Goal: Transaction & Acquisition: Purchase product/service

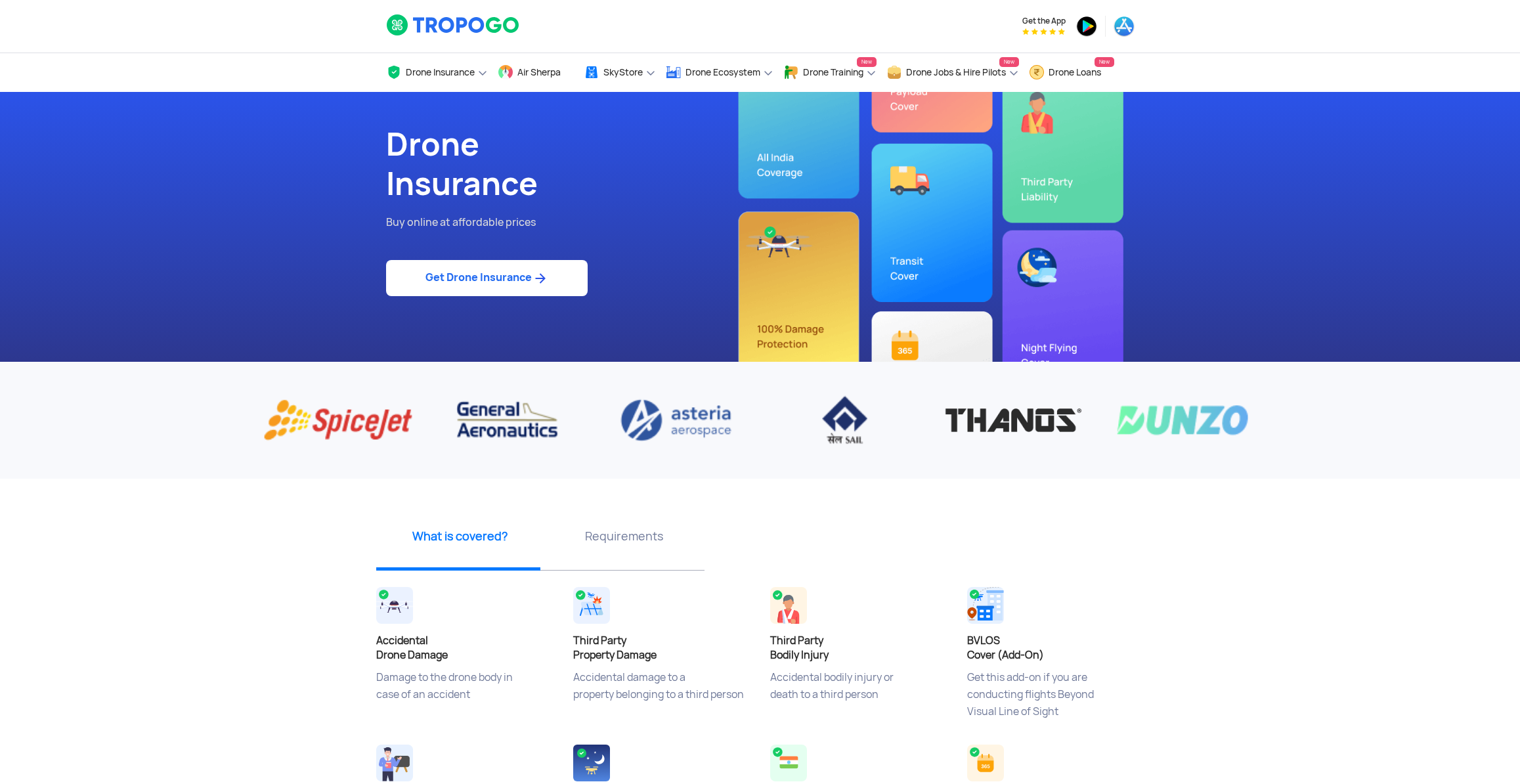
click at [472, 294] on link "Get Drone Insurance" at bounding box center [487, 278] width 201 height 36
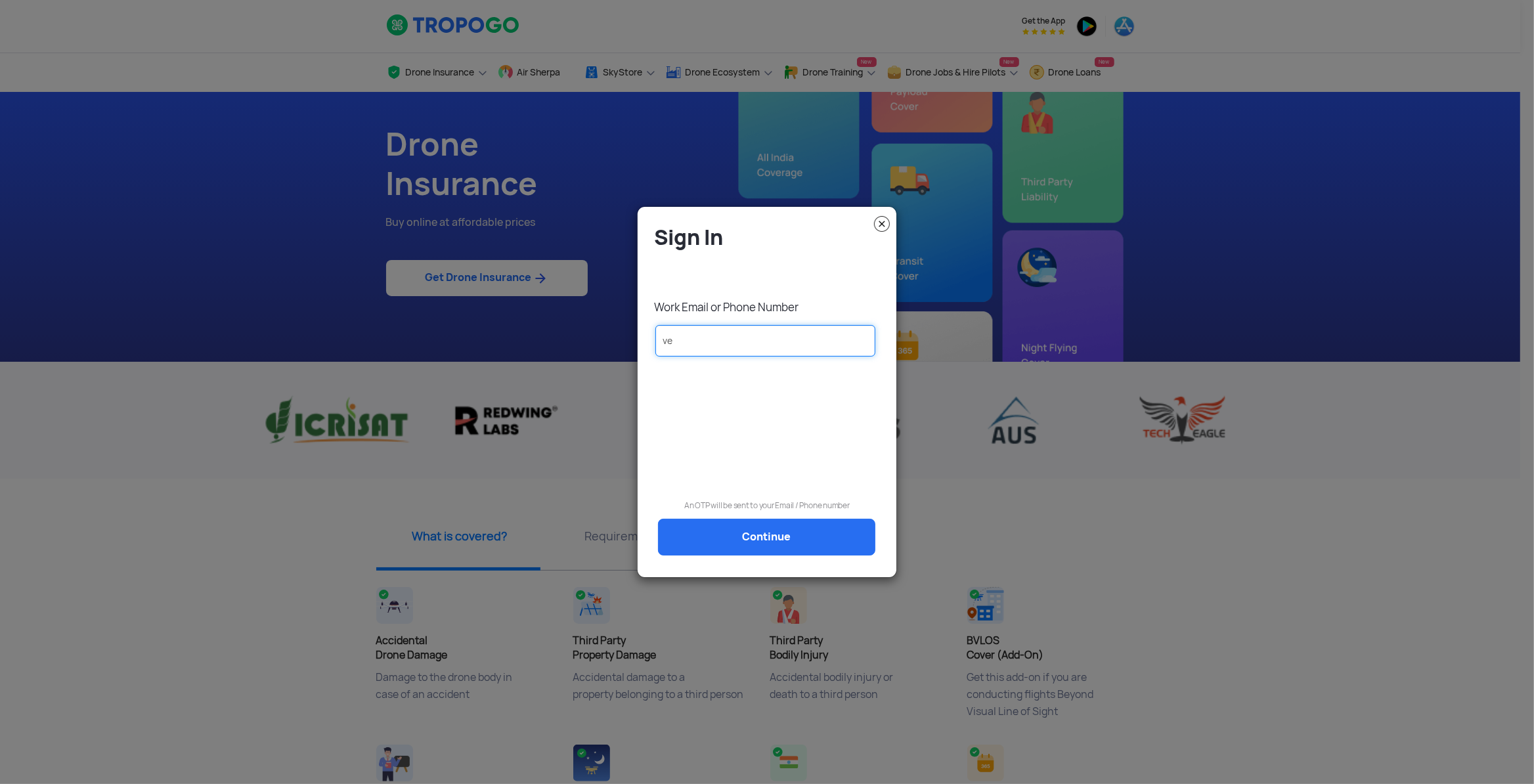
type input "v"
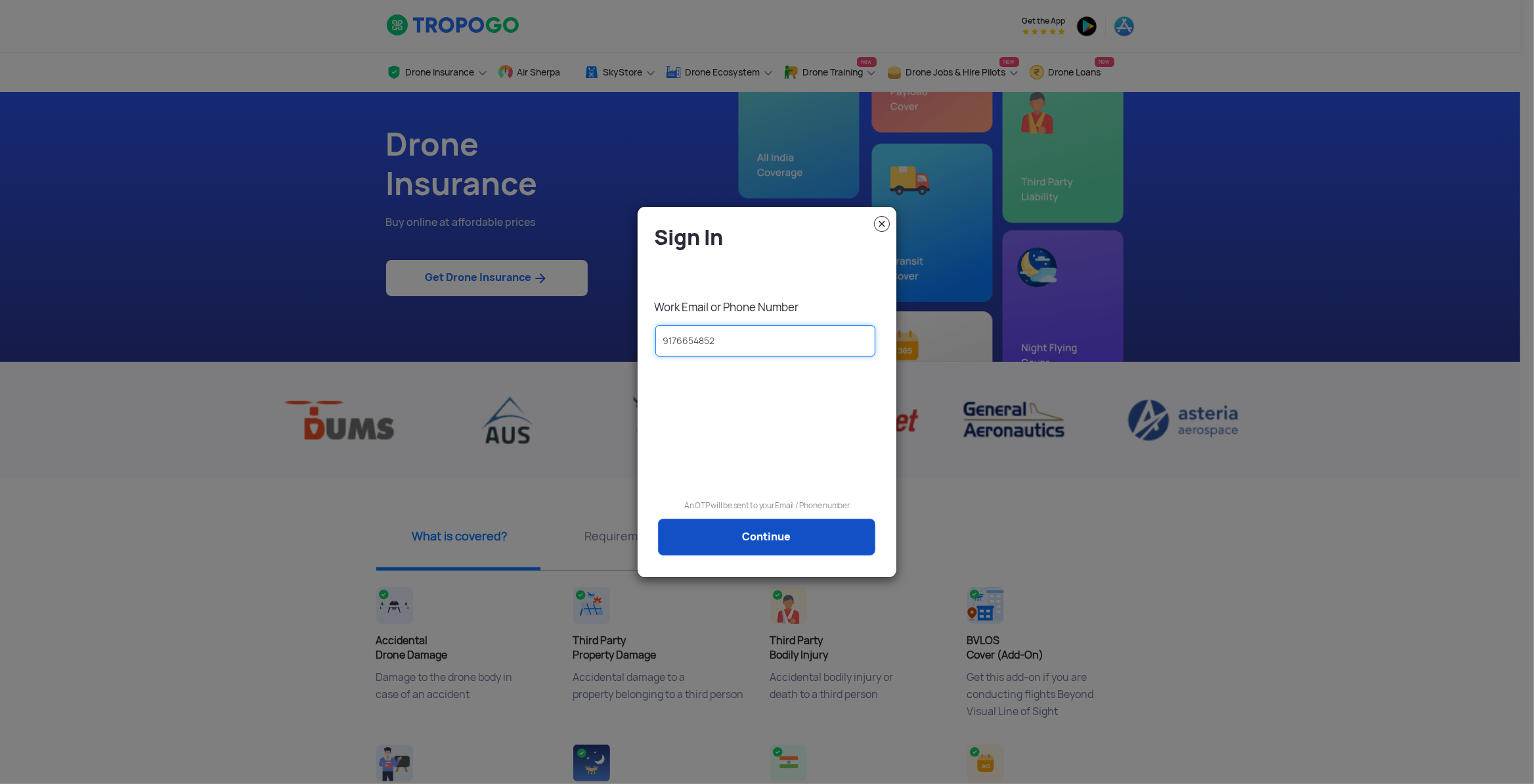
type input "9176654852"
click at [741, 545] on link "Continue" at bounding box center [766, 537] width 217 height 37
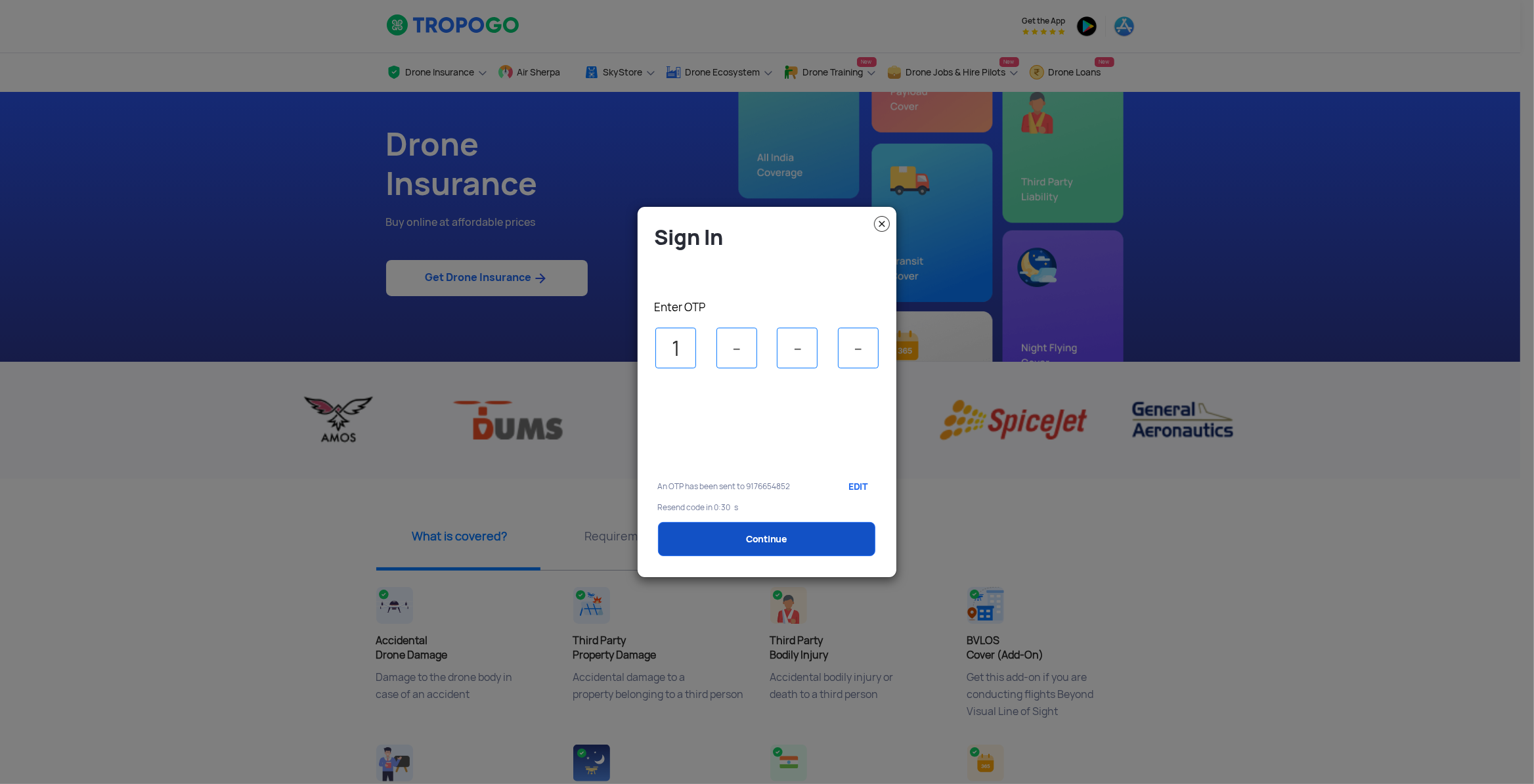
type input "1"
type input "2"
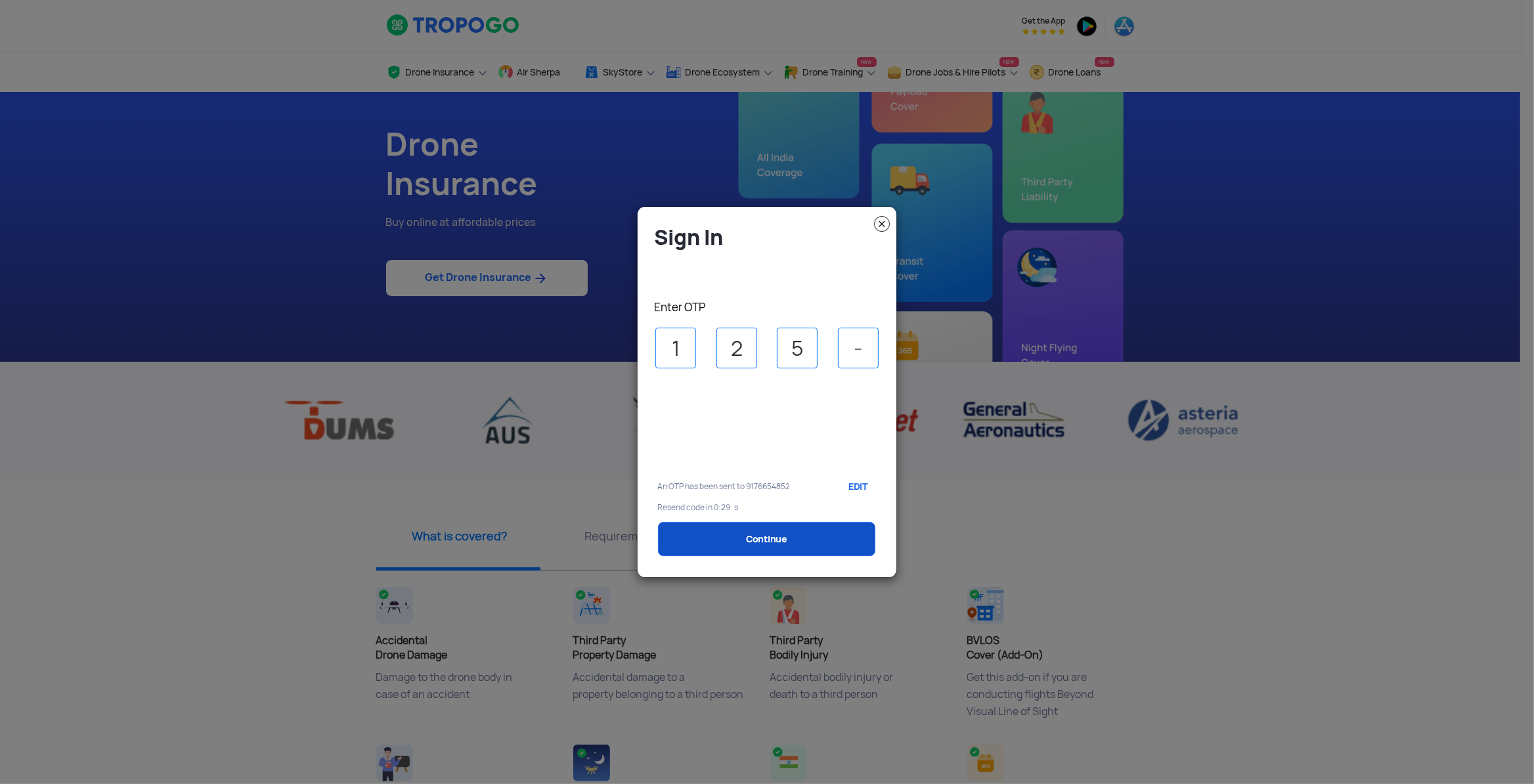
type input "5"
type input "1"
select select "1000000"
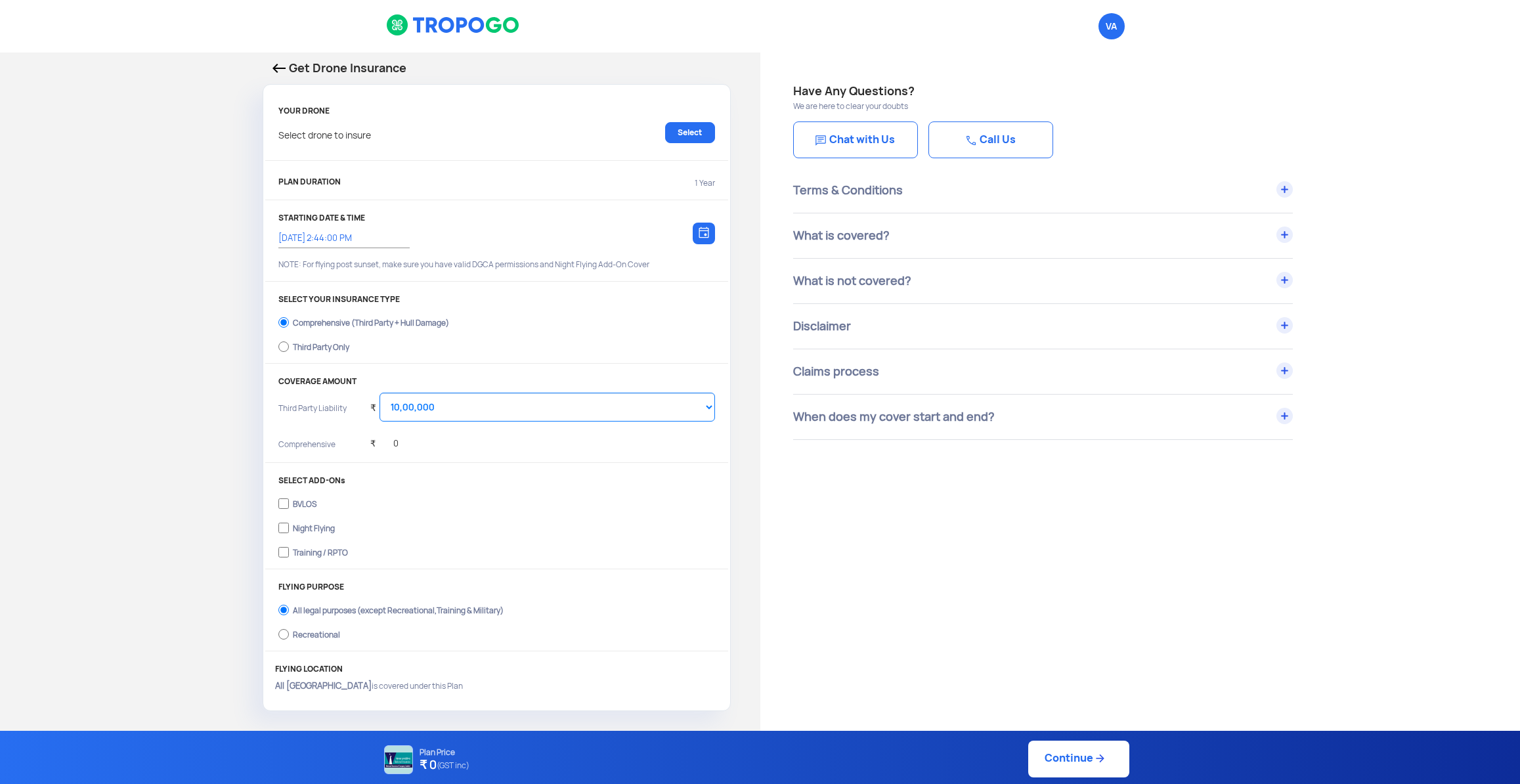
click at [860, 550] on div "Have Any Questions? We are here to clear your doubts Chat with Us Call Us Terms…" at bounding box center [1140, 657] width 760 height 1210
click at [669, 128] on link "Select" at bounding box center [689, 133] width 50 height 21
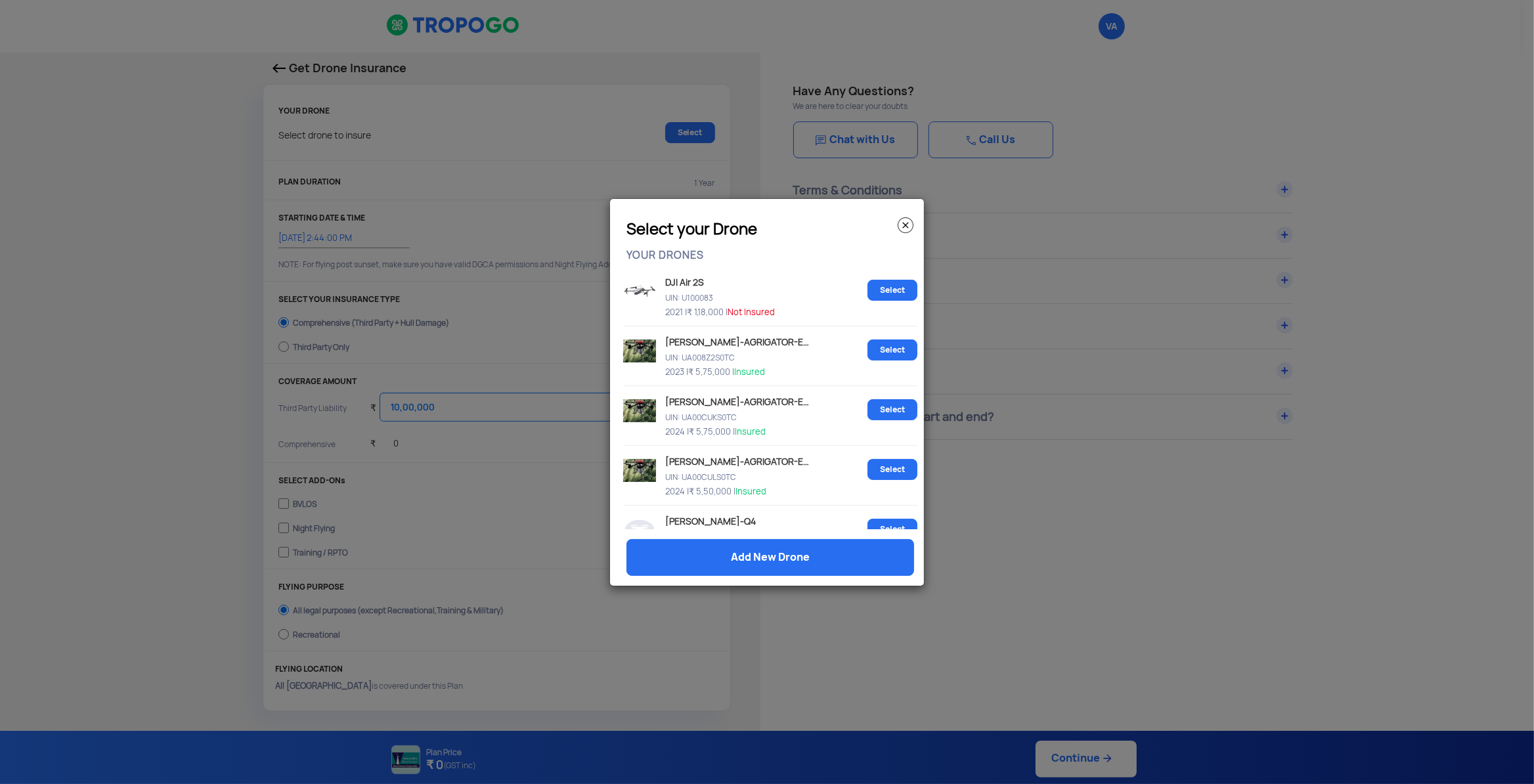
click at [1044, 577] on modal-container "Select your Drone YOUR DRONES DJI Air 2S UIN: U100083 2021 | ₹ 1,18,000 | Not I…" at bounding box center [767, 392] width 1534 height 784
click at [906, 223] on img at bounding box center [905, 225] width 16 height 16
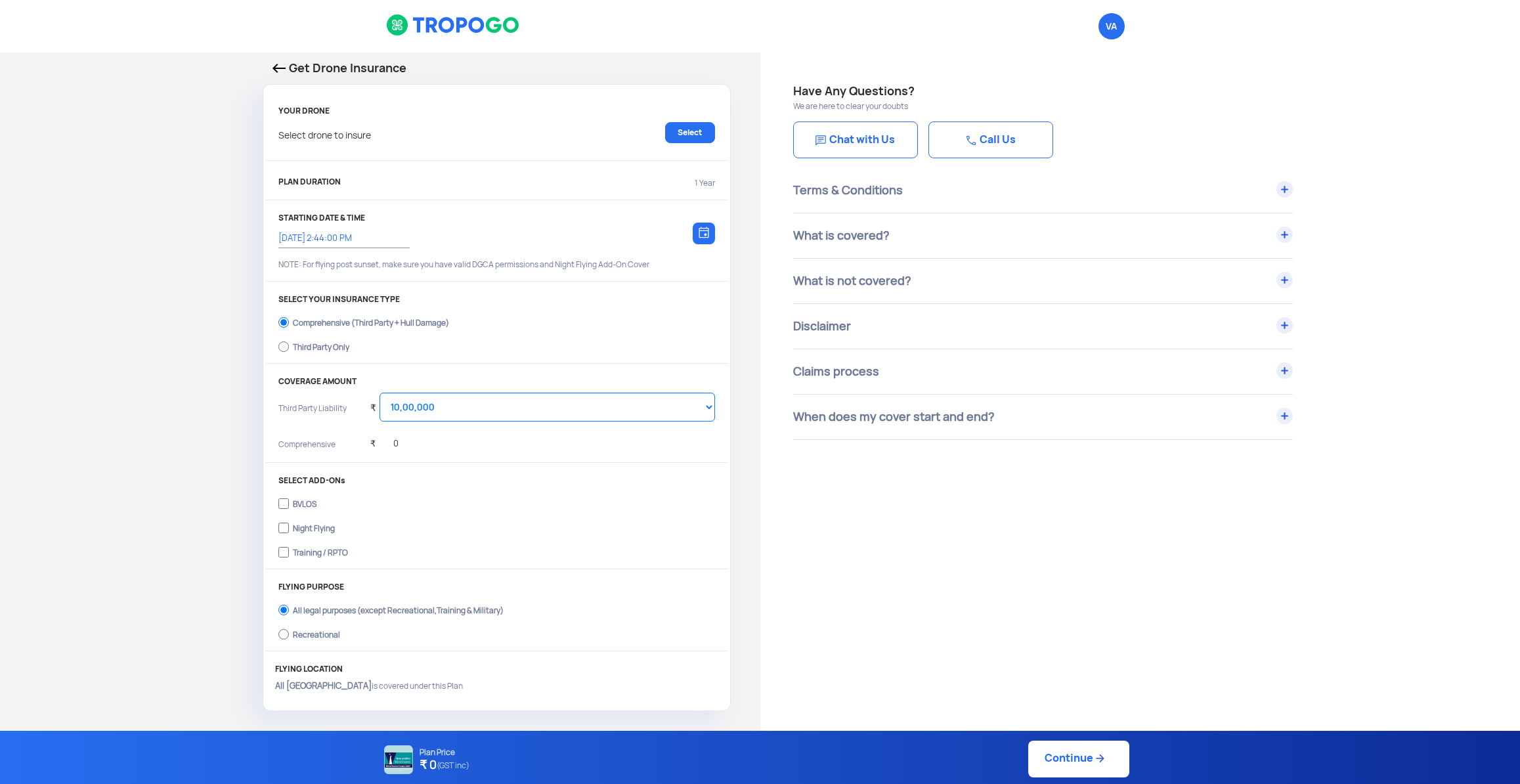
click at [1184, 109] on p "We are here to clear your doubts" at bounding box center [1140, 106] width 695 height 11
click at [1065, 757] on link "Continue" at bounding box center [1078, 759] width 101 height 37
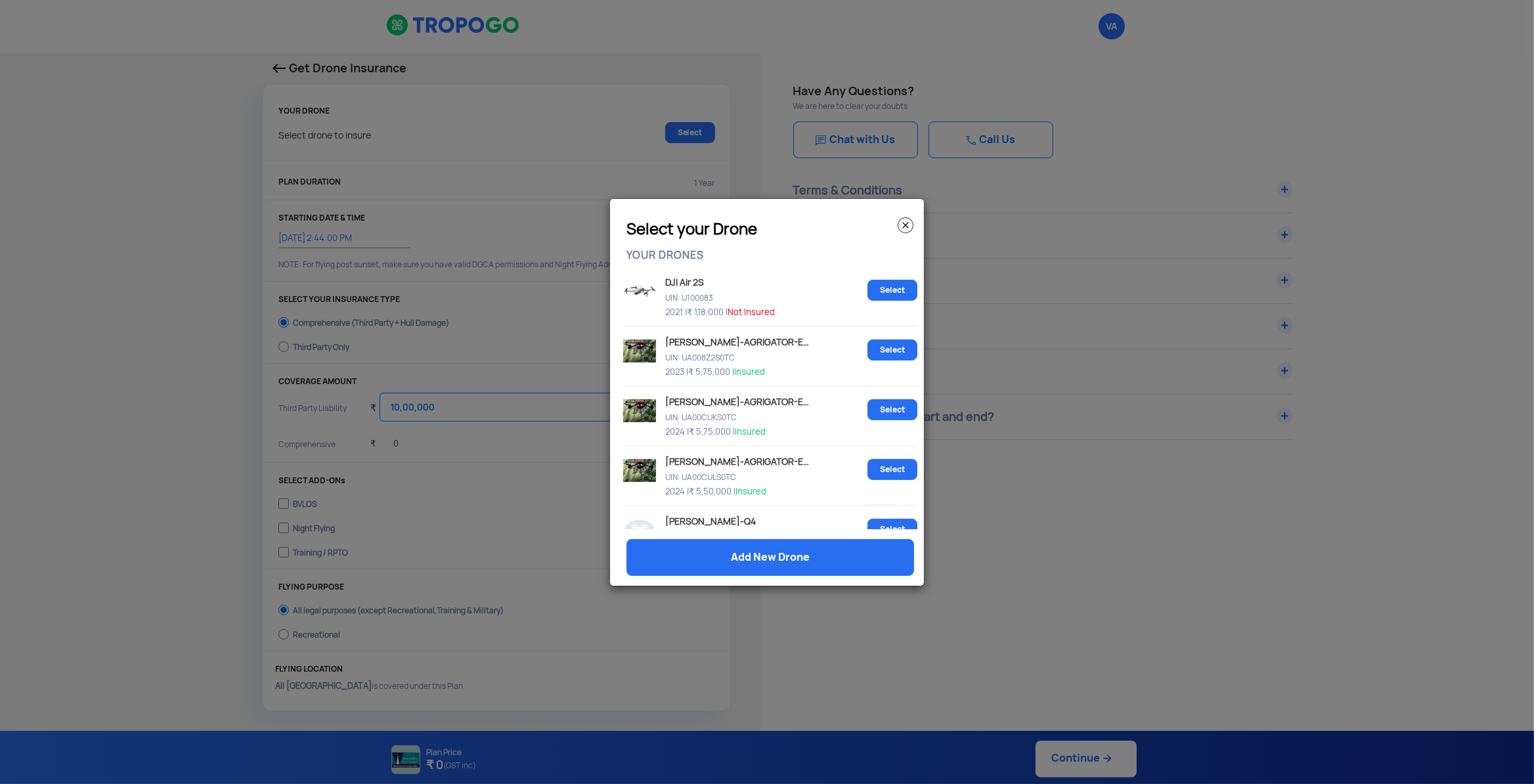
click at [897, 220] on div "Select your Drone" at bounding box center [770, 226] width 307 height 31
click at [900, 219] on img at bounding box center [905, 225] width 16 height 16
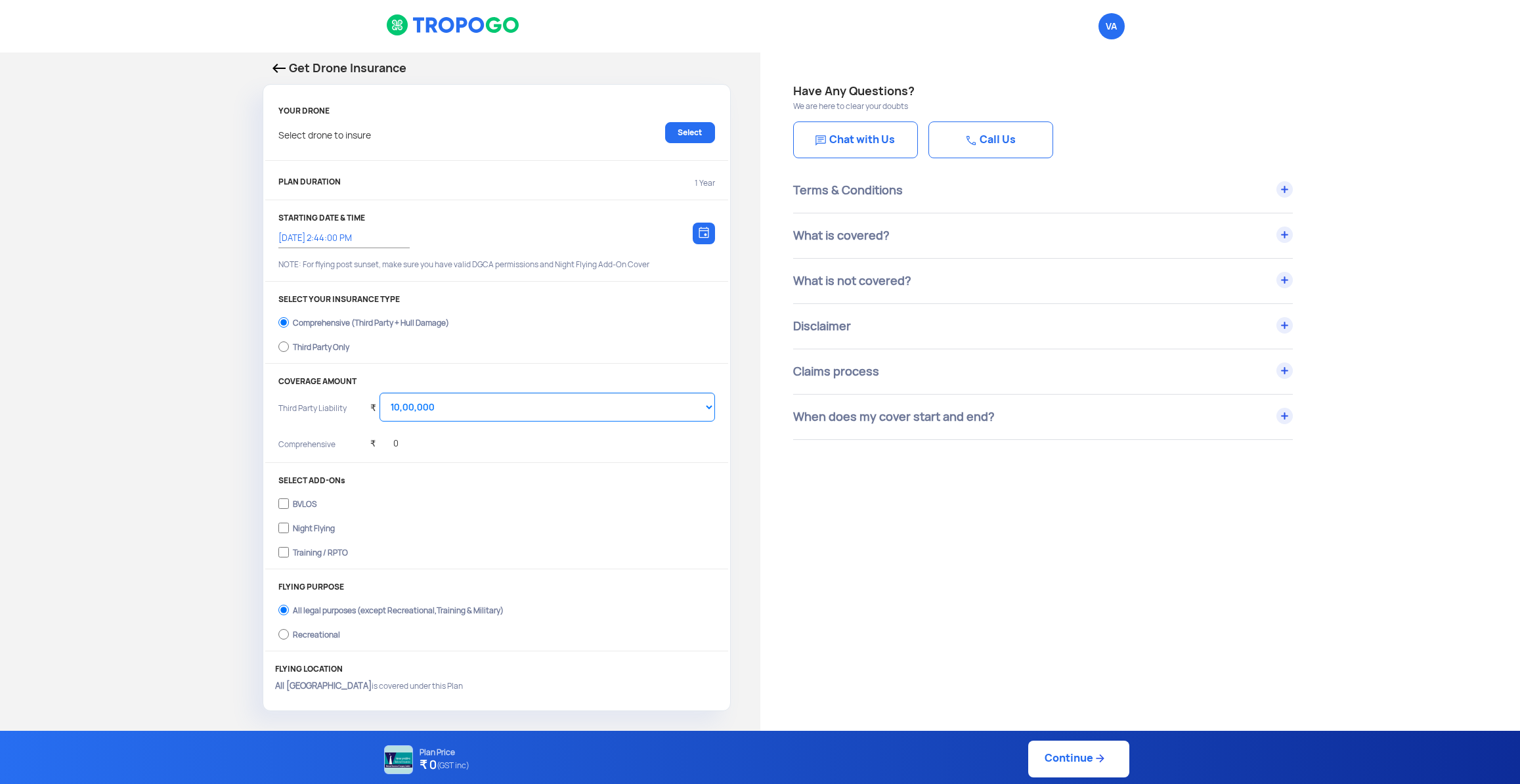
click at [278, 69] on img at bounding box center [278, 68] width 13 height 9
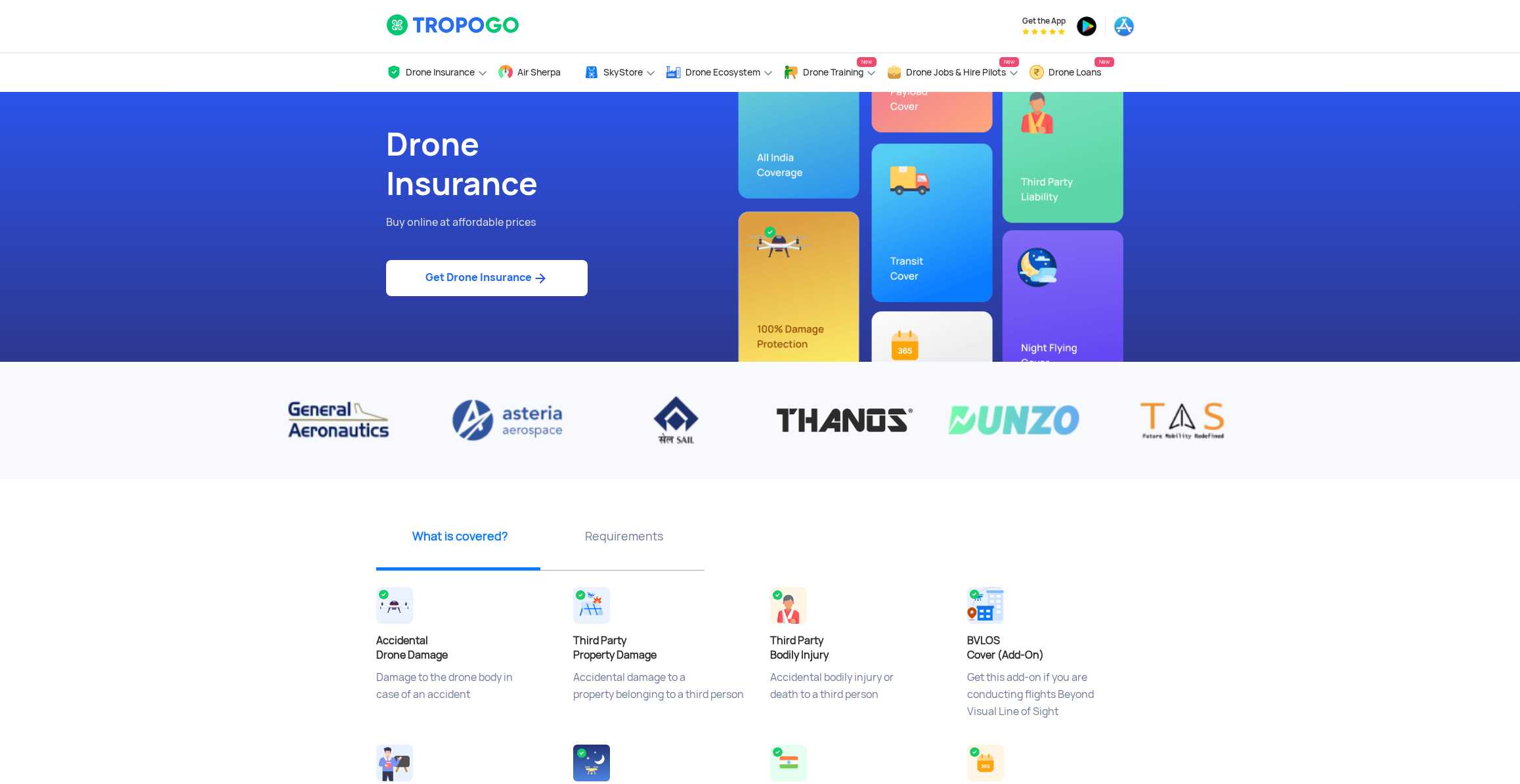
click at [507, 286] on link "Get Drone Insurance" at bounding box center [487, 278] width 201 height 36
select select "1000000"
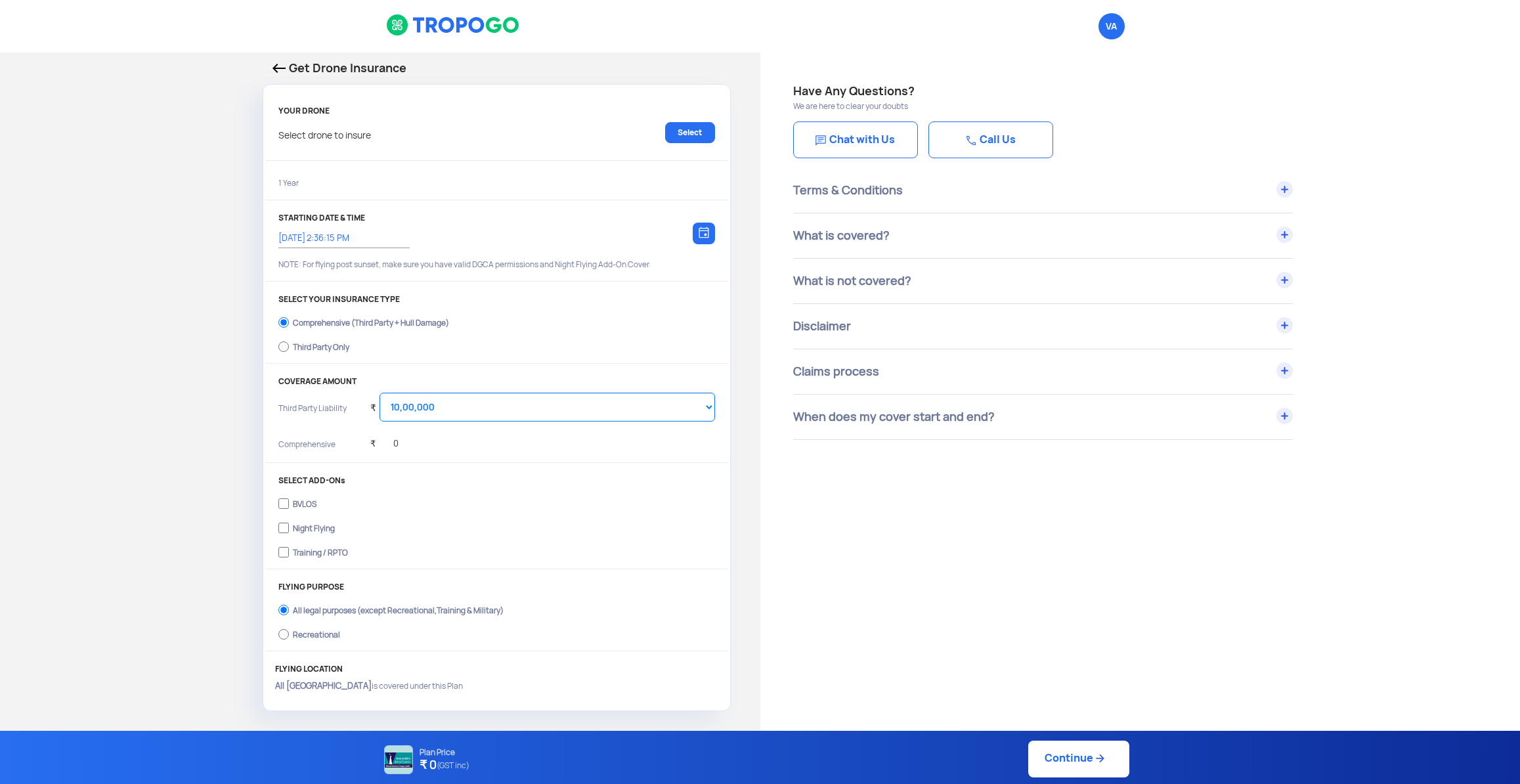
type input "26/9/2025, 2:46:00 PM"
click at [417, 12] on div at bounding box center [504, 26] width 256 height 53
click at [429, 31] on img at bounding box center [453, 24] width 134 height 22
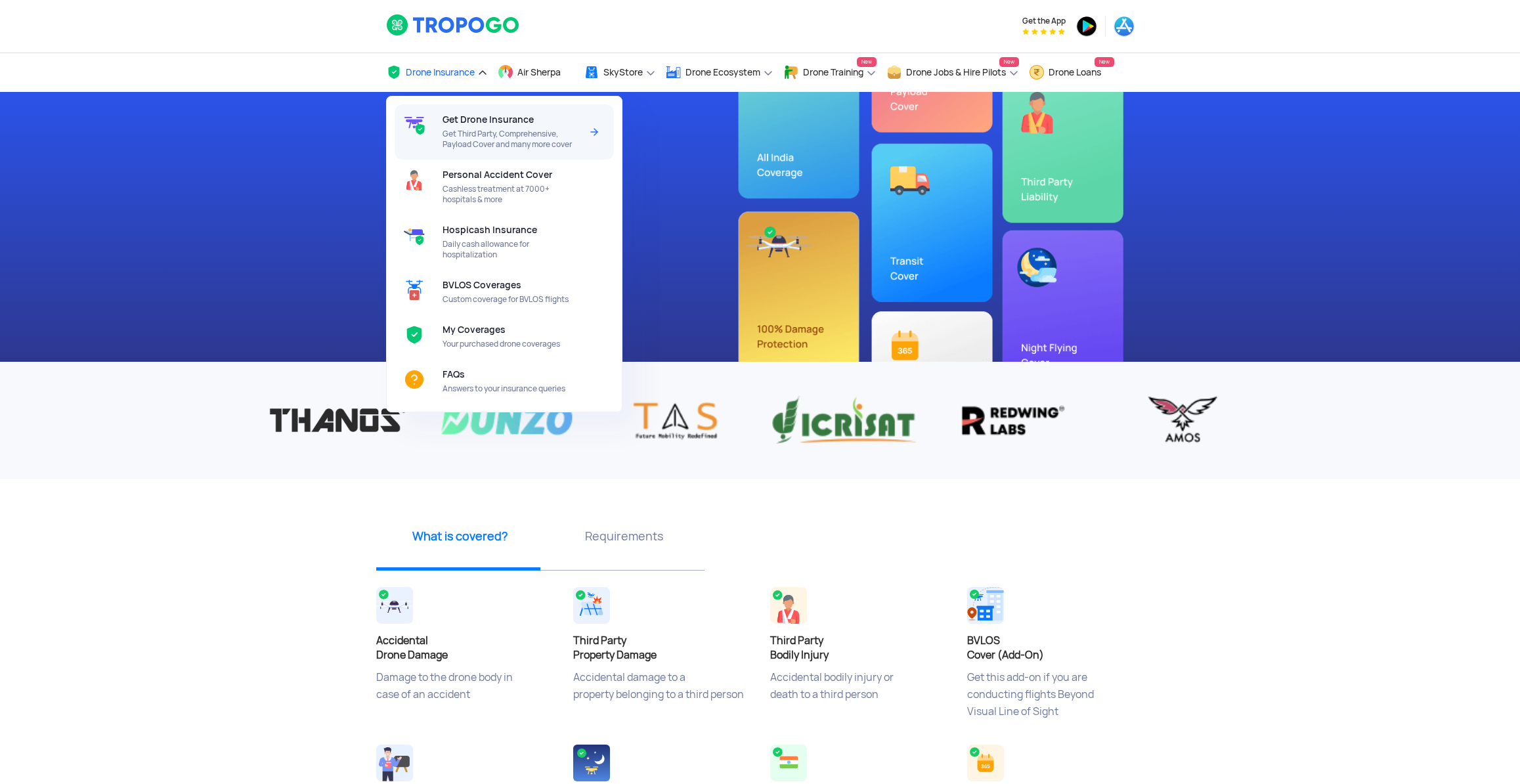
click at [463, 125] on span "Get Drone Insurance" at bounding box center [488, 120] width 92 height 11
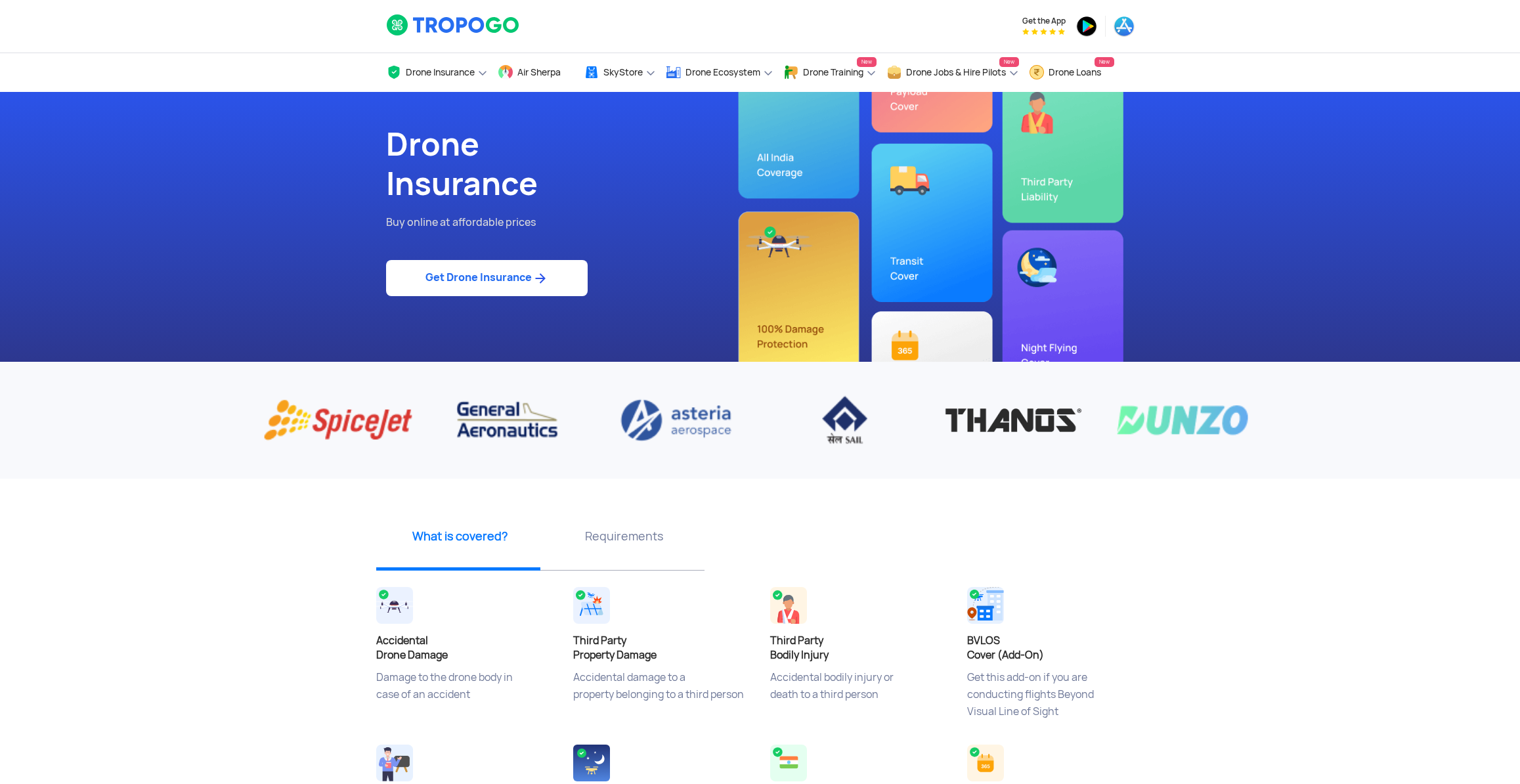
click at [436, 296] on link "Get Drone Insurance" at bounding box center [487, 278] width 201 height 36
select select "1000000"
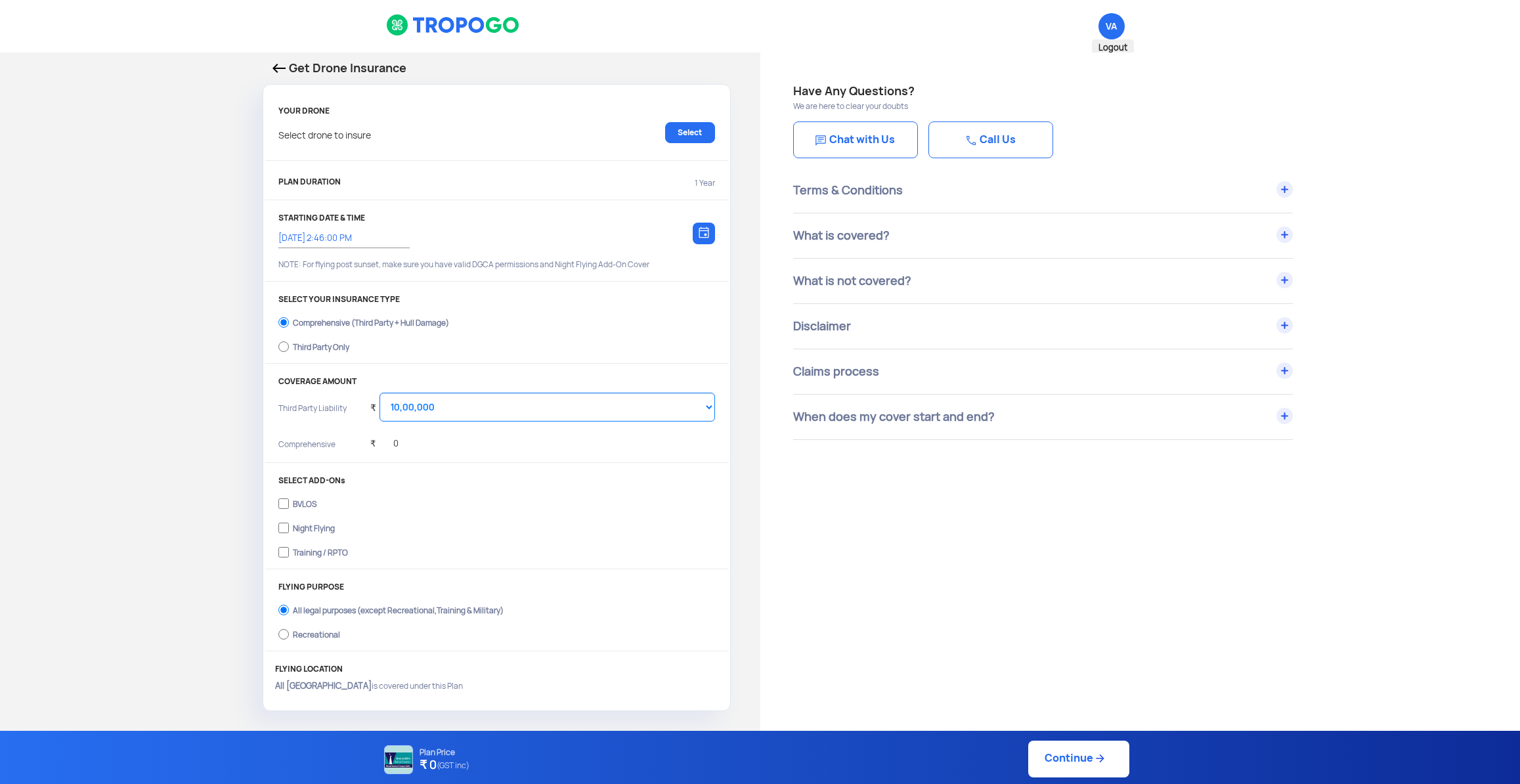
click at [1112, 17] on span "VA Logout" at bounding box center [1111, 26] width 26 height 26
click at [909, 96] on h4 "Have Any Questions?" at bounding box center [1140, 92] width 695 height 18
click at [1132, 99] on h4 "Have Any Questions?" at bounding box center [1140, 92] width 695 height 18
click at [1290, 419] on div "When does my cover start and end?" at bounding box center [1043, 416] width 500 height 45
click at [1277, 370] on div "Claims process" at bounding box center [1043, 371] width 500 height 45
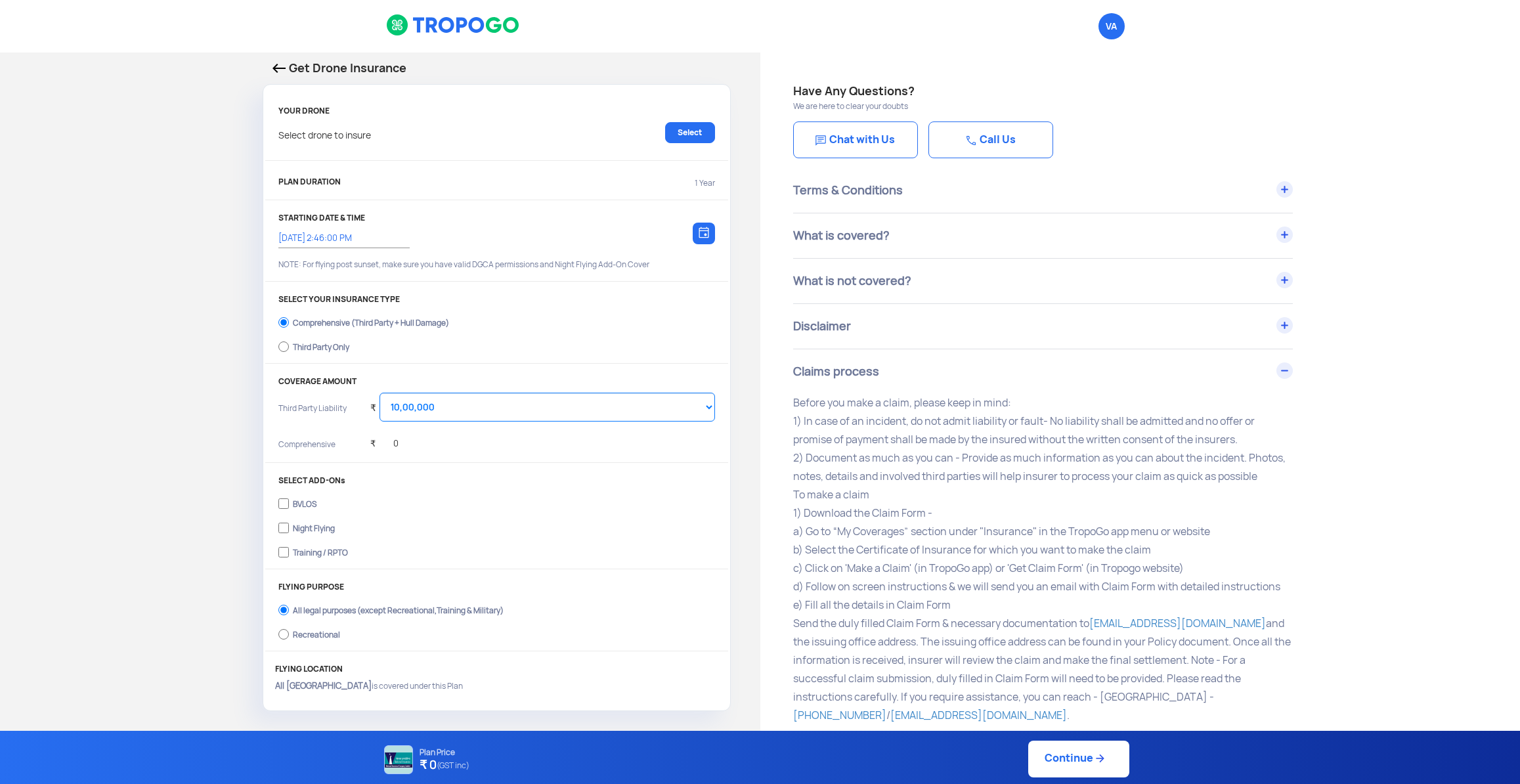
click at [1277, 374] on div "Claims process" at bounding box center [1043, 371] width 500 height 45
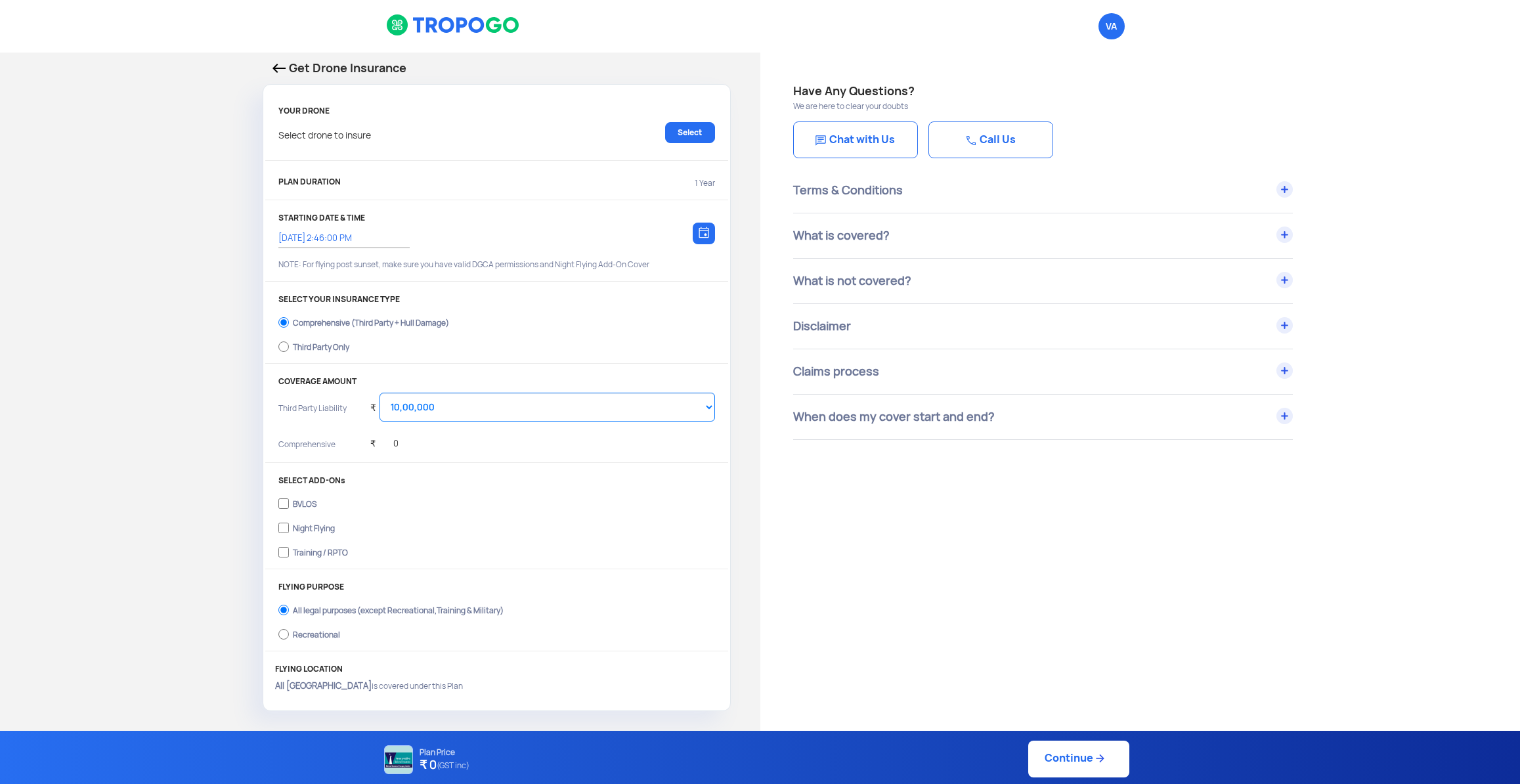
click at [394, 26] on img at bounding box center [453, 24] width 134 height 22
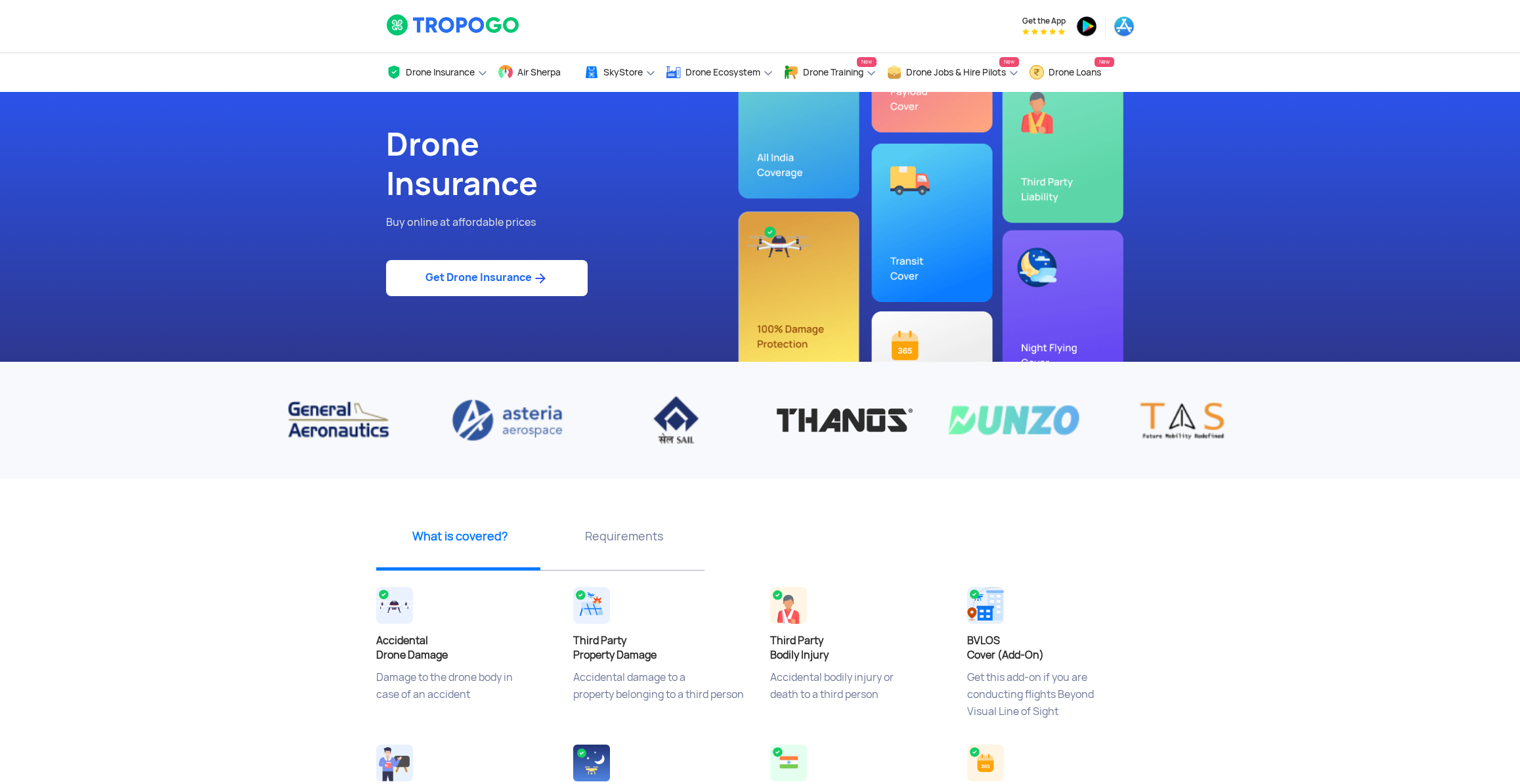
click at [446, 280] on link "Get Drone Insurance" at bounding box center [487, 278] width 201 height 36
select select "1000000"
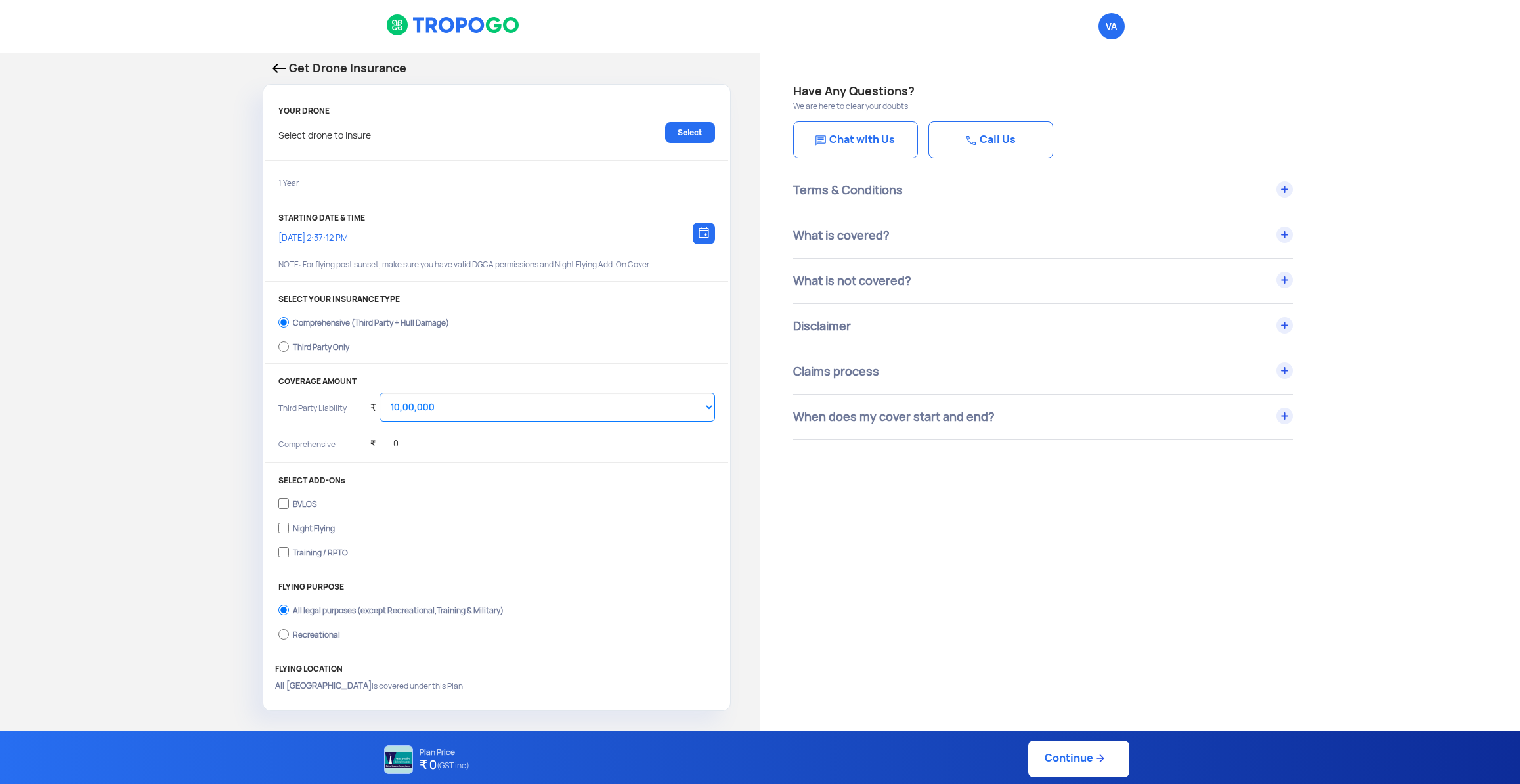
type input "26/9/2025, 2:47:00 PM"
click at [686, 135] on link "Select" at bounding box center [689, 133] width 50 height 21
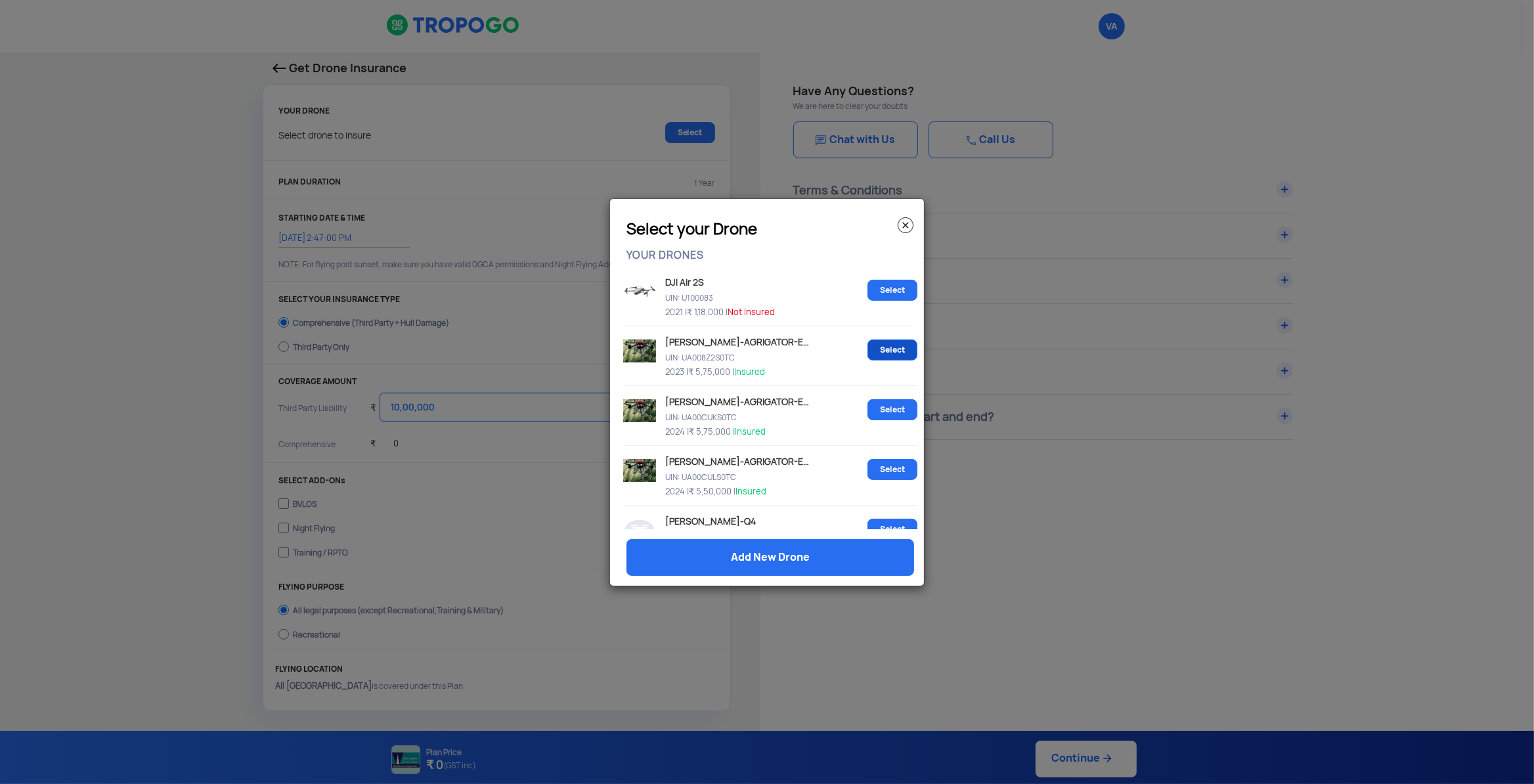
click at [879, 345] on link "Select" at bounding box center [892, 350] width 50 height 21
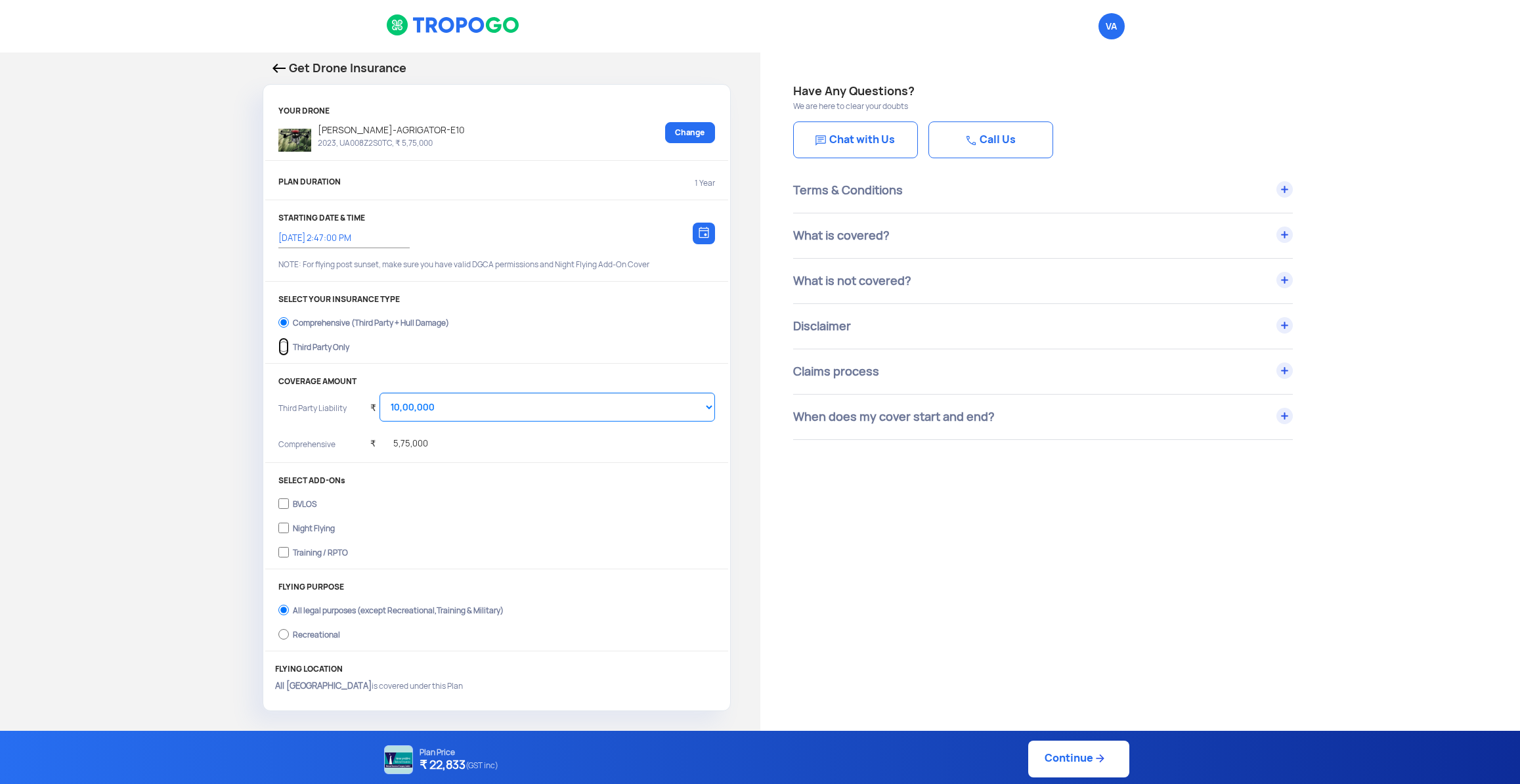
click at [281, 354] on input "Third Party Only" at bounding box center [284, 346] width 11 height 18
radio input "true"
select select "2000000"
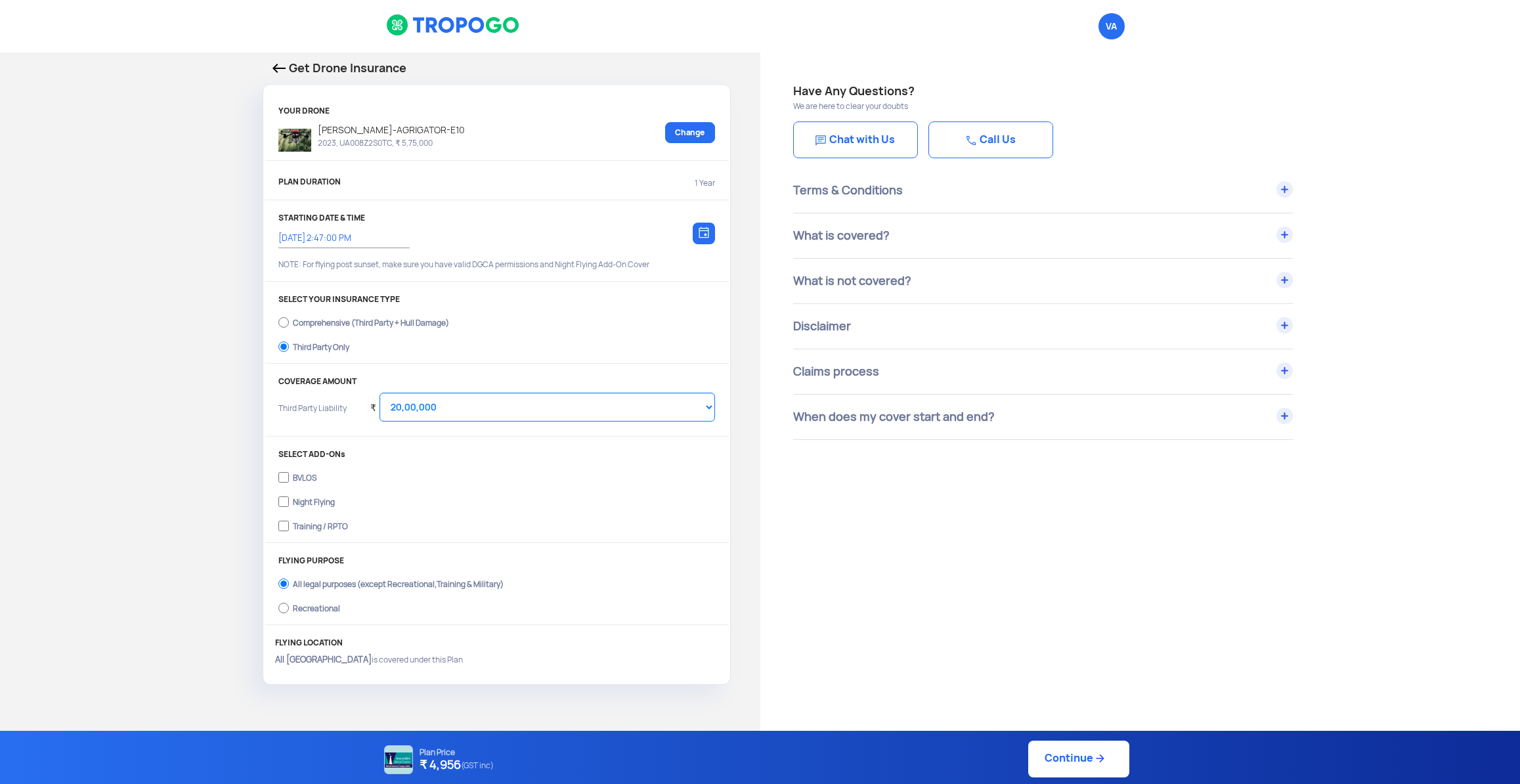
click at [417, 187] on div "PLAN DURATION 1 Year" at bounding box center [496, 185] width 436 height 21
click at [702, 137] on link "Change" at bounding box center [689, 133] width 50 height 21
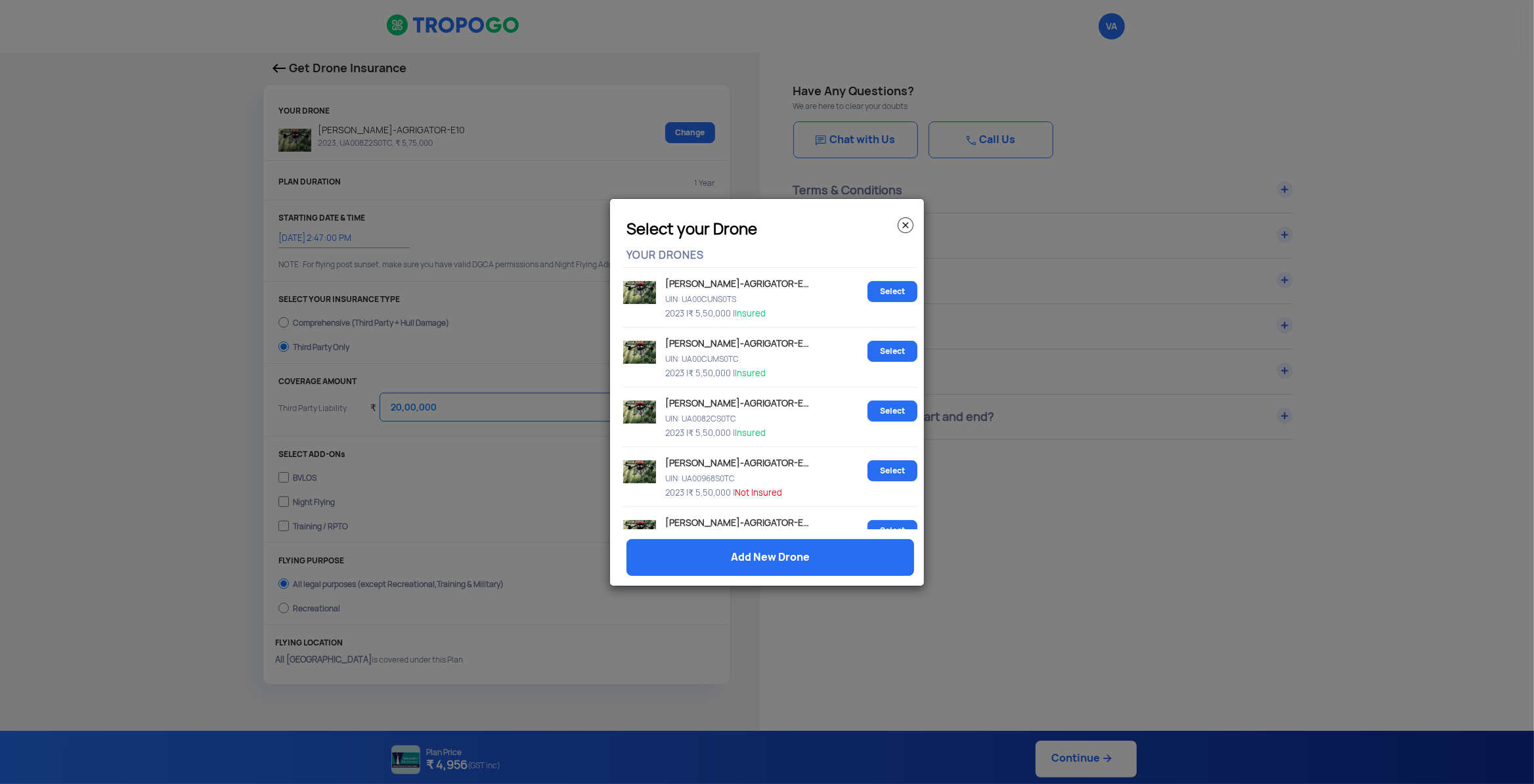
scroll to position [642, 0]
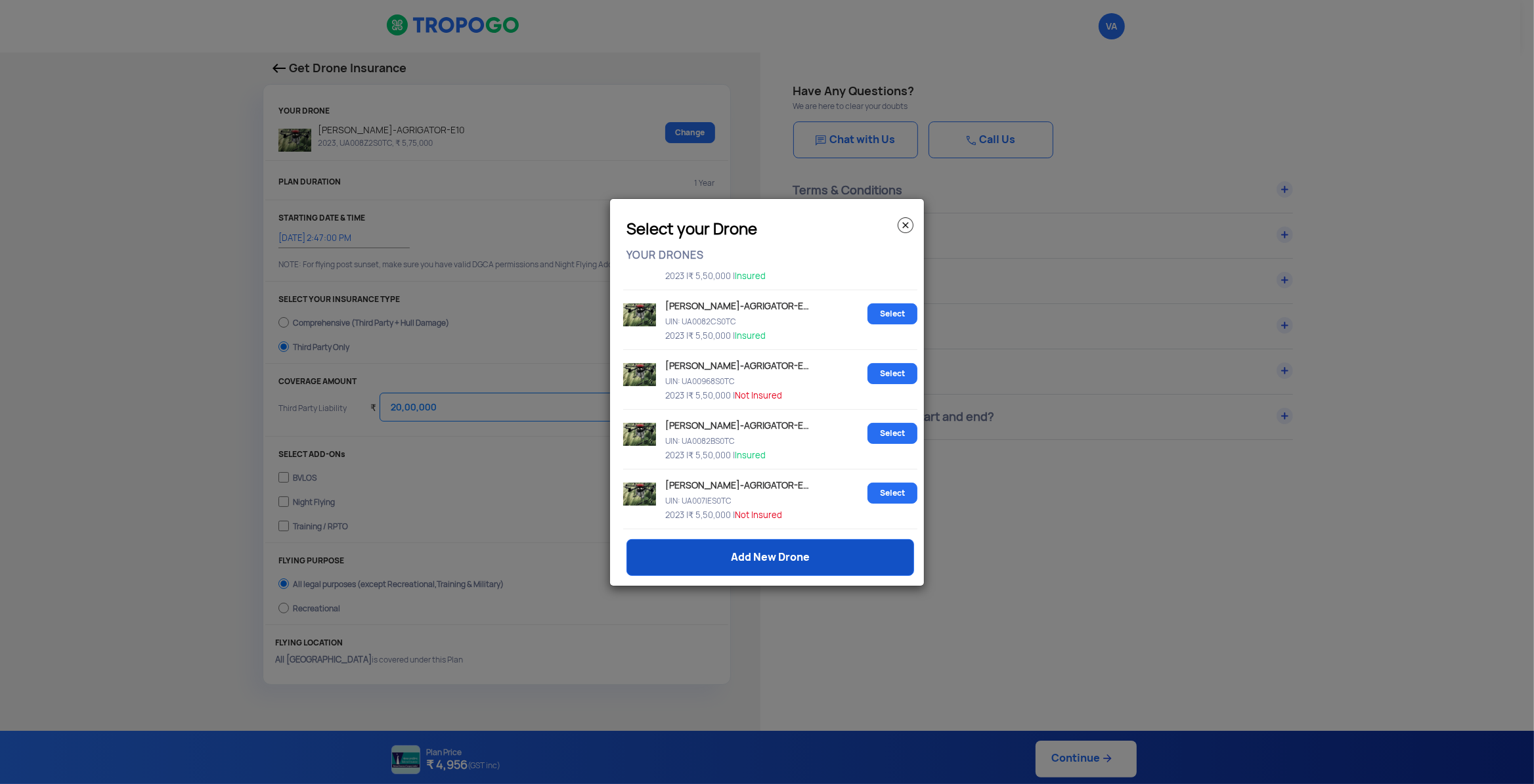
click at [830, 561] on link "Add New Drone" at bounding box center [770, 557] width 288 height 37
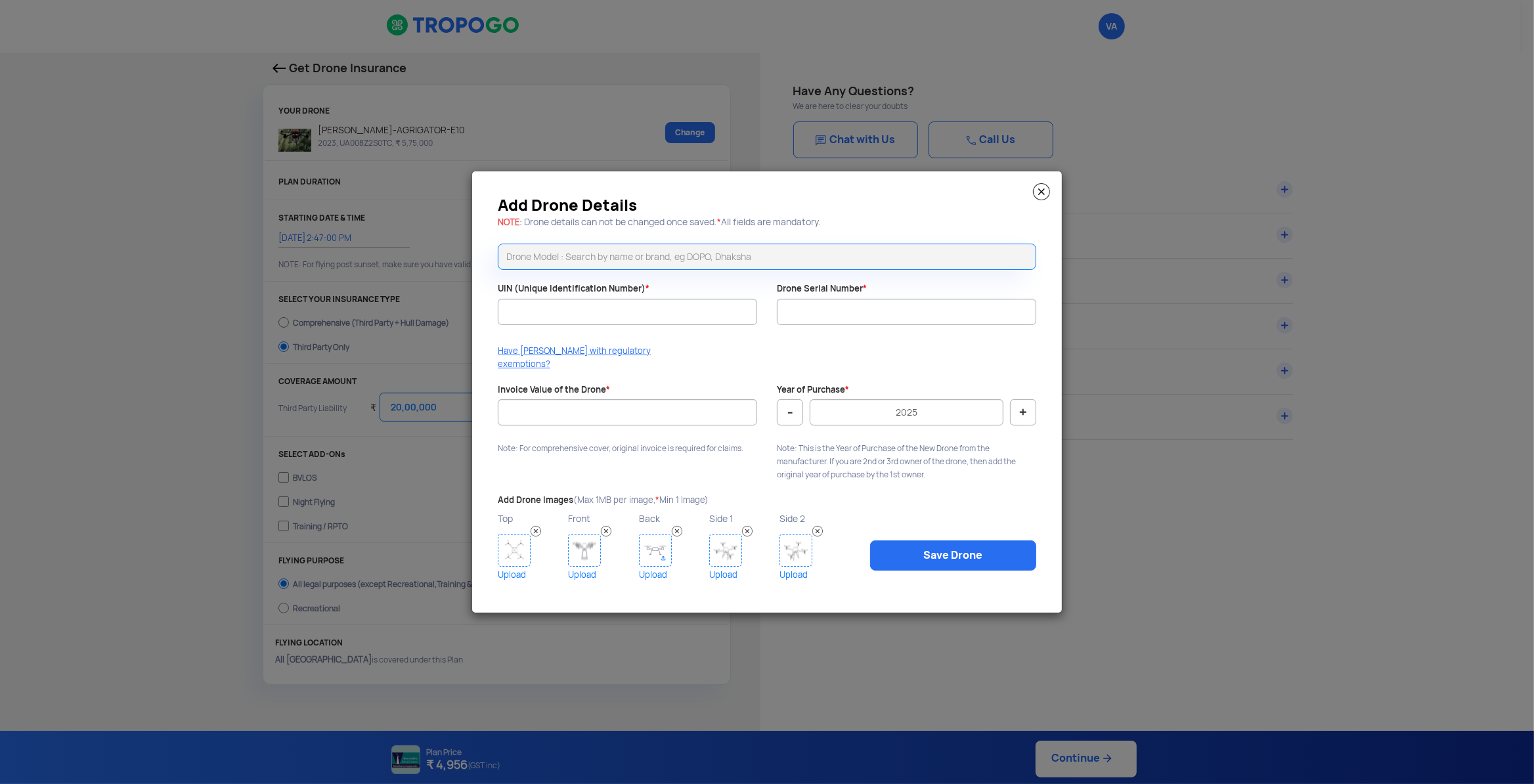
click at [1044, 198] on img at bounding box center [1041, 191] width 17 height 17
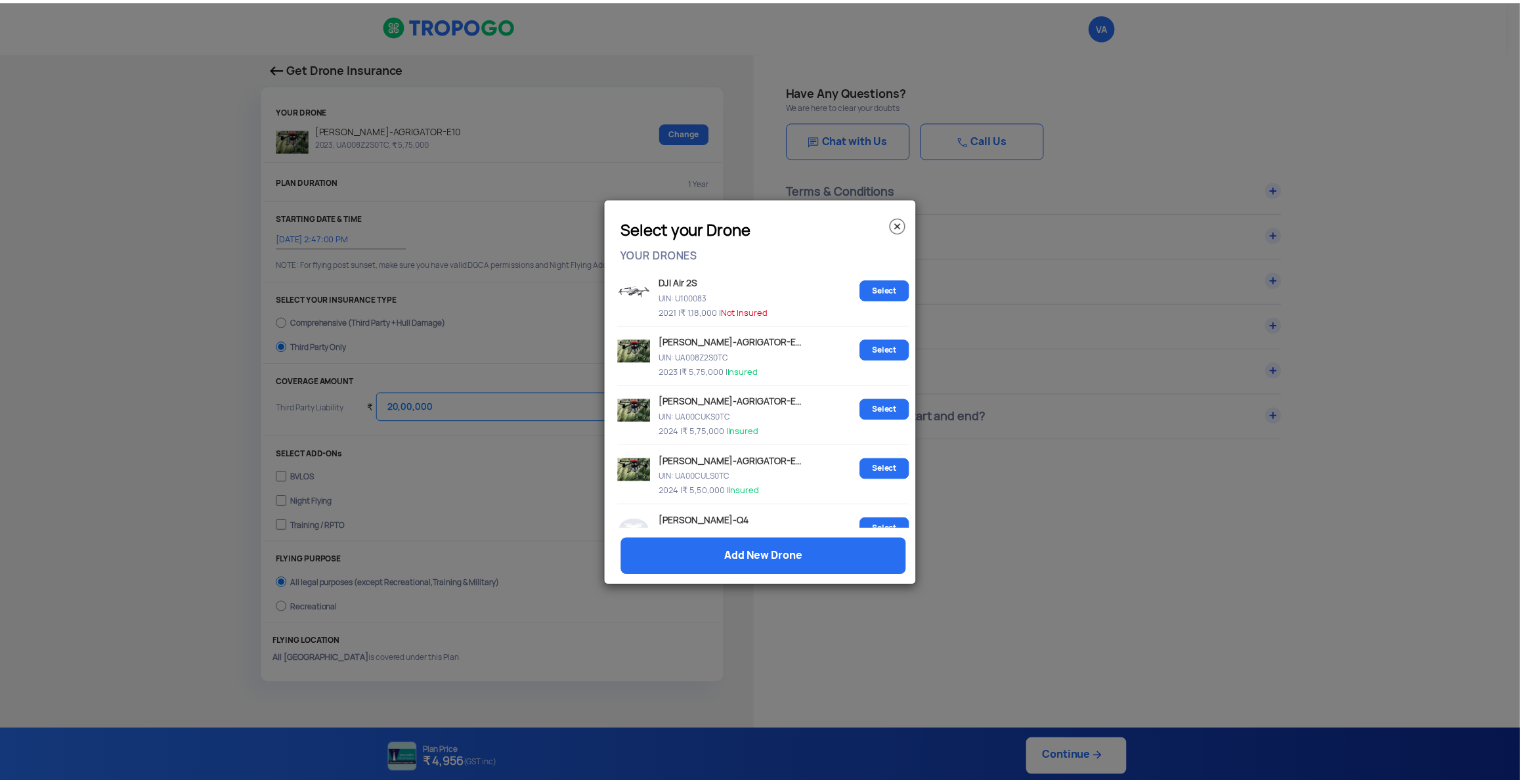
scroll to position [207, 0]
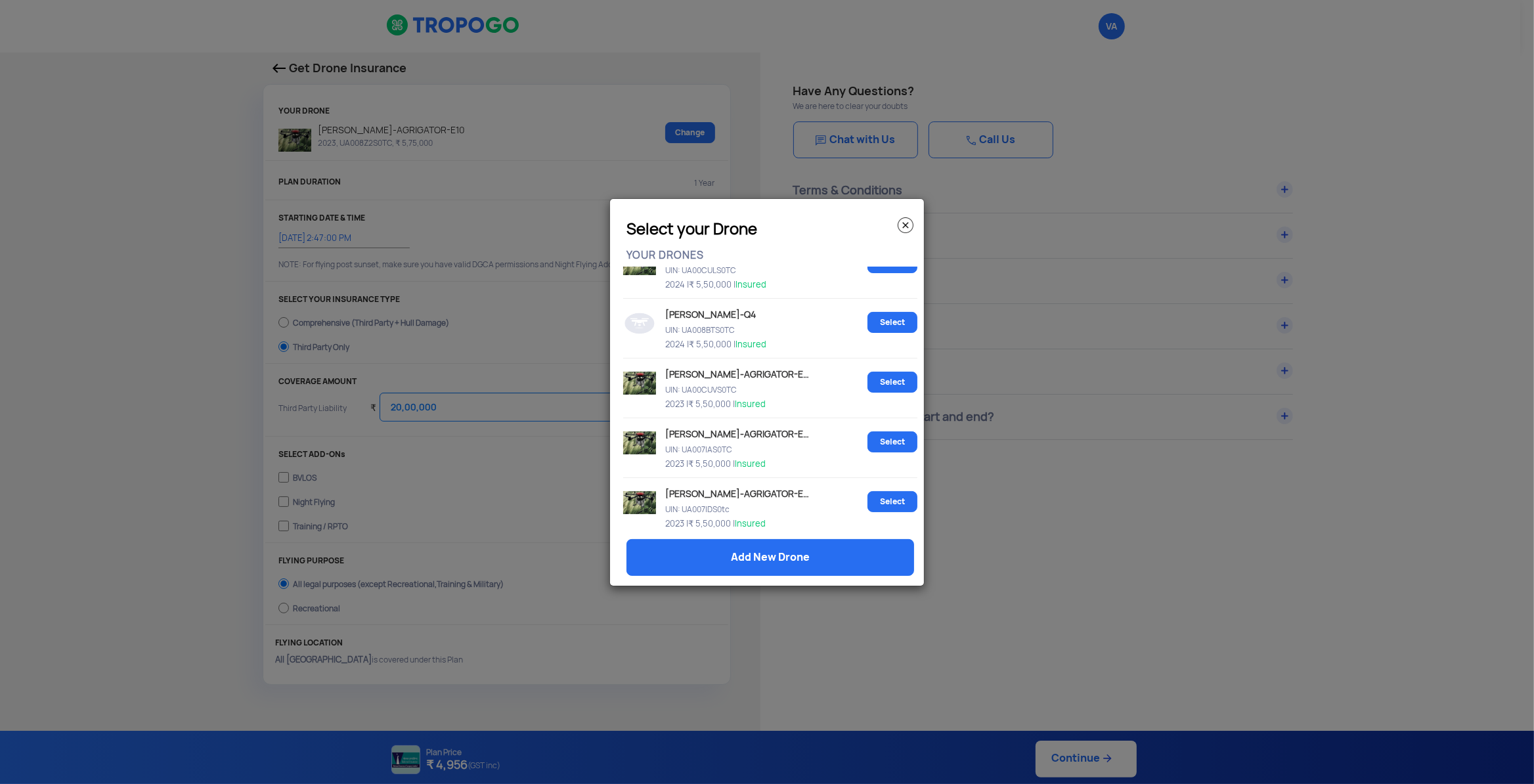
click at [437, 76] on modal-container "Select your Drone YOUR DRONES DJI Air 2S UIN: U100083 2021 | ₹ 1,18,000 | Not I…" at bounding box center [767, 392] width 1534 height 784
click at [909, 219] on img at bounding box center [905, 225] width 16 height 16
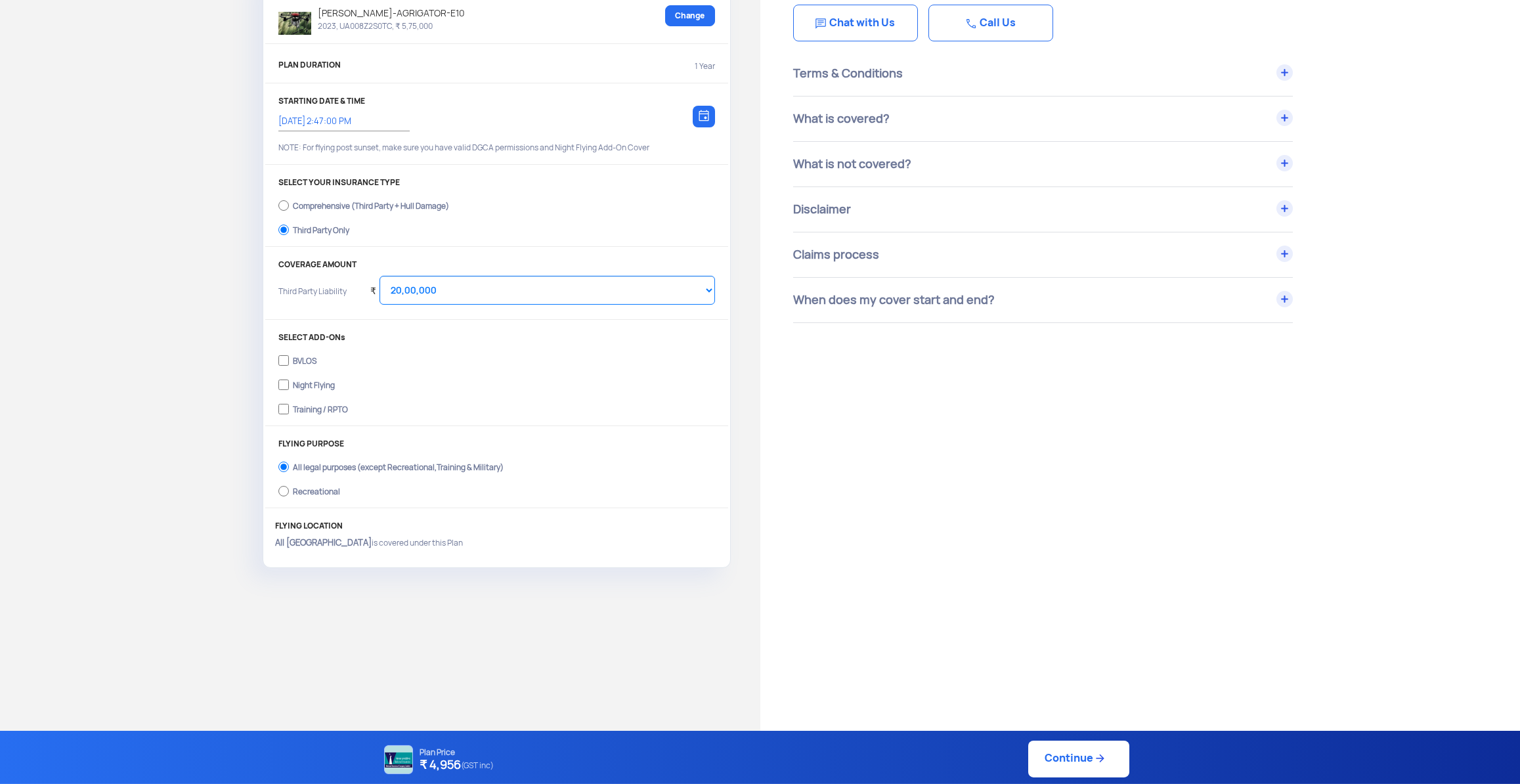
scroll to position [66, 0]
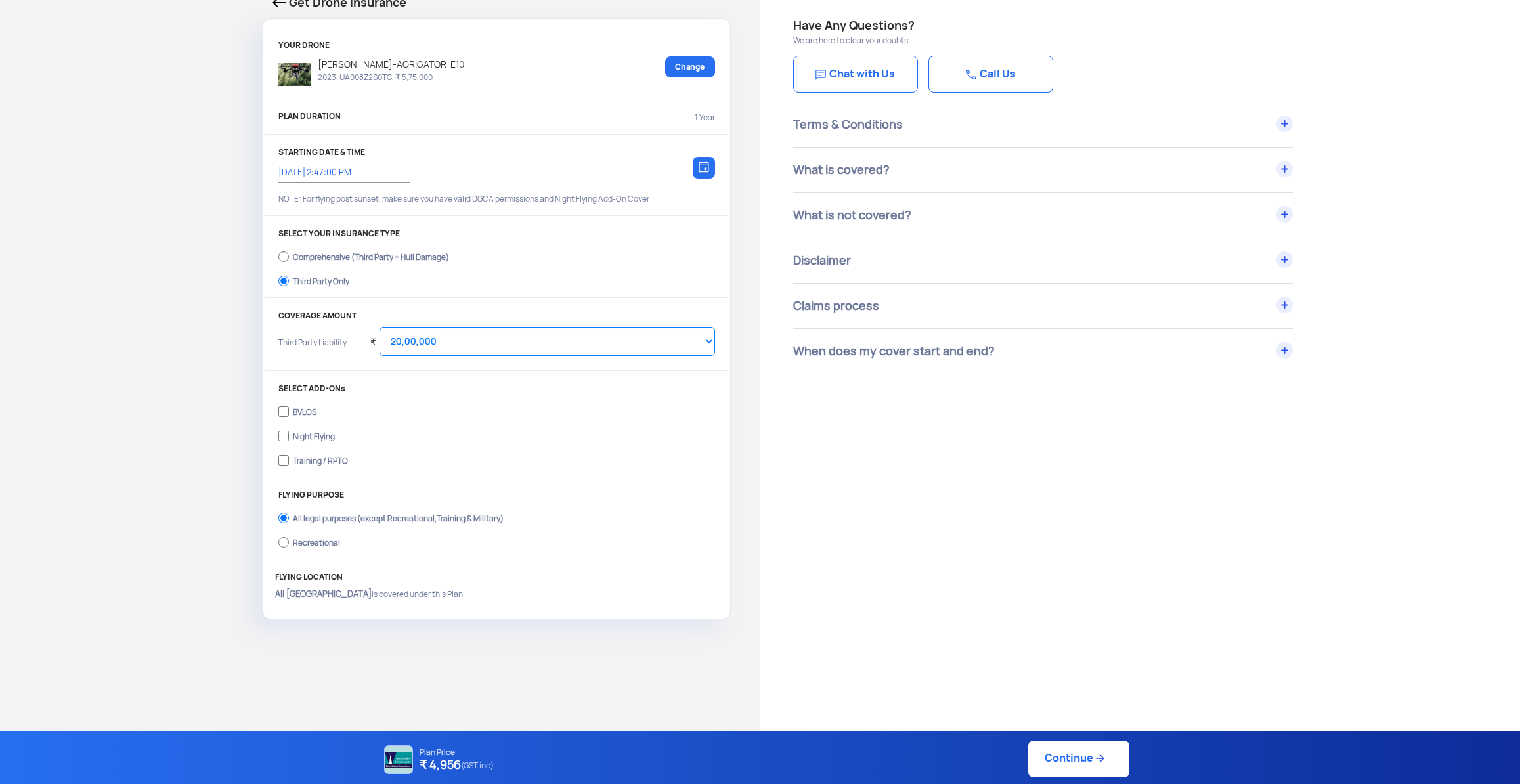
click at [398, 764] on img at bounding box center [399, 760] width 29 height 29
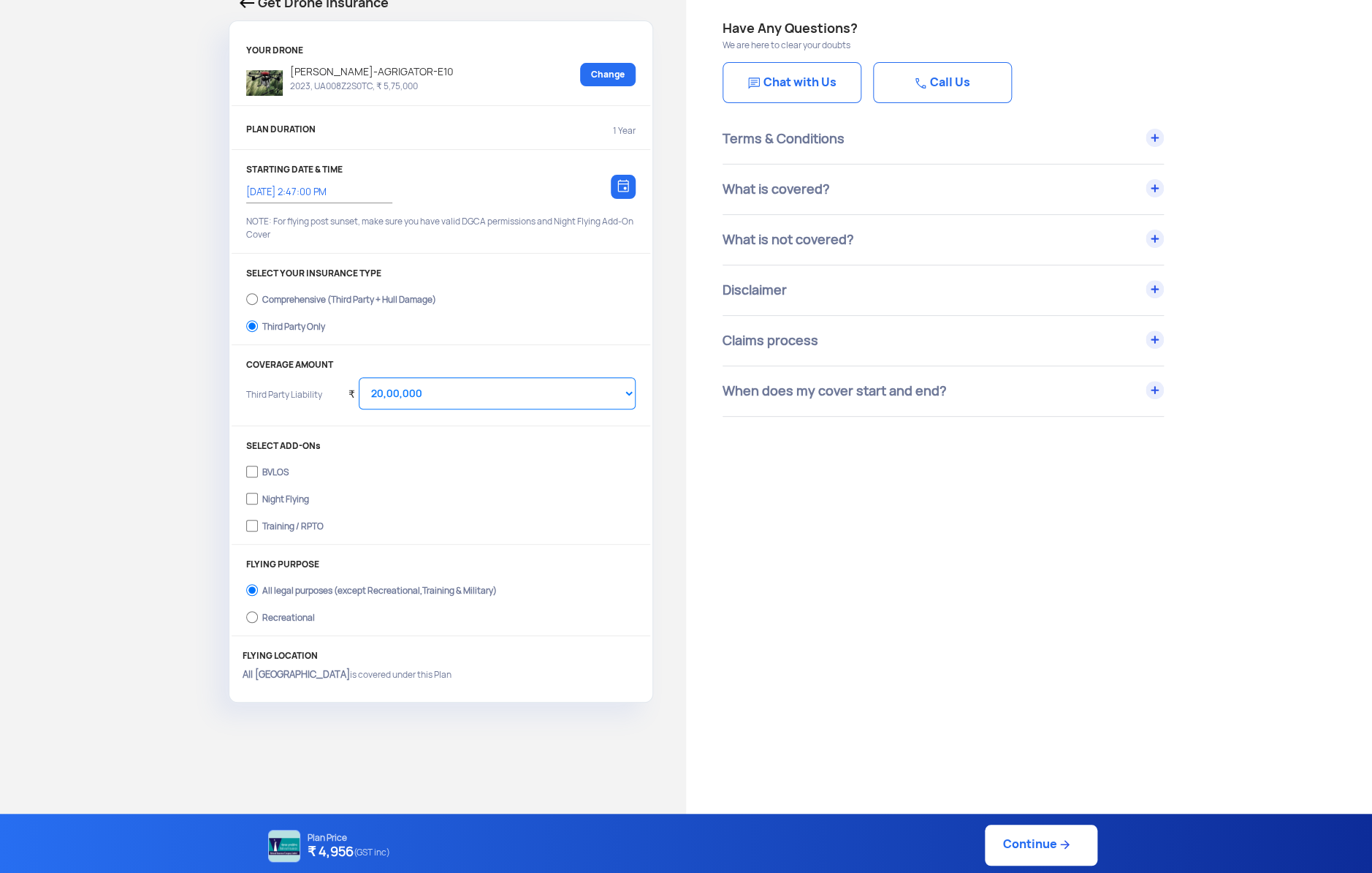
click at [68, 354] on div "Get Drone Insurance YOUR DRONE Dhaksha DH-AGRIGATOR-E10 2023, UA008Z2S0TC, ₹ 5,…" at bounding box center [343, 347] width 686 height 724
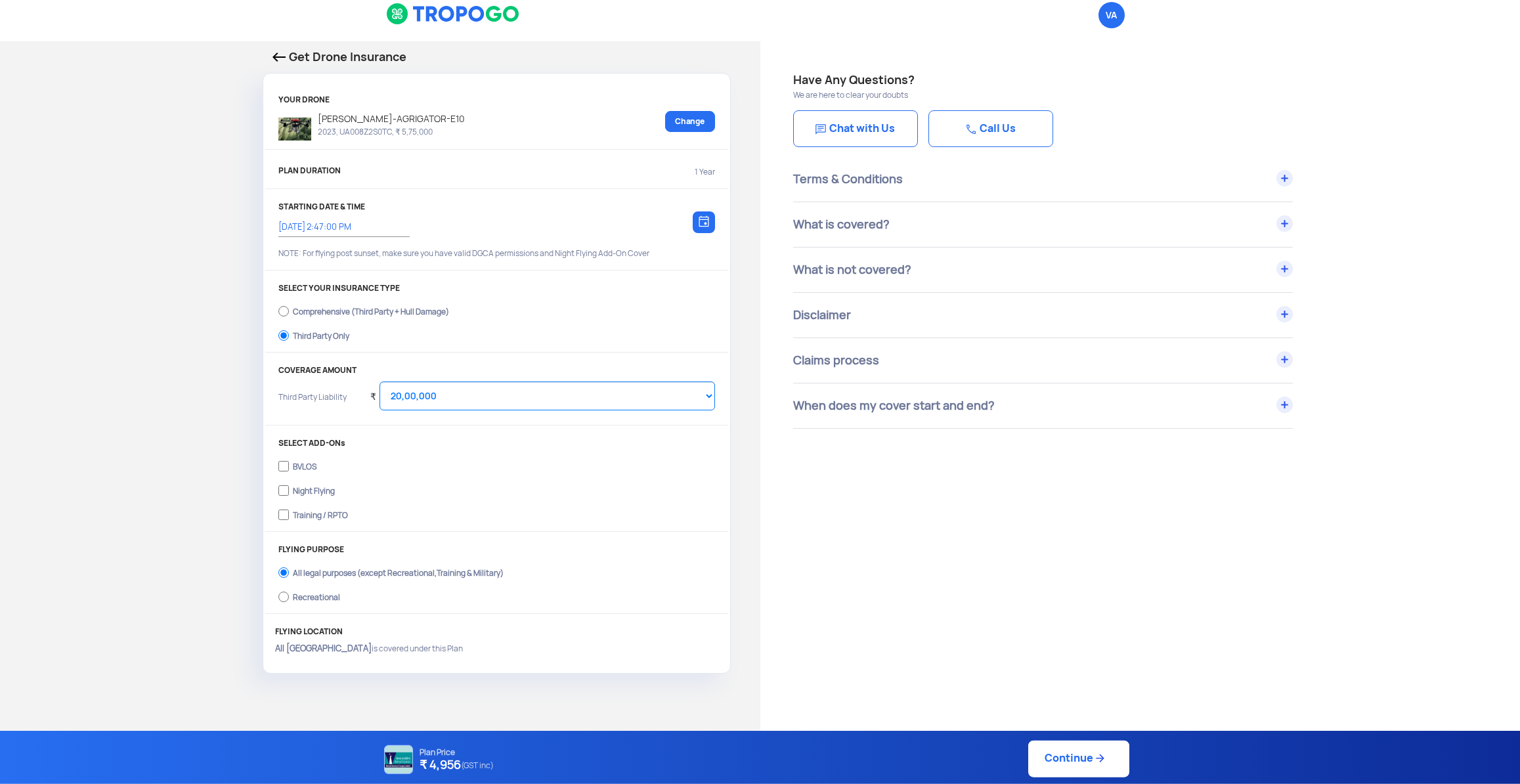
scroll to position [0, 0]
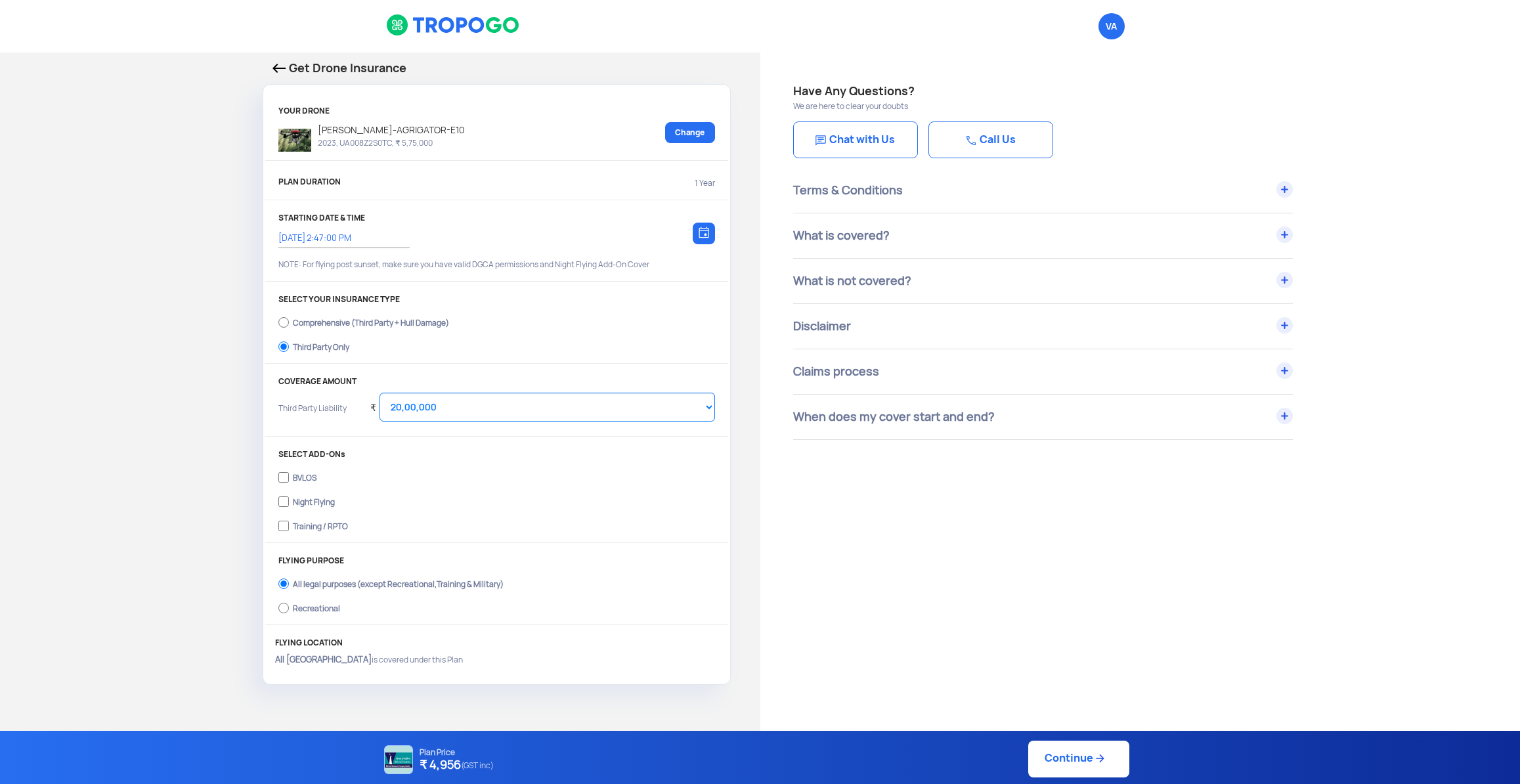
click at [465, 33] on img at bounding box center [453, 24] width 134 height 22
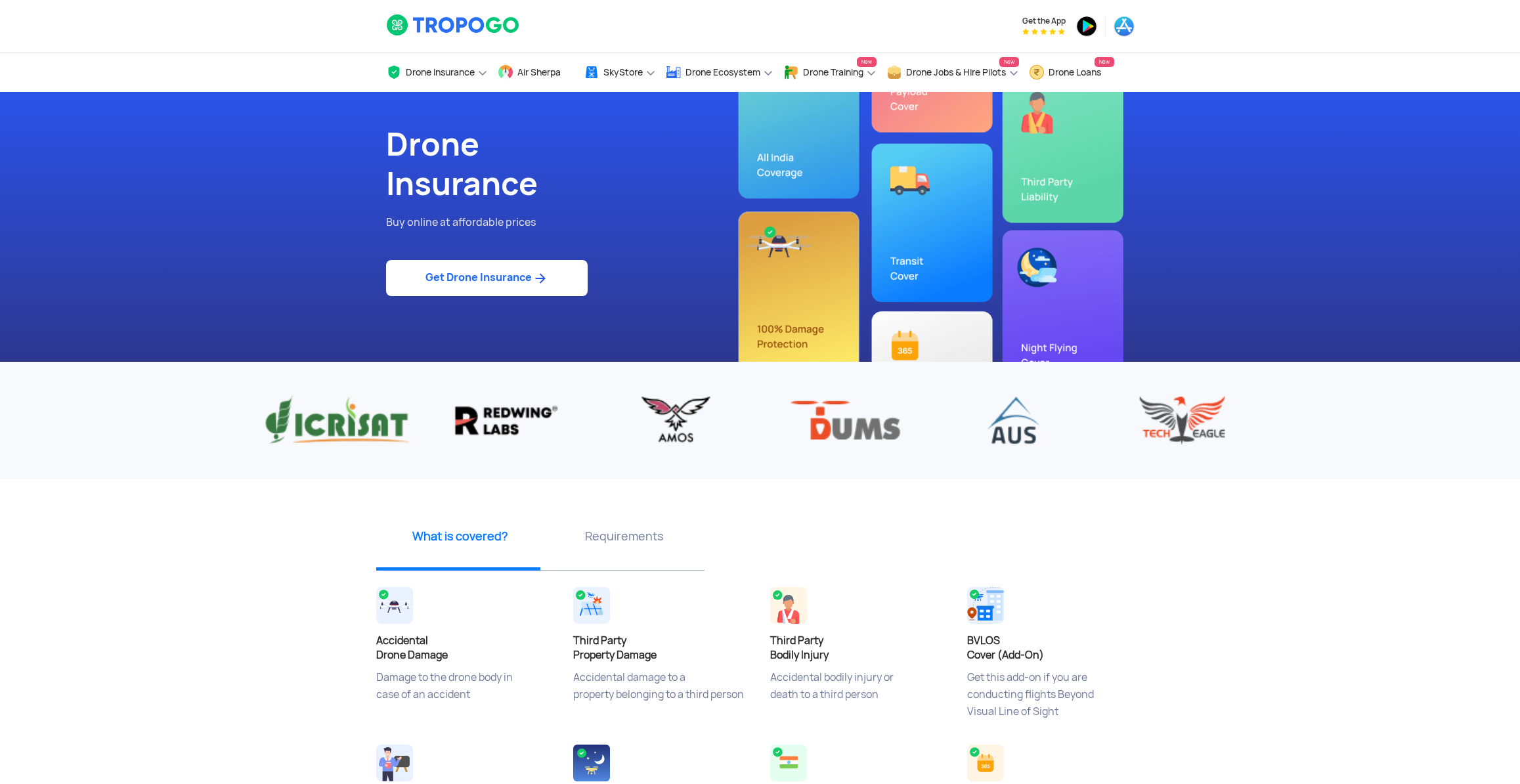
click at [804, 153] on div "Drone Insurance Buy online at affordable prices Get Drone Insurance" at bounding box center [760, 227] width 768 height 270
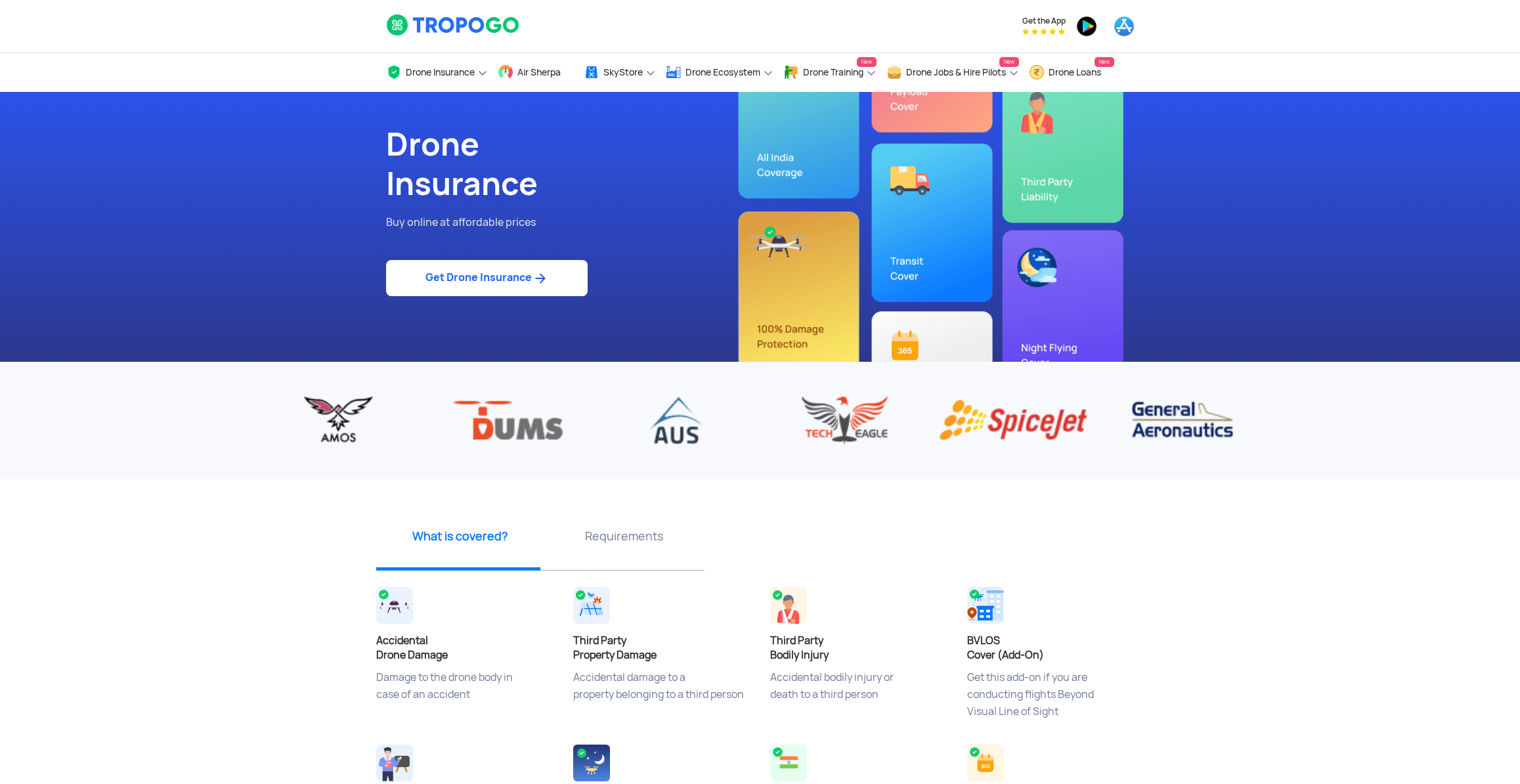
click at [504, 293] on link "Get Drone Insurance" at bounding box center [487, 278] width 201 height 36
select select "1000000"
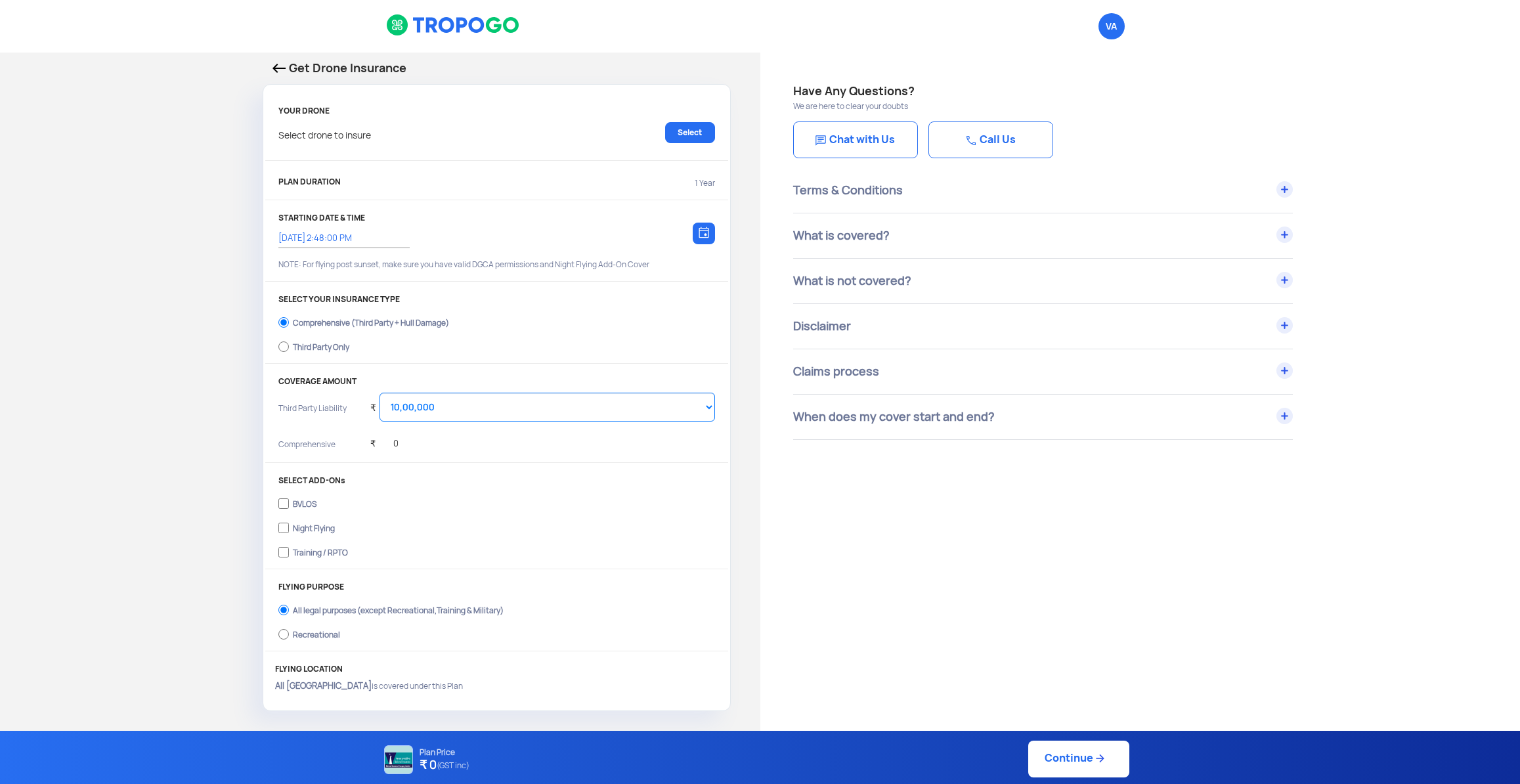
click at [698, 233] on div at bounding box center [703, 233] width 22 height 21
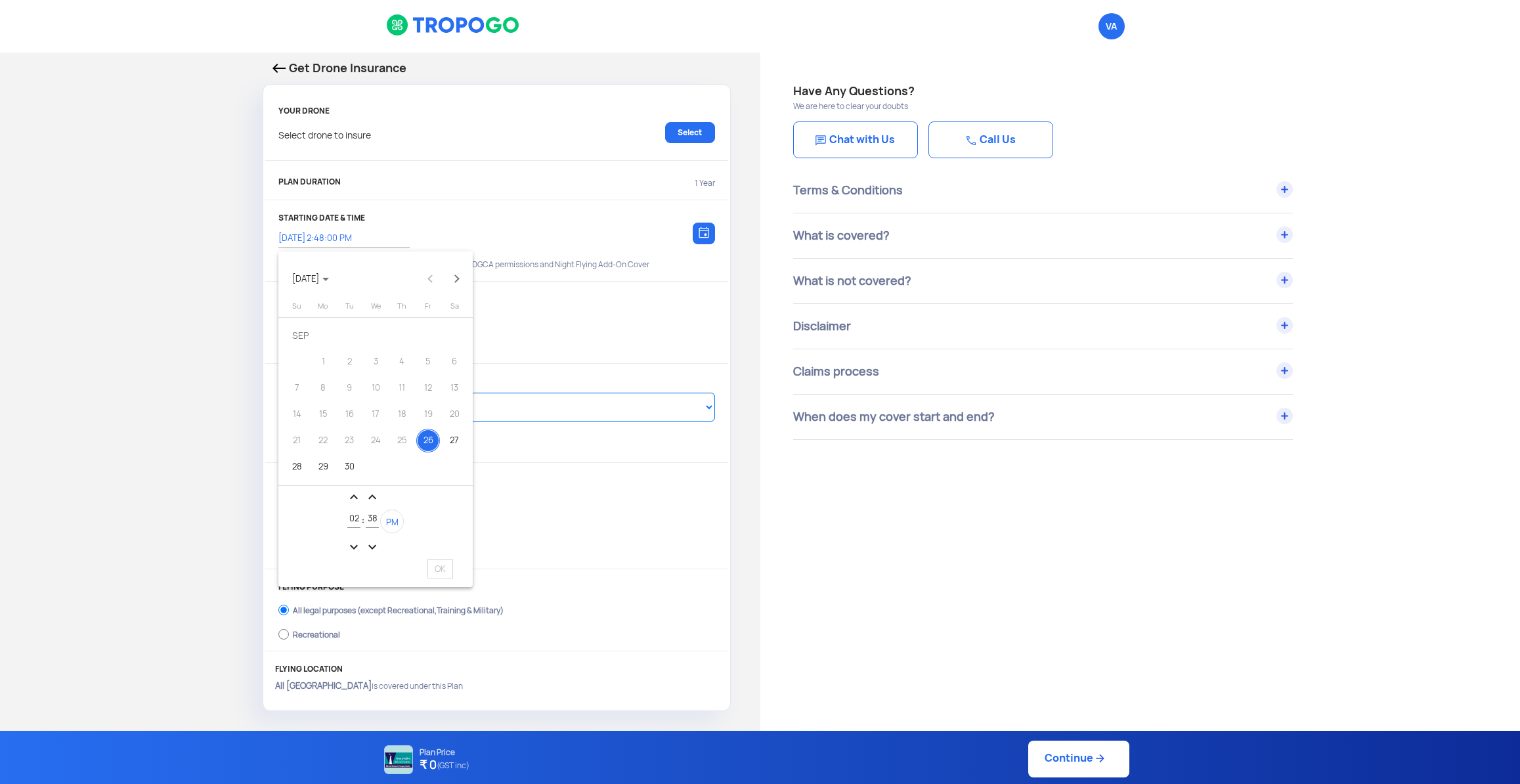
click at [666, 535] on div at bounding box center [760, 392] width 1520 height 784
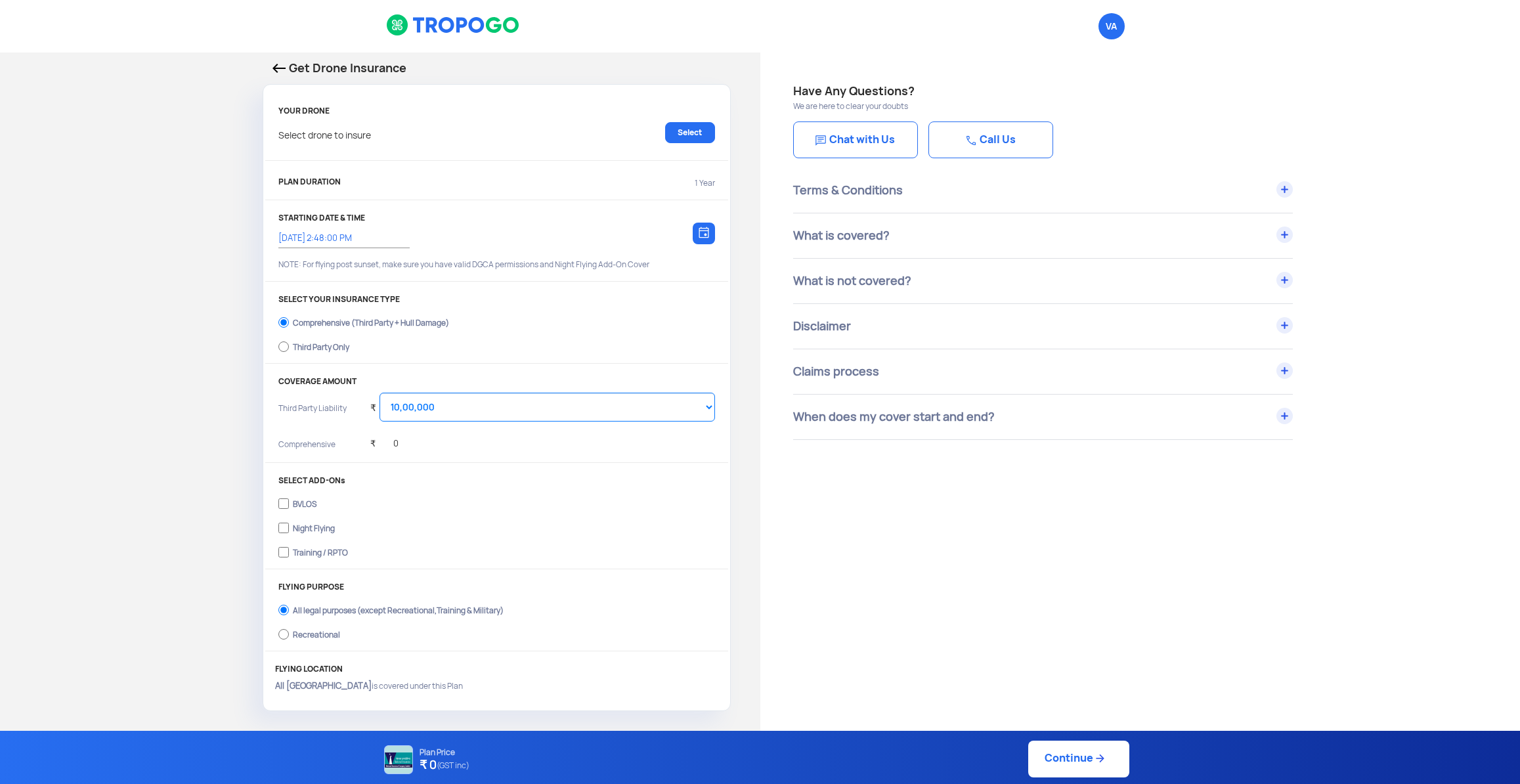
click at [105, 270] on div "Get Drone Insurance YOUR DRONE Select drone to insure Select PLAN DURATION 1 Ye…" at bounding box center [380, 385] width 760 height 665
click at [281, 74] on p "Get Drone Insurance" at bounding box center [496, 68] width 448 height 18
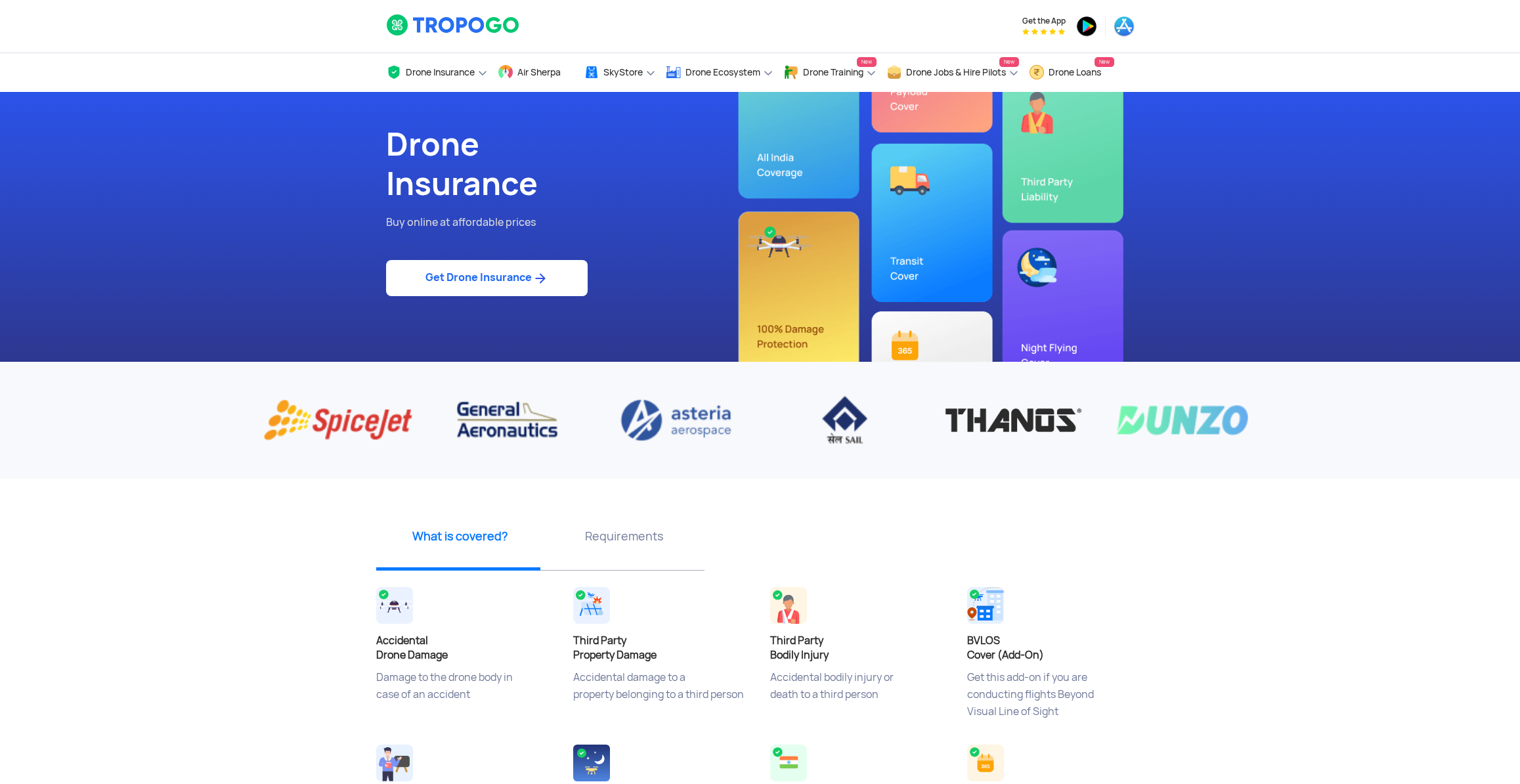
click at [417, 246] on div "Drone Insurance Buy online at affordable prices Get Drone Insurance" at bounding box center [568, 227] width 384 height 270
click at [430, 288] on link "Get Drone Insurance" at bounding box center [487, 278] width 201 height 36
select select "1000000"
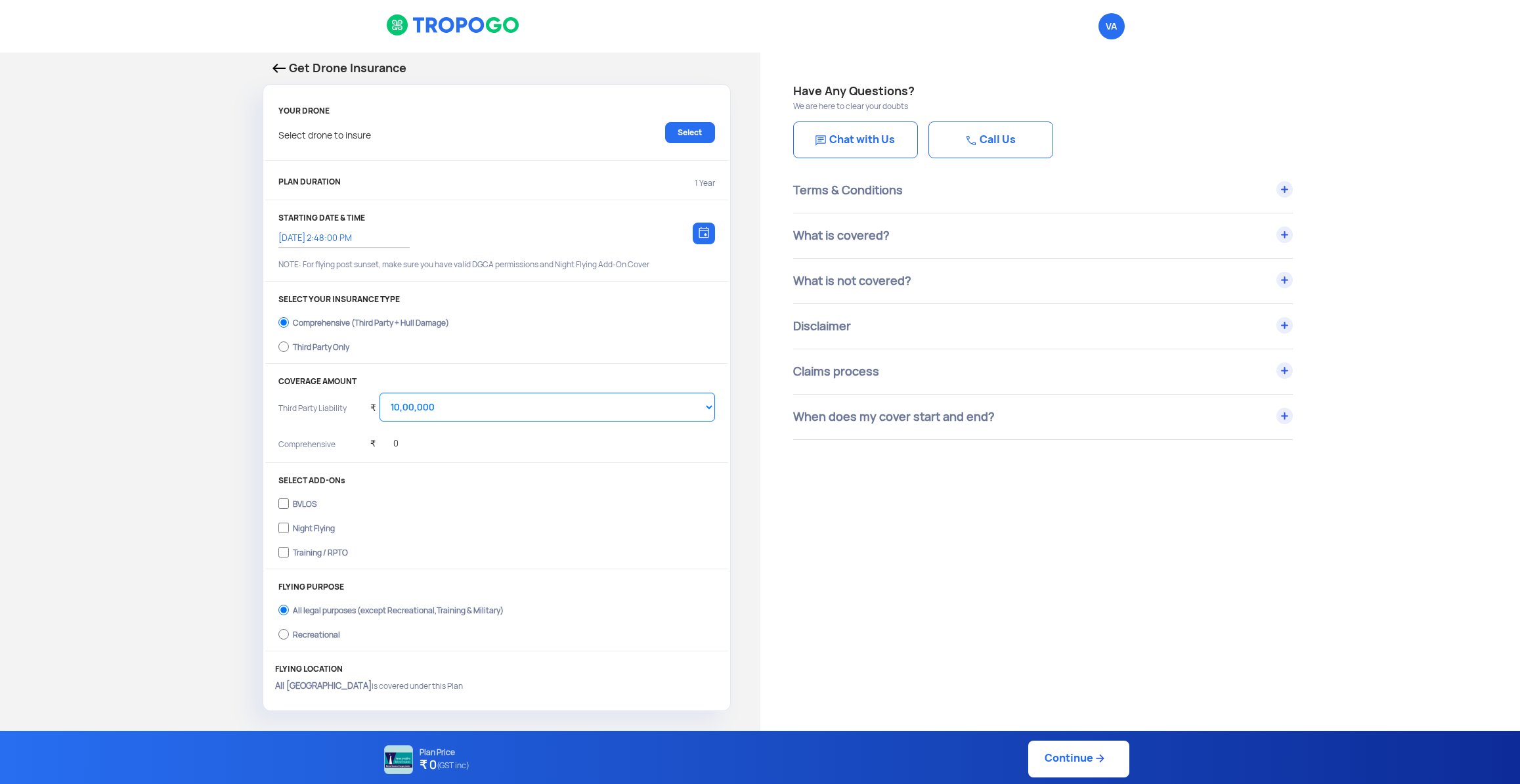
click at [424, 31] on img at bounding box center [453, 24] width 134 height 22
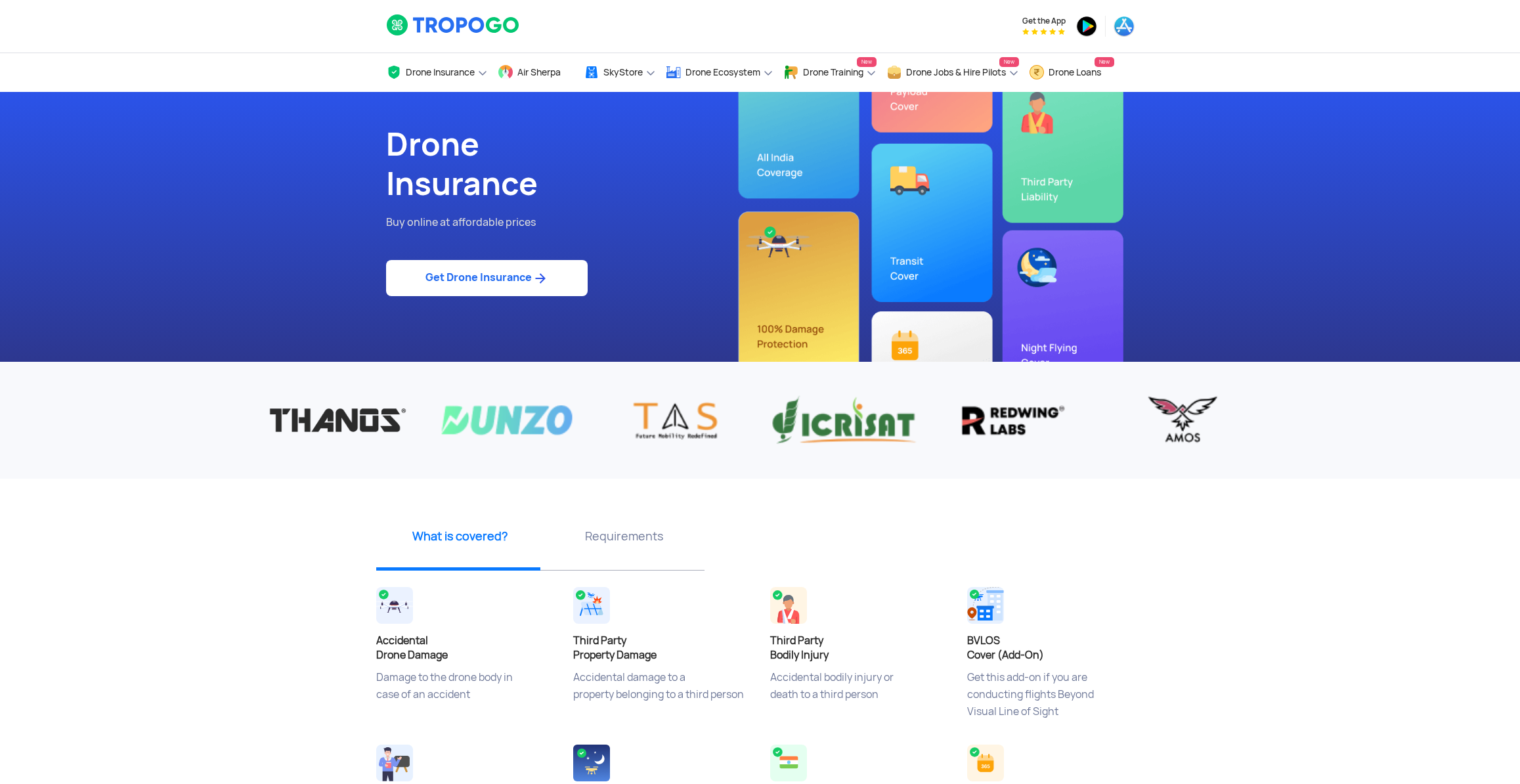
click at [497, 294] on link "Get Drone Insurance" at bounding box center [487, 278] width 201 height 36
select select "1000000"
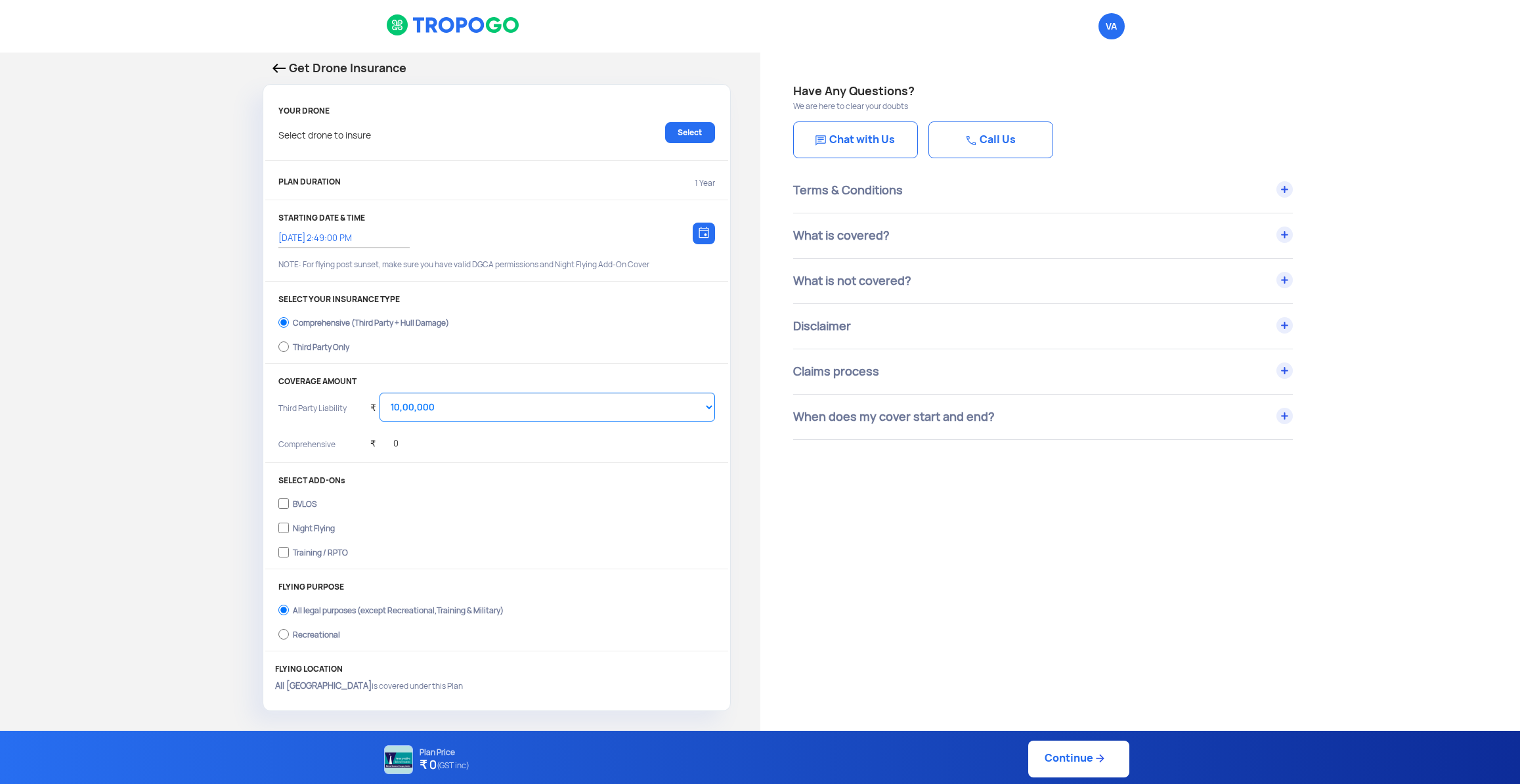
click at [341, 345] on div "Third Party Only" at bounding box center [321, 345] width 56 height 5
click at [289, 345] on input "Third Party Only" at bounding box center [284, 346] width 11 height 18
radio input "true"
select select "2000000"
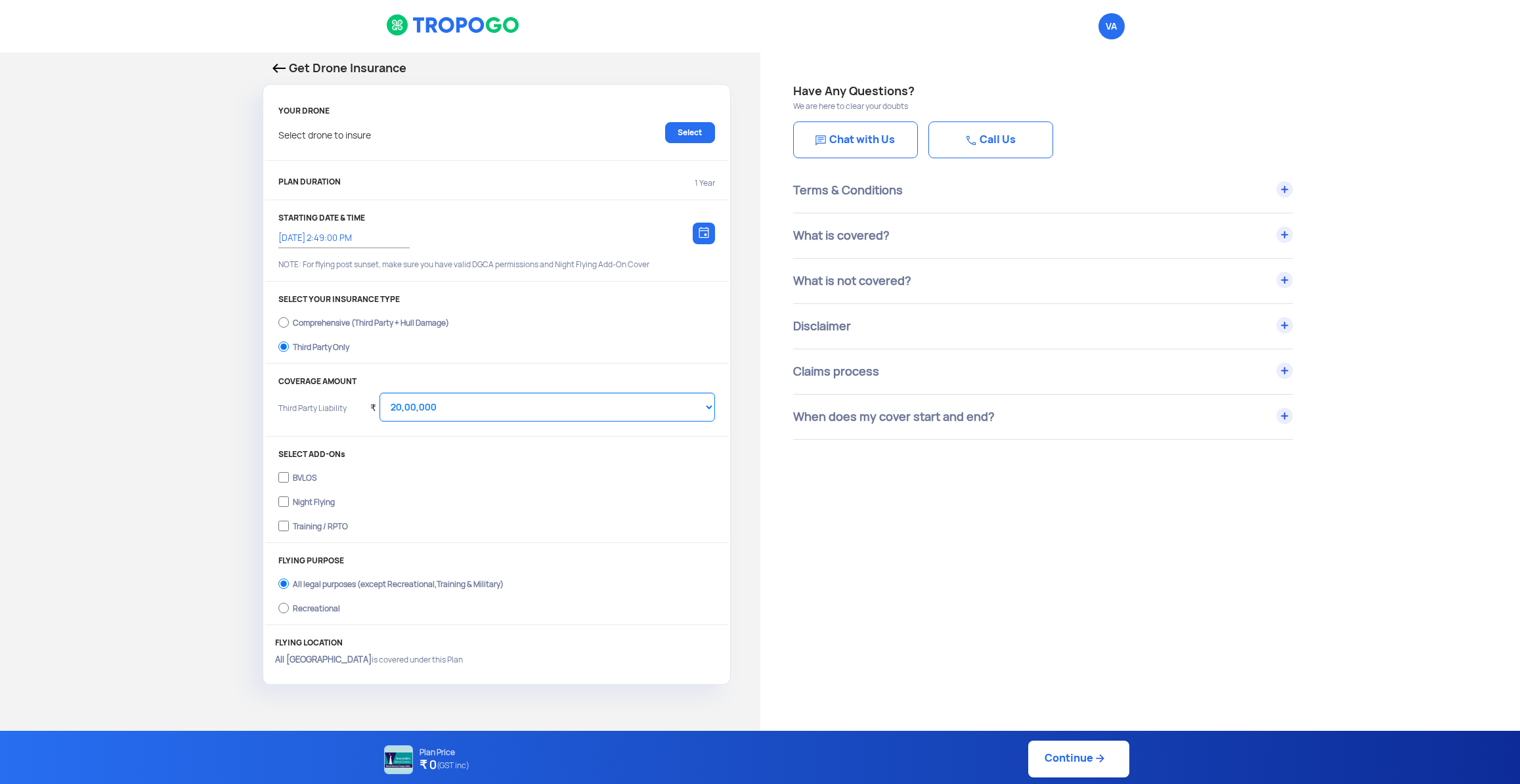
click at [407, 72] on p "Get Drone Insurance" at bounding box center [496, 68] width 448 height 18
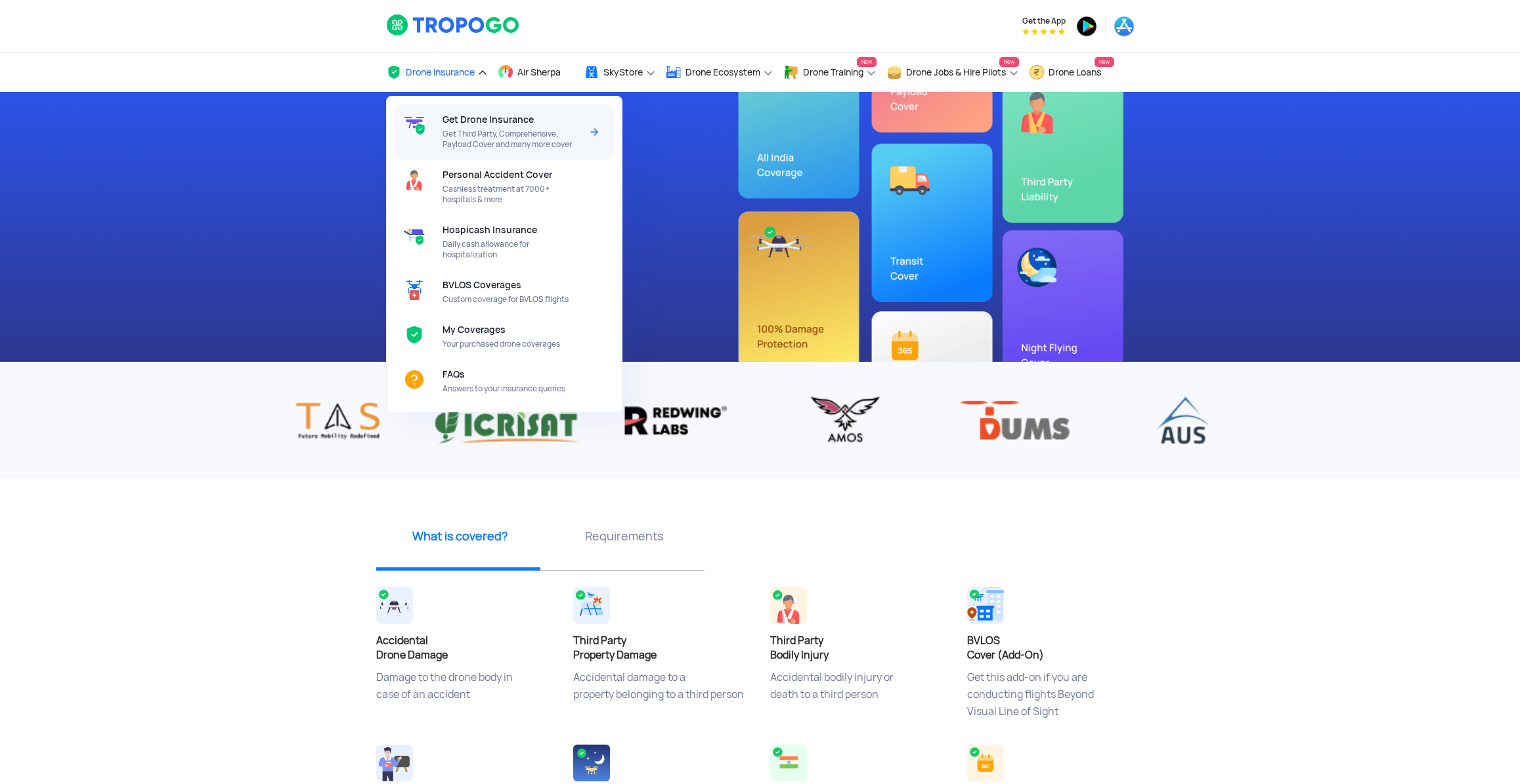
click at [455, 125] on span "Get Drone Insurance" at bounding box center [488, 120] width 92 height 11
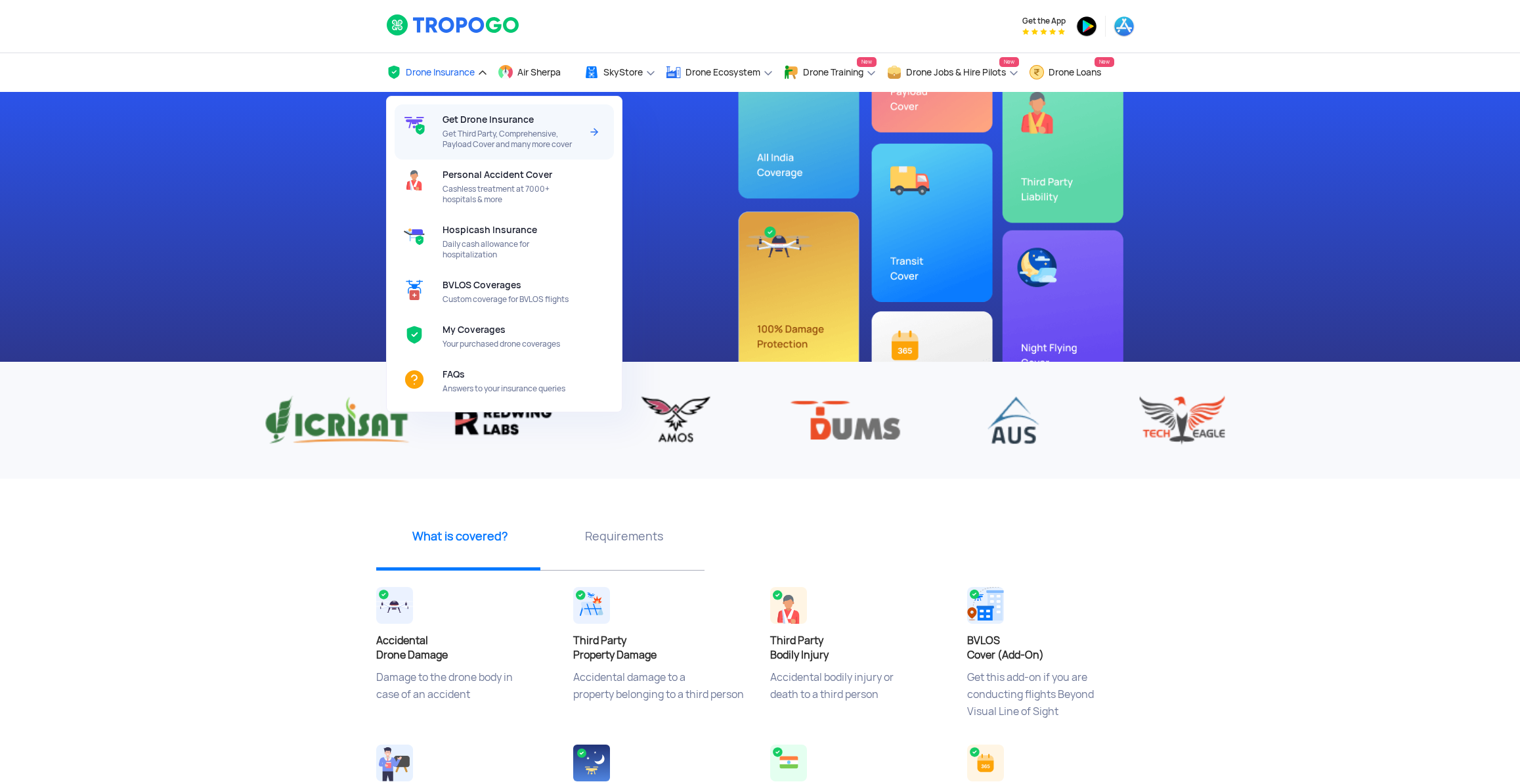
click at [590, 129] on img at bounding box center [594, 132] width 16 height 16
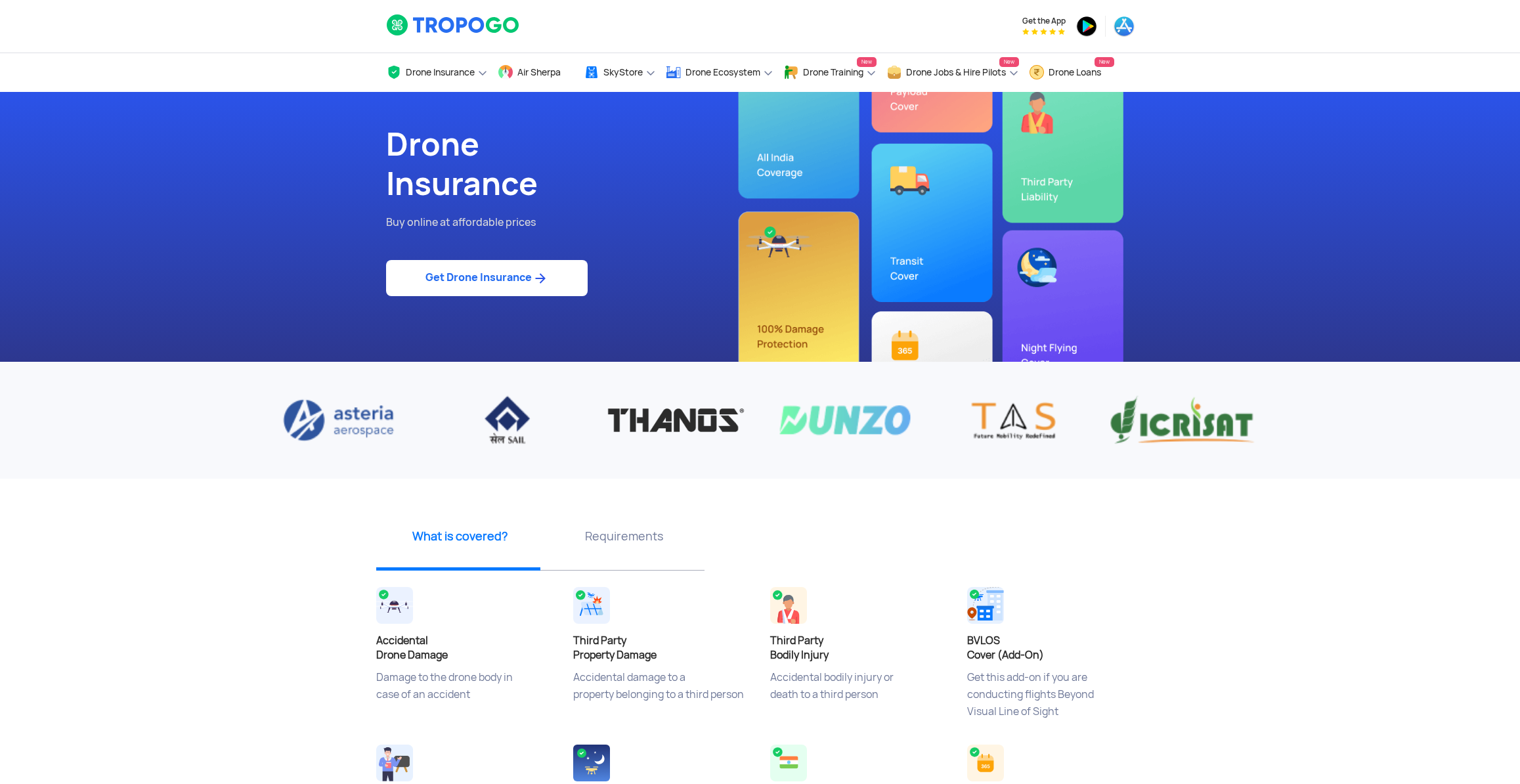
click at [519, 292] on link "Get Drone Insurance" at bounding box center [487, 278] width 201 height 36
select select "1000000"
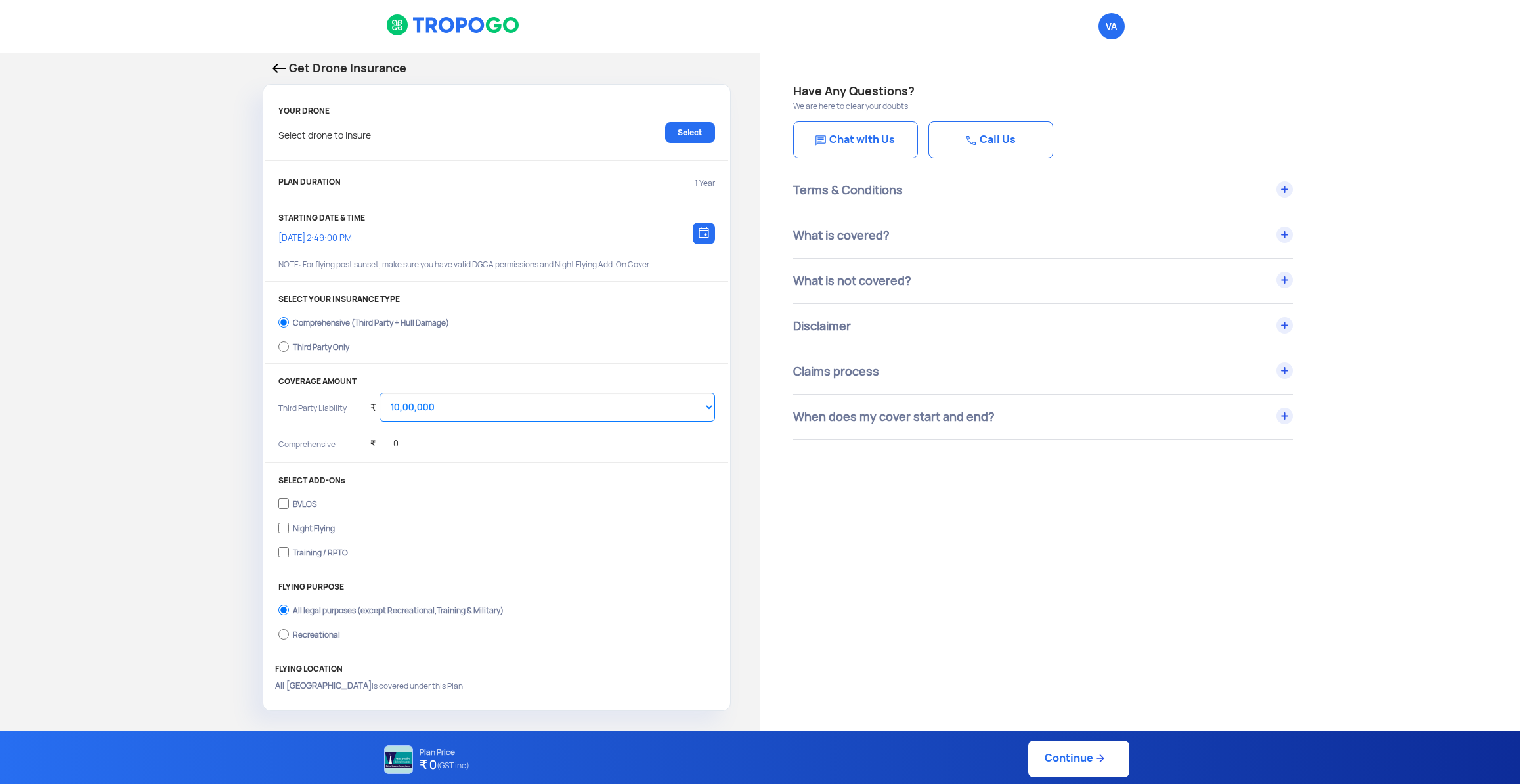
click at [163, 95] on div "Get Drone Insurance YOUR DRONE Select drone to insure Select PLAN DURATION 1 Ye…" at bounding box center [380, 385] width 760 height 665
click at [866, 149] on link "Chat with Us" at bounding box center [856, 140] width 125 height 37
click at [46, 32] on div "VA Logout" at bounding box center [760, 26] width 1520 height 53
click at [94, 153] on div "Get Drone Insurance YOUR DRONE Select drone to insure Select PLAN DURATION 1 Ye…" at bounding box center [380, 385] width 760 height 665
click at [313, 108] on p "YOUR DRONE" at bounding box center [496, 111] width 436 height 9
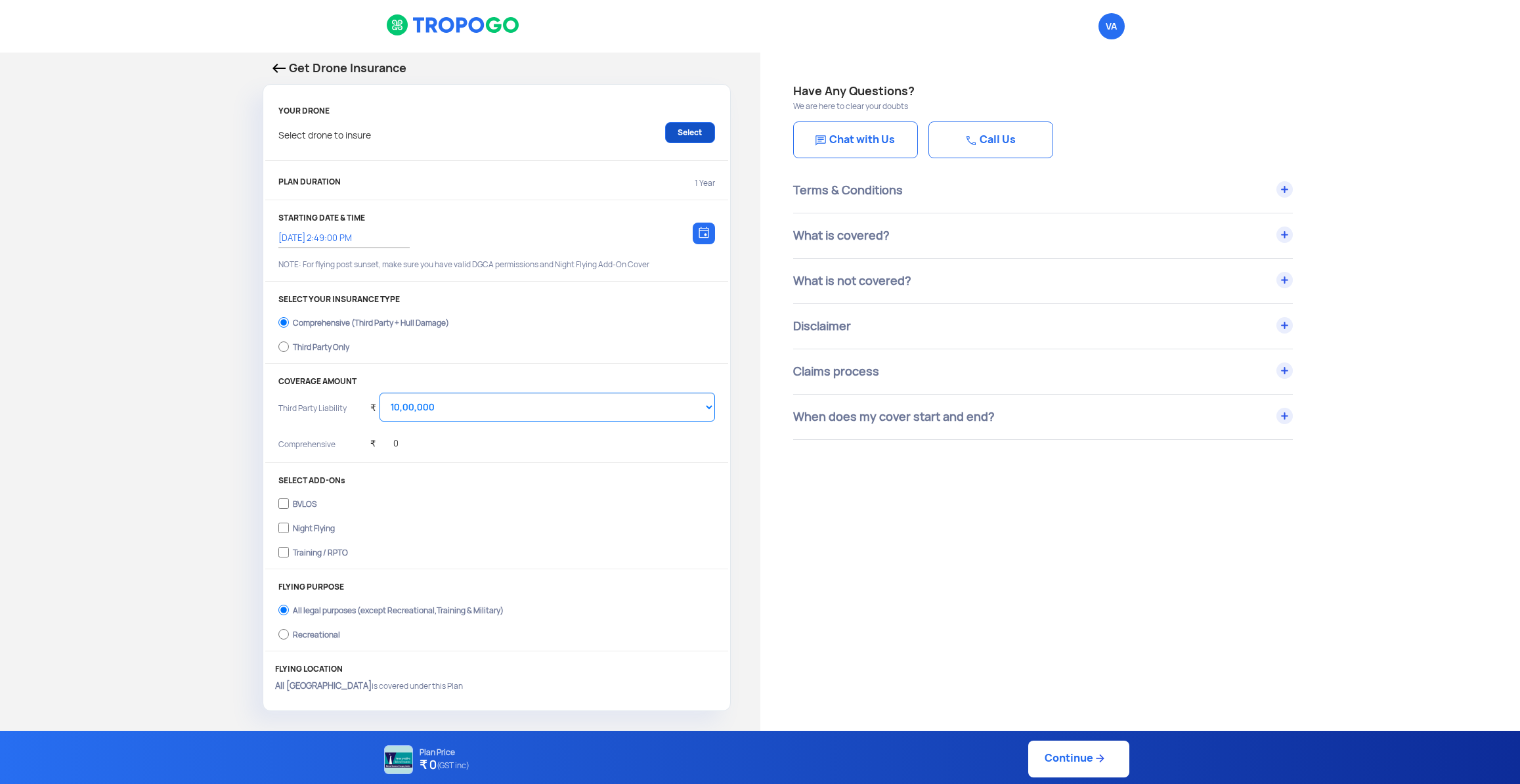
click at [686, 125] on link "Select" at bounding box center [689, 133] width 50 height 21
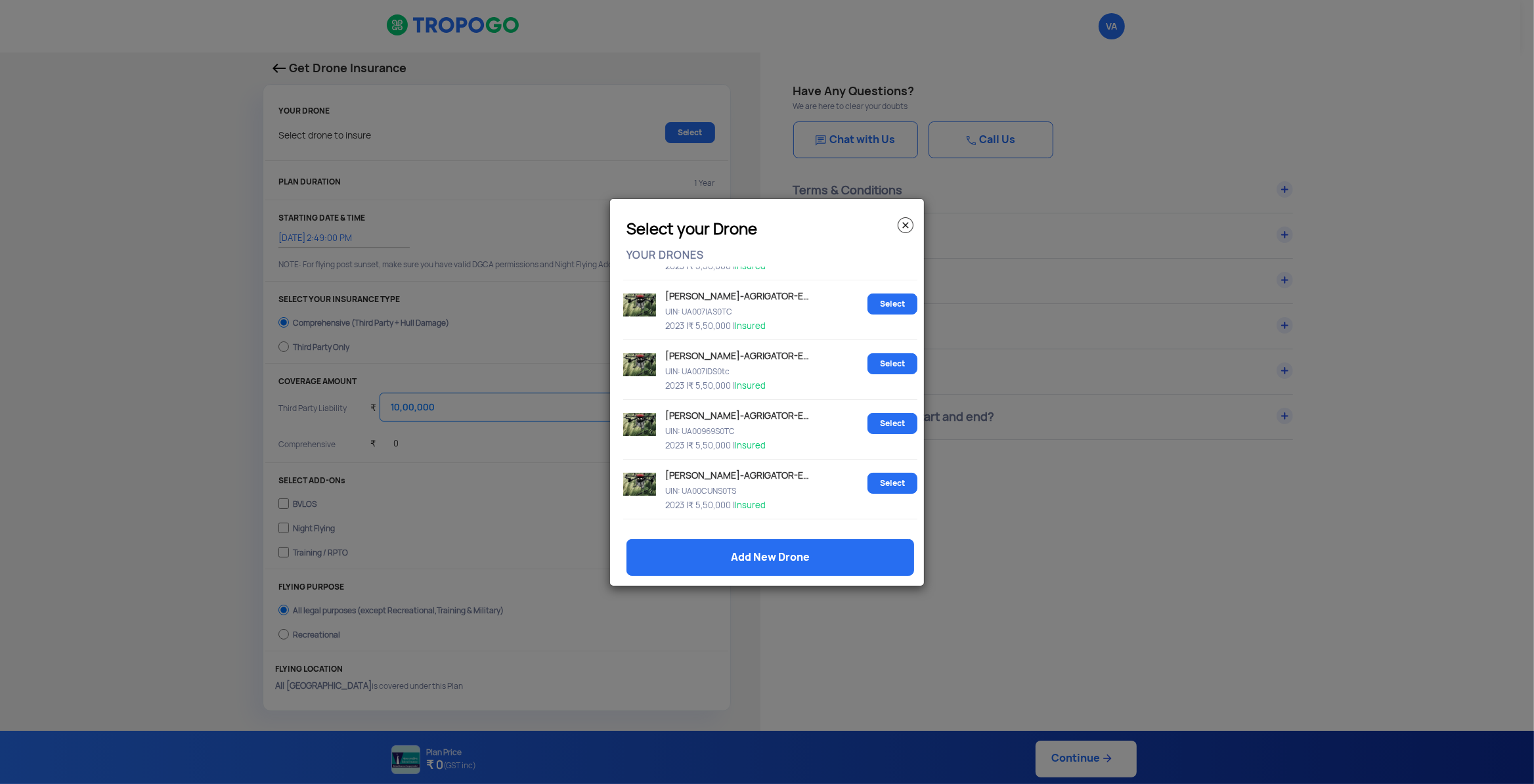
scroll to position [642, 0]
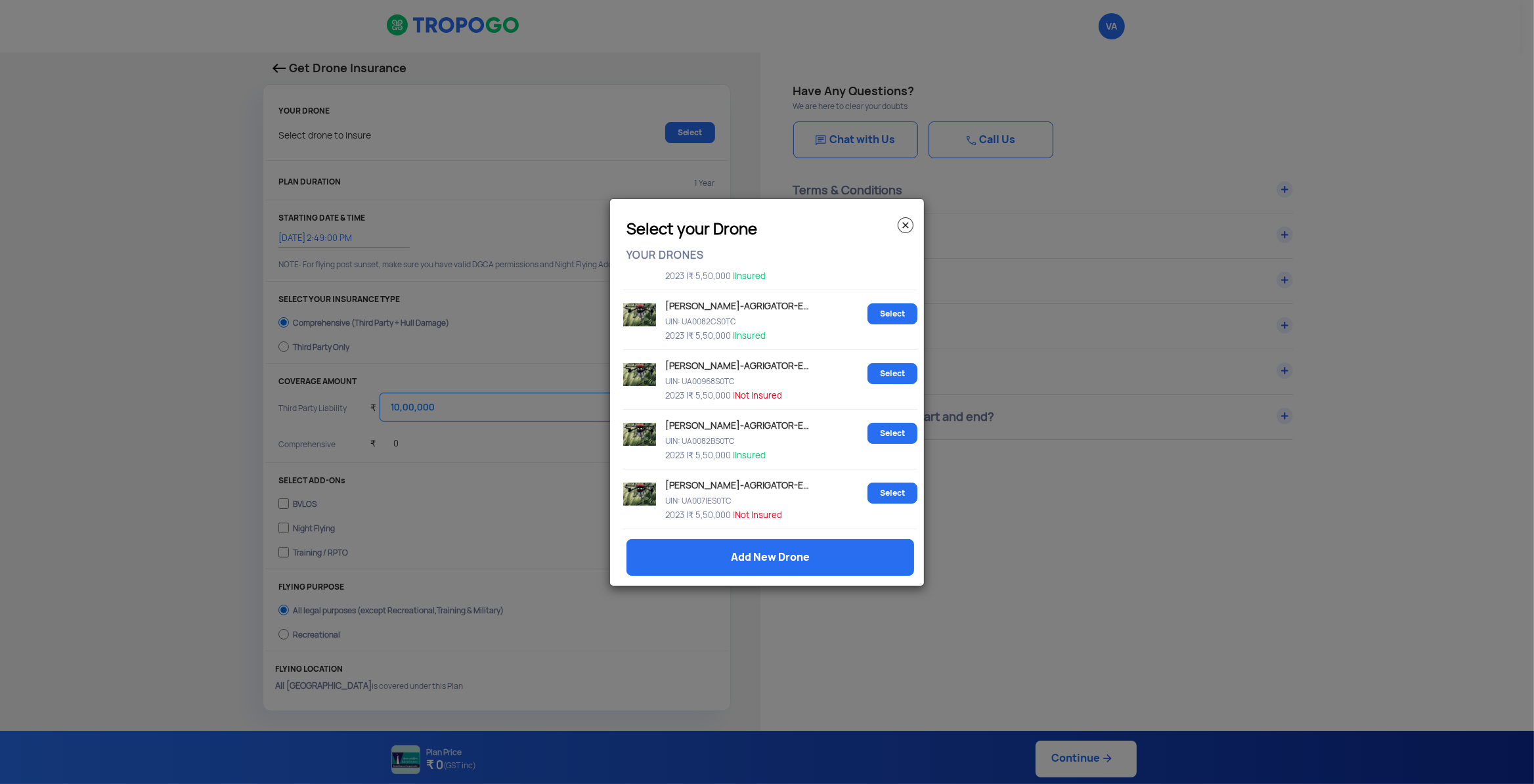
click at [695, 304] on p "[PERSON_NAME]-AGRIGATOR-E10" at bounding box center [737, 304] width 150 height 14
click at [674, 271] on span "2023 |" at bounding box center [677, 276] width 23 height 11
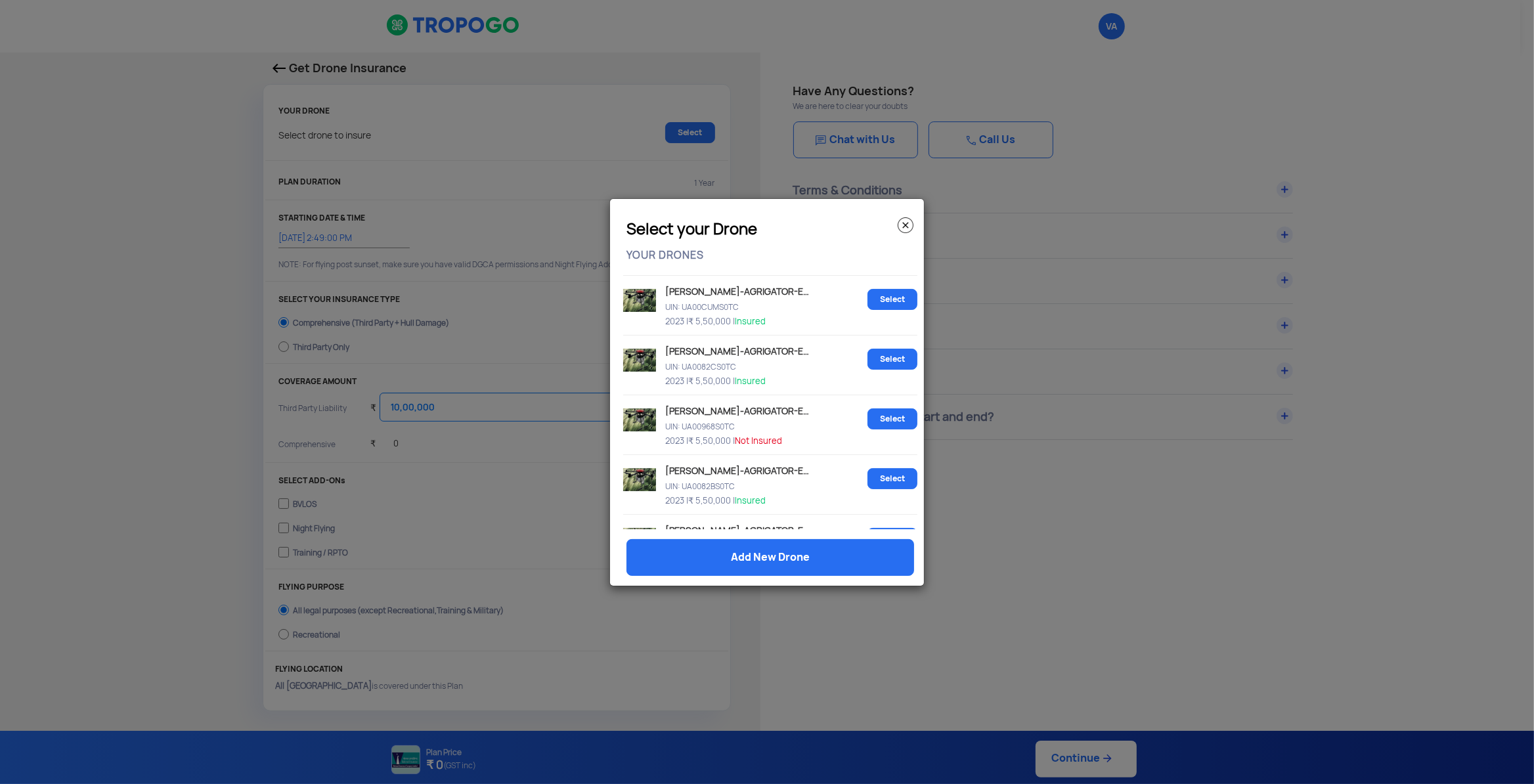
scroll to position [573, 0]
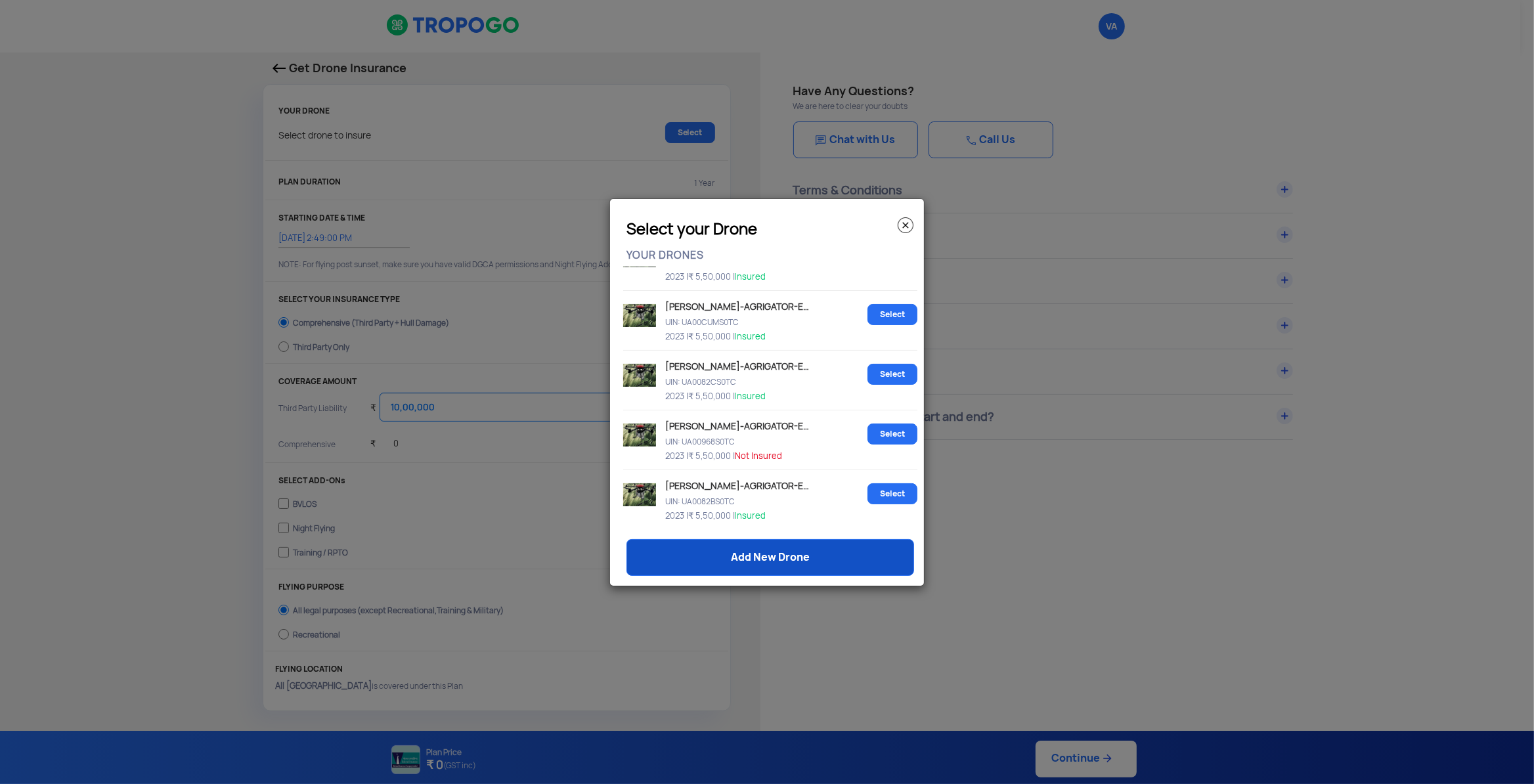
click at [819, 554] on link "Add New Drone" at bounding box center [770, 557] width 288 height 37
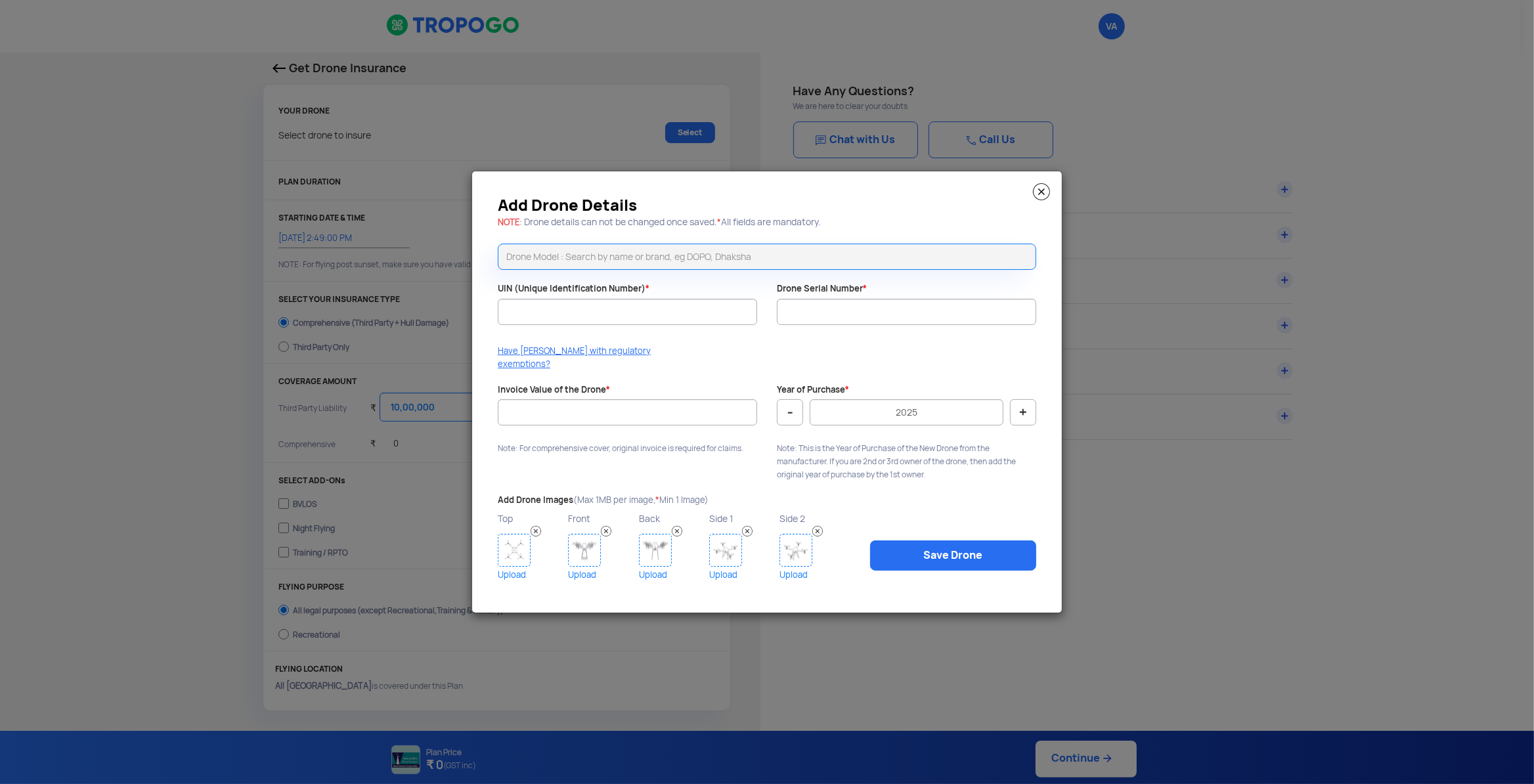
click at [1041, 201] on img at bounding box center [1041, 191] width 17 height 17
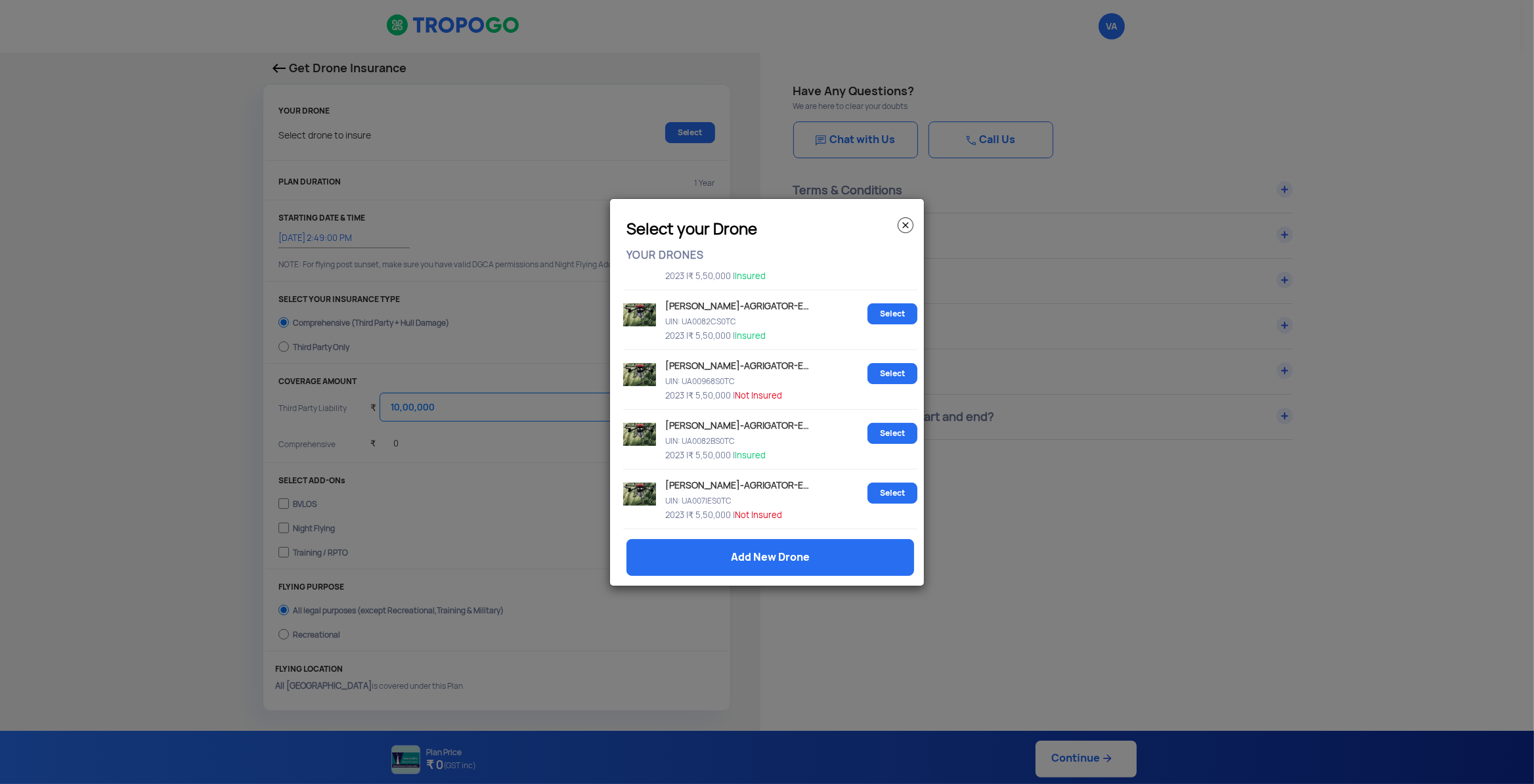
scroll to position [642, 0]
click at [731, 560] on link "Add New Drone" at bounding box center [770, 557] width 288 height 37
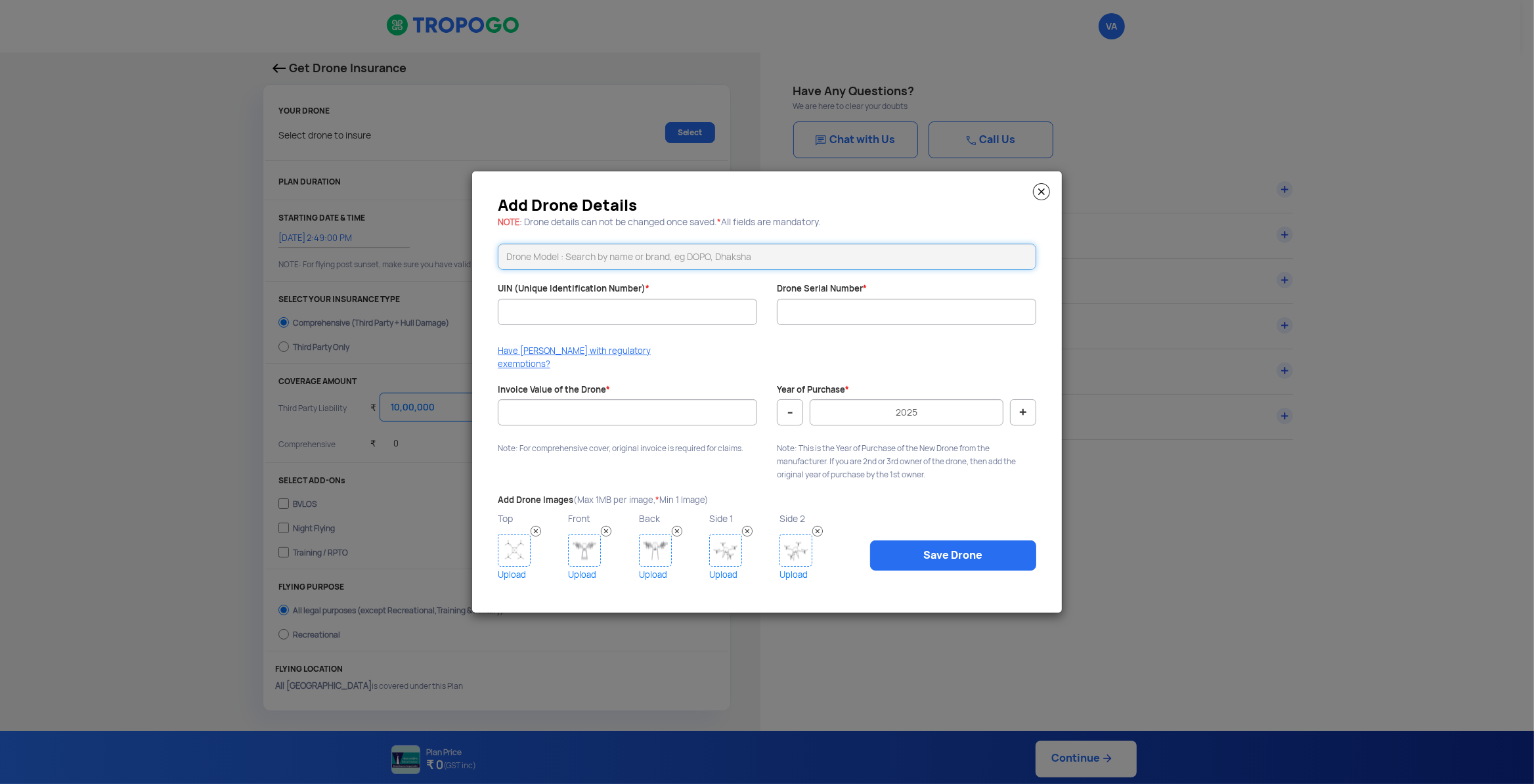
click at [604, 268] on input "text" at bounding box center [767, 256] width 539 height 26
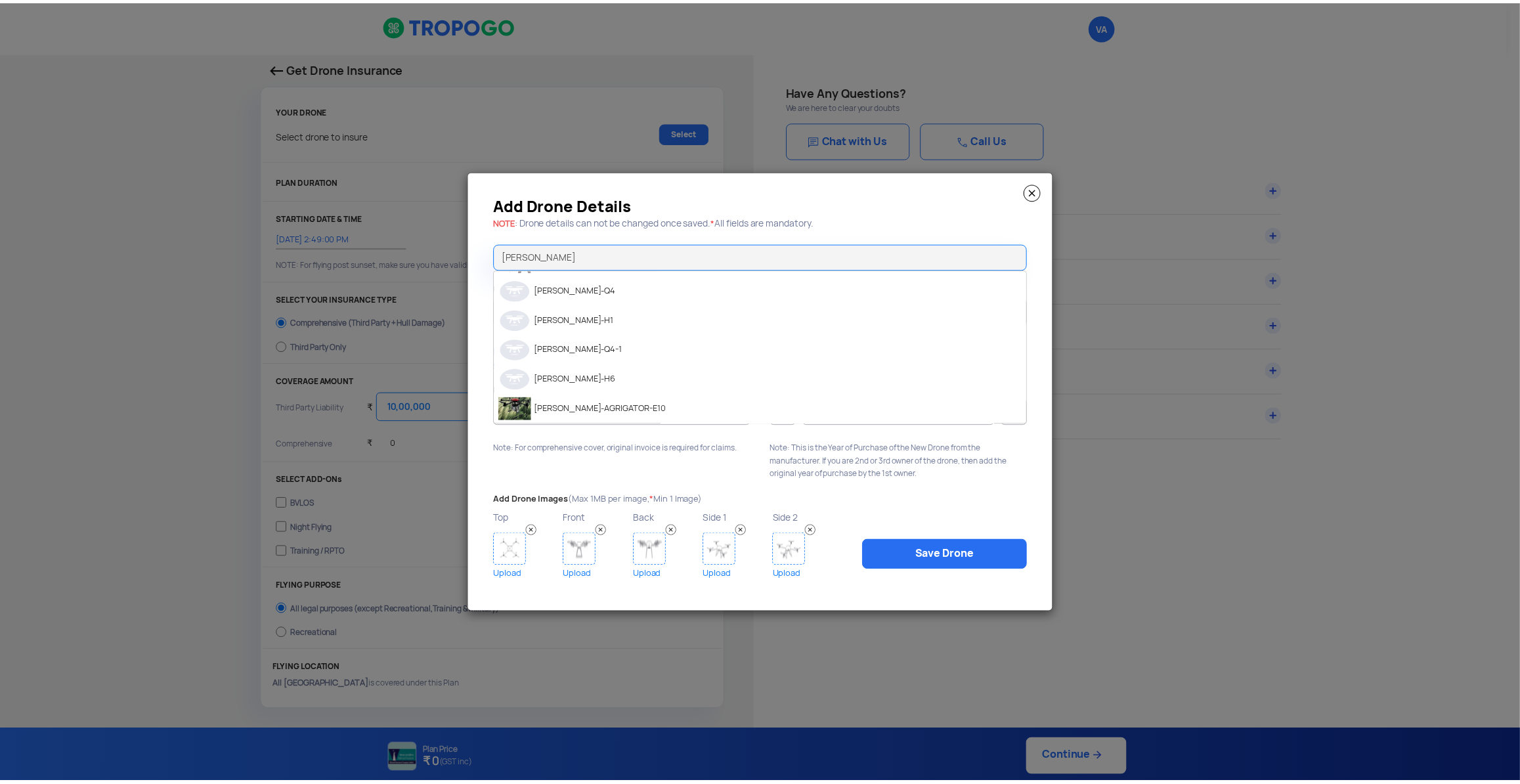
scroll to position [201, 0]
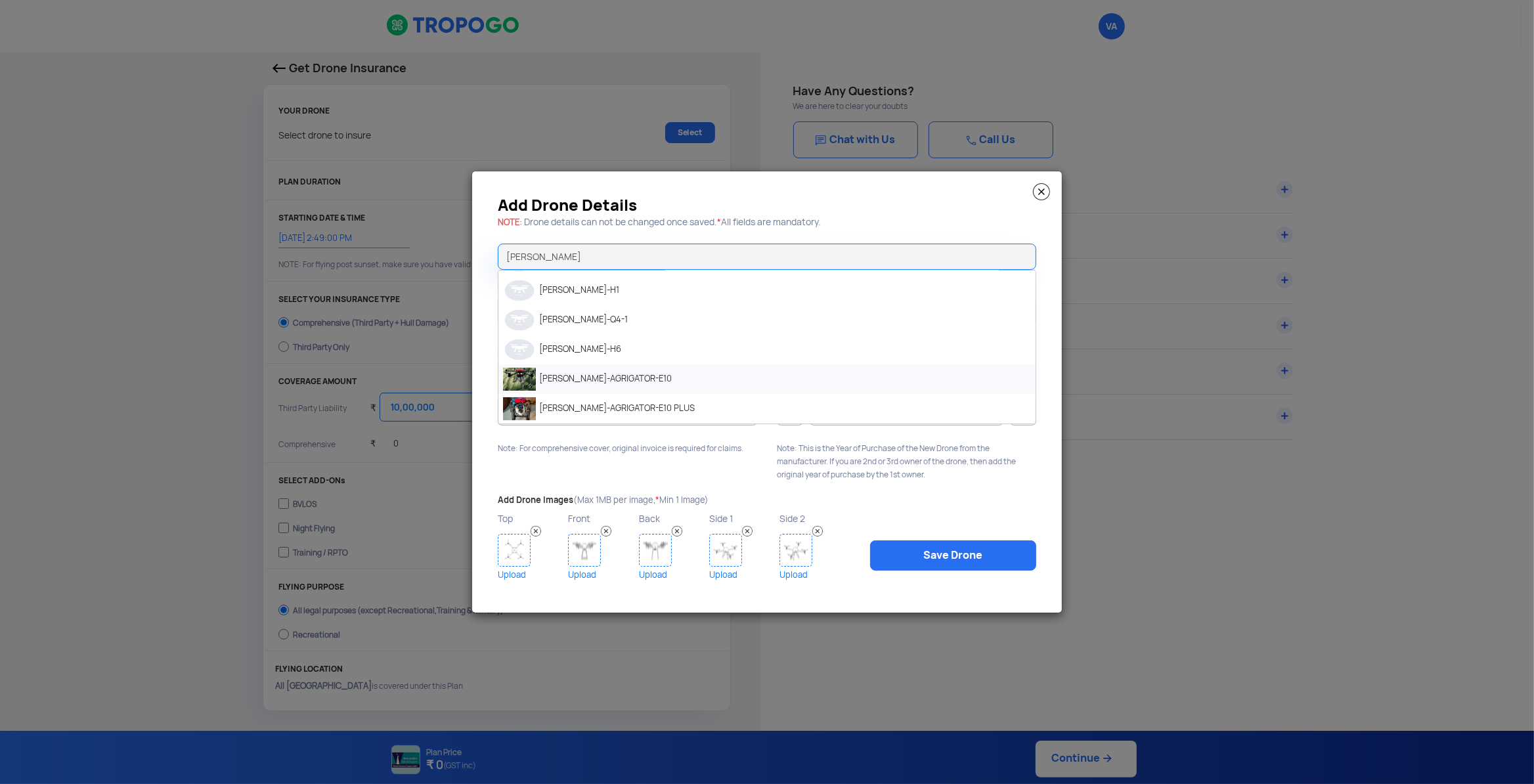
click at [558, 374] on li "[PERSON_NAME]-AGRIGATOR-E10" at bounding box center [767, 379] width 537 height 30
type input "[PERSON_NAME]-AGRIGATOR-E10"
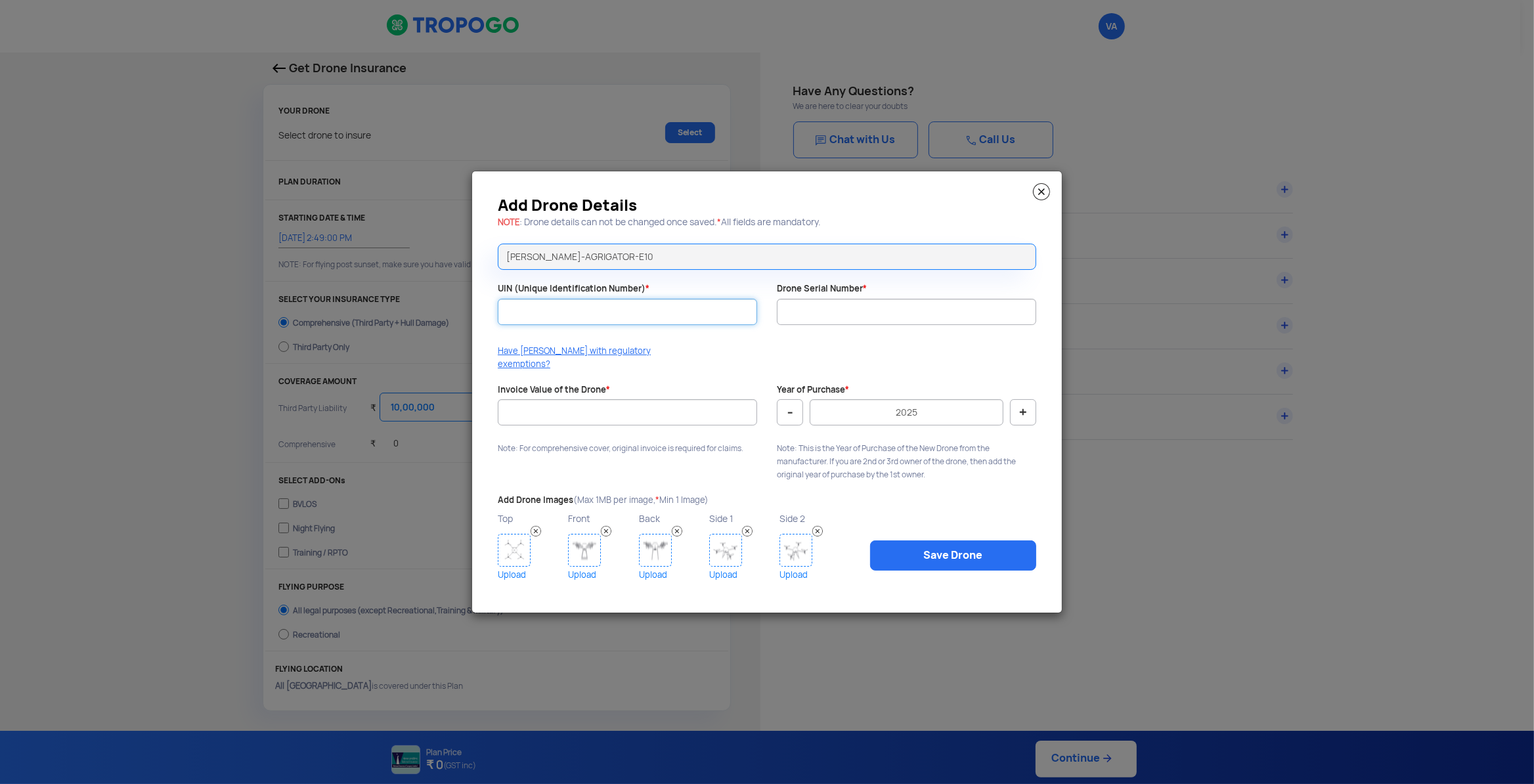
click at [577, 323] on input "UIN (Unique Identification Number) *" at bounding box center [627, 312] width 259 height 26
drag, startPoint x: 570, startPoint y: 314, endPoint x: 463, endPoint y: 308, distance: 107.2
click at [497, 309] on input "UA00CUW" at bounding box center [627, 312] width 259 height 26
paste input "S0TC"
type input "UA00CUWS0TC"
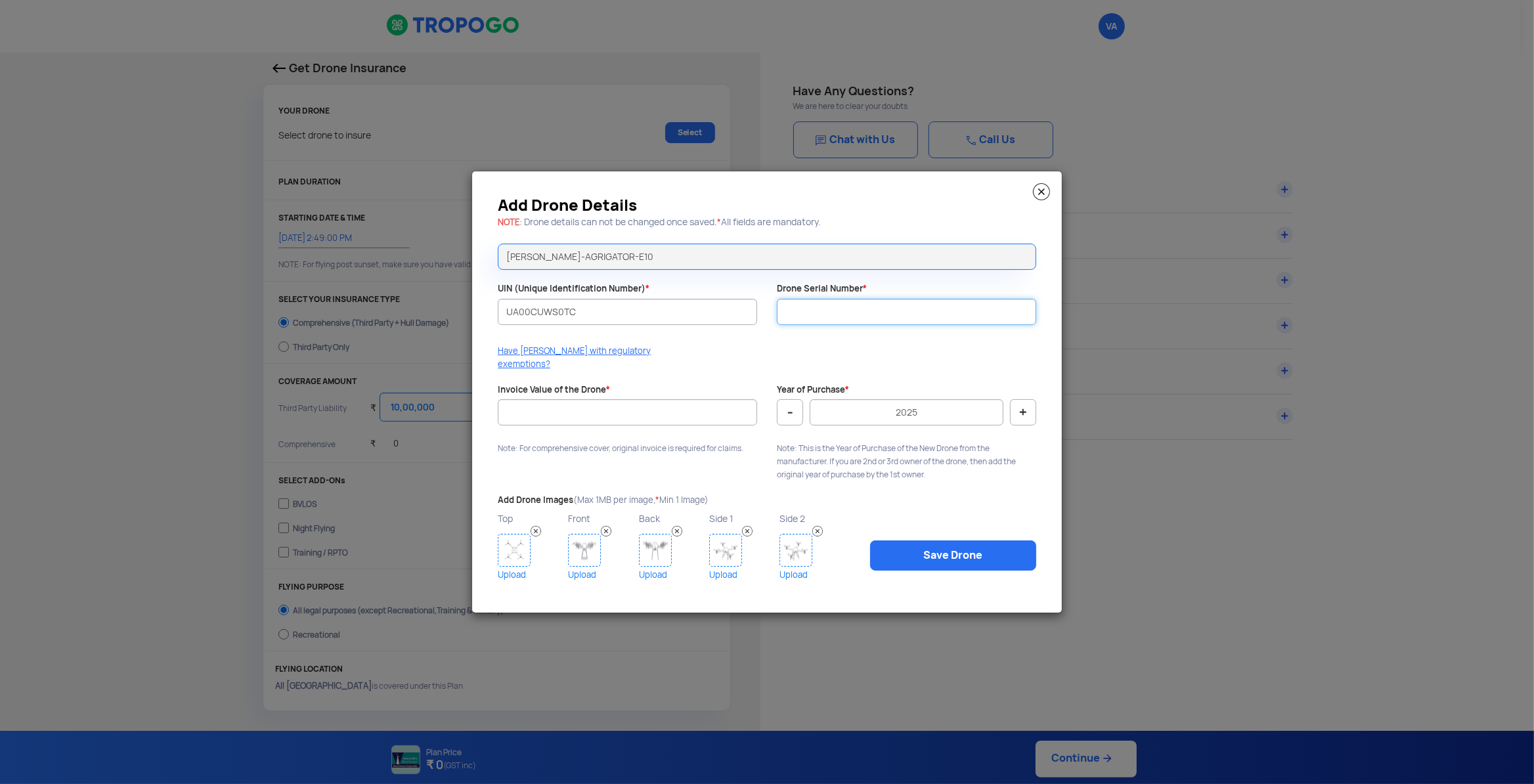
click at [810, 319] on input "Drone Serial Number *" at bounding box center [906, 312] width 259 height 26
paste input "DHAGE10230078"
type input "DHAGE10230078"
click at [561, 410] on input "Invoice Value of the Drone *" at bounding box center [627, 412] width 259 height 26
type input "550000"
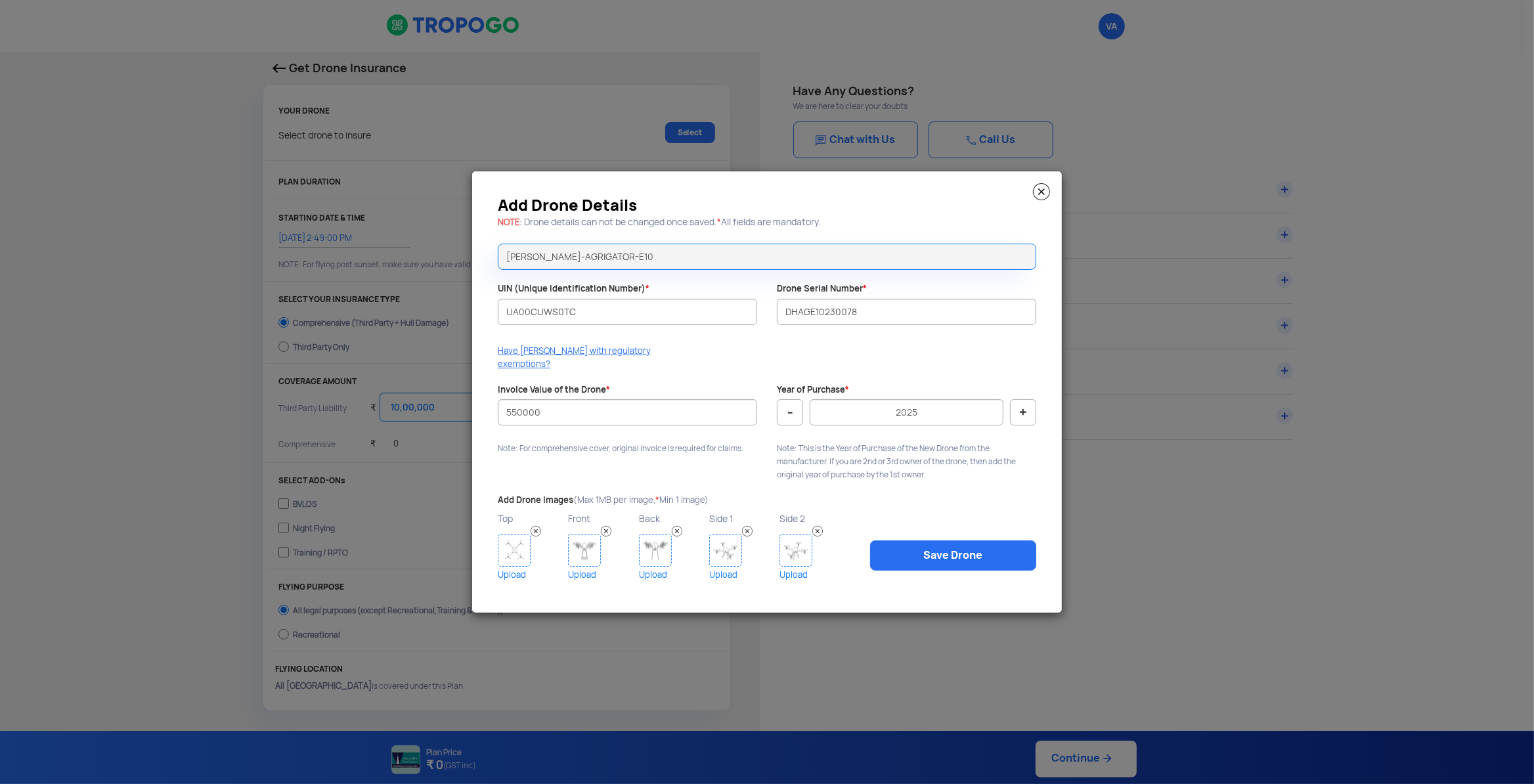
click at [793, 406] on button "-" at bounding box center [790, 412] width 26 height 26
type input "2023"
click at [1021, 403] on button "+" at bounding box center [1023, 412] width 26 height 26
type input "2024"
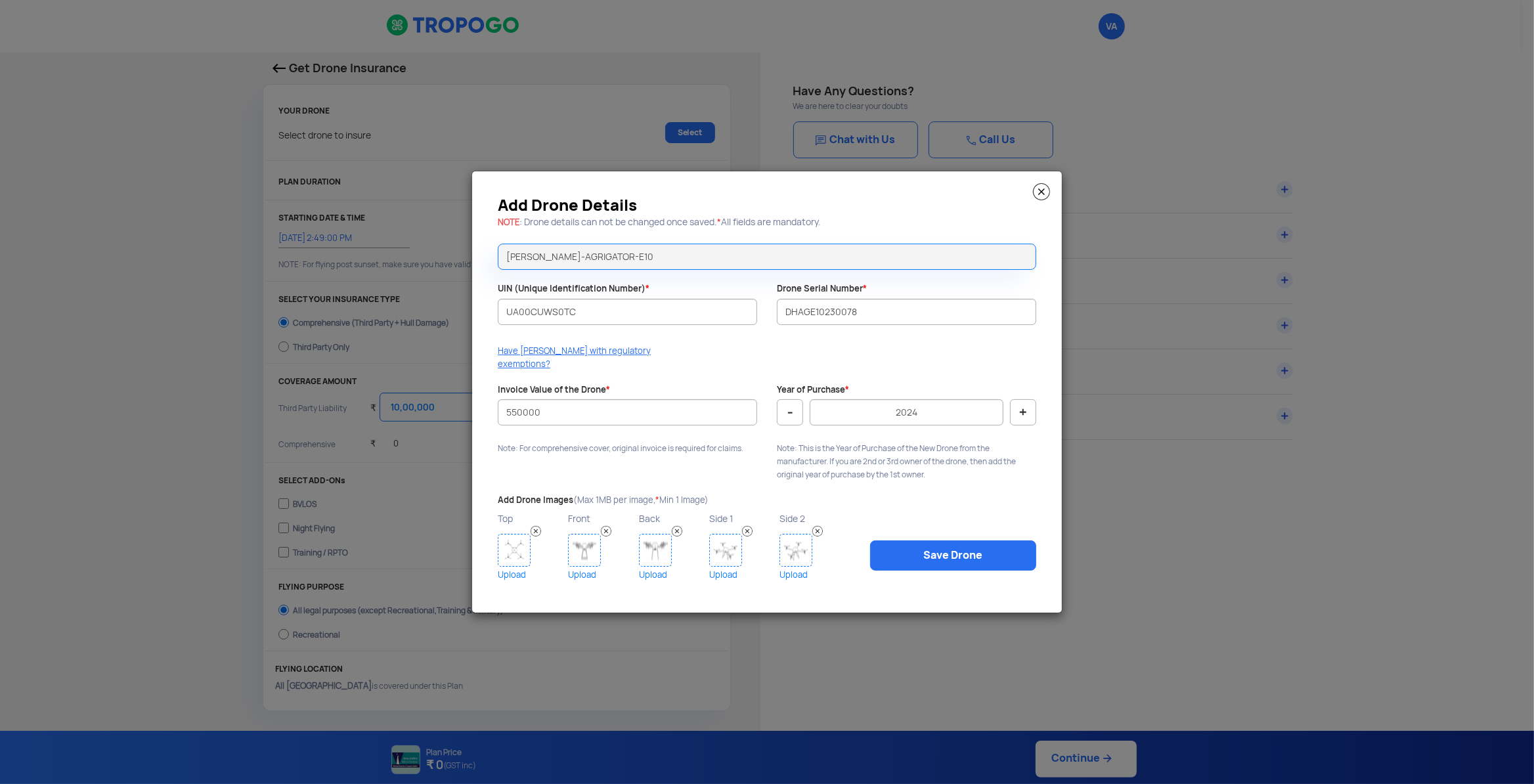
click at [513, 540] on img at bounding box center [513, 550] width 33 height 33
click at [950, 555] on link "Save Drone" at bounding box center [953, 555] width 166 height 31
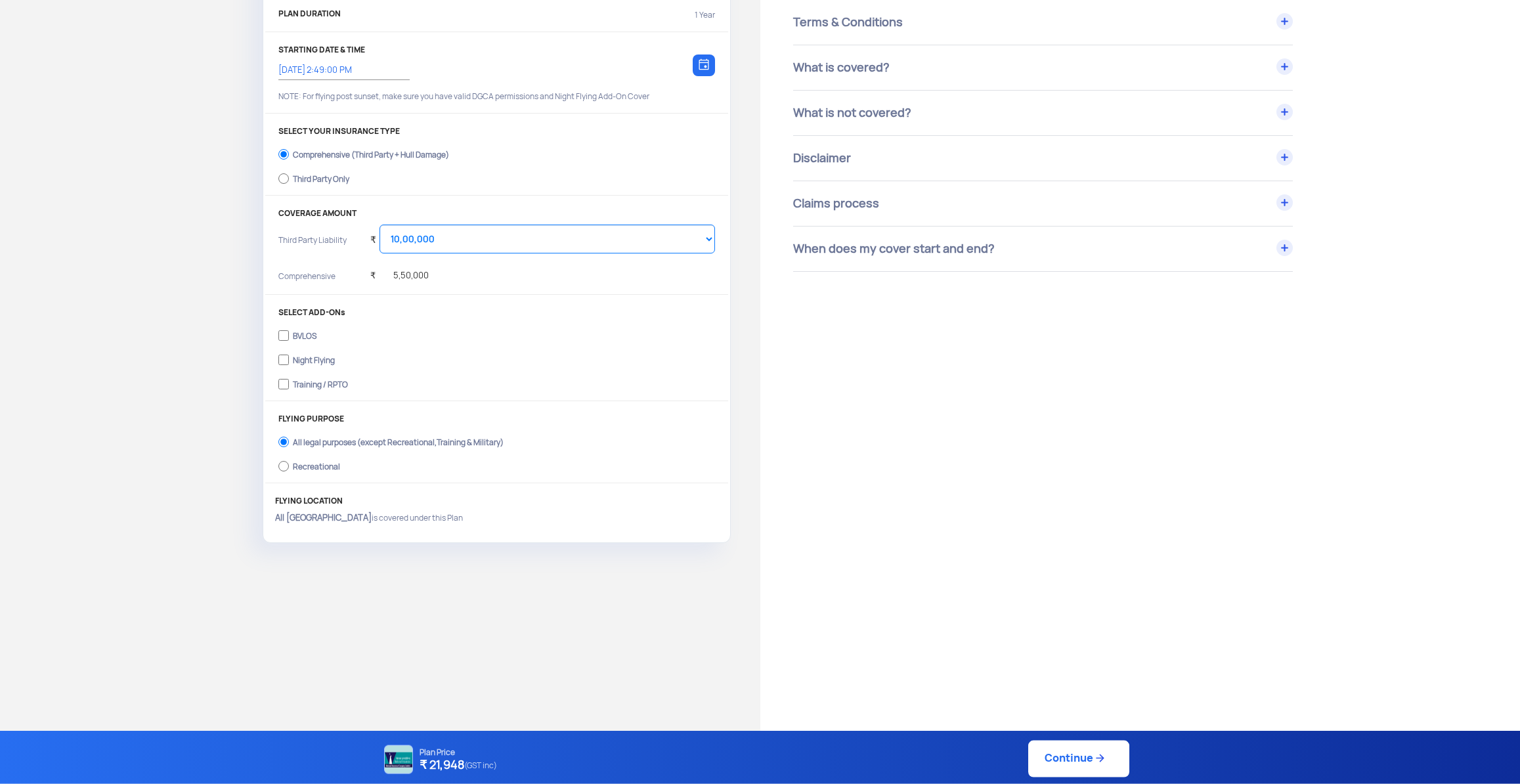
scroll to position [69, 0]
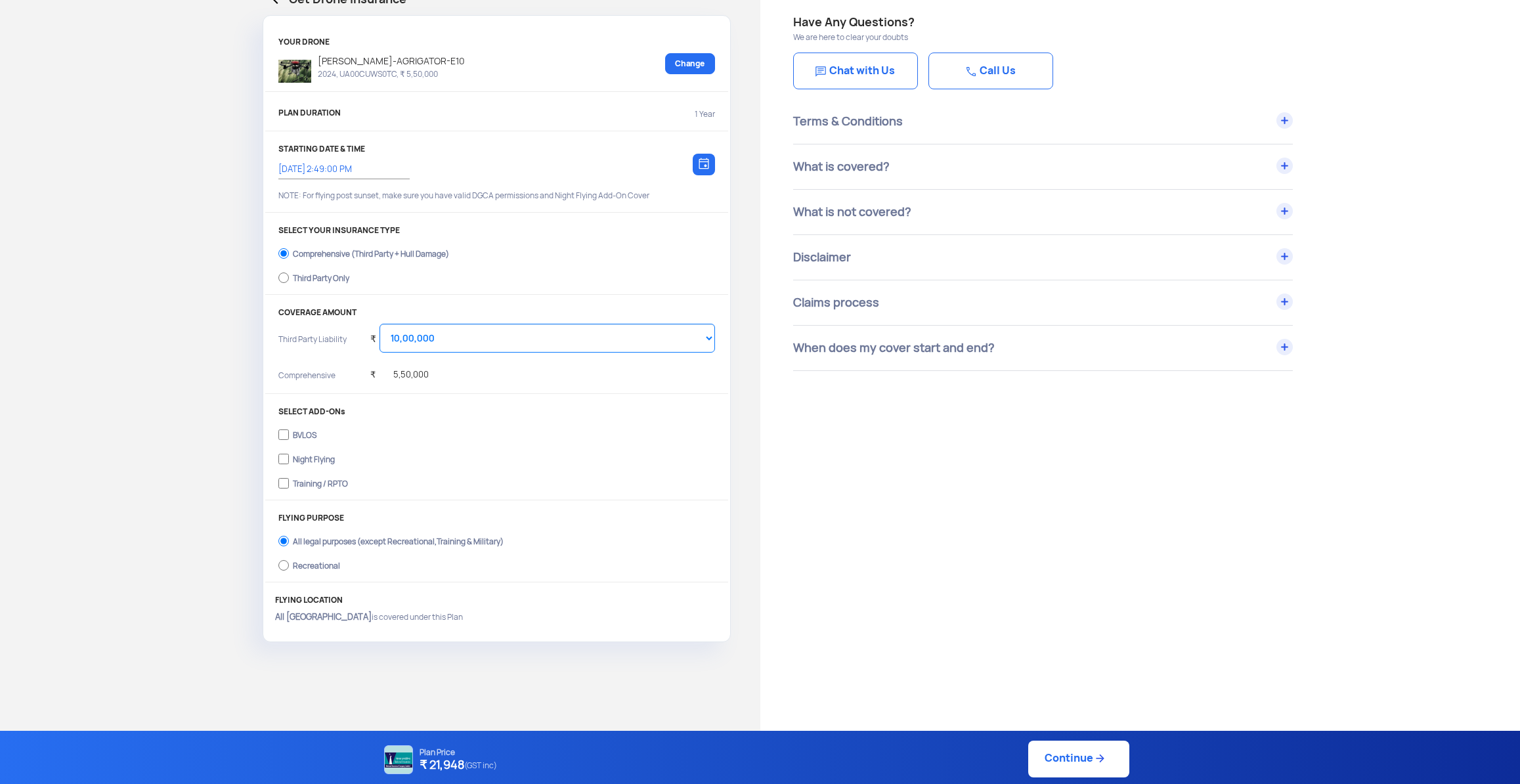
click at [336, 278] on div "Third Party Only" at bounding box center [321, 276] width 56 height 5
click at [289, 278] on input "Third Party Only" at bounding box center [284, 278] width 11 height 18
radio input "true"
select select "2000000"
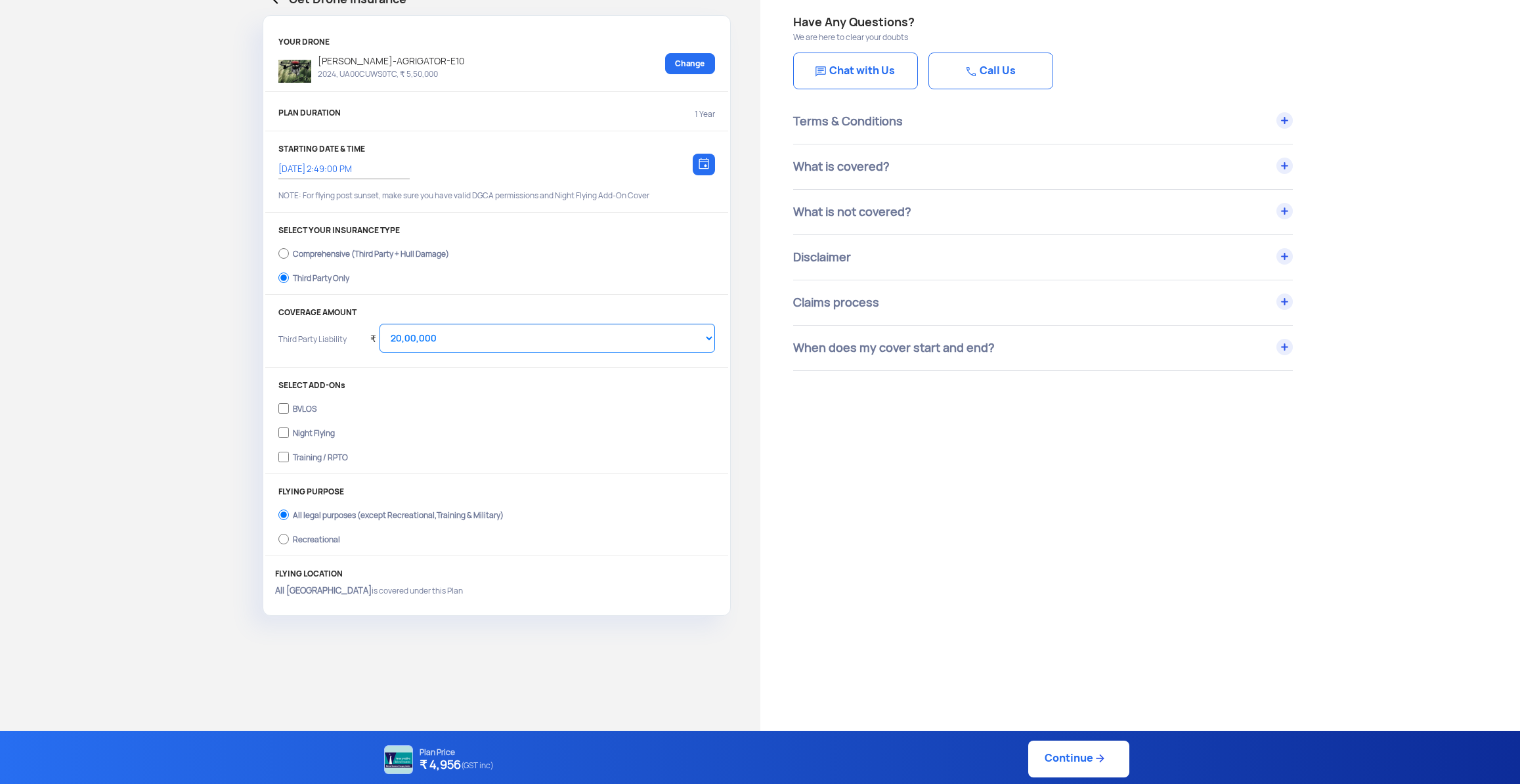
click at [1071, 762] on link "Continue" at bounding box center [1078, 759] width 101 height 37
type input "26/9/2025, 2:54:00 PM"
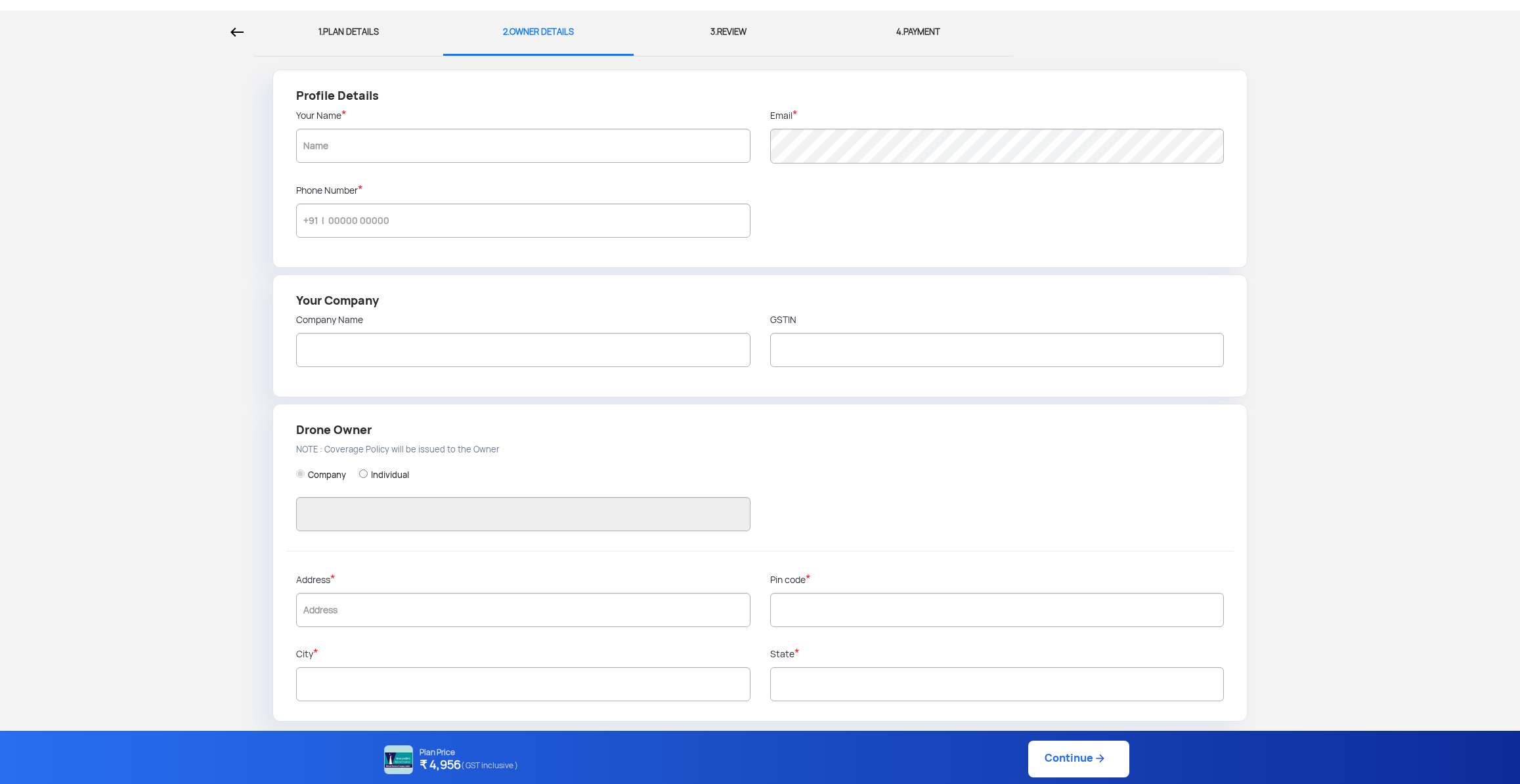
scroll to position [47, 0]
type input "Vetrivel Arumugam"
type input "9176654852"
type input "ARIISTA SOLUTIONS"
type input "33AHNPV6162C1Z7"
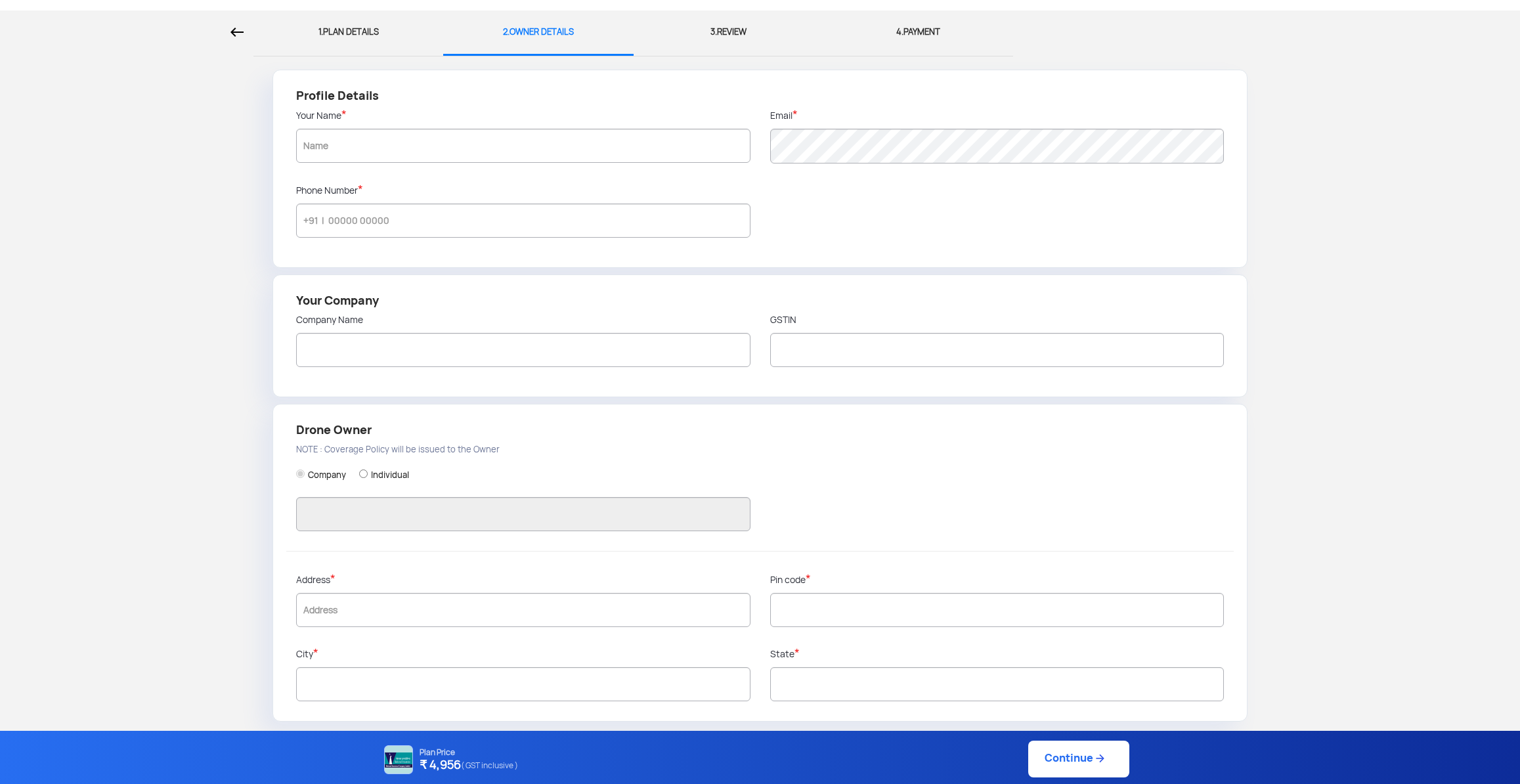
type input "ARIISTA SOLUTIONS"
type input "1/40 C, PCM COLONY, ST THOMAS MOUNT, GUINDY"
type input "600016"
type input "Saidapet"
type input "Tamil Nadu"
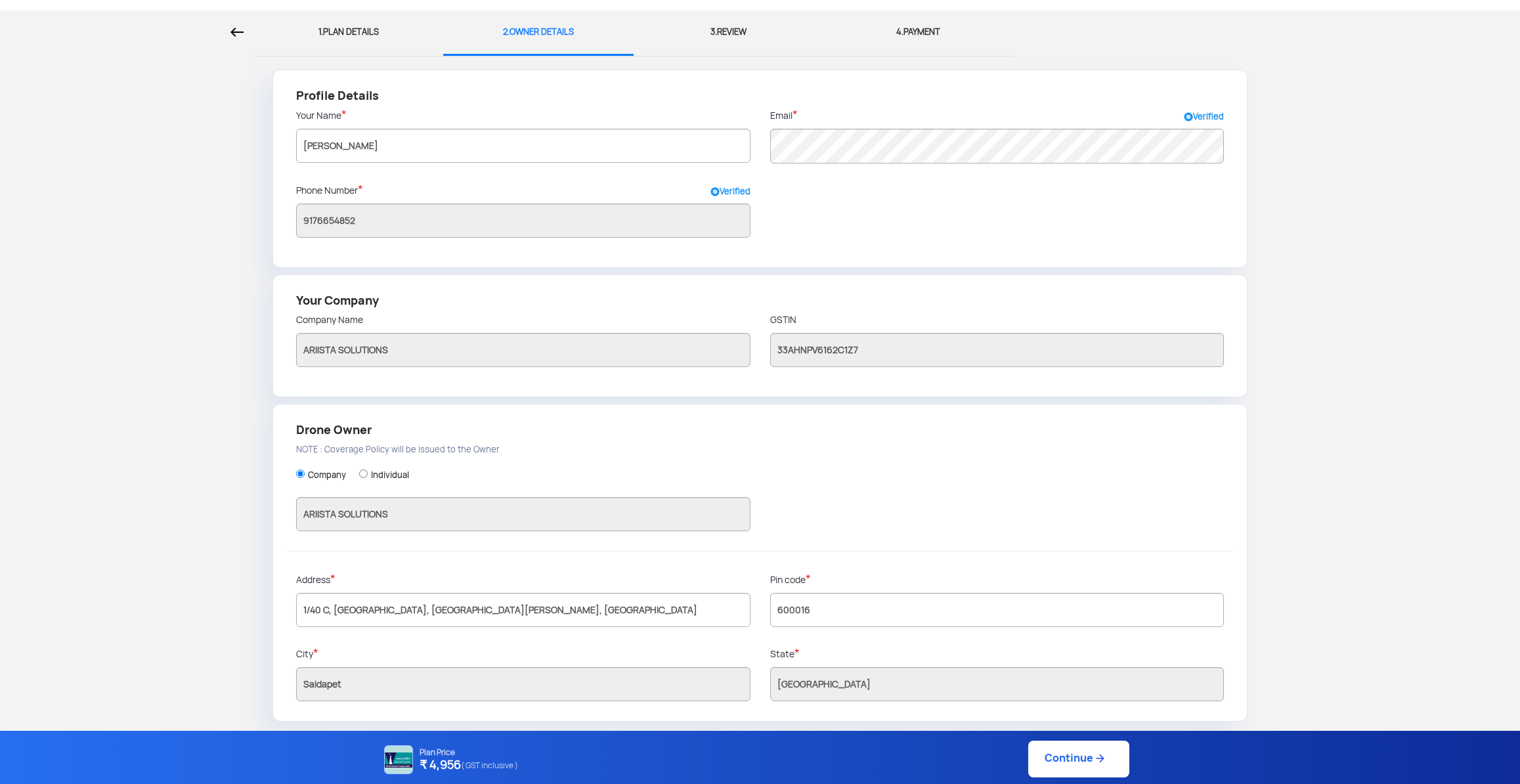
scroll to position [0, 0]
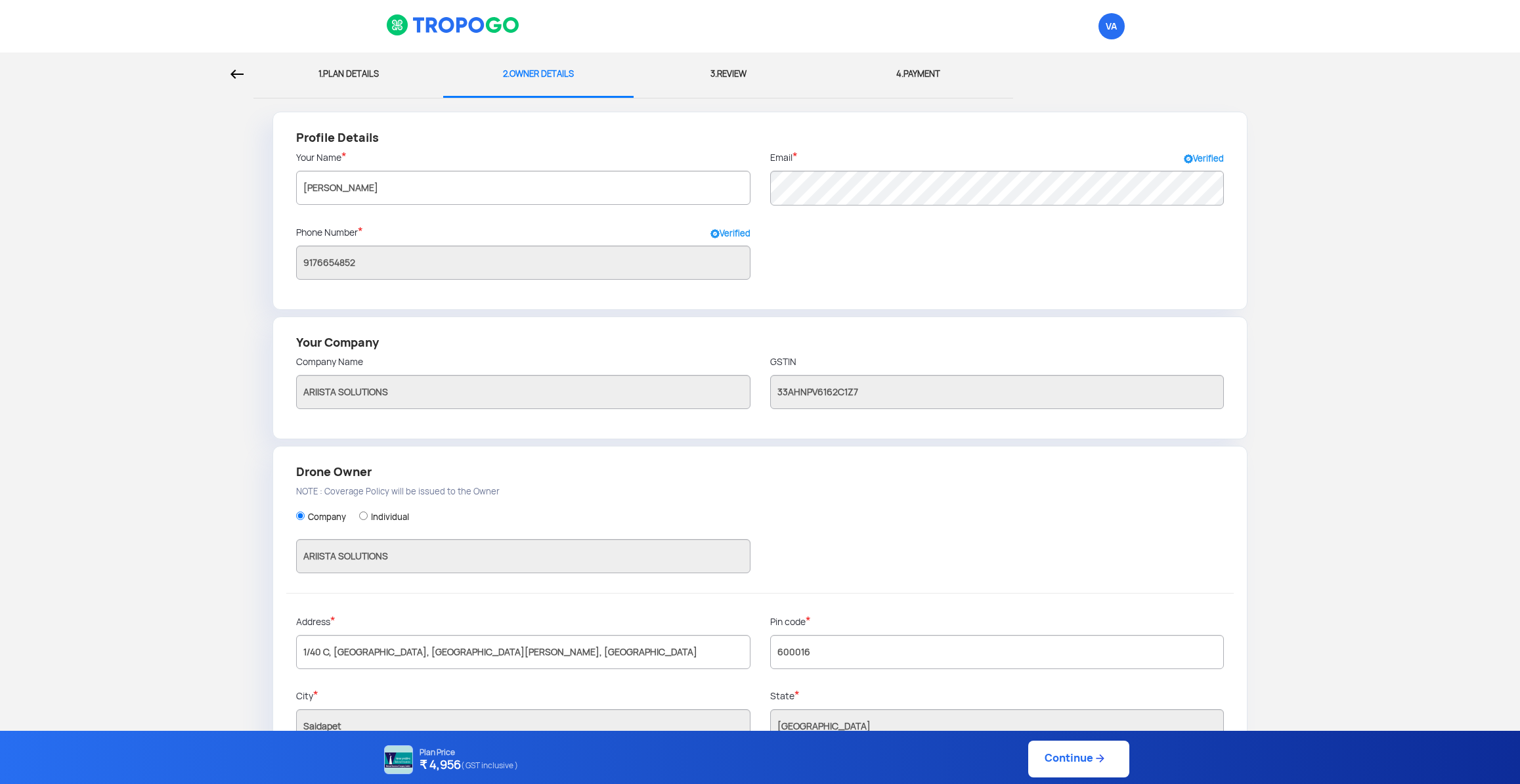
click at [1062, 87] on div "1. PLAN DETAILS 2. OWNER DETAILS 3. REVIEW 4. PAYMENT" at bounding box center [760, 76] width 1520 height 46
click at [1088, 754] on link "Continue" at bounding box center [1078, 759] width 101 height 37
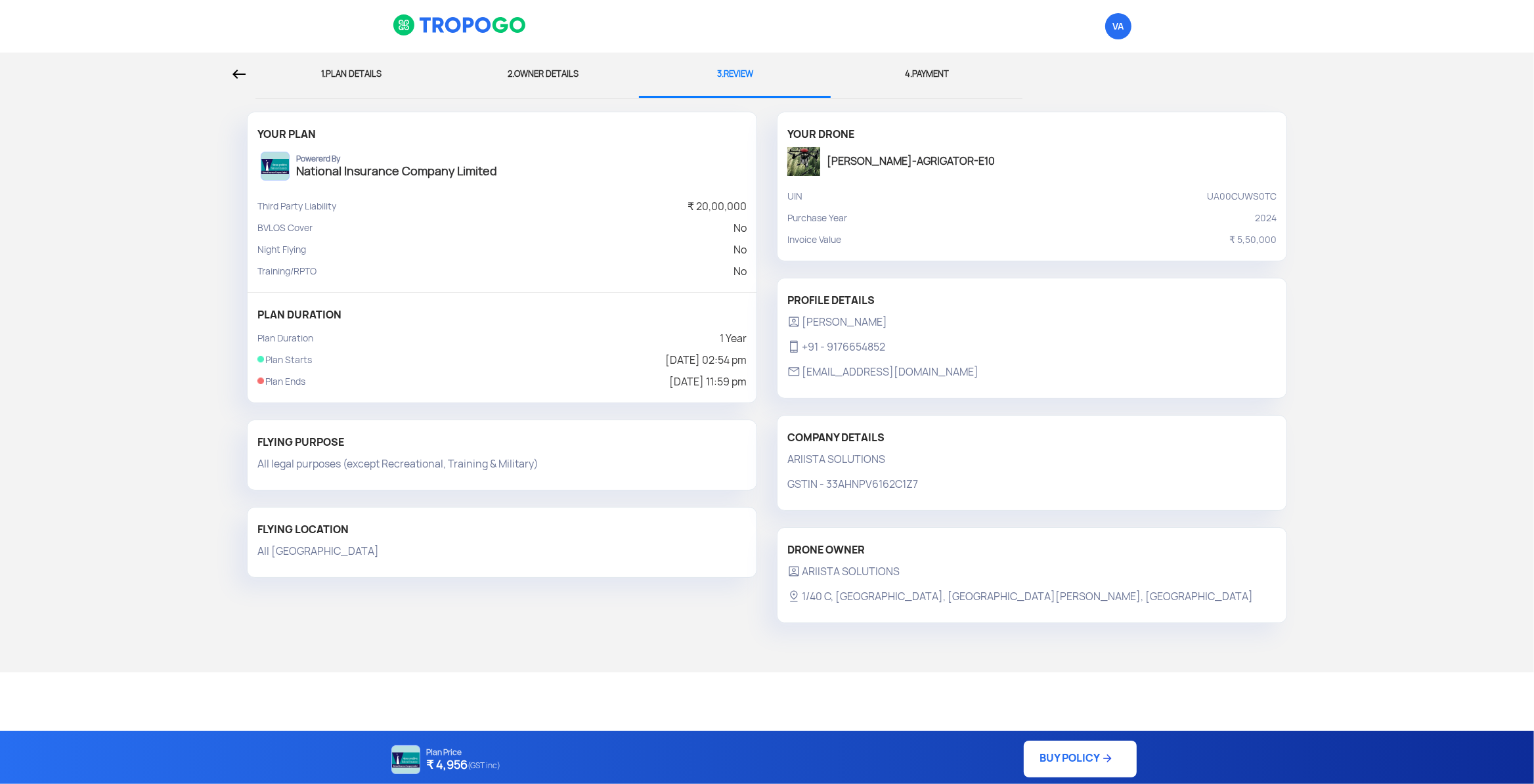
click at [1089, 752] on link "BUY POLICY" at bounding box center [1080, 759] width 113 height 37
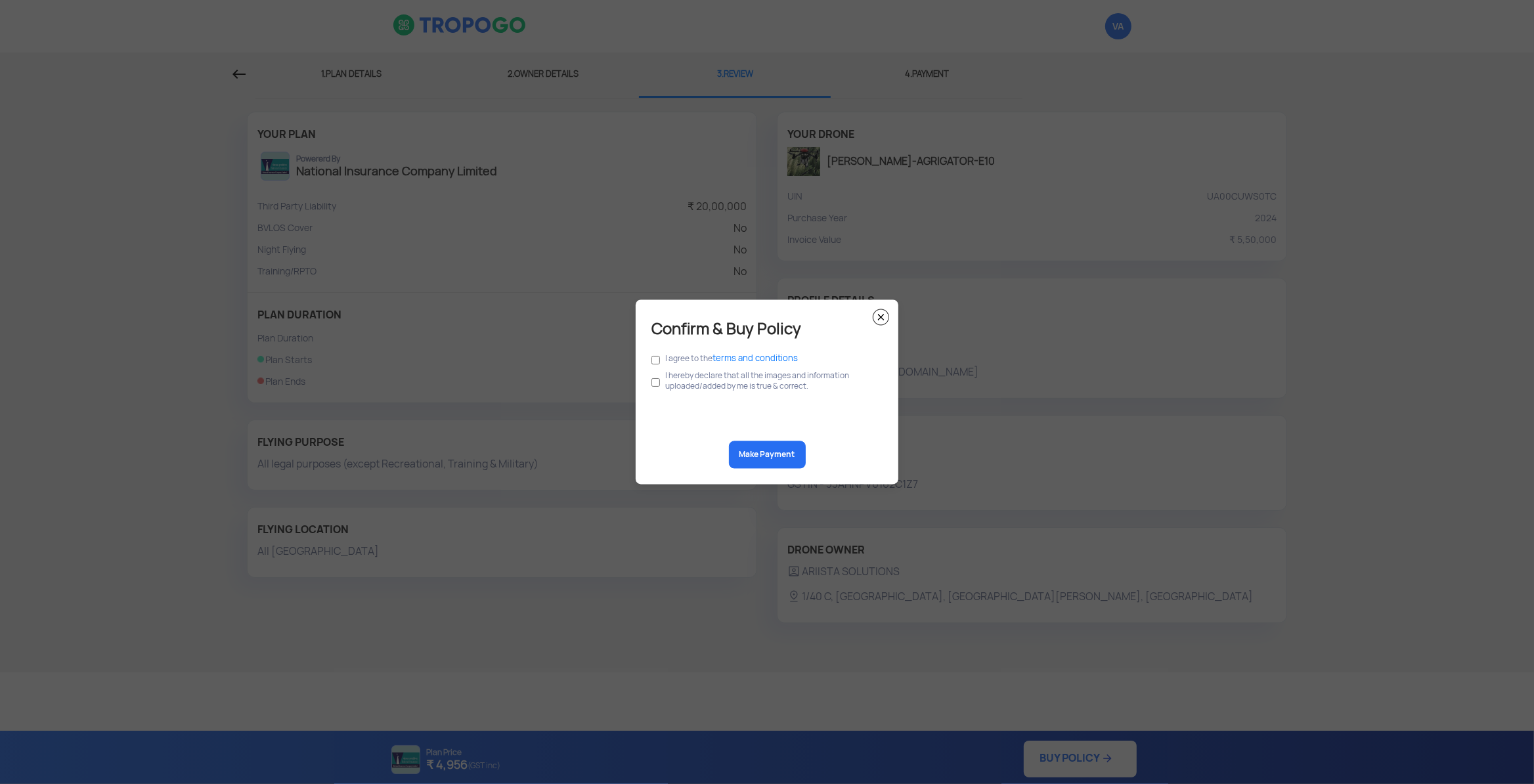
click at [879, 309] on img at bounding box center [881, 317] width 17 height 17
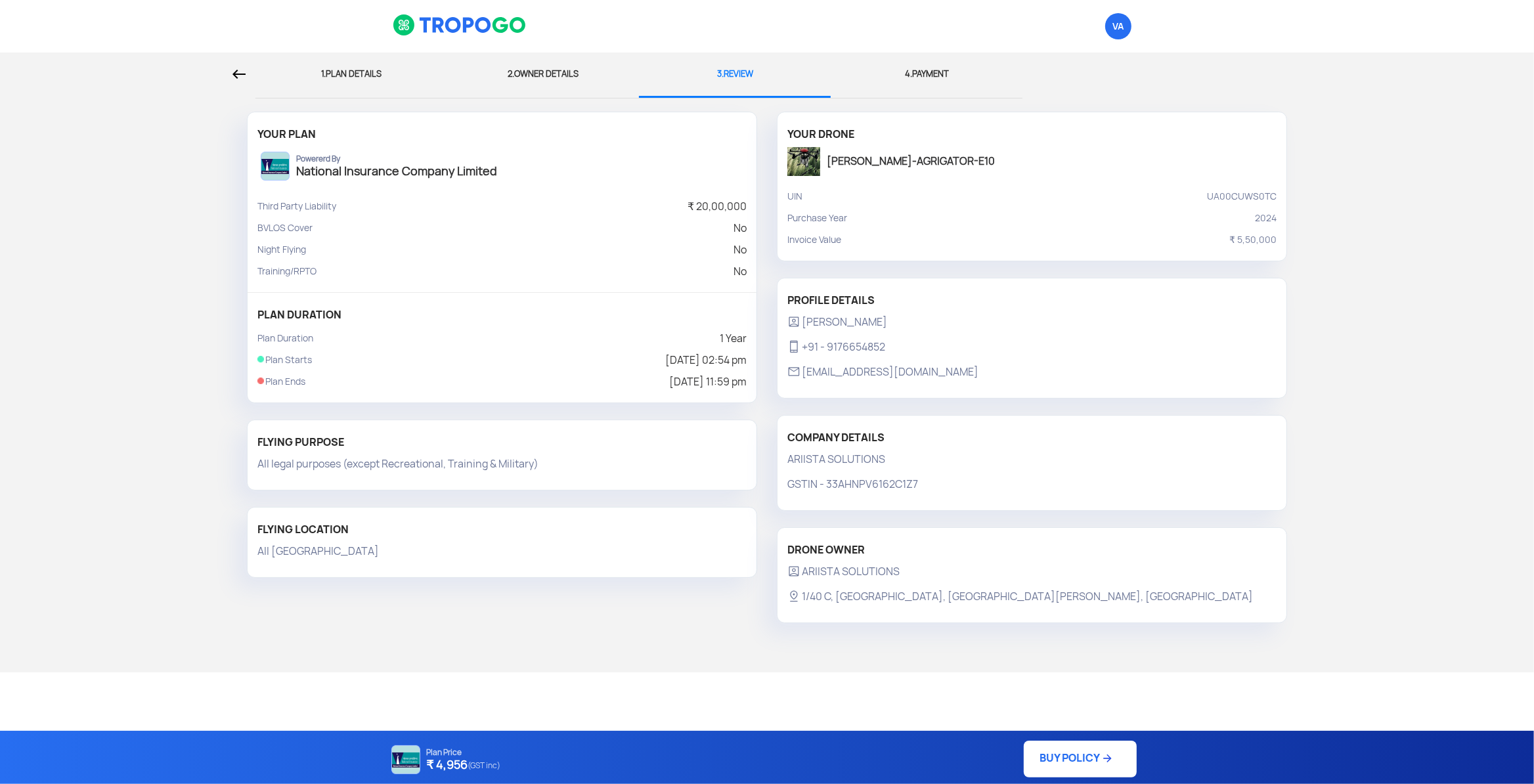
click at [233, 68] on div at bounding box center [127, 74] width 236 height 43
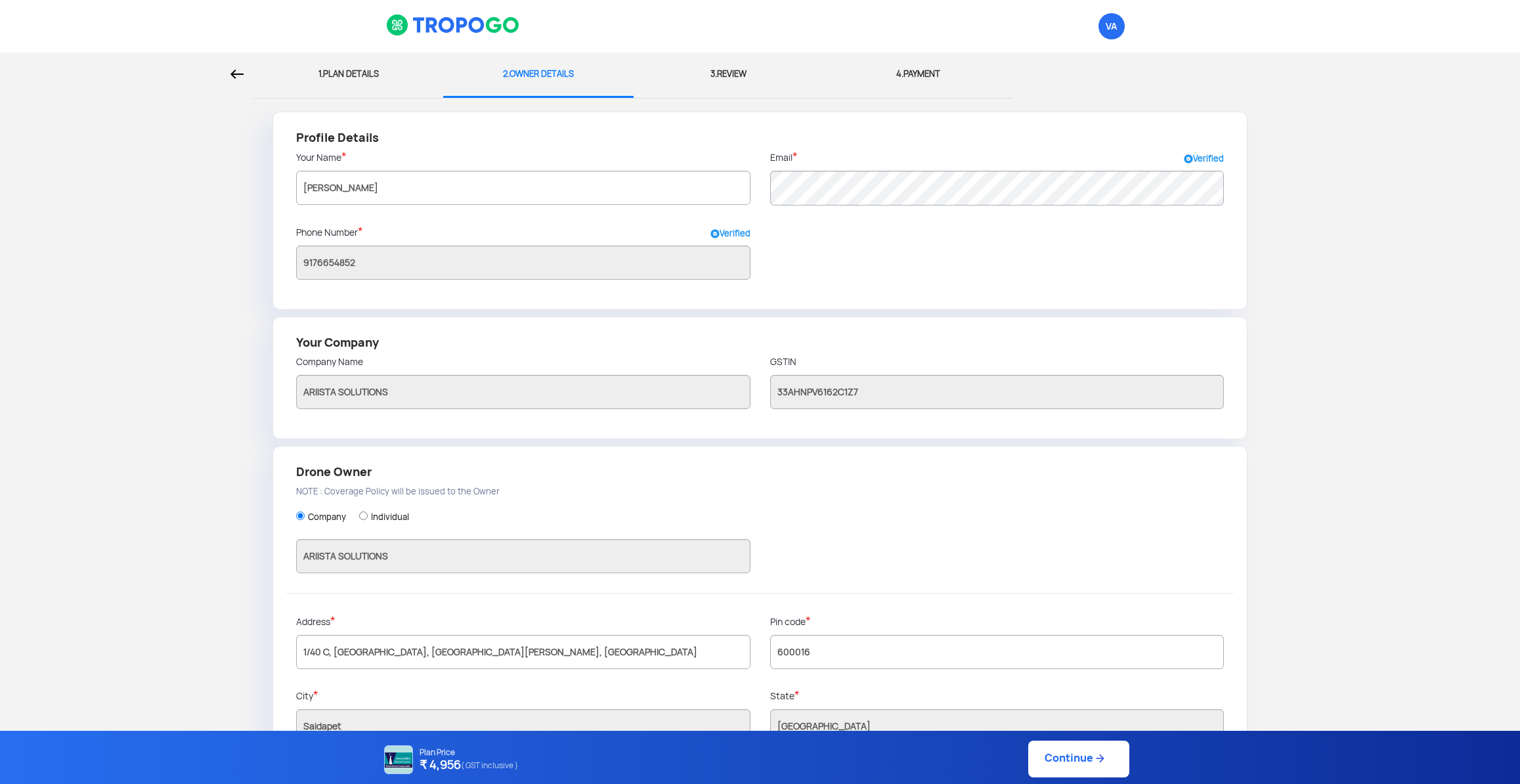
click at [230, 75] on div at bounding box center [127, 74] width 233 height 43
select select "2000000"
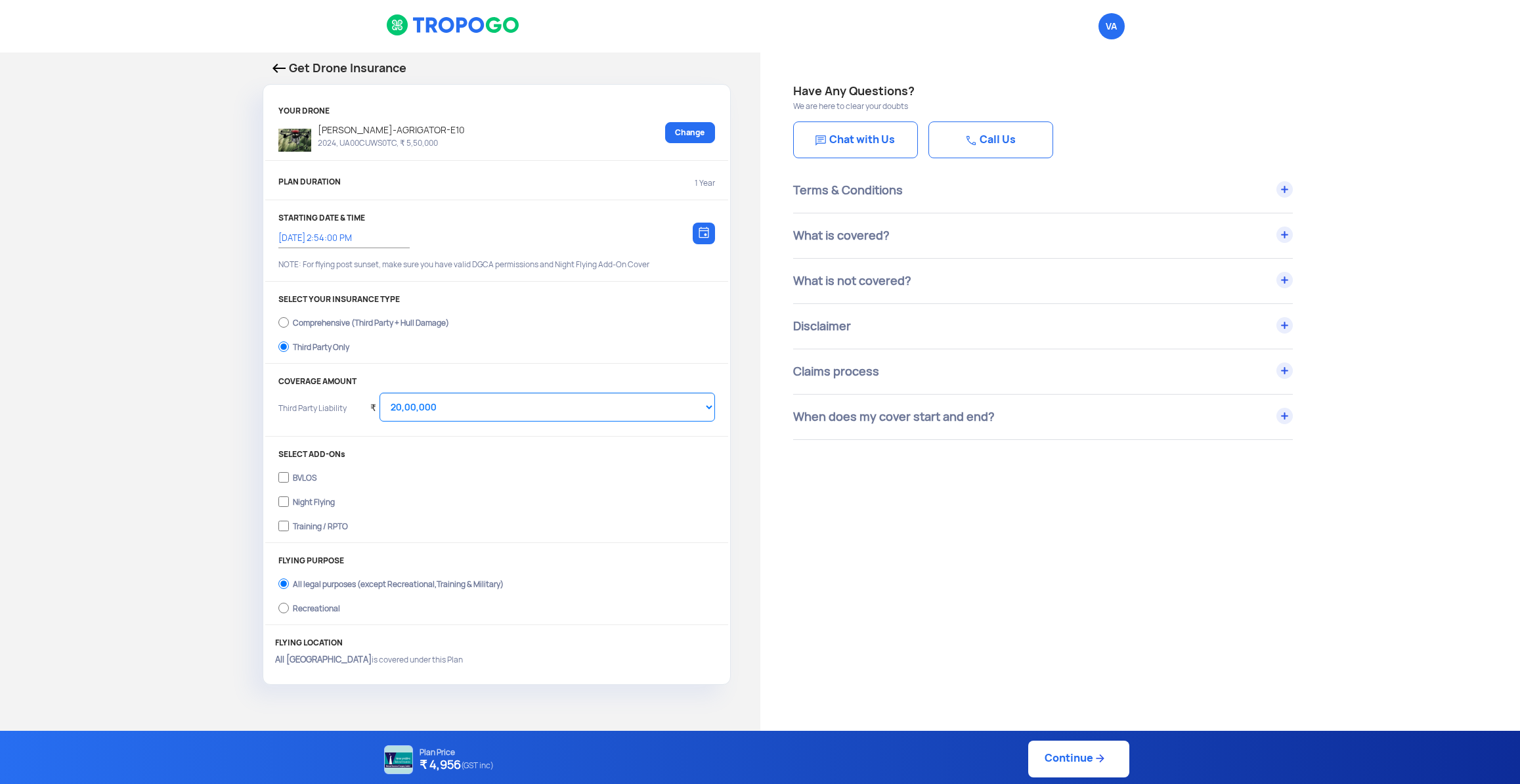
click at [1041, 609] on div "Have Any Questions? We are here to clear your doubts Chat with Us Call Us Terms…" at bounding box center [1140, 657] width 760 height 1210
click at [988, 547] on div "Have Any Questions? We are here to clear your doubts Chat with Us Call Us Terms…" at bounding box center [1140, 657] width 760 height 1210
click at [280, 72] on img at bounding box center [278, 68] width 13 height 9
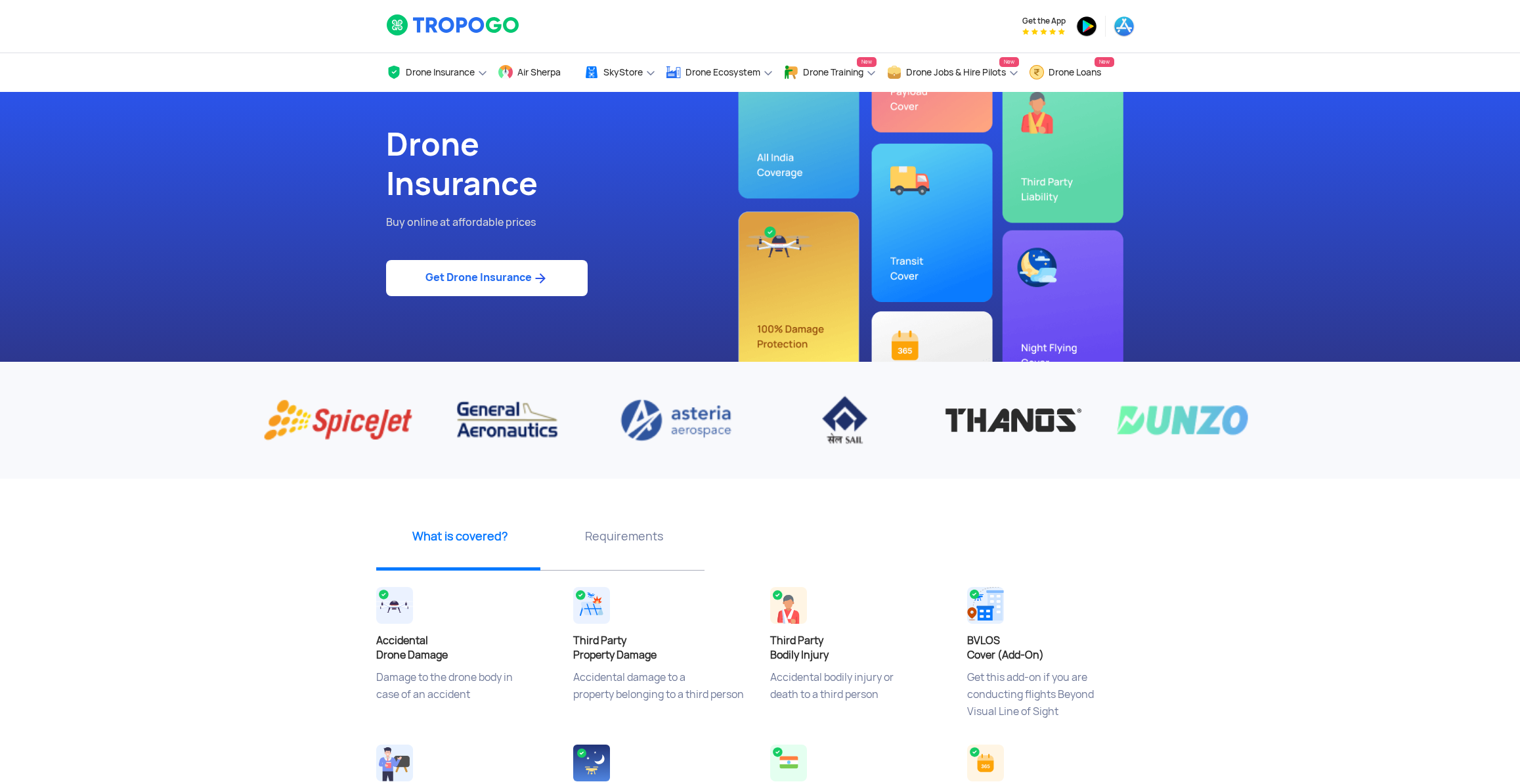
click at [446, 284] on link "Get Drone Insurance" at bounding box center [487, 278] width 201 height 36
select select "2000000"
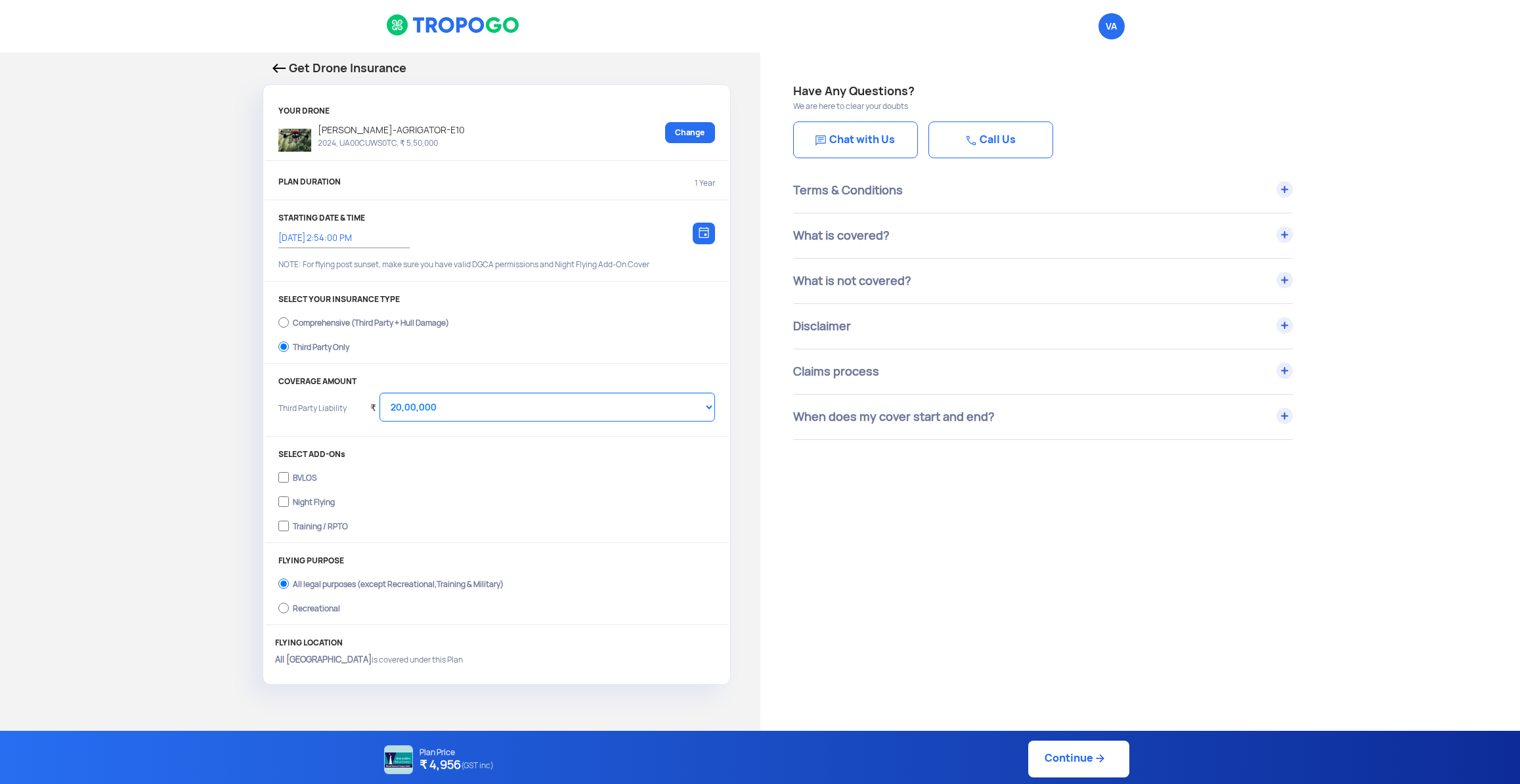
click at [283, 71] on img at bounding box center [278, 68] width 13 height 9
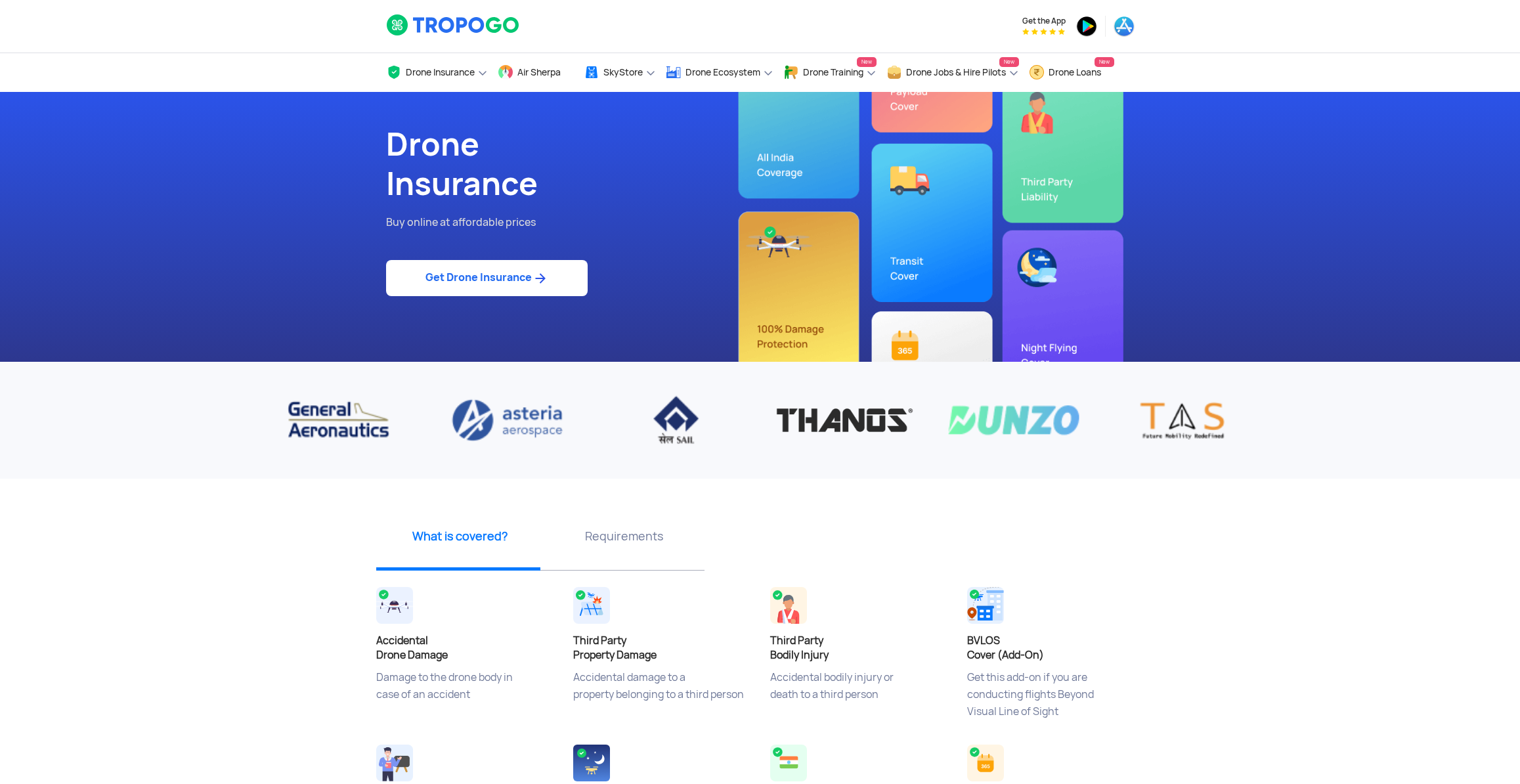
click at [483, 292] on link "Get Drone Insurance" at bounding box center [487, 278] width 201 height 36
select select "1000000"
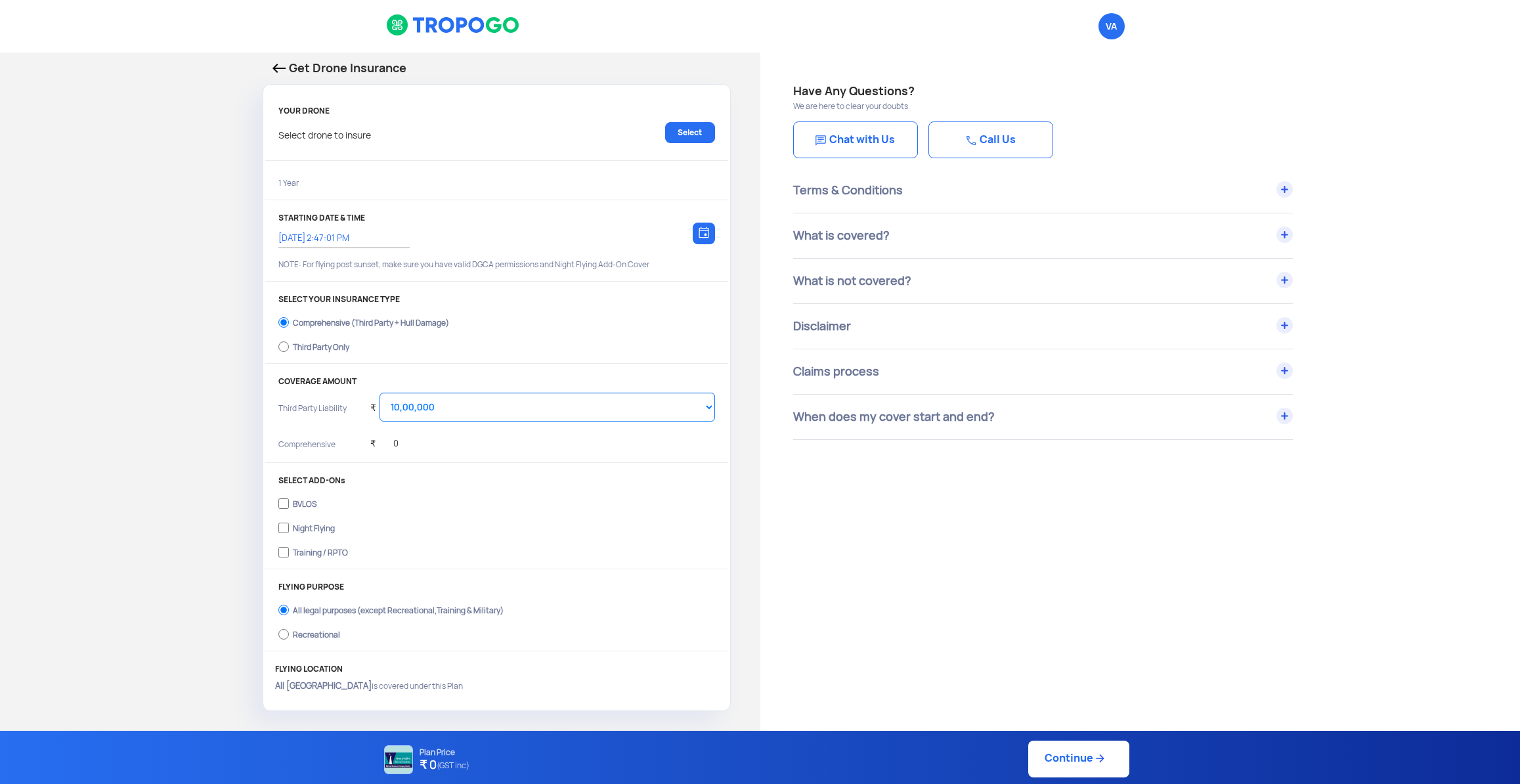
type input "26/9/2025, 2:54:00 PM"
radio input "false"
radio input "true"
select select "2000000"
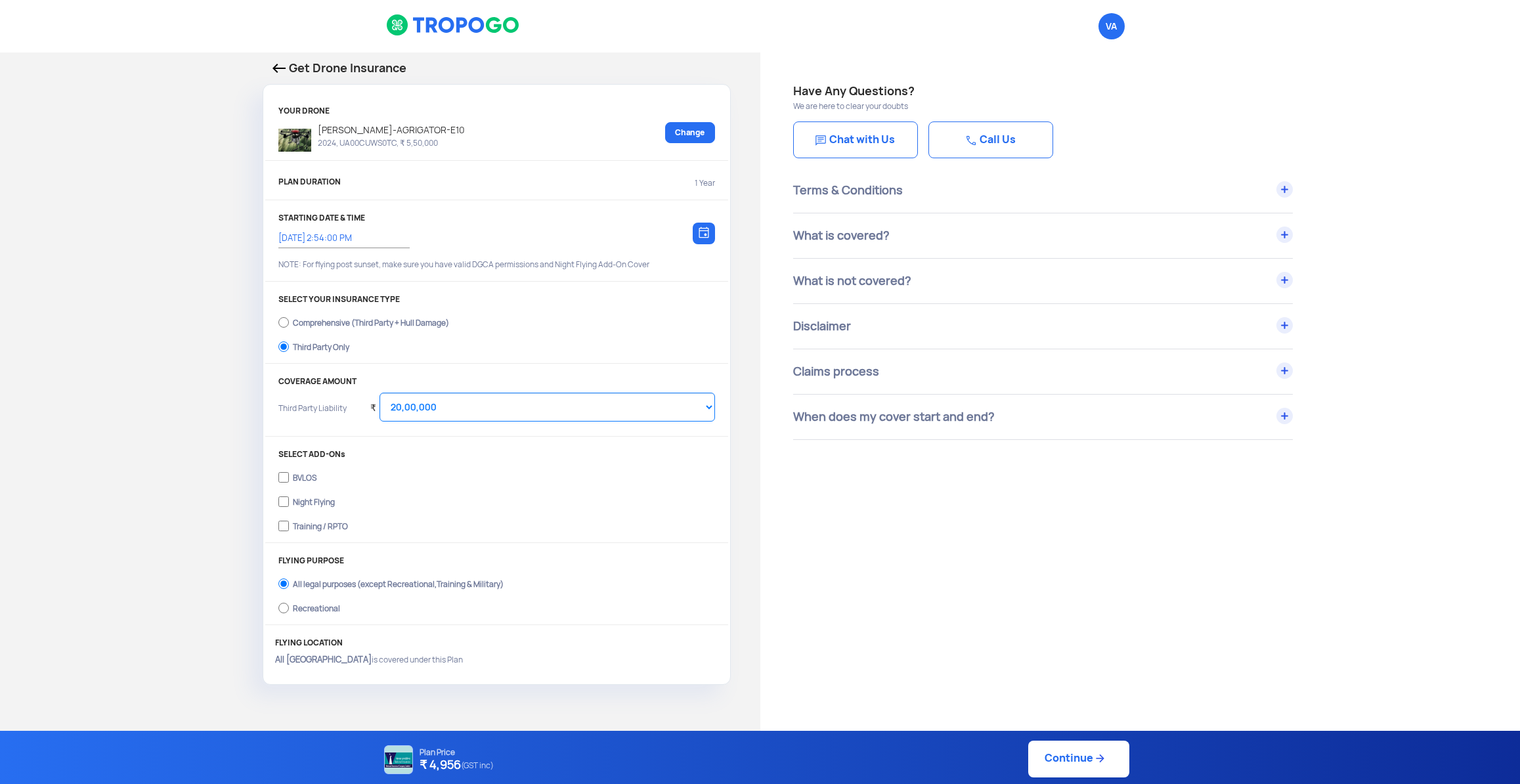
click at [276, 69] on img at bounding box center [278, 68] width 13 height 9
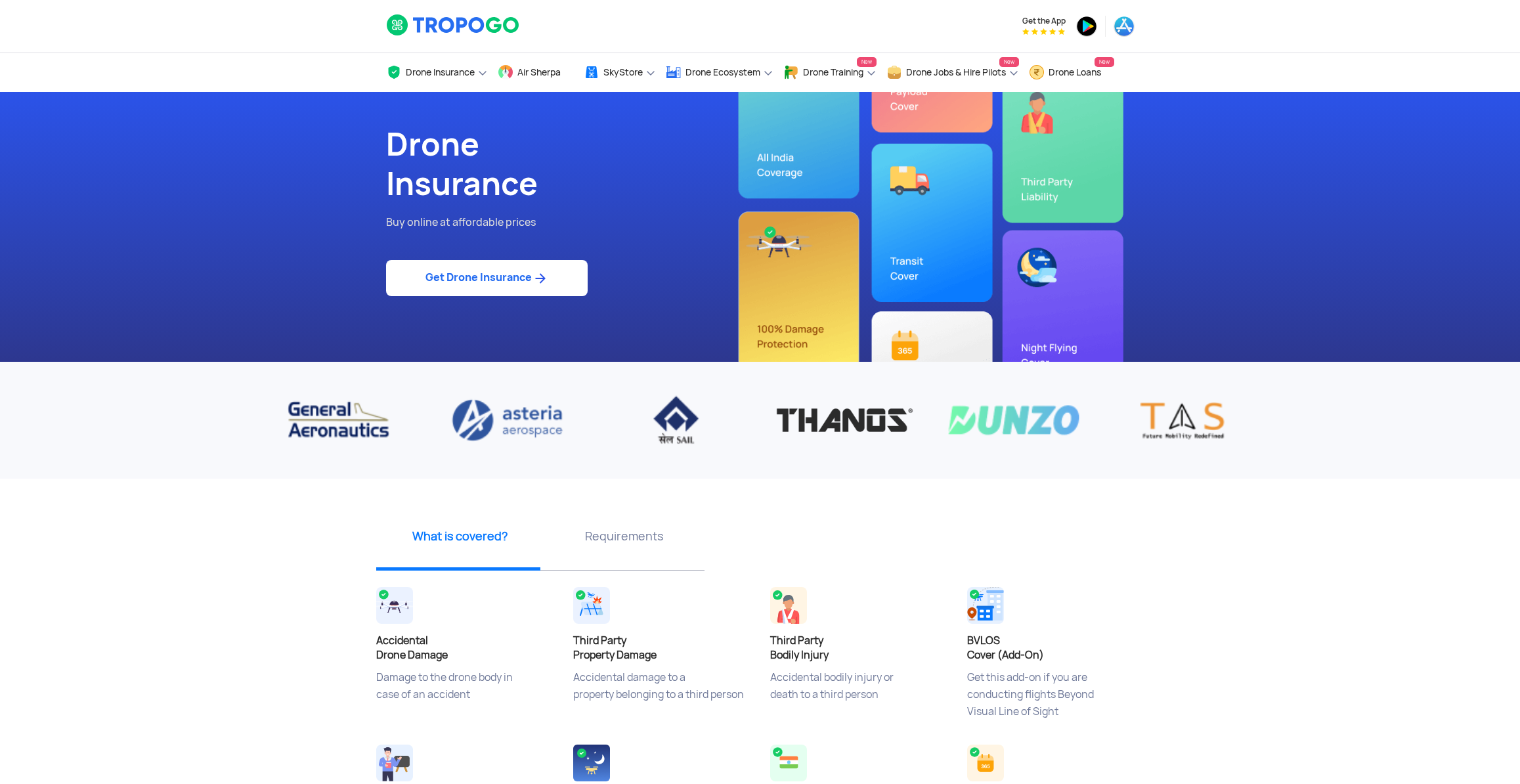
click at [493, 286] on link "Get Drone Insurance" at bounding box center [487, 278] width 201 height 36
select select "1000000"
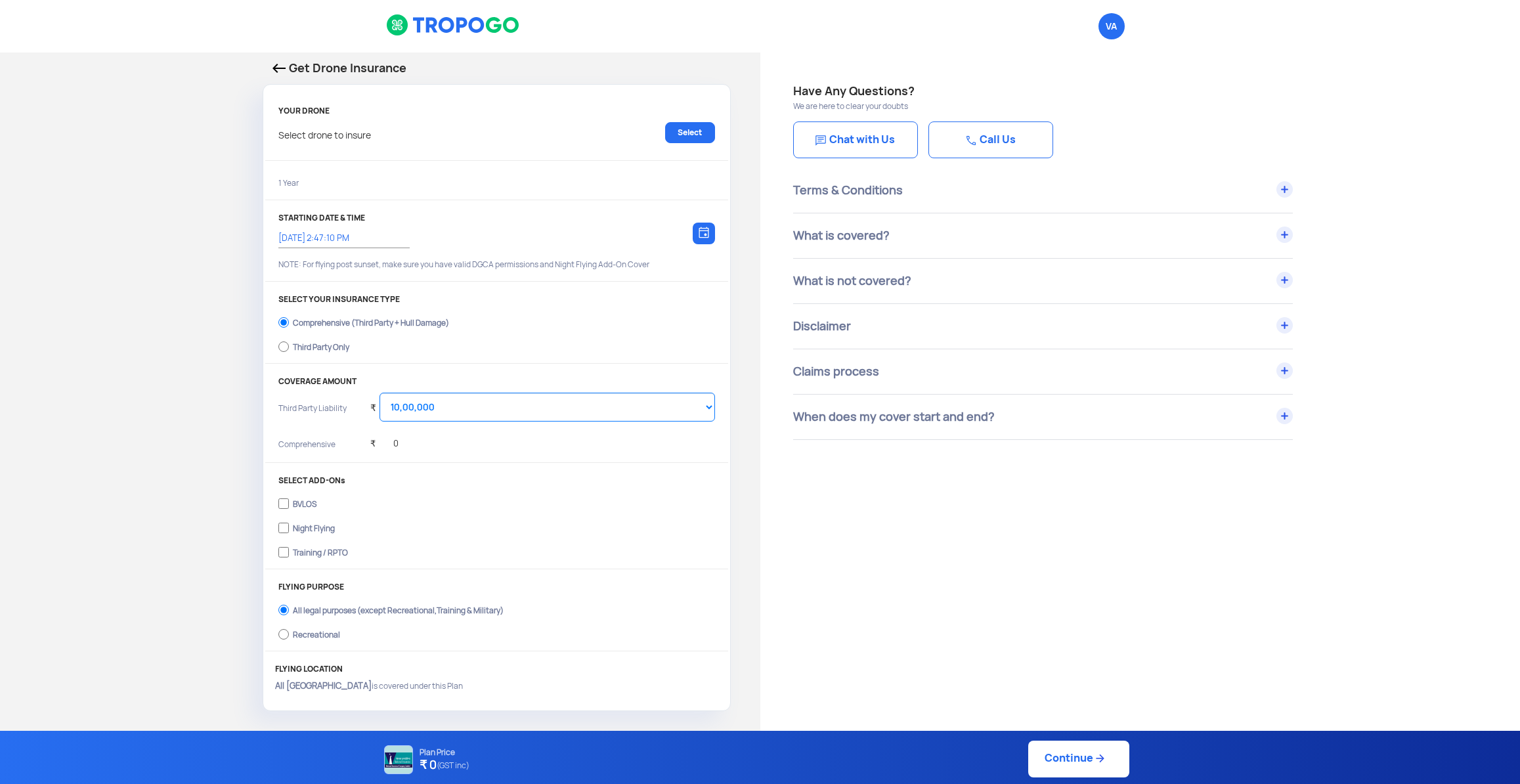
type input "26/9/2025, 2:54:00 PM"
radio input "false"
radio input "true"
select select "2000000"
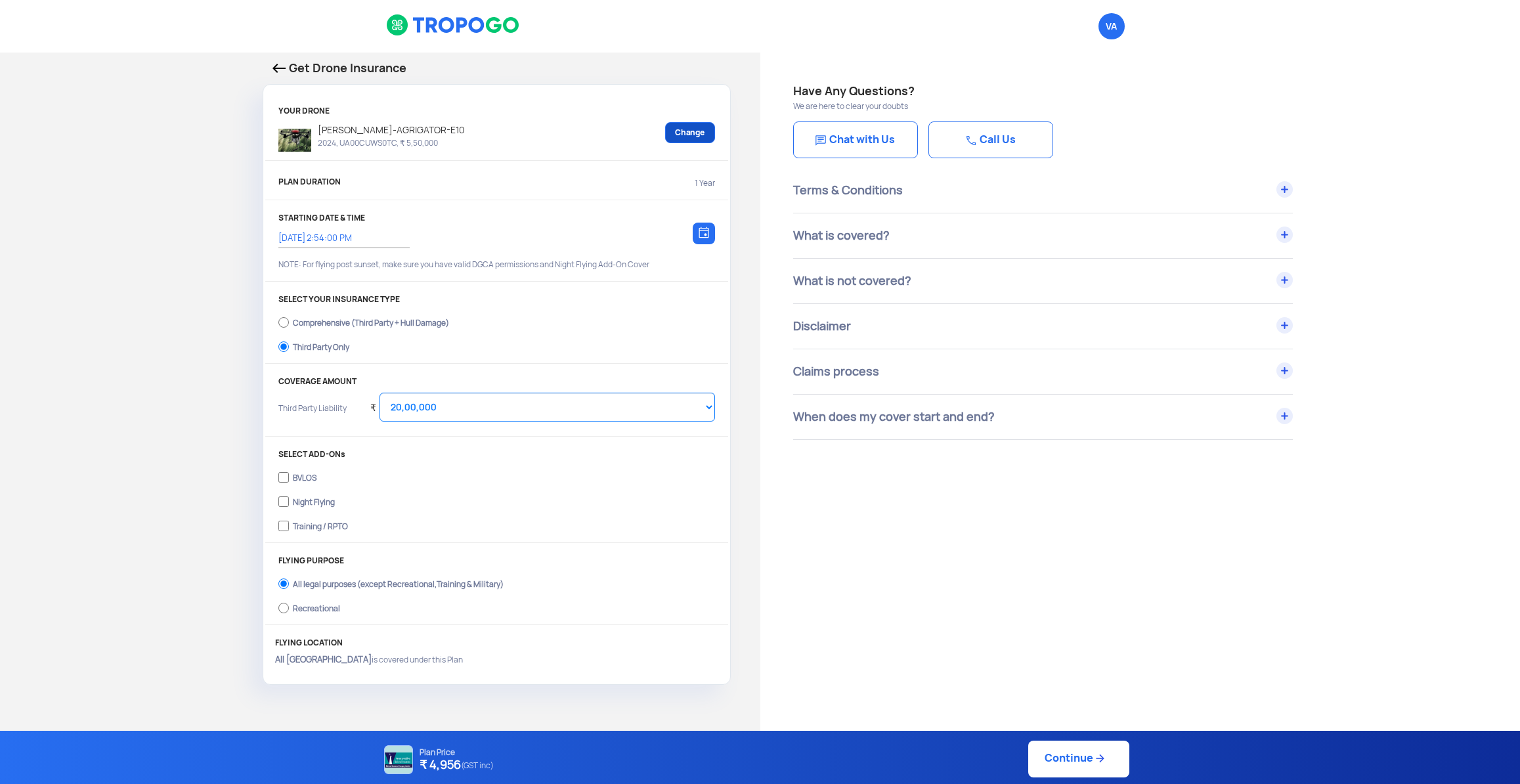
click at [696, 137] on link "Change" at bounding box center [689, 133] width 50 height 21
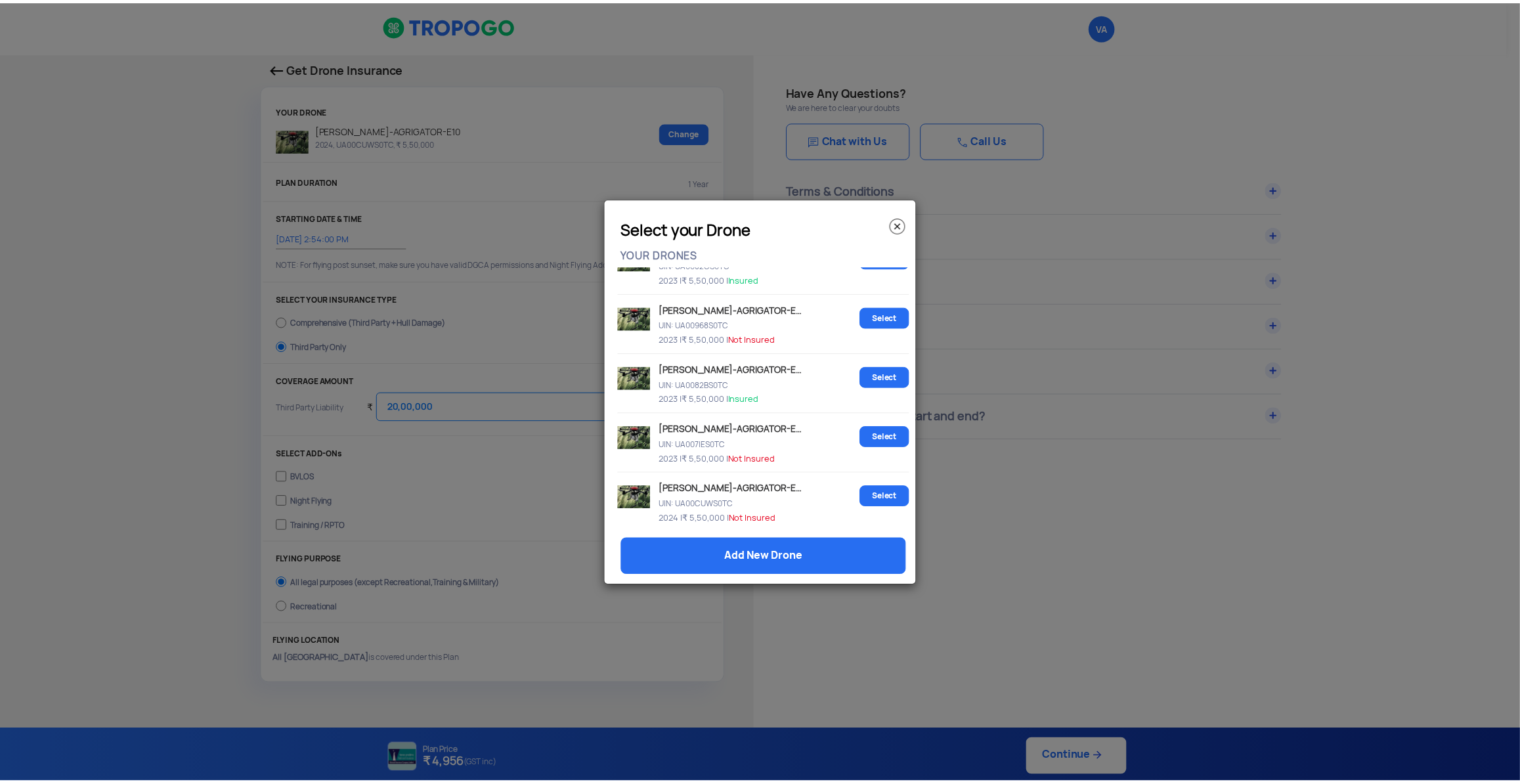
scroll to position [702, 0]
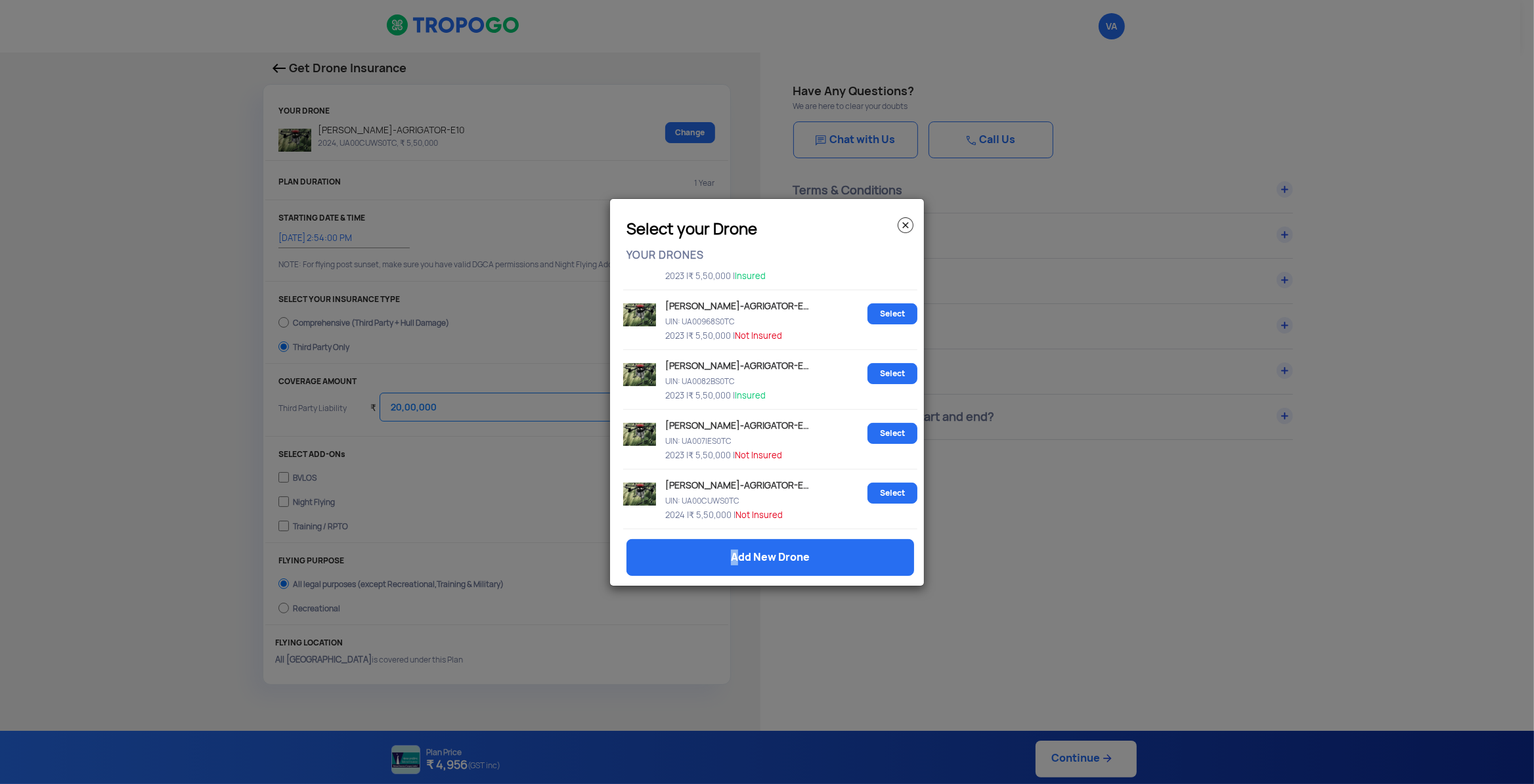
drag, startPoint x: 732, startPoint y: 557, endPoint x: 764, endPoint y: 654, distance: 102.1
click at [764, 654] on modal-container "Select your Drone YOUR DRONES DJI Air 2S UIN: U100083 2021 | ₹ 1,18,000 | Not I…" at bounding box center [767, 392] width 1534 height 784
click at [1034, 634] on modal-container "Select your Drone YOUR DRONES DJI Air 2S UIN: U100083 2021 | ₹ 1,18,000 | Not I…" at bounding box center [767, 392] width 1534 height 784
click at [887, 371] on link "Select" at bounding box center [892, 374] width 50 height 21
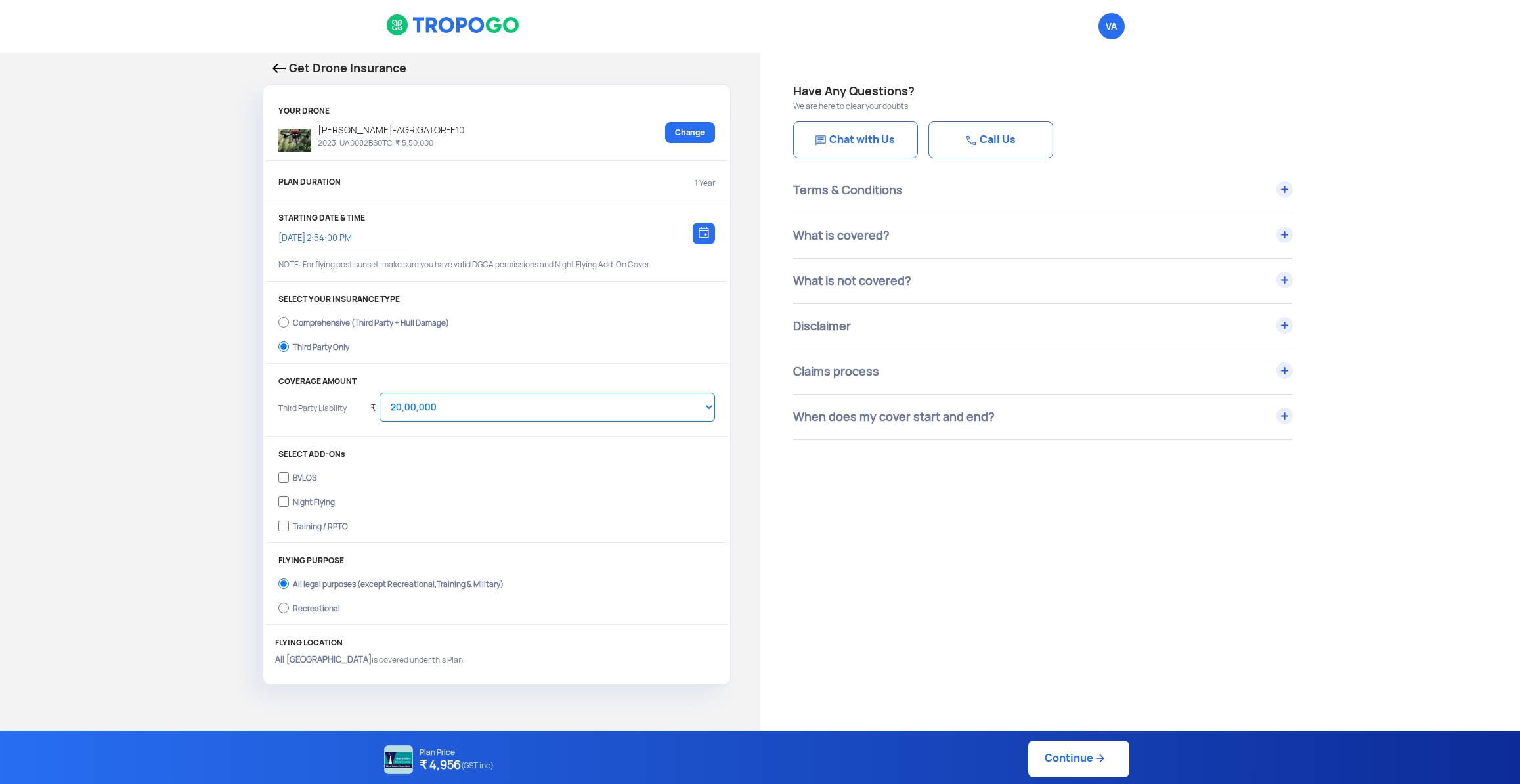
click at [853, 149] on link "Chat with Us" at bounding box center [856, 140] width 125 height 37
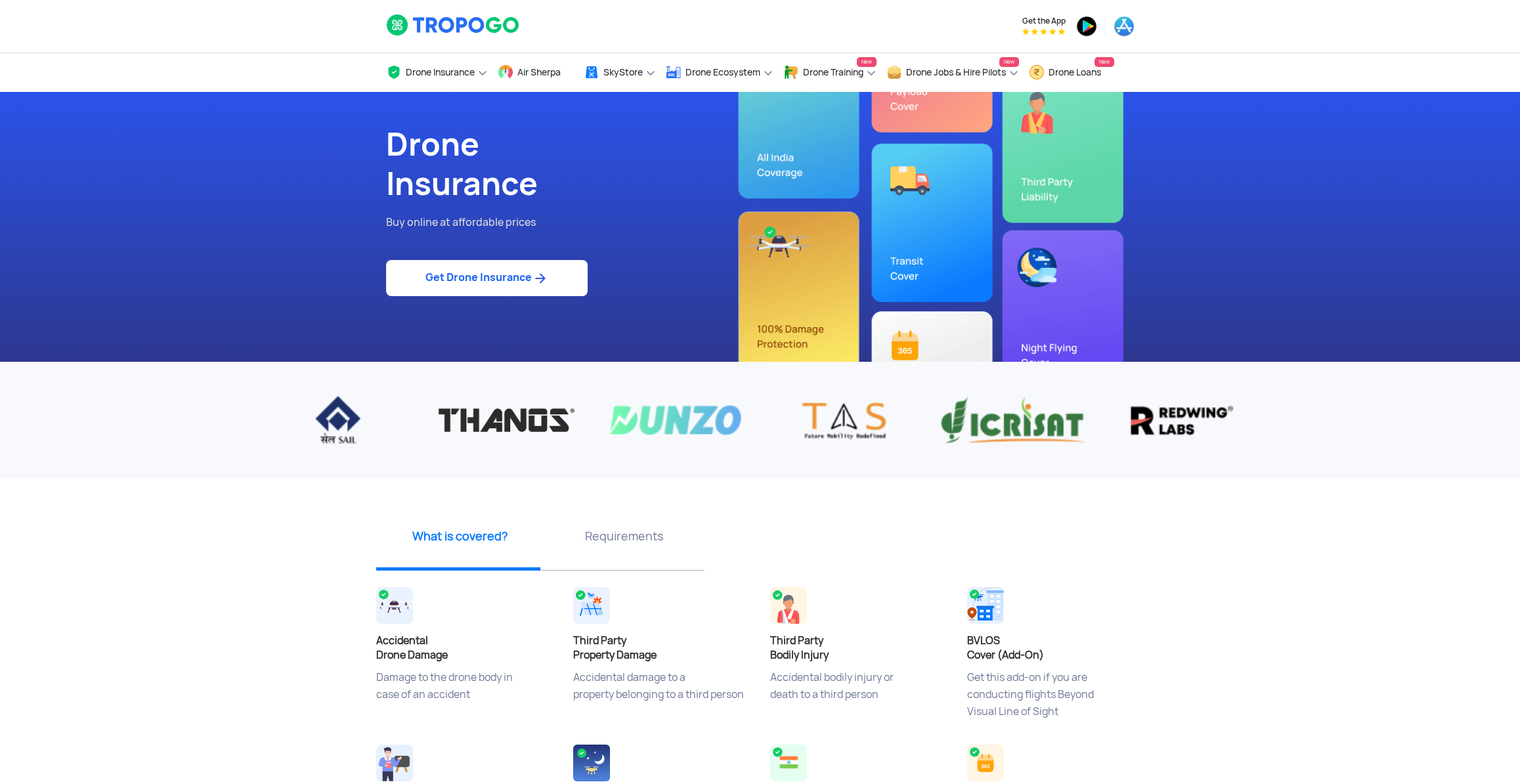
click at [548, 284] on img at bounding box center [540, 278] width 17 height 16
select select "1000000"
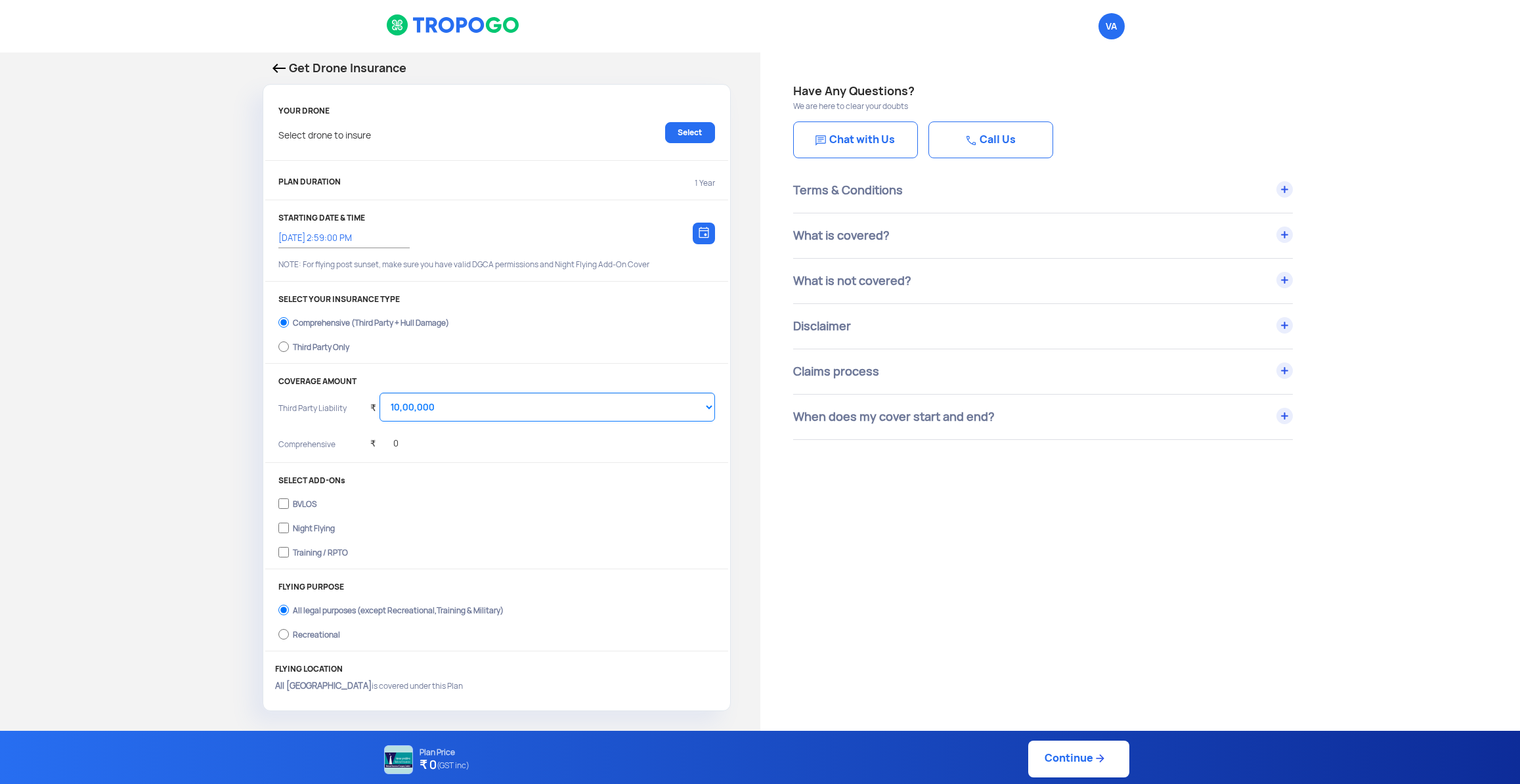
click at [1355, 34] on div "VA Logout" at bounding box center [760, 26] width 1520 height 53
click at [1333, 460] on div "Have Any Questions? We are here to clear your doubts Chat with Us Call Us Terms…" at bounding box center [1140, 657] width 760 height 1210
click at [210, 85] on div "Get Drone Insurance YOUR DRONE Select drone to insure Select PLAN DURATION 1 Ye…" at bounding box center [380, 385] width 760 height 665
drag, startPoint x: 127, startPoint y: 15, endPoint x: 158, endPoint y: 30, distance: 34.4
click at [147, 24] on div "VA Logout" at bounding box center [760, 26] width 1520 height 53
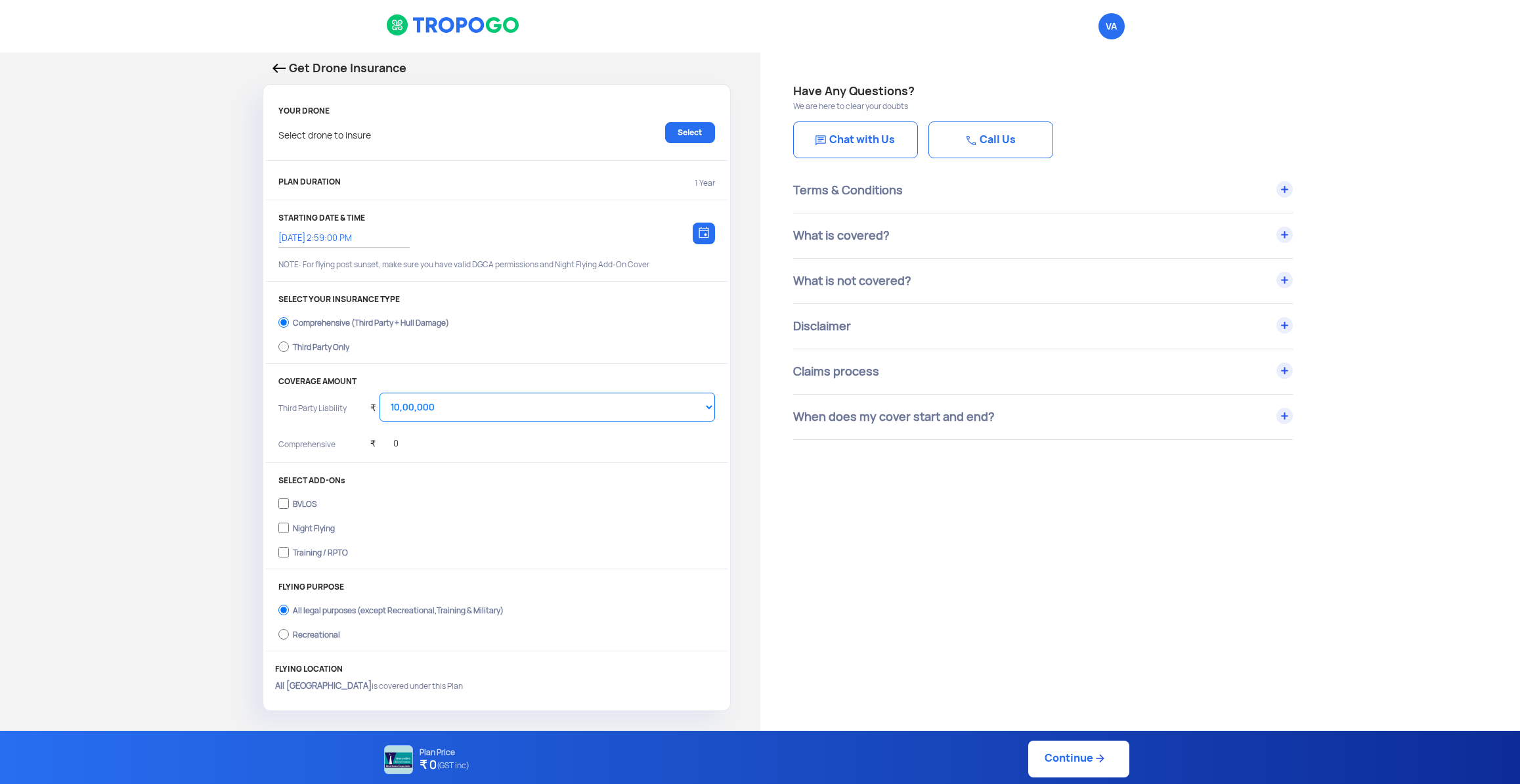
click at [247, 63] on div "Get Drone Insurance YOUR DRONE Select drone to insure Select PLAN DURATION 1 Ye…" at bounding box center [380, 385] width 760 height 665
click at [929, 581] on div "Have Any Questions? We are here to clear your doubts Chat with Us Call Us Terms…" at bounding box center [1140, 657] width 760 height 1210
click at [840, 147] on link "Chat with Us" at bounding box center [856, 140] width 125 height 37
click at [879, 238] on div "What is covered?" at bounding box center [1043, 236] width 500 height 45
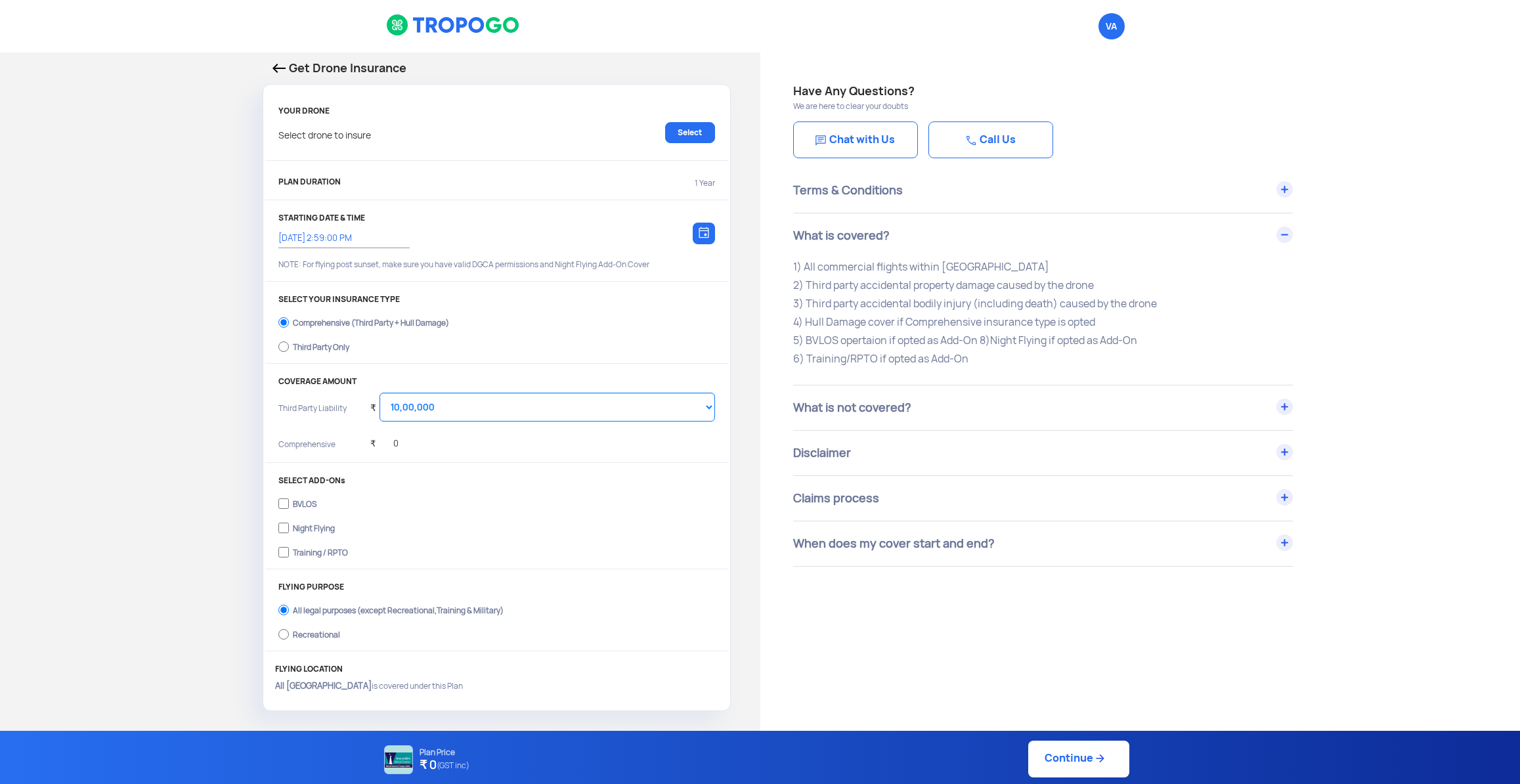
click at [840, 417] on div "What is not covered?" at bounding box center [1043, 407] width 500 height 45
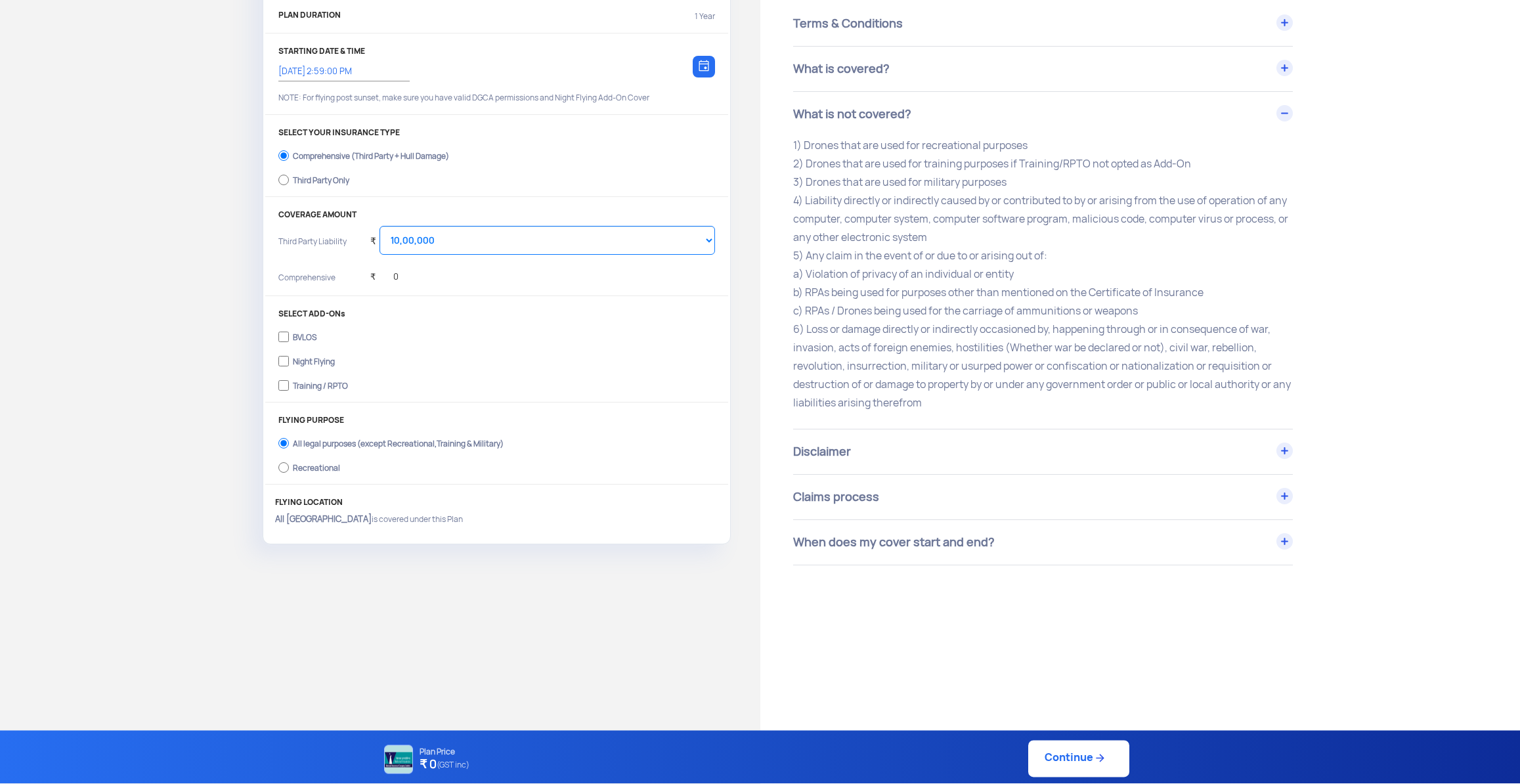
scroll to position [207, 0]
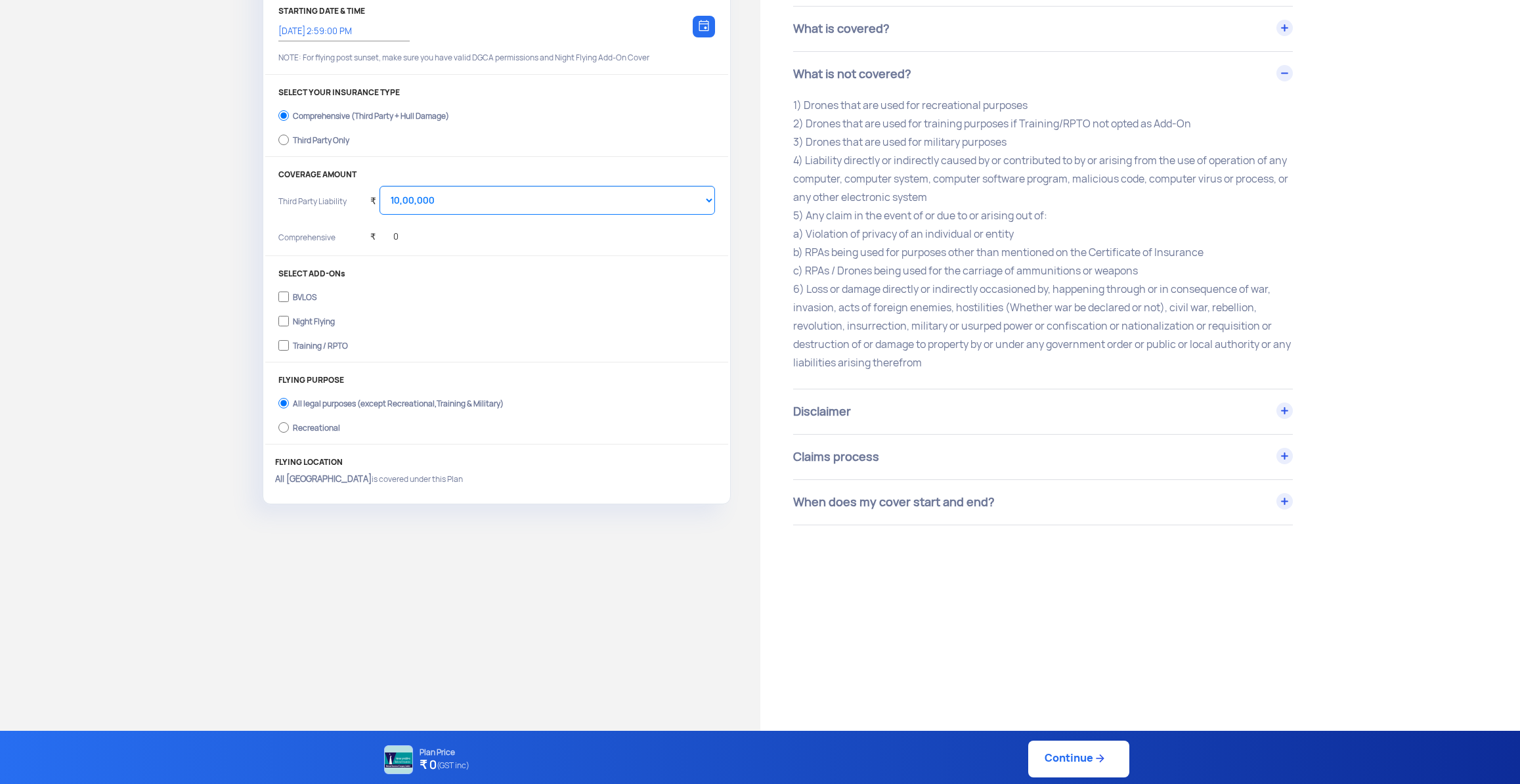
click at [854, 417] on div "Disclaimer" at bounding box center [1043, 411] width 500 height 45
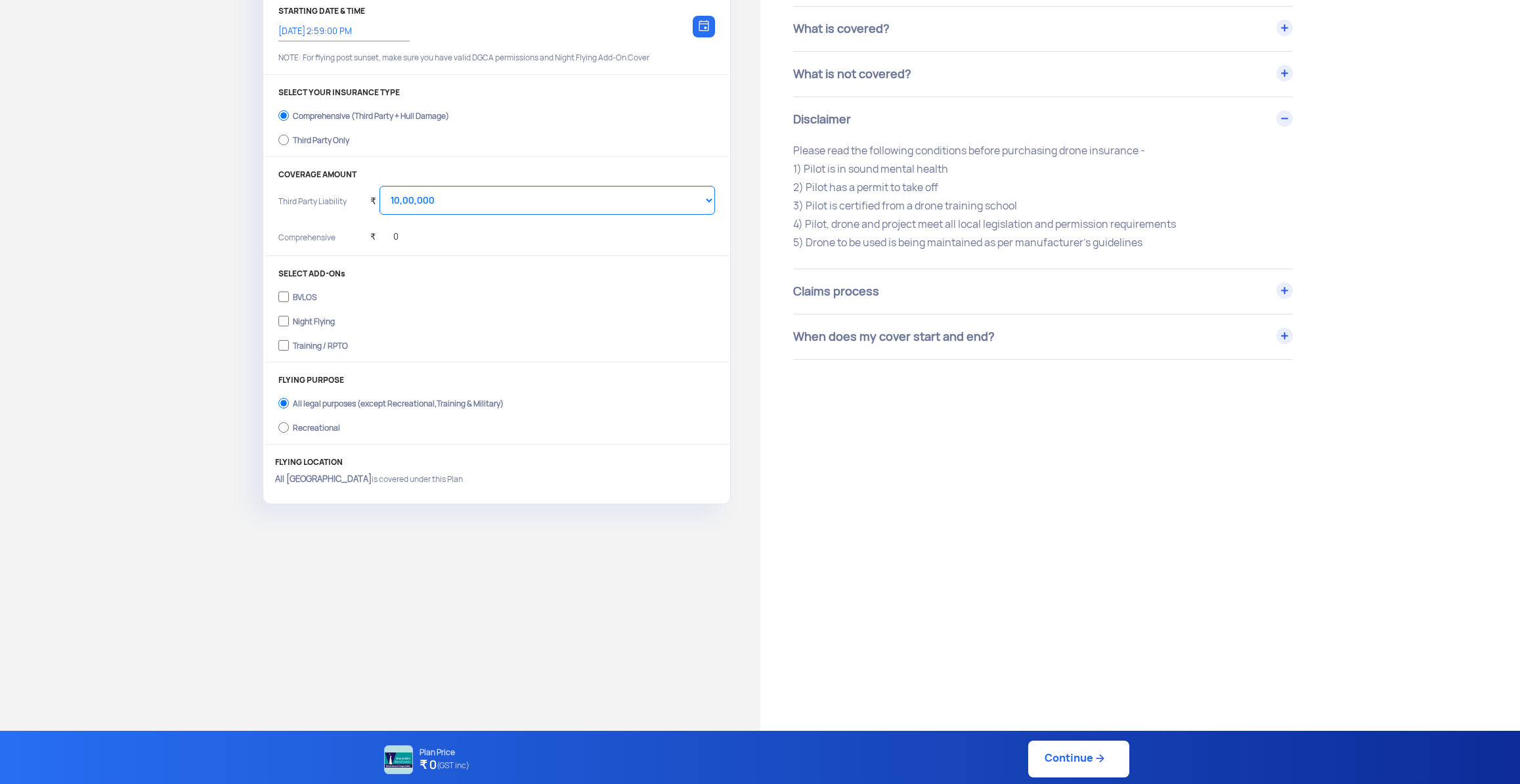
click at [847, 302] on div "Claims process" at bounding box center [1043, 291] width 500 height 45
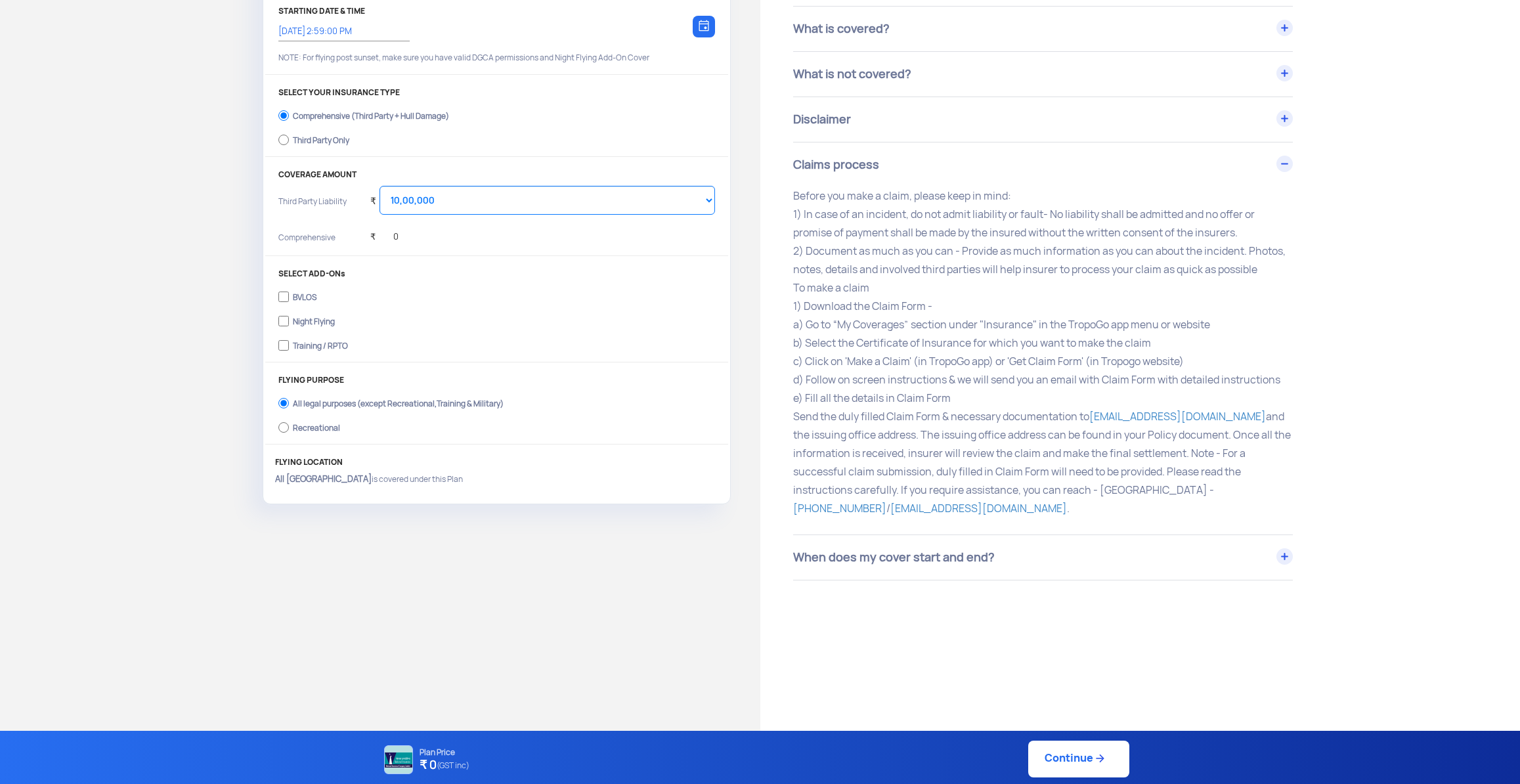
click at [856, 176] on div "Claims process" at bounding box center [1043, 165] width 500 height 45
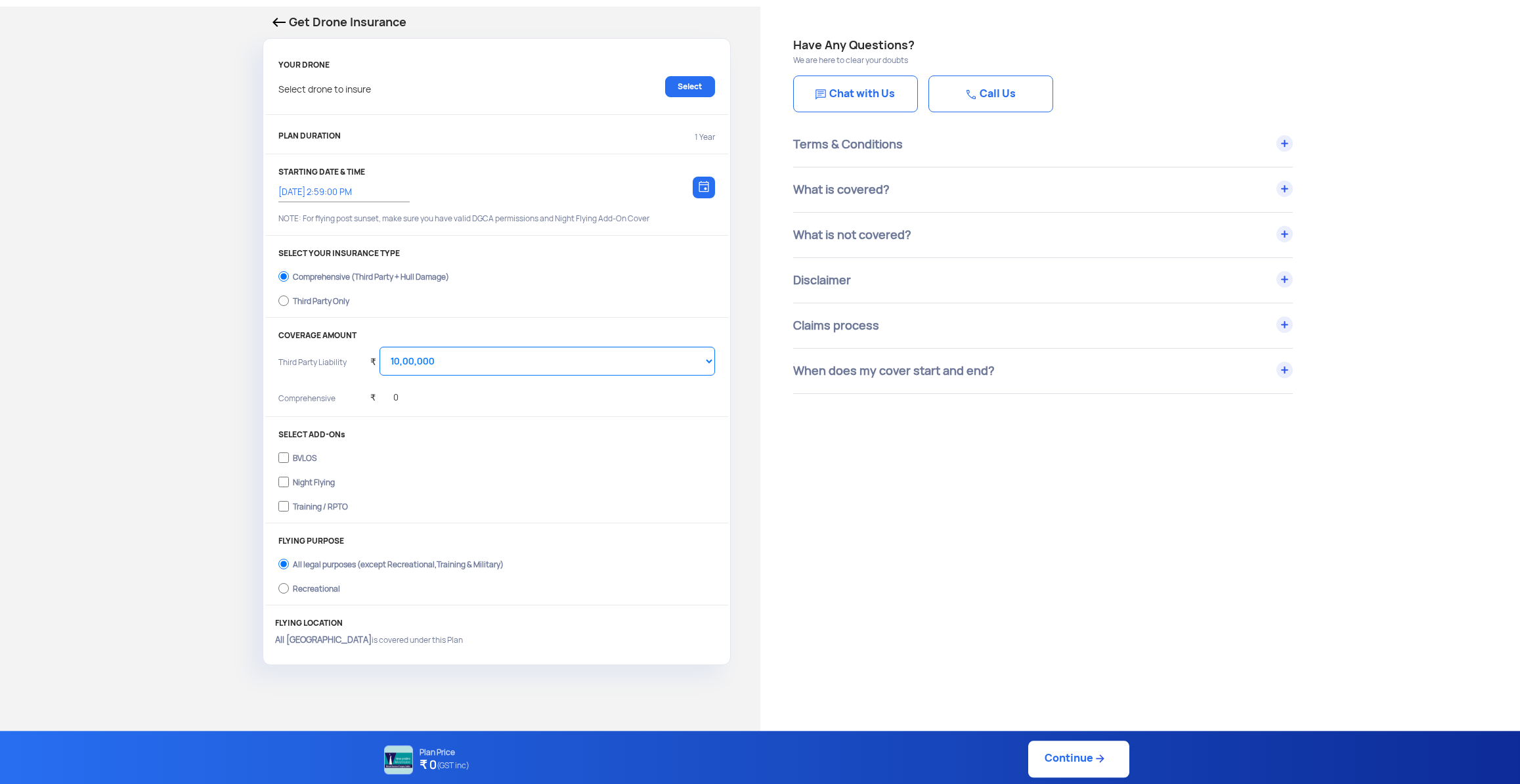
scroll to position [0, 0]
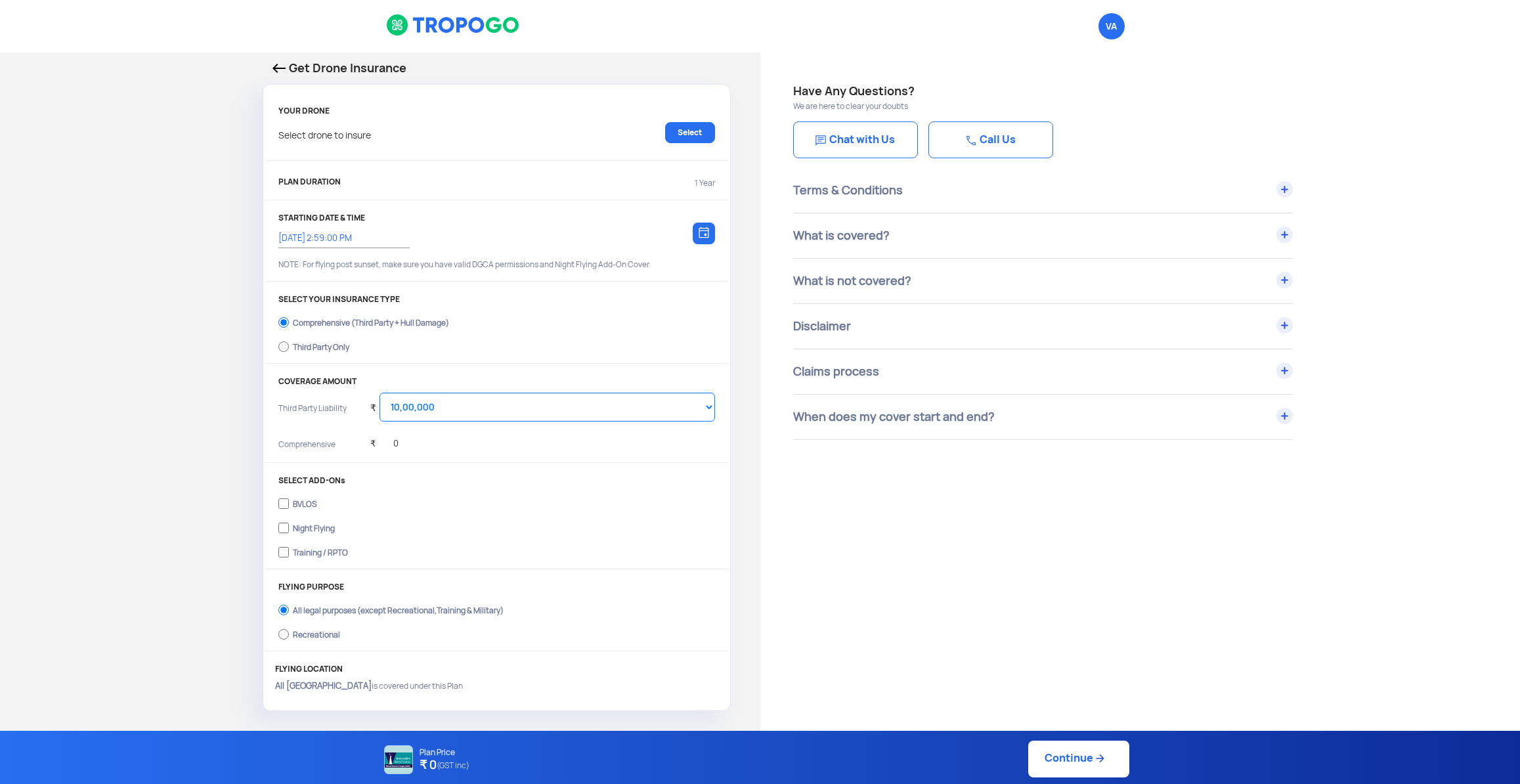
click at [459, 111] on p "YOUR DRONE" at bounding box center [496, 111] width 436 height 9
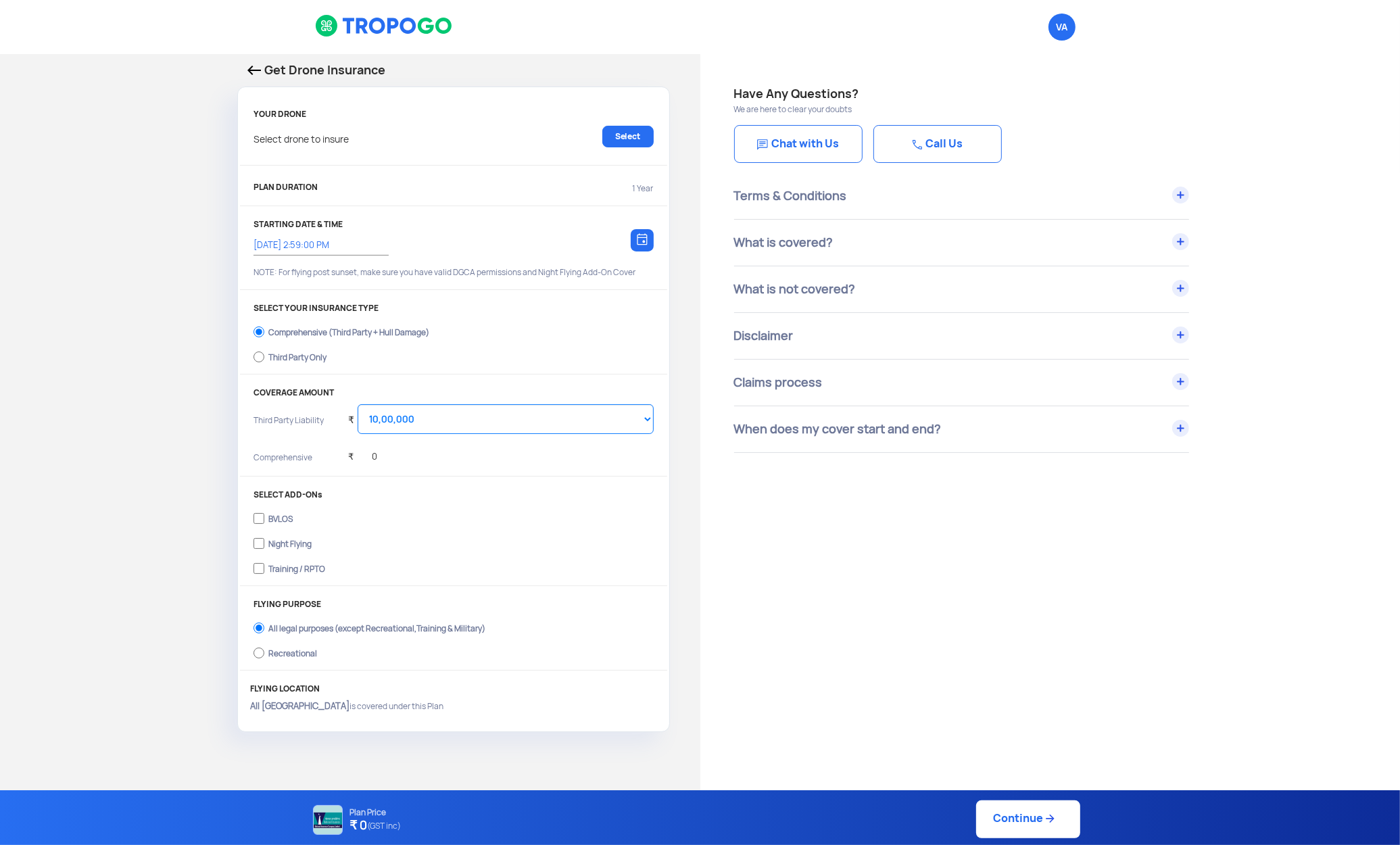
click at [1304, 123] on div "Chat with Us Call Us" at bounding box center [1051, 148] width 633 height 51
click at [1293, 240] on div "Terms & Conditions 1) All flights must adhere to the DGCA regulations 2) Fly wi…" at bounding box center [1018, 313] width 569 height 280
drag, startPoint x: 467, startPoint y: 521, endPoint x: 529, endPoint y: 557, distance: 71.7
click at [468, 522] on label "BVLOS" at bounding box center [453, 518] width 400 height 22
click at [265, 522] on input "BVLOS" at bounding box center [259, 518] width 11 height 19
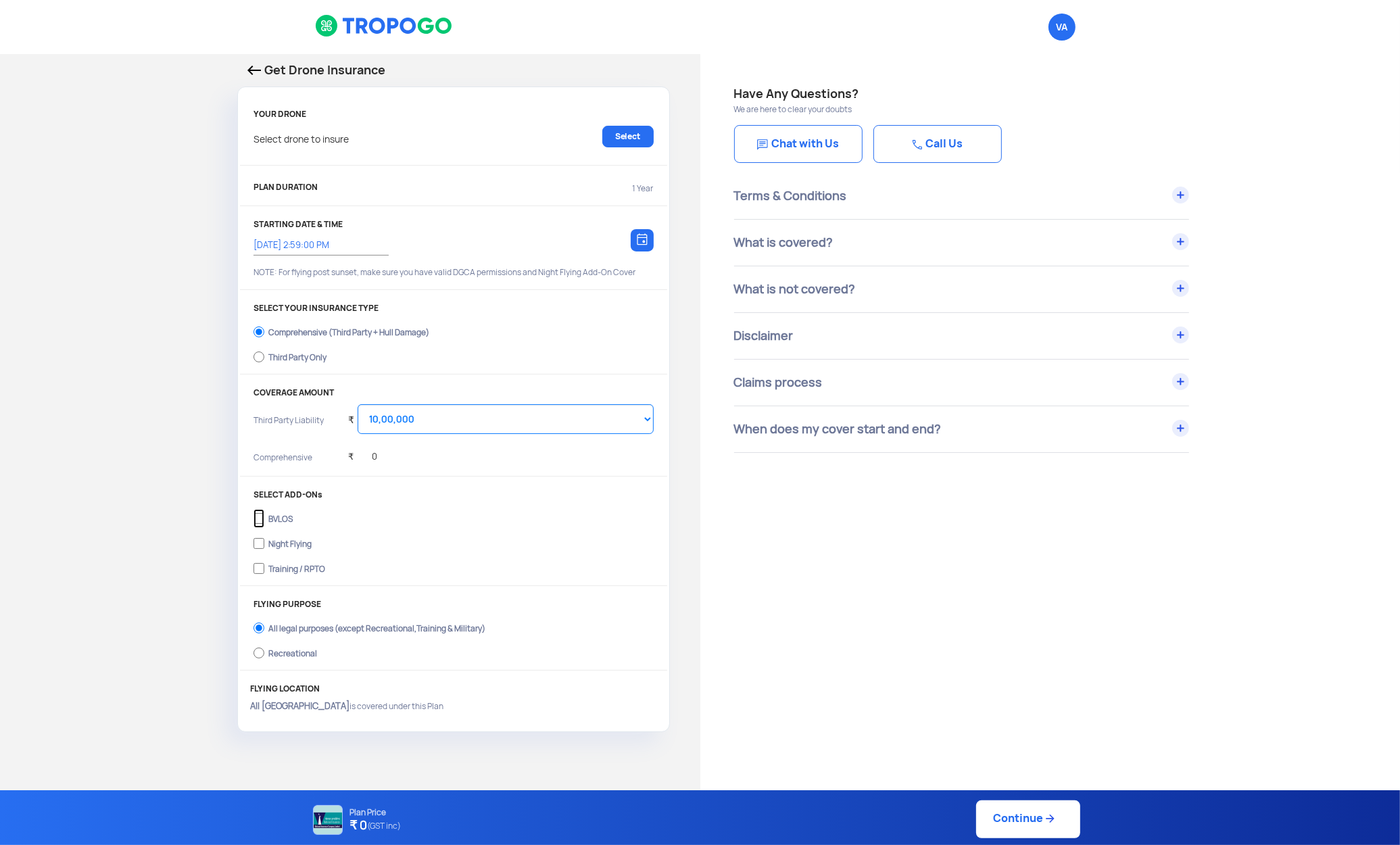
checkbox input "true"
click at [283, 545] on div "Night Flying" at bounding box center [290, 542] width 43 height 5
click at [265, 548] on input "Night Flying" at bounding box center [259, 543] width 11 height 19
checkbox input "true"
click at [299, 566] on div "Training / RPTO" at bounding box center [297, 567] width 57 height 5
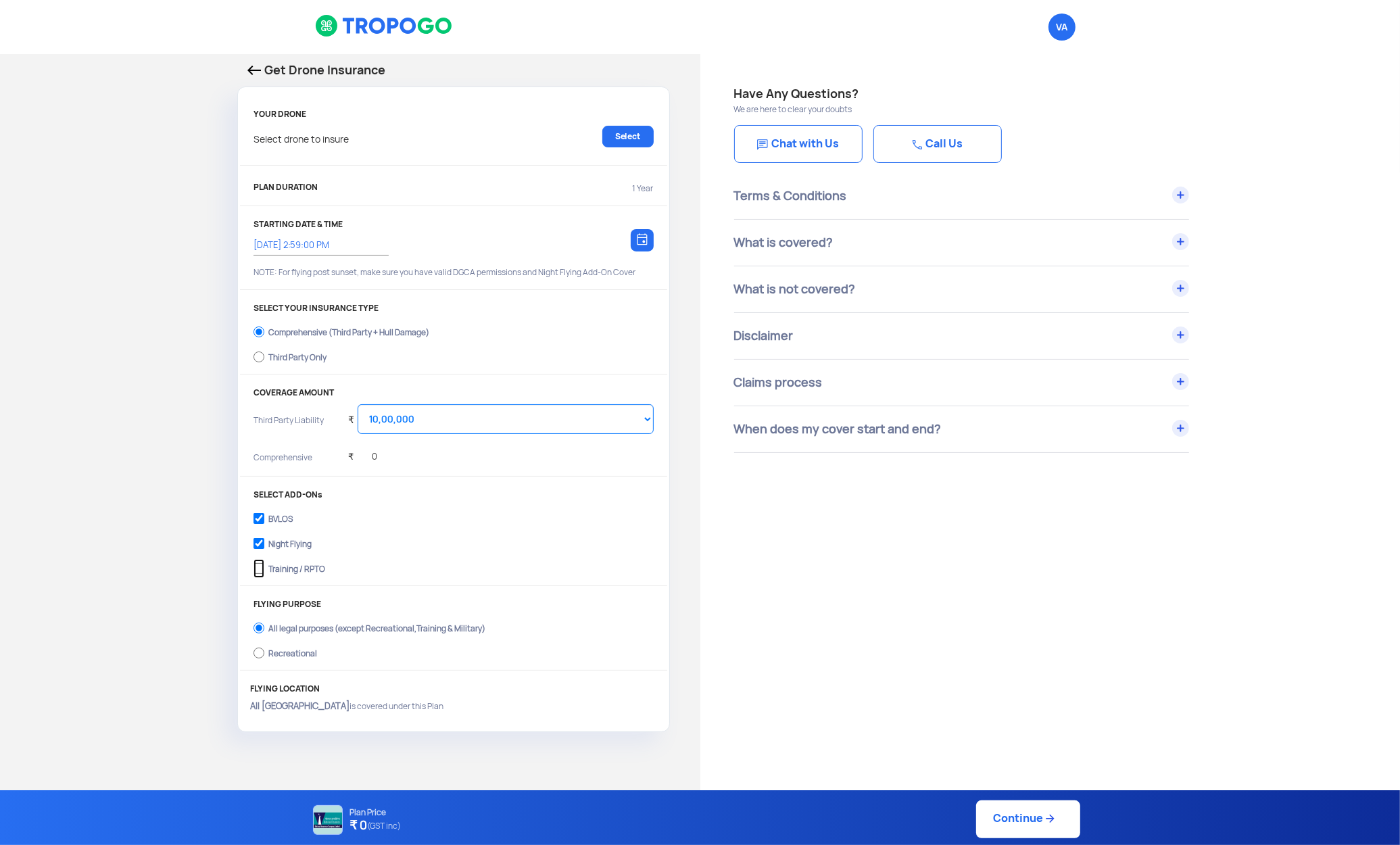
click at [265, 566] on input "Training / RPTO" at bounding box center [259, 569] width 11 height 19
click at [293, 565] on label "Training / RPTO" at bounding box center [453, 567] width 400 height 22
click at [265, 565] on input "Training / RPTO" at bounding box center [259, 569] width 11 height 19
checkbox input "false"
click at [294, 551] on label "Night Flying" at bounding box center [453, 543] width 400 height 22
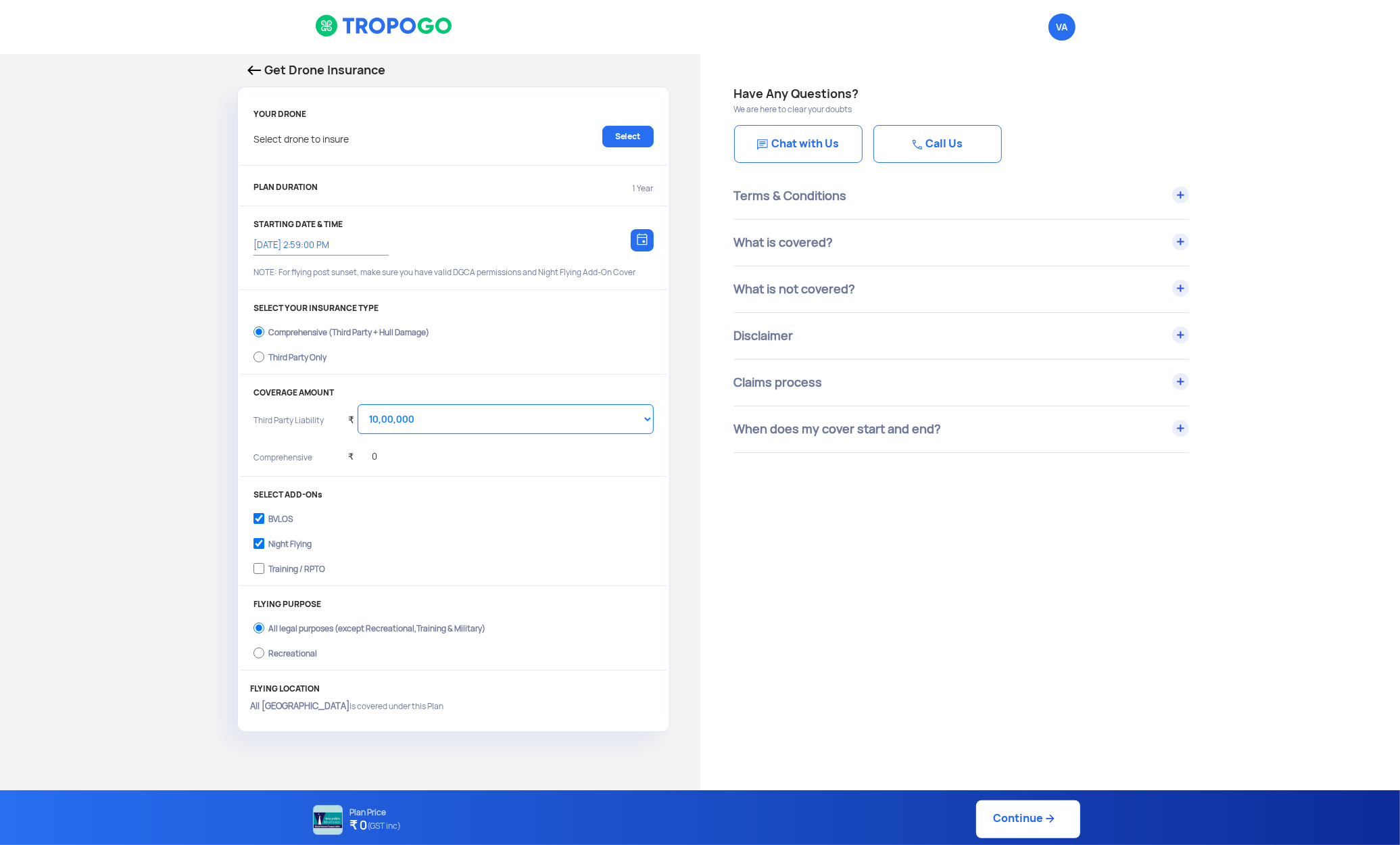
click at [265, 551] on input "Night Flying" at bounding box center [259, 543] width 11 height 19
checkbox input "false"
click at [291, 520] on div "BVLOS" at bounding box center [280, 517] width 24 height 5
click at [265, 526] on input "BVLOS" at bounding box center [259, 518] width 11 height 19
checkbox input "false"
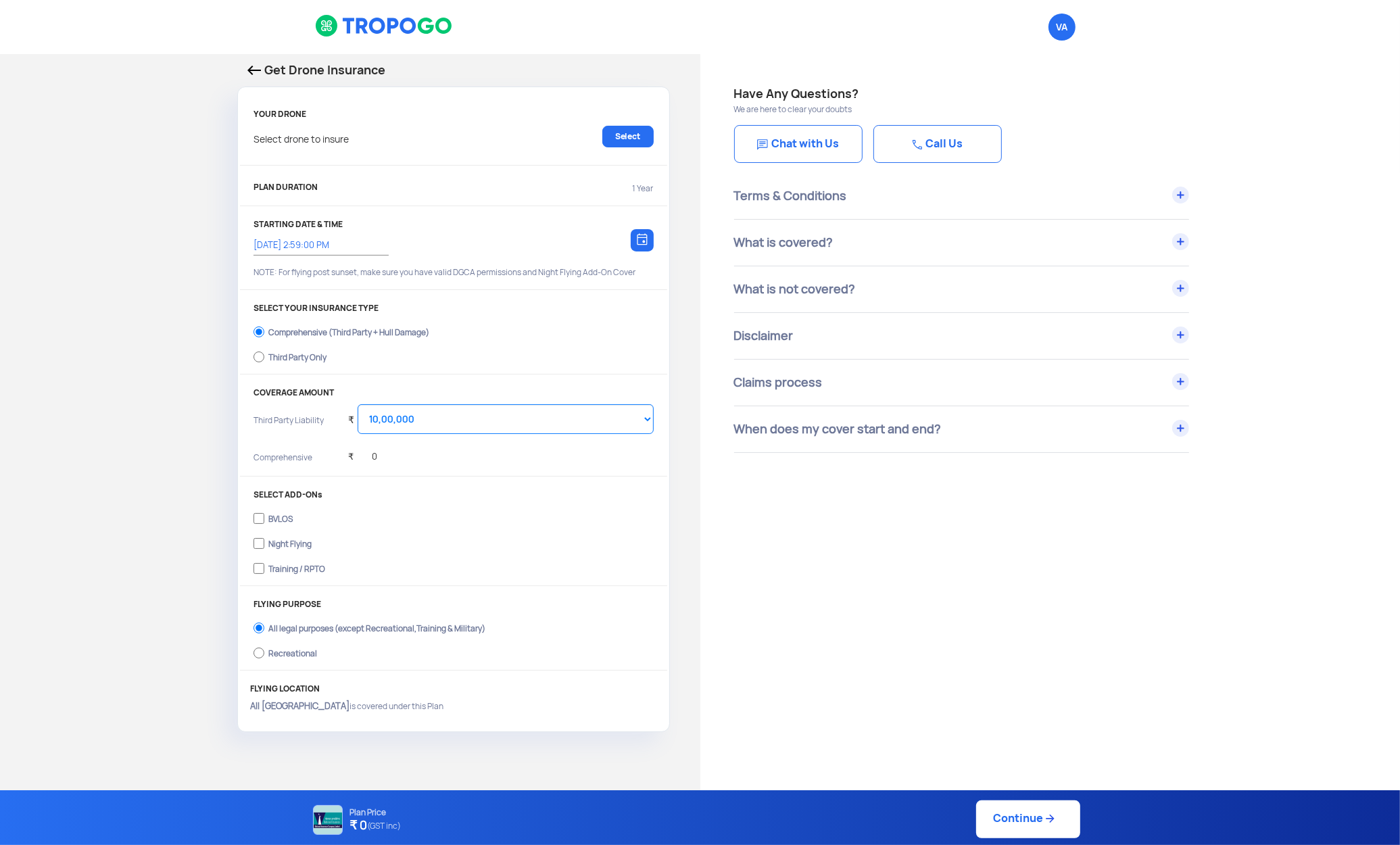
click at [813, 591] on div "Have Any Questions? We are here to clear your doubts Chat with Us Call Us Terms…" at bounding box center [1051, 696] width 700 height 1284
click at [303, 142] on p "Select drone to insure" at bounding box center [301, 137] width 95 height 22
click at [618, 135] on link "Select" at bounding box center [627, 137] width 51 height 22
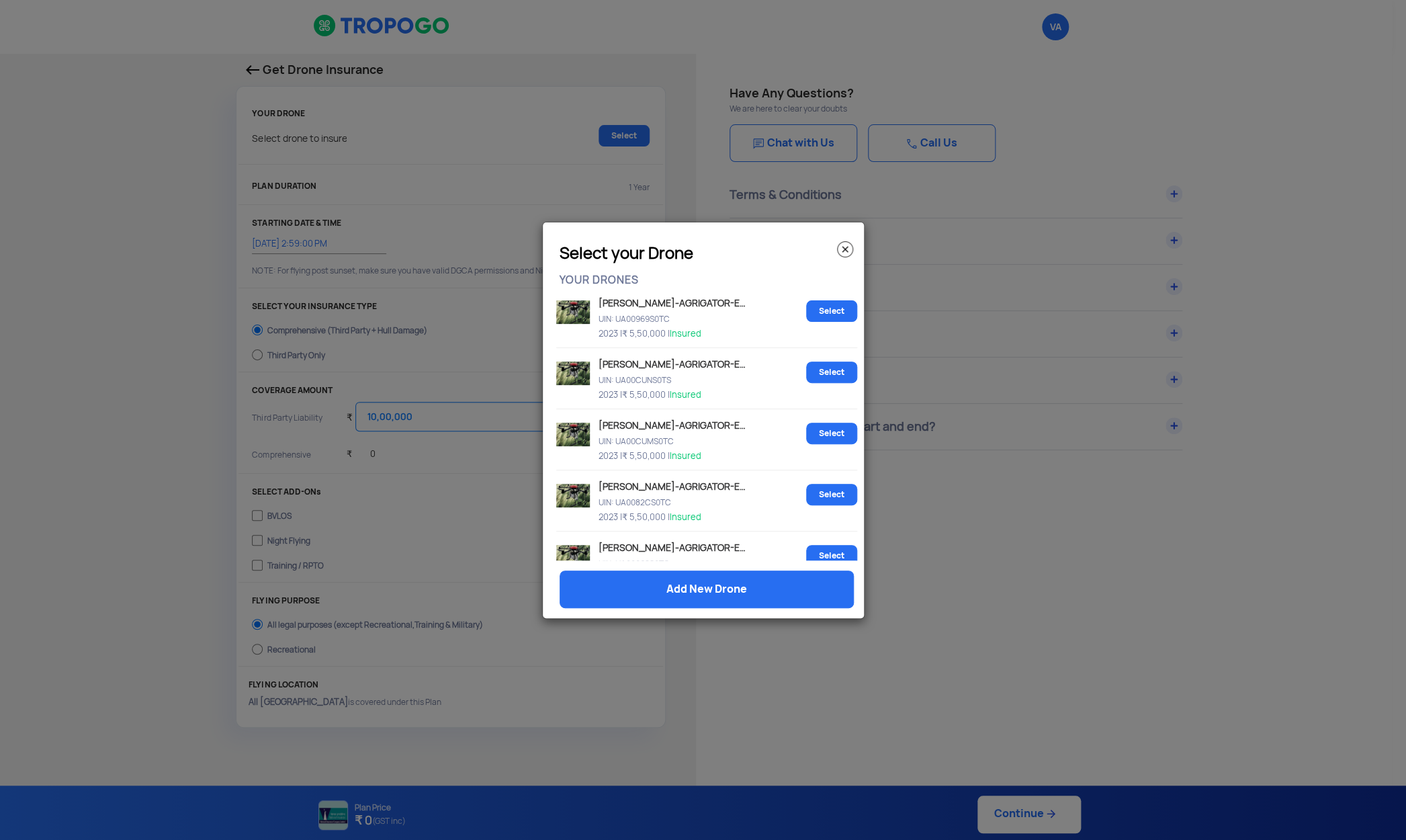
scroll to position [719, 0]
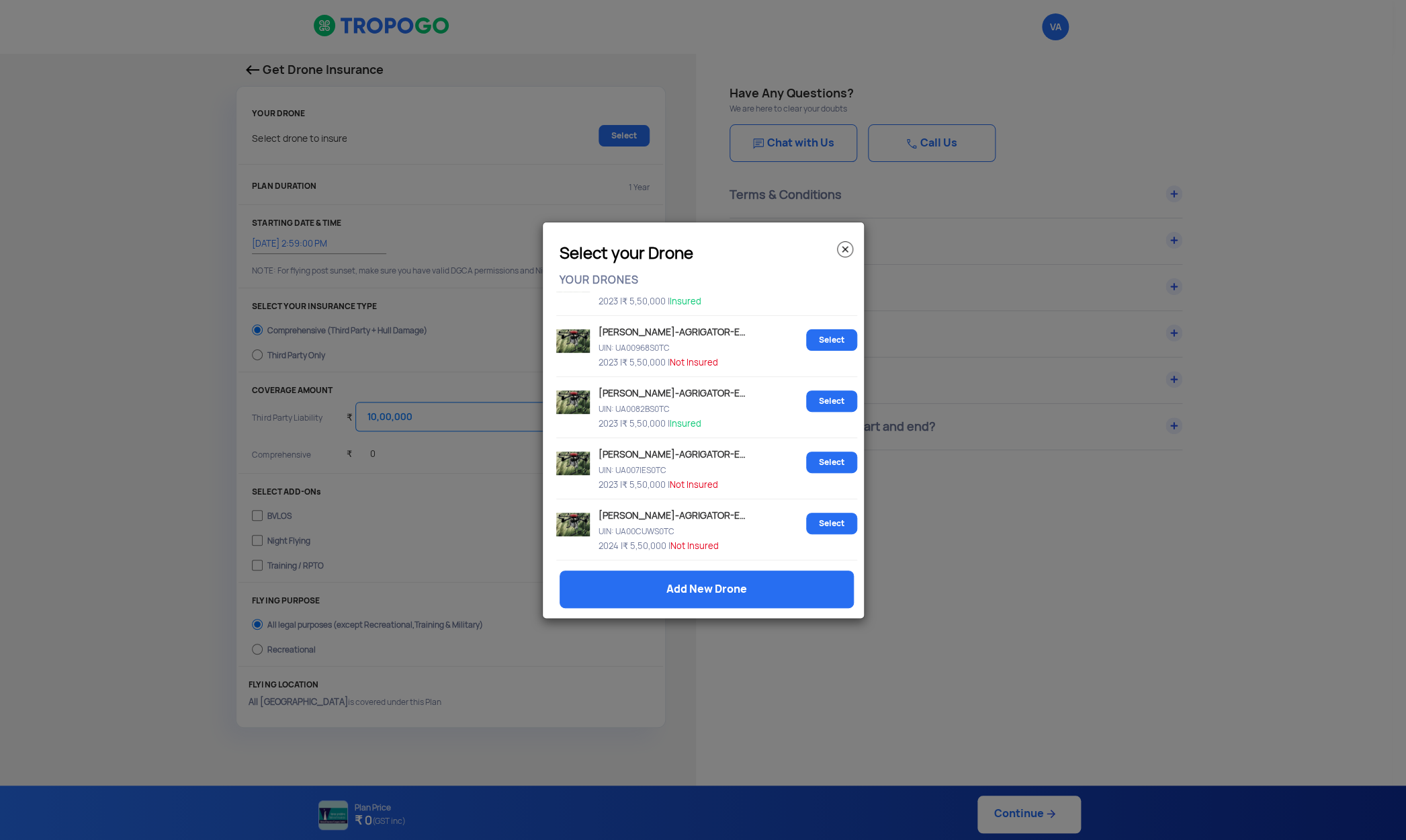
click at [558, 403] on img at bounding box center [573, 402] width 34 height 23
click at [568, 403] on img at bounding box center [573, 402] width 34 height 23
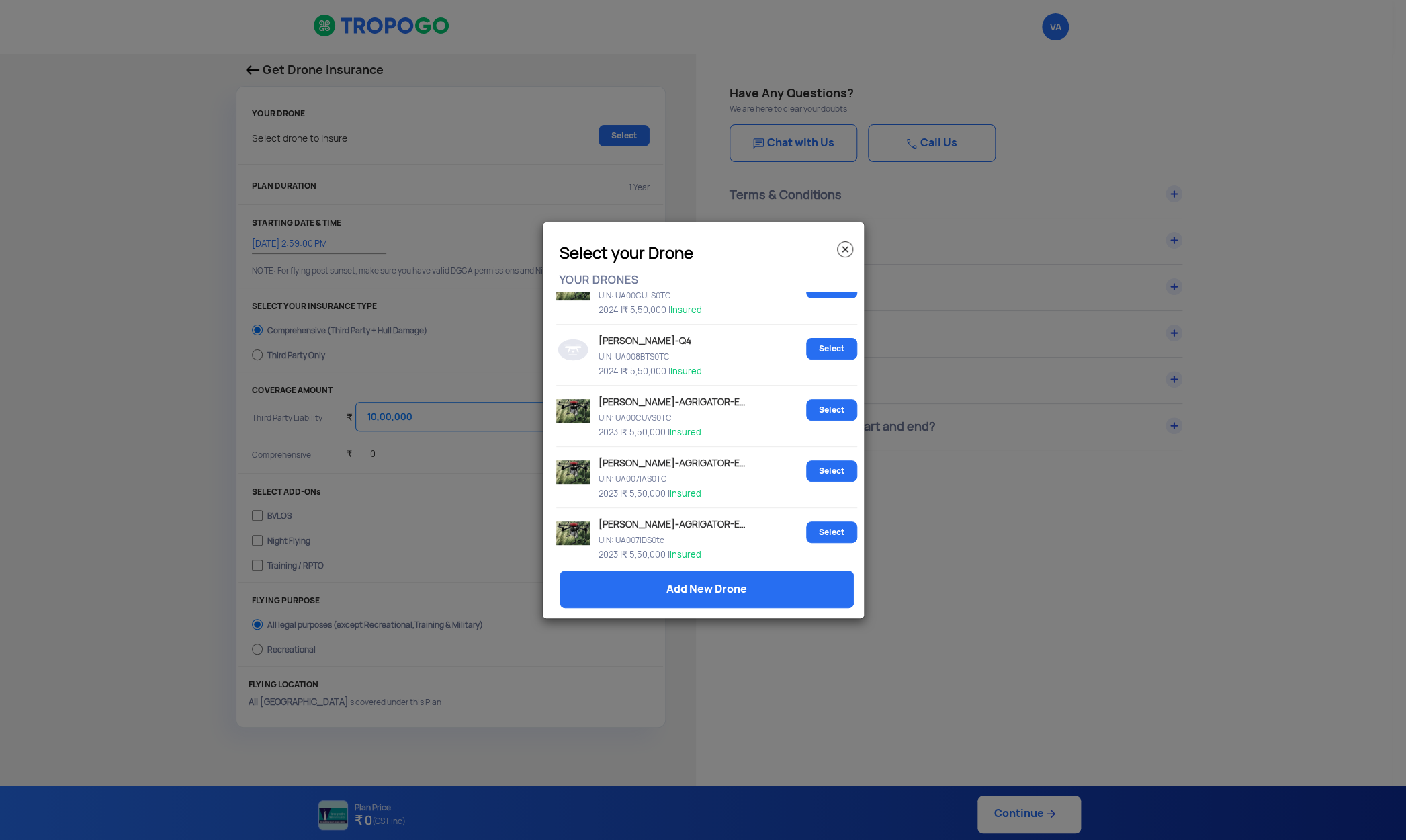
scroll to position [247, 0]
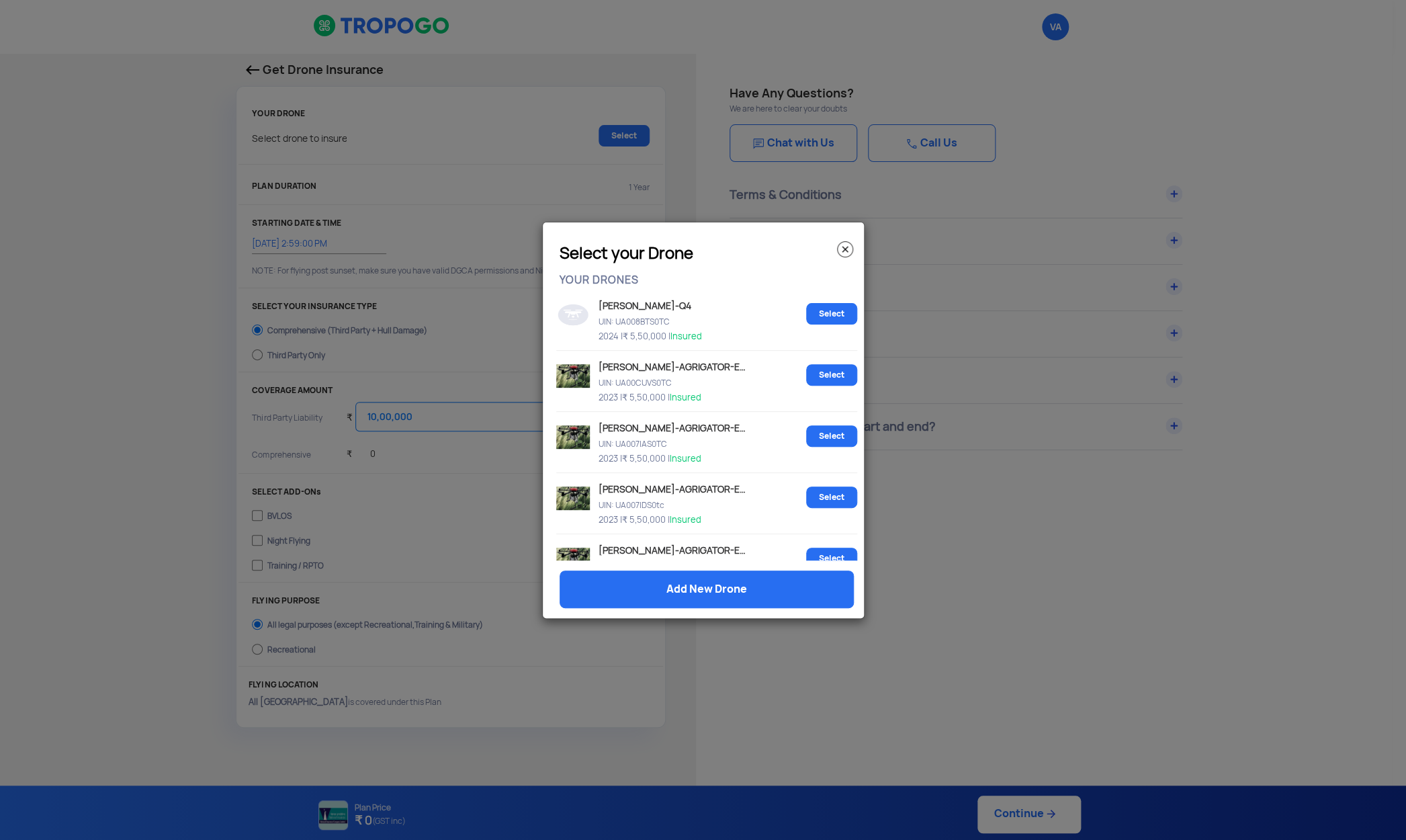
click at [730, 595] on link "Add New Drone" at bounding box center [707, 589] width 294 height 37
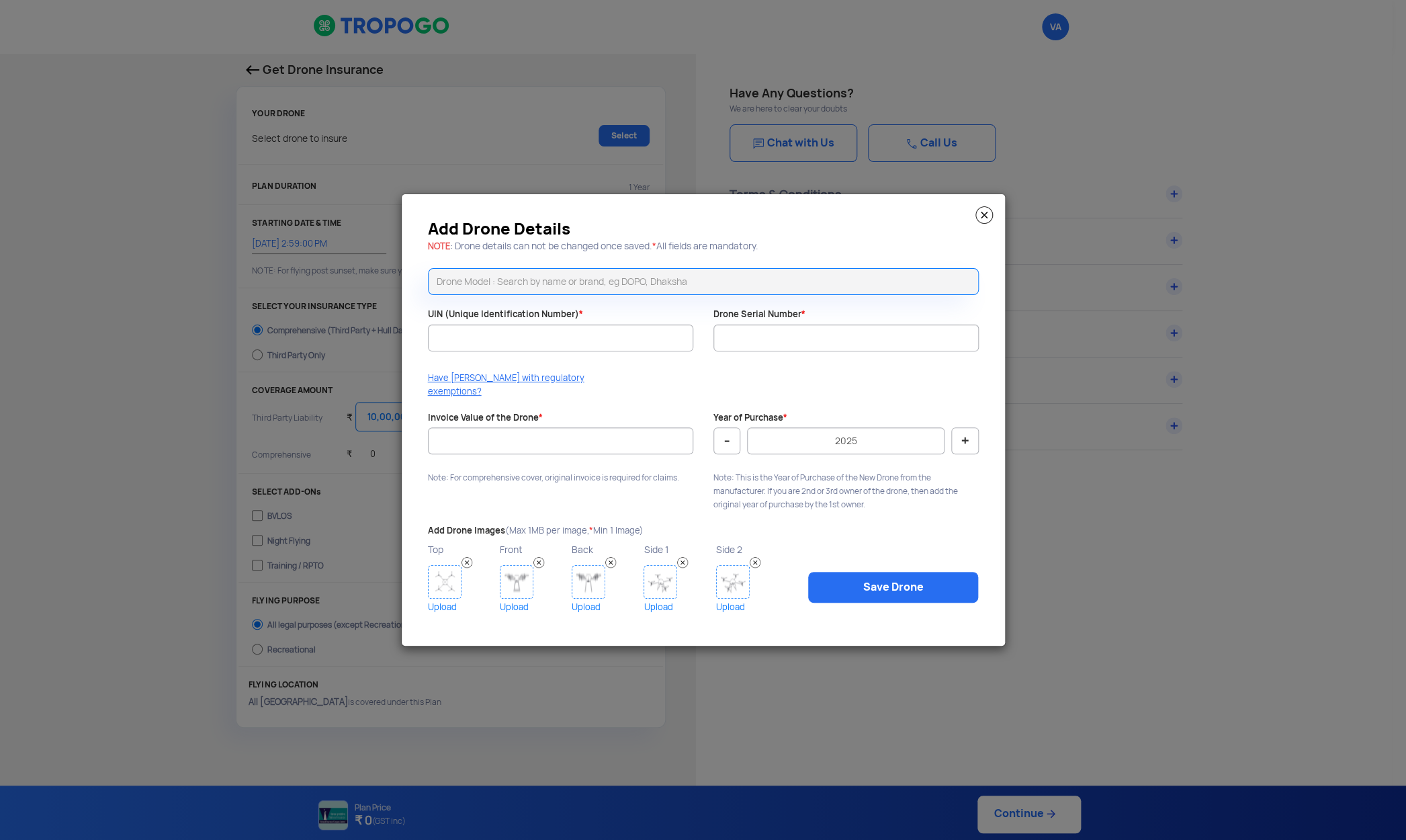
click at [568, 283] on input "text" at bounding box center [703, 281] width 551 height 27
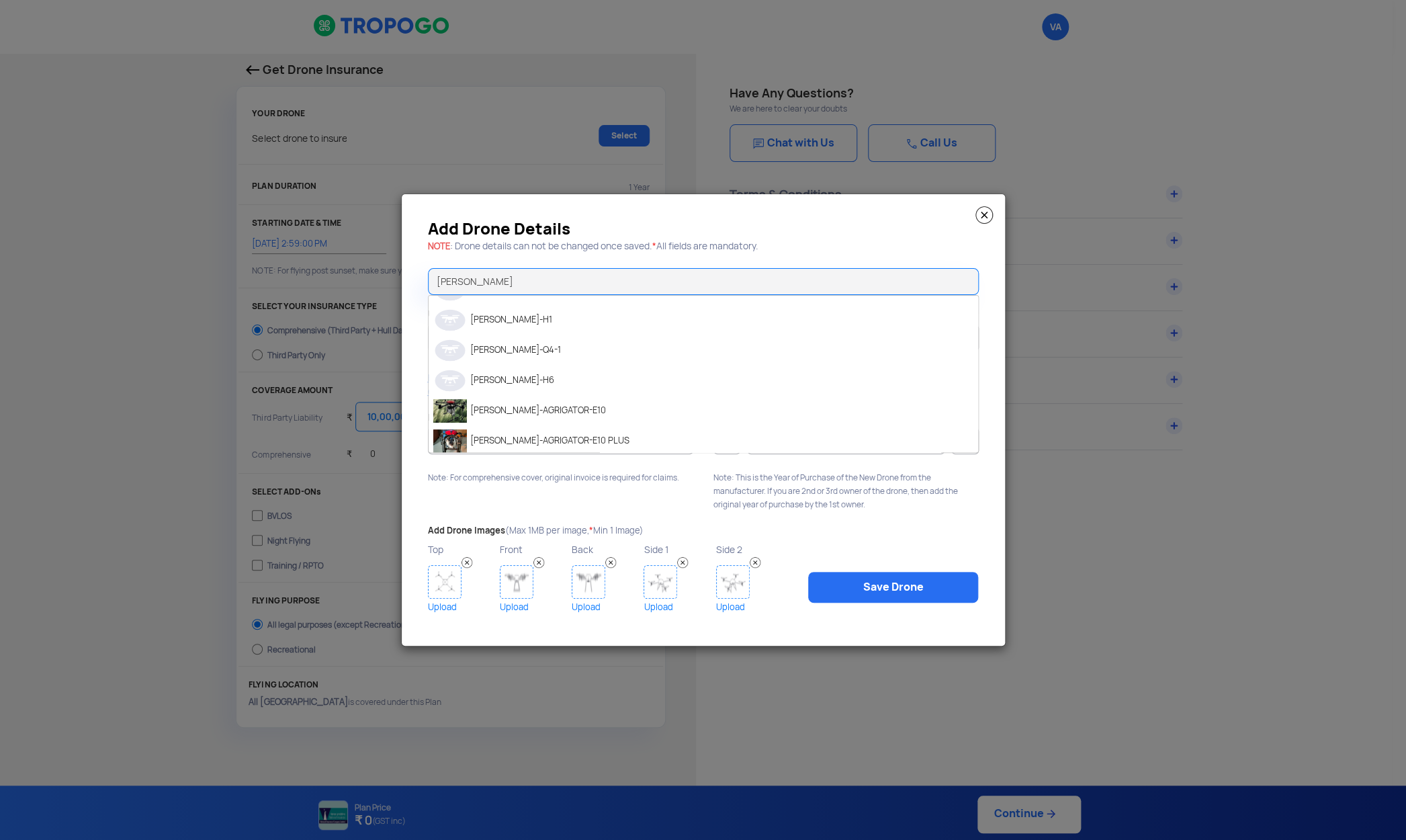
scroll to position [206, 0]
click at [607, 412] on li "[PERSON_NAME]-AGRIGATOR-E10" at bounding box center [703, 407] width 550 height 30
type input "[PERSON_NAME]-AGRIGATOR-E10"
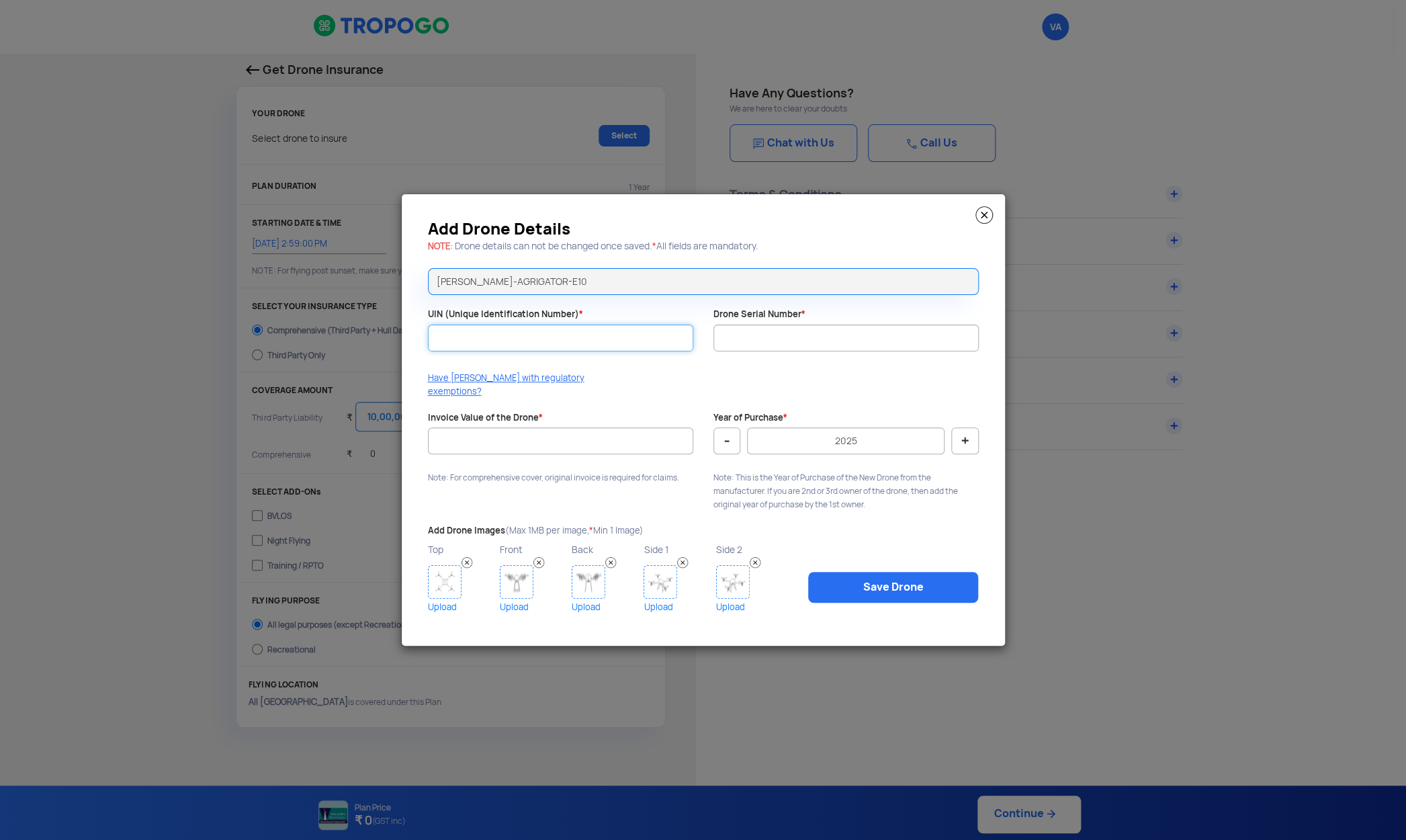
click at [557, 346] on input "UIN (Unique Identification Number) *" at bounding box center [561, 338] width 265 height 27
type input "UA00964S0TC"
drag, startPoint x: 529, startPoint y: 338, endPoint x: 326, endPoint y: 335, distance: 203.0
click at [428, 340] on input "UA00964S0TC" at bounding box center [561, 338] width 265 height 27
click at [730, 350] on input "Drone Serial Number *" at bounding box center [846, 338] width 265 height 27
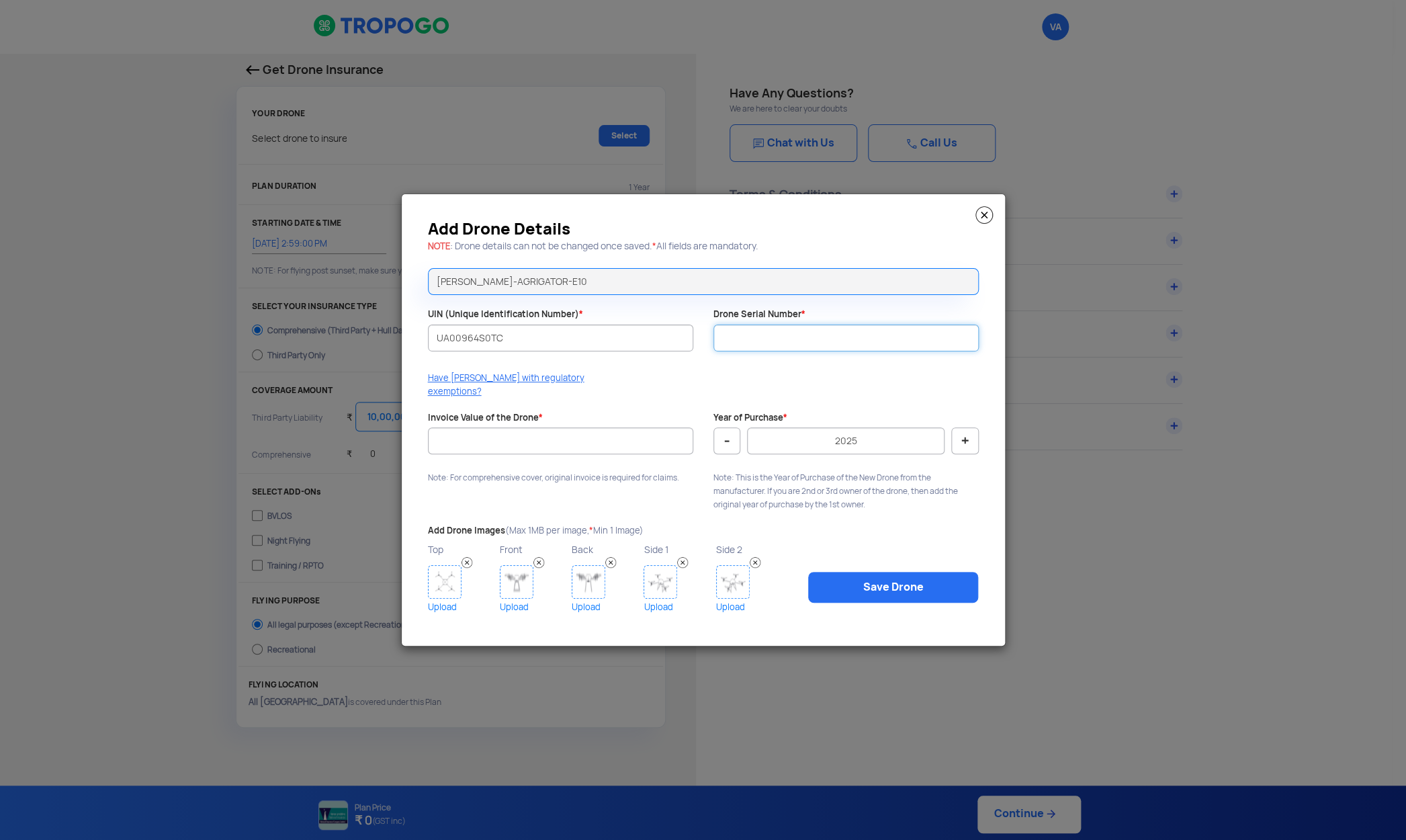
paste input "DHAGE10230064"
type input "DHAGE10230064"
click at [564, 443] on input "Invoice Value of the Drone *" at bounding box center [561, 440] width 265 height 27
click at [441, 436] on input "550000" at bounding box center [561, 440] width 265 height 27
click at [450, 433] on input "550000" at bounding box center [561, 440] width 265 height 27
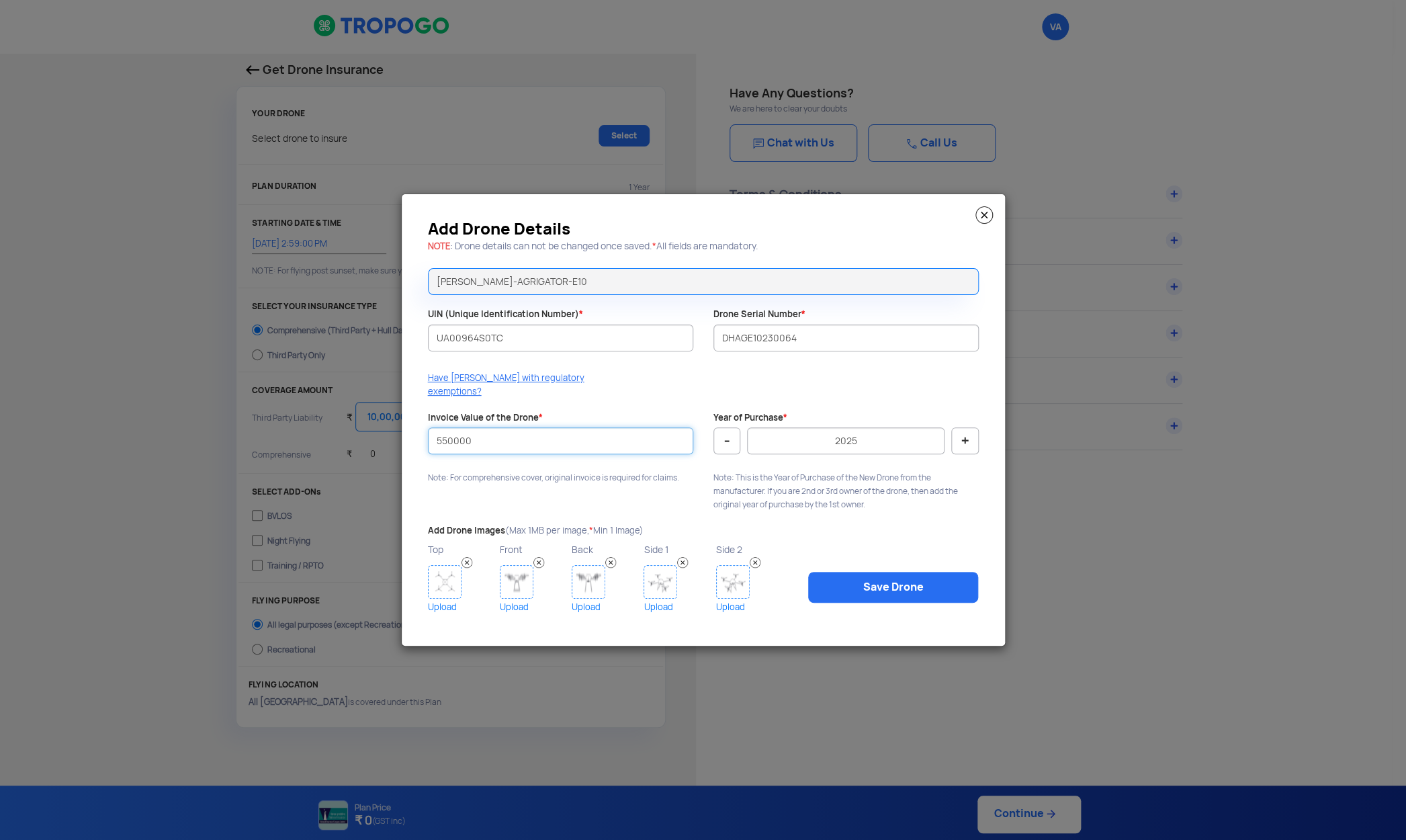
type input "550000"
click at [968, 436] on button "+" at bounding box center [965, 440] width 27 height 27
click at [719, 440] on button "-" at bounding box center [727, 440] width 27 height 27
type input "2024"
click at [443, 577] on img at bounding box center [444, 582] width 34 height 34
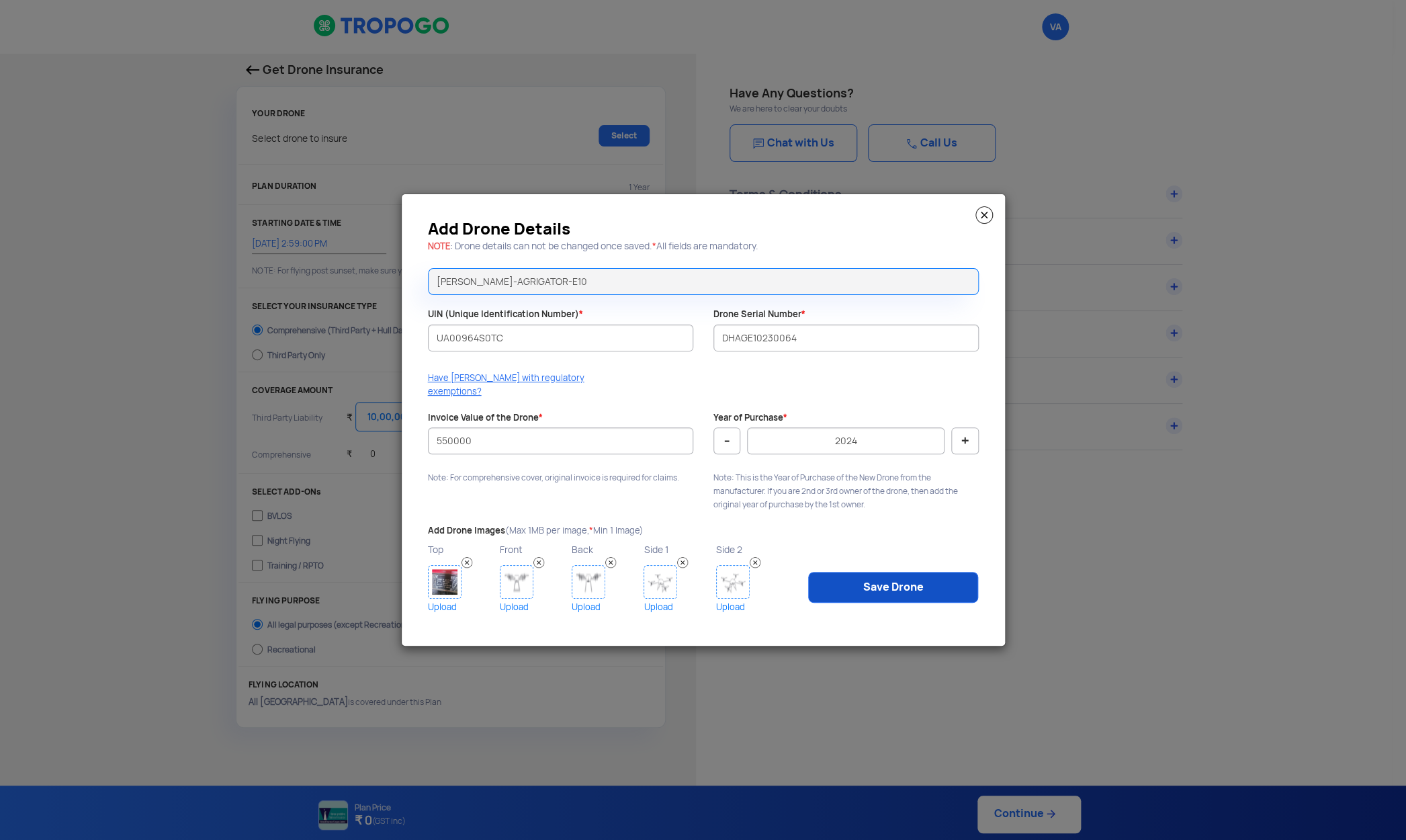
click at [892, 585] on link "Save Drone" at bounding box center [893, 587] width 170 height 31
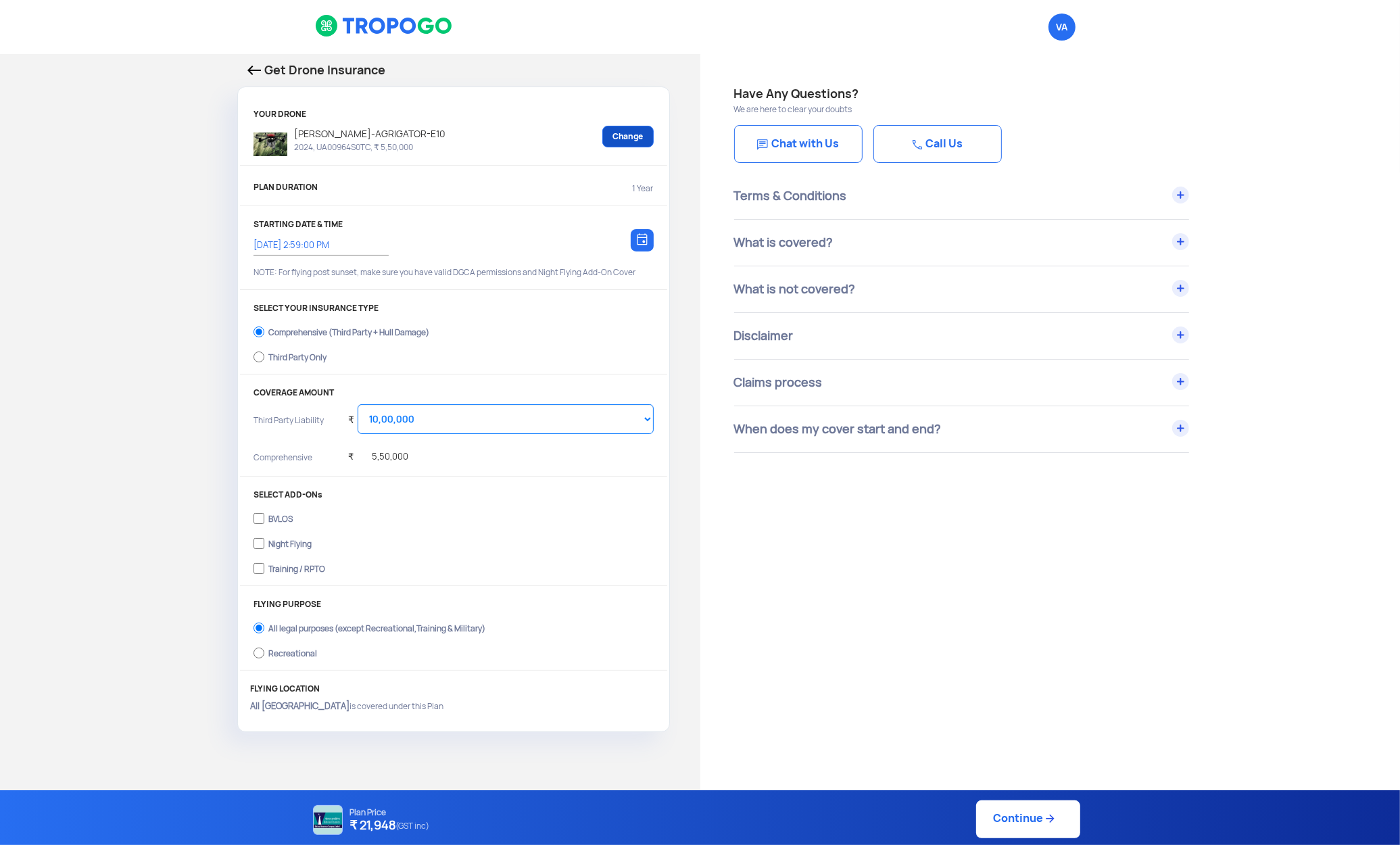
click at [628, 137] on link "Change" at bounding box center [627, 137] width 51 height 22
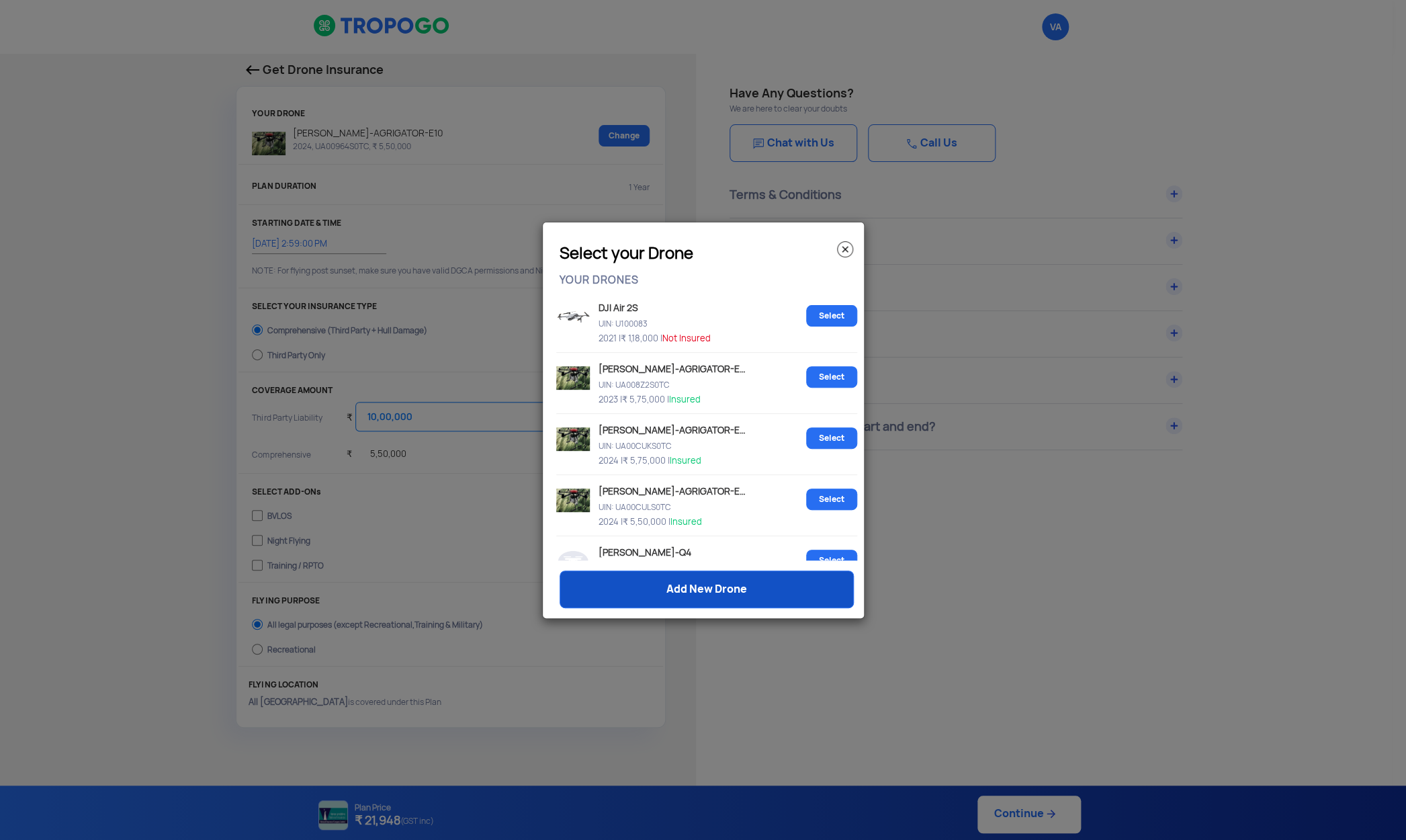
click at [691, 597] on link "Add New Drone" at bounding box center [707, 589] width 294 height 37
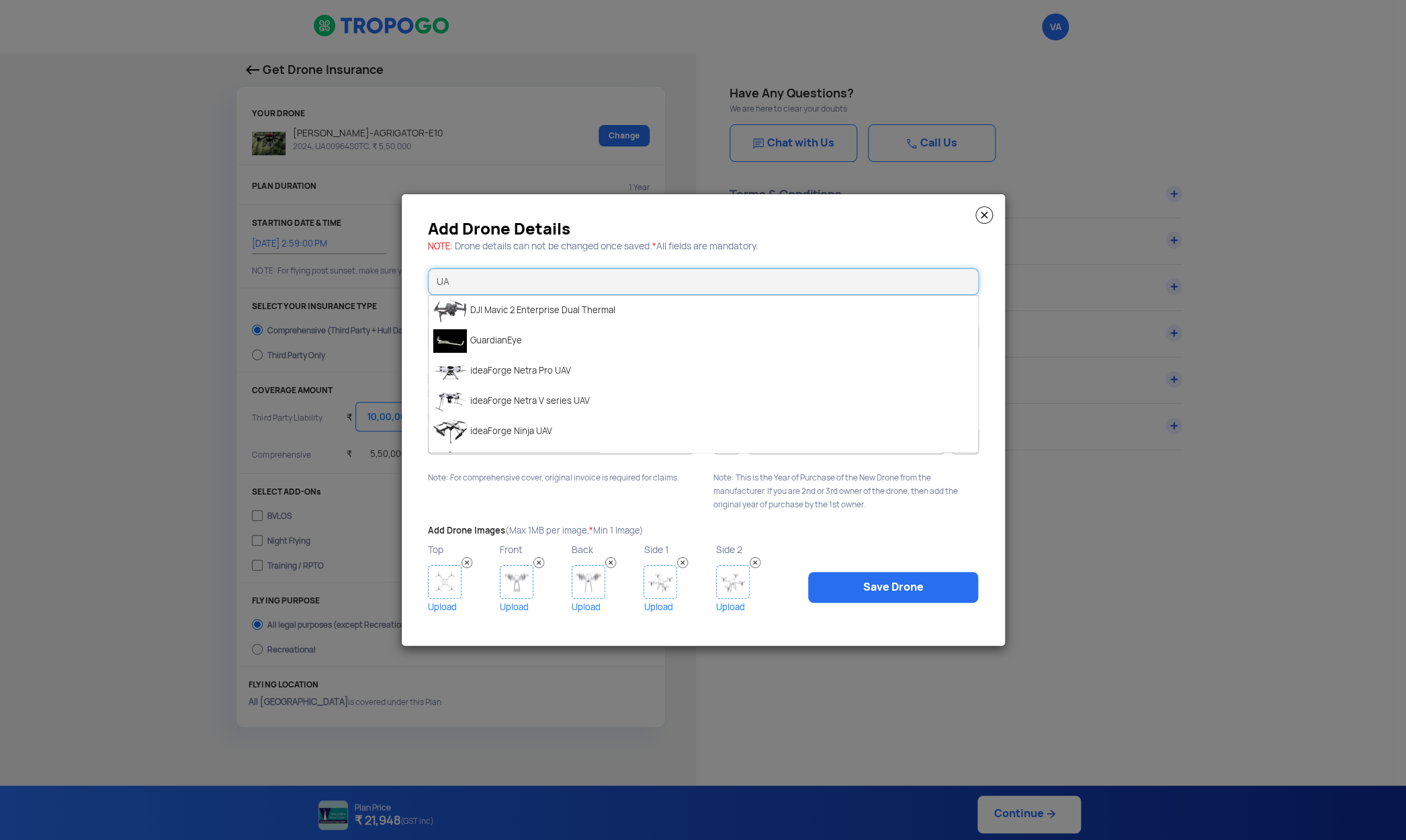
type input "U"
click at [574, 416] on li "[PERSON_NAME]-AGRIGATOR-E10" at bounding box center [703, 407] width 550 height 30
type input "[PERSON_NAME]-AGRIGATOR-E10"
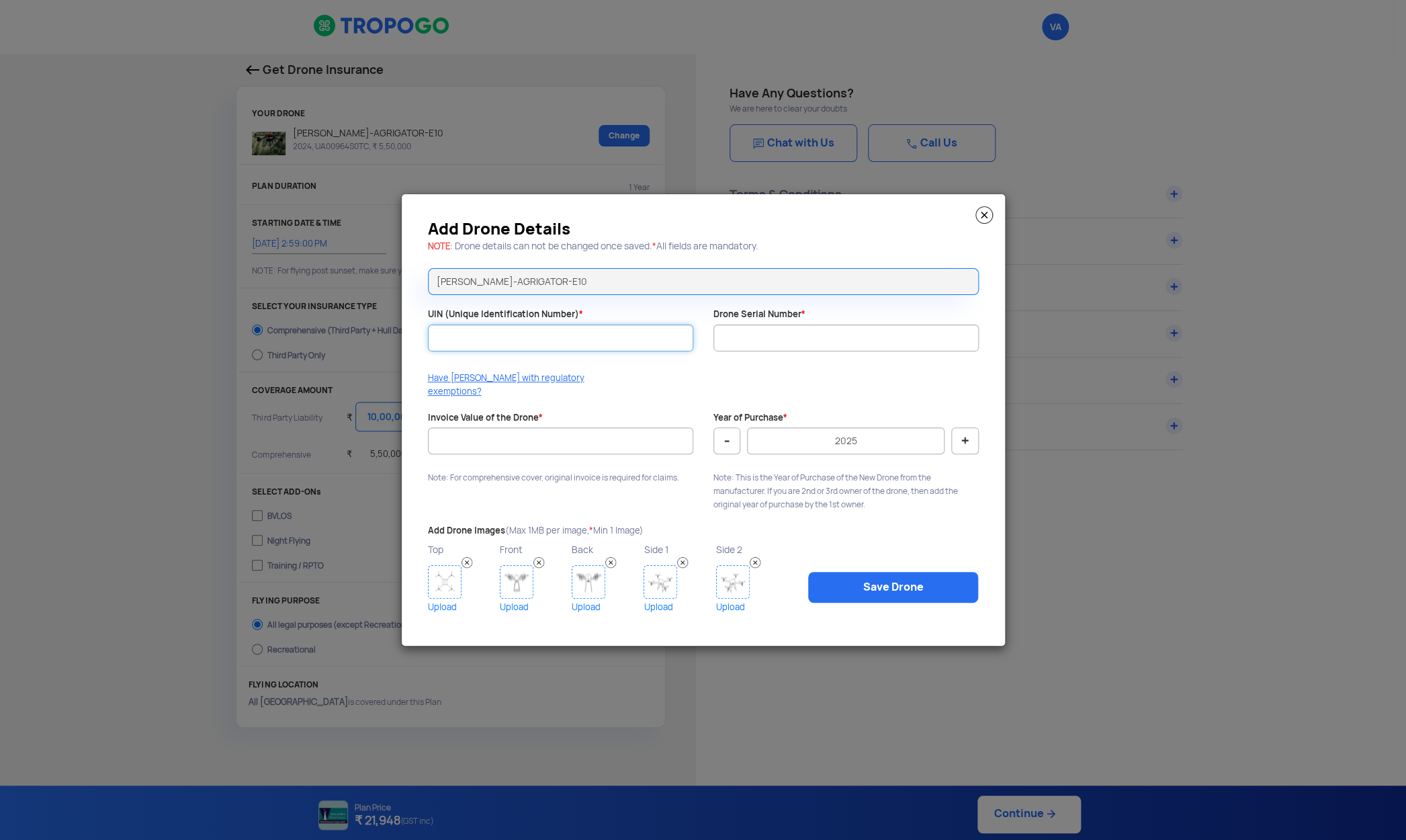
click at [582, 351] on input "UIN (Unique Identification Number) *" at bounding box center [561, 338] width 265 height 27
type input "UA00966S0TC"
drag, startPoint x: 418, startPoint y: 349, endPoint x: 343, endPoint y: 345, distance: 75.1
click at [428, 349] on input "UA00966S0TC" at bounding box center [561, 338] width 265 height 27
click at [776, 341] on input "Drone Serial Number *" at bounding box center [846, 338] width 265 height 27
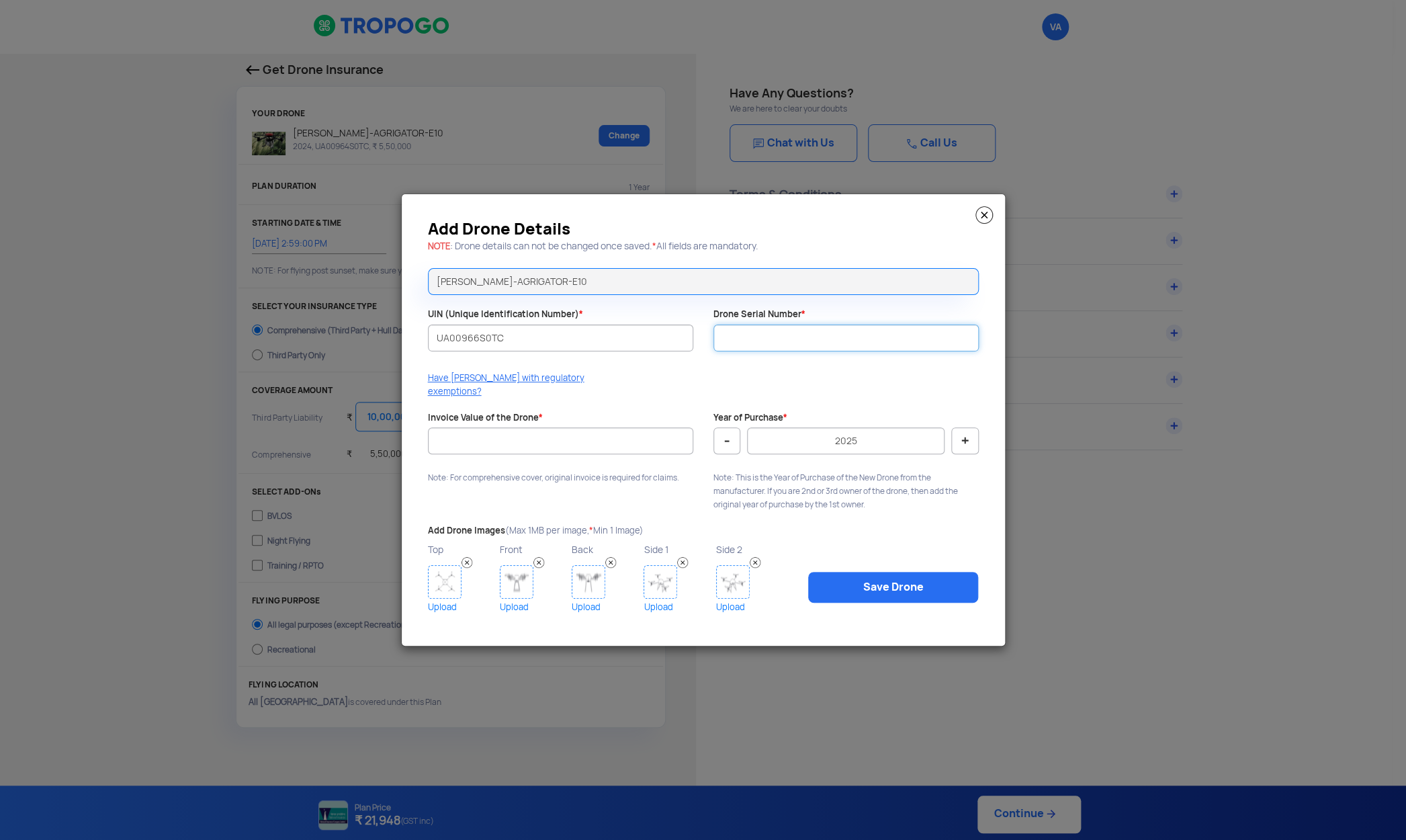
paste input "DHAGE10230065"
type input "DHAGE10230065"
click at [612, 433] on input "Invoice Value of the Drone *" at bounding box center [561, 440] width 265 height 27
type input "550000"
drag, startPoint x: 729, startPoint y: 436, endPoint x: 571, endPoint y: 557, distance: 199.0
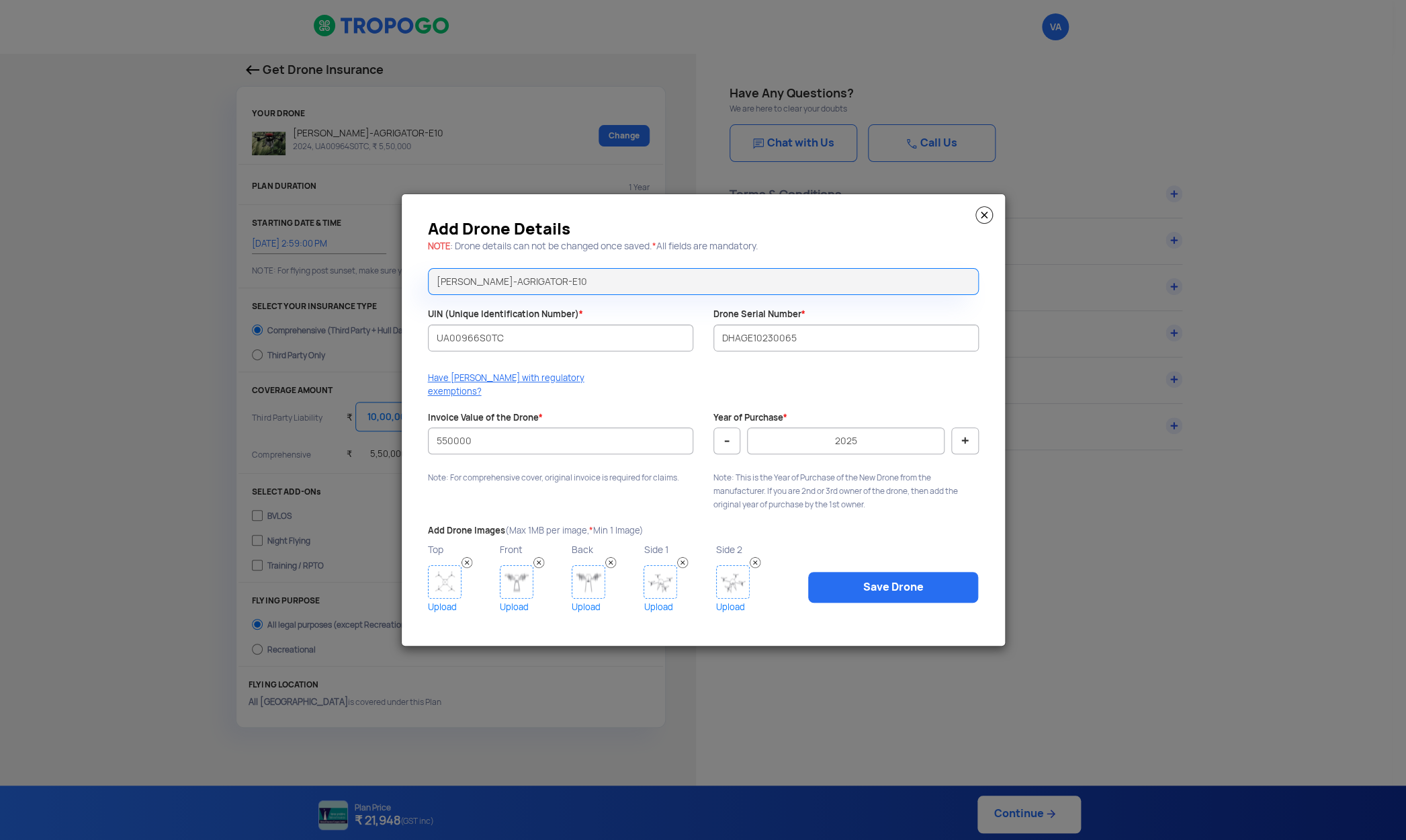
click at [728, 436] on button "-" at bounding box center [727, 440] width 27 height 27
type input "2024"
click at [441, 582] on img at bounding box center [444, 582] width 34 height 34
click at [850, 578] on link "Save Drone" at bounding box center [893, 587] width 170 height 31
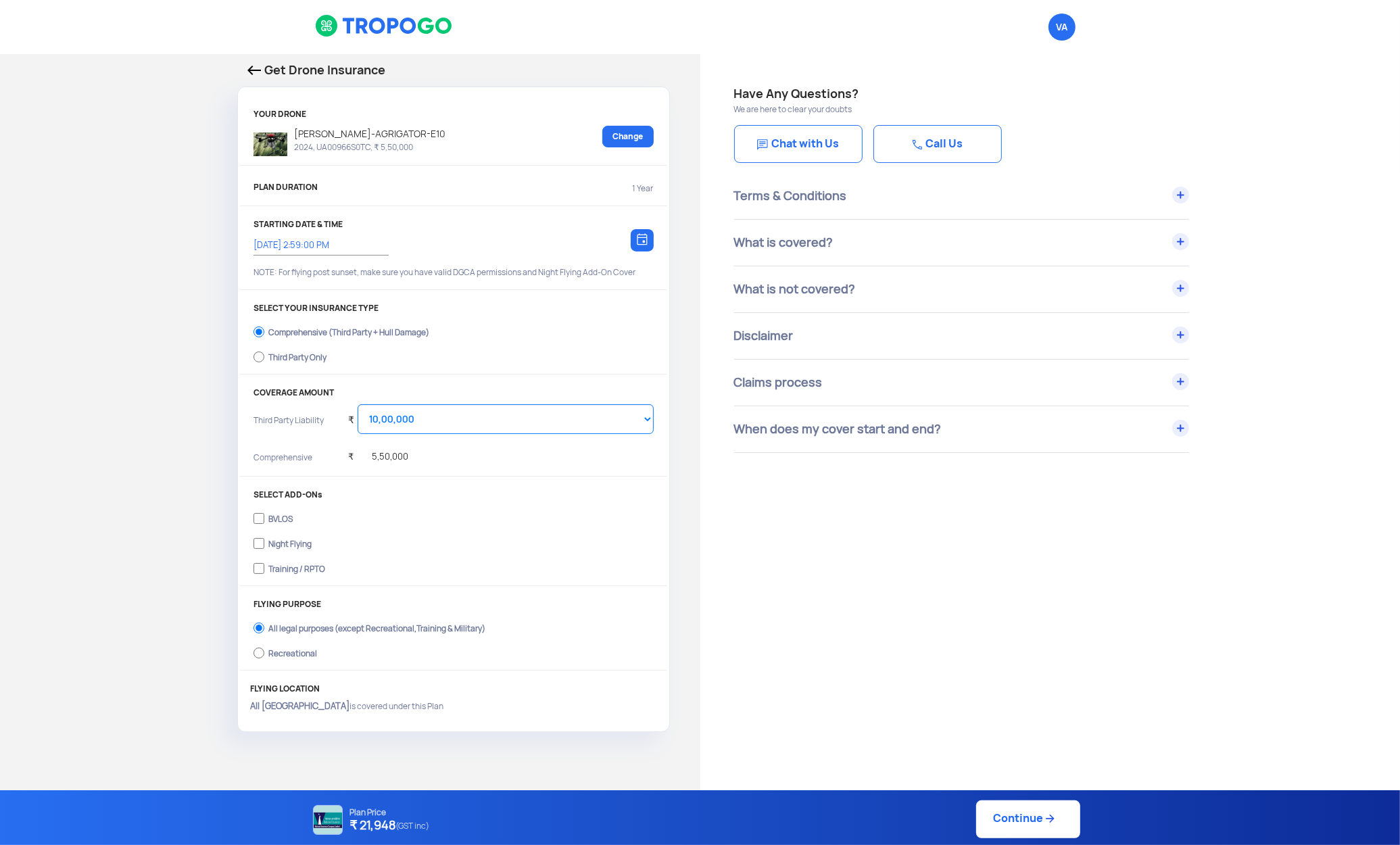
click at [890, 646] on div "Have Any Questions? We are here to clear your doubts Chat with Us Call Us Terms…" at bounding box center [1051, 696] width 700 height 1284
click at [607, 141] on link "Change" at bounding box center [627, 137] width 51 height 22
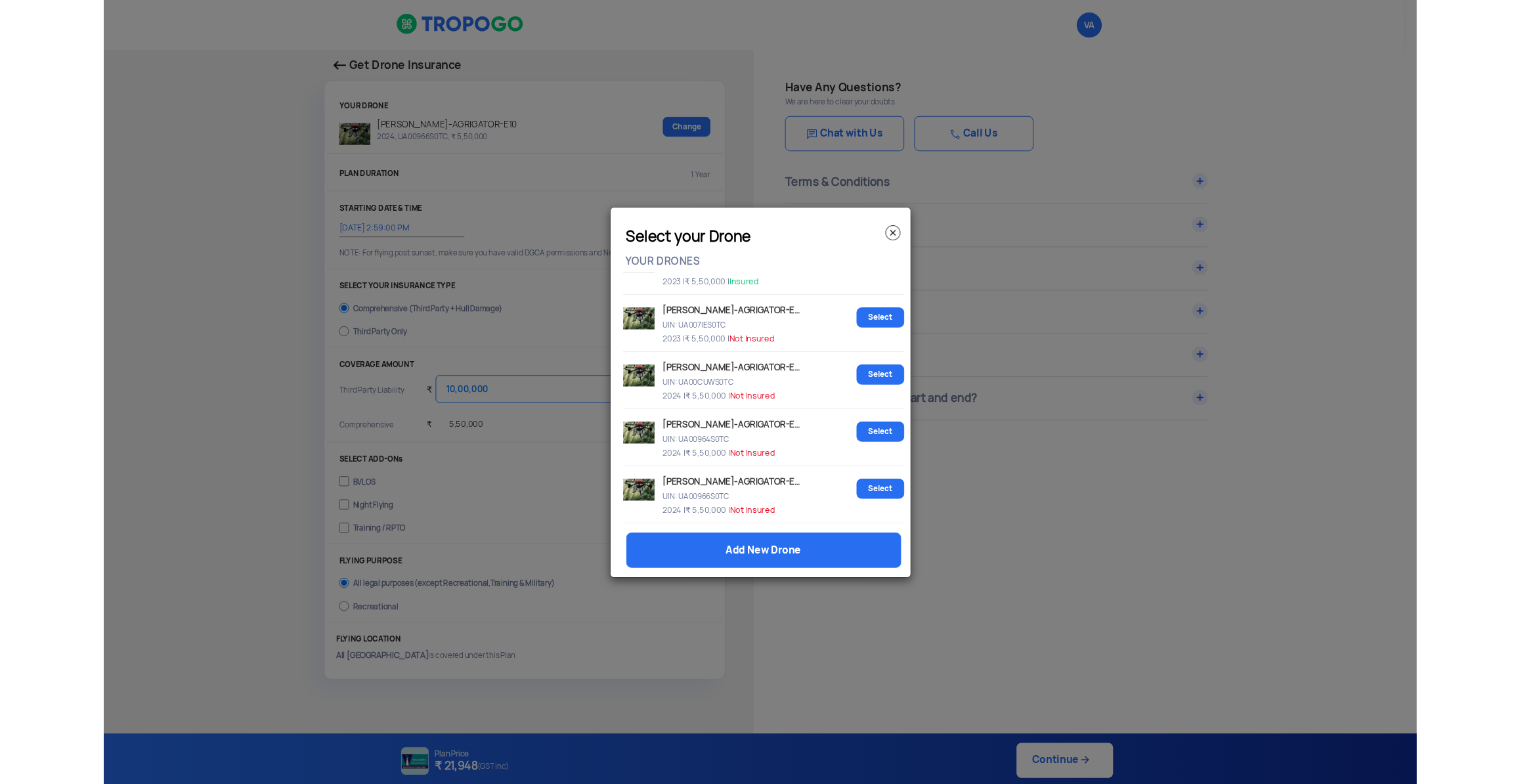
scroll to position [822, 0]
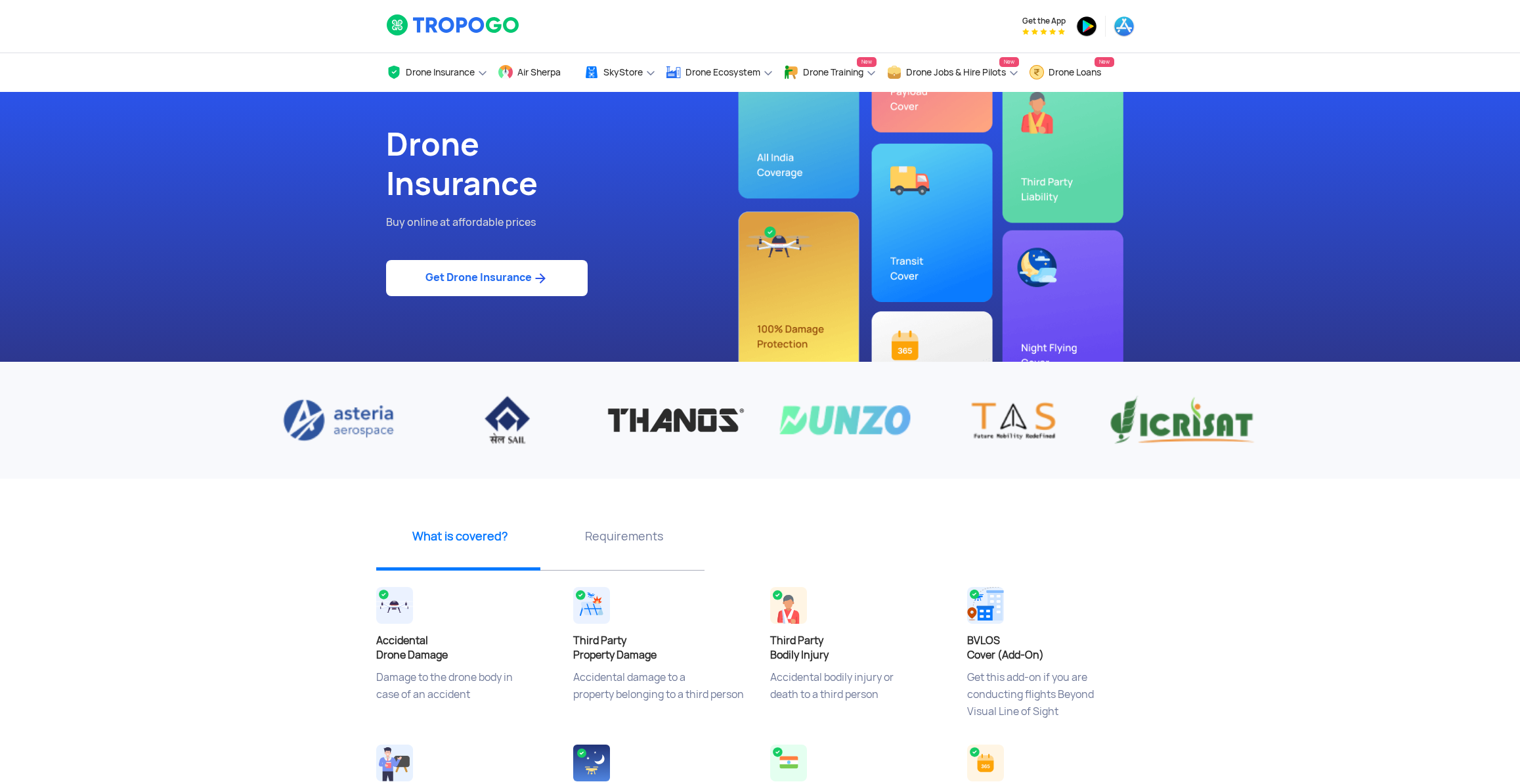
click at [1232, 259] on section "Drone Insurance Buy online at affordable prices Get Drone Insurance" at bounding box center [760, 227] width 1520 height 270
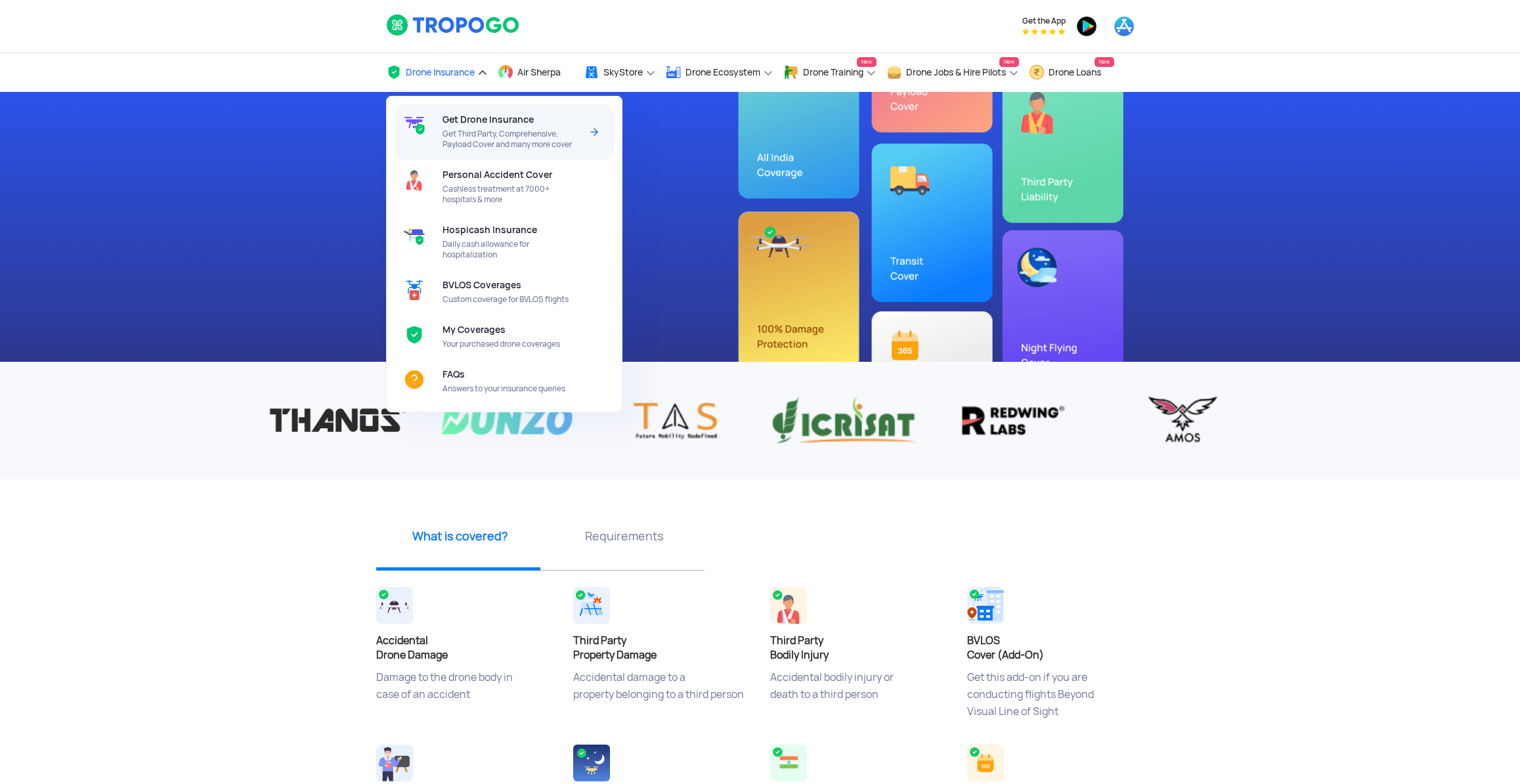
click at [449, 137] on span "Get Third Party, Comprehensive, Payload Cover and many more cover" at bounding box center [512, 140] width 139 height 21
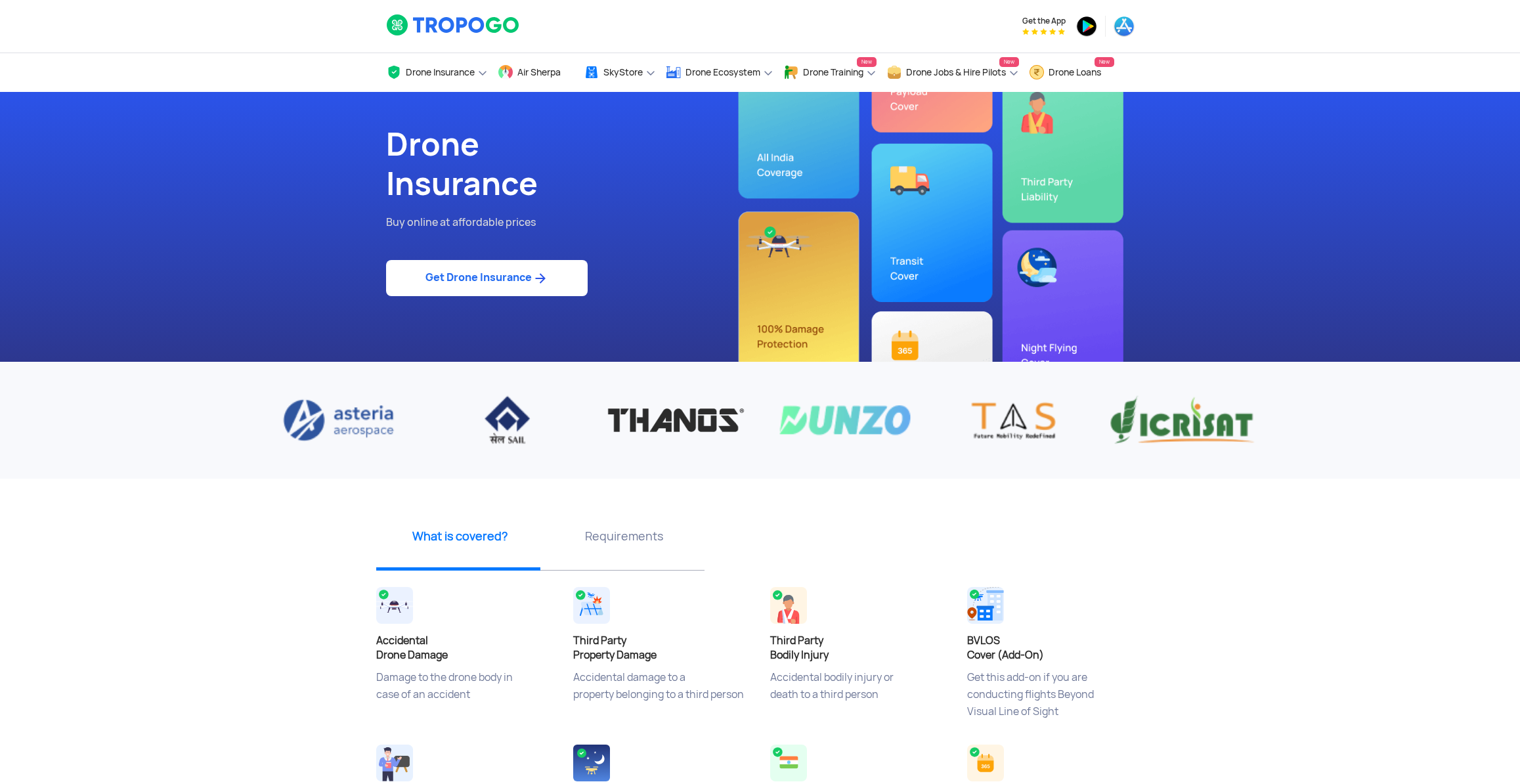
click at [522, 296] on link "Get Drone Insurance" at bounding box center [487, 278] width 201 height 36
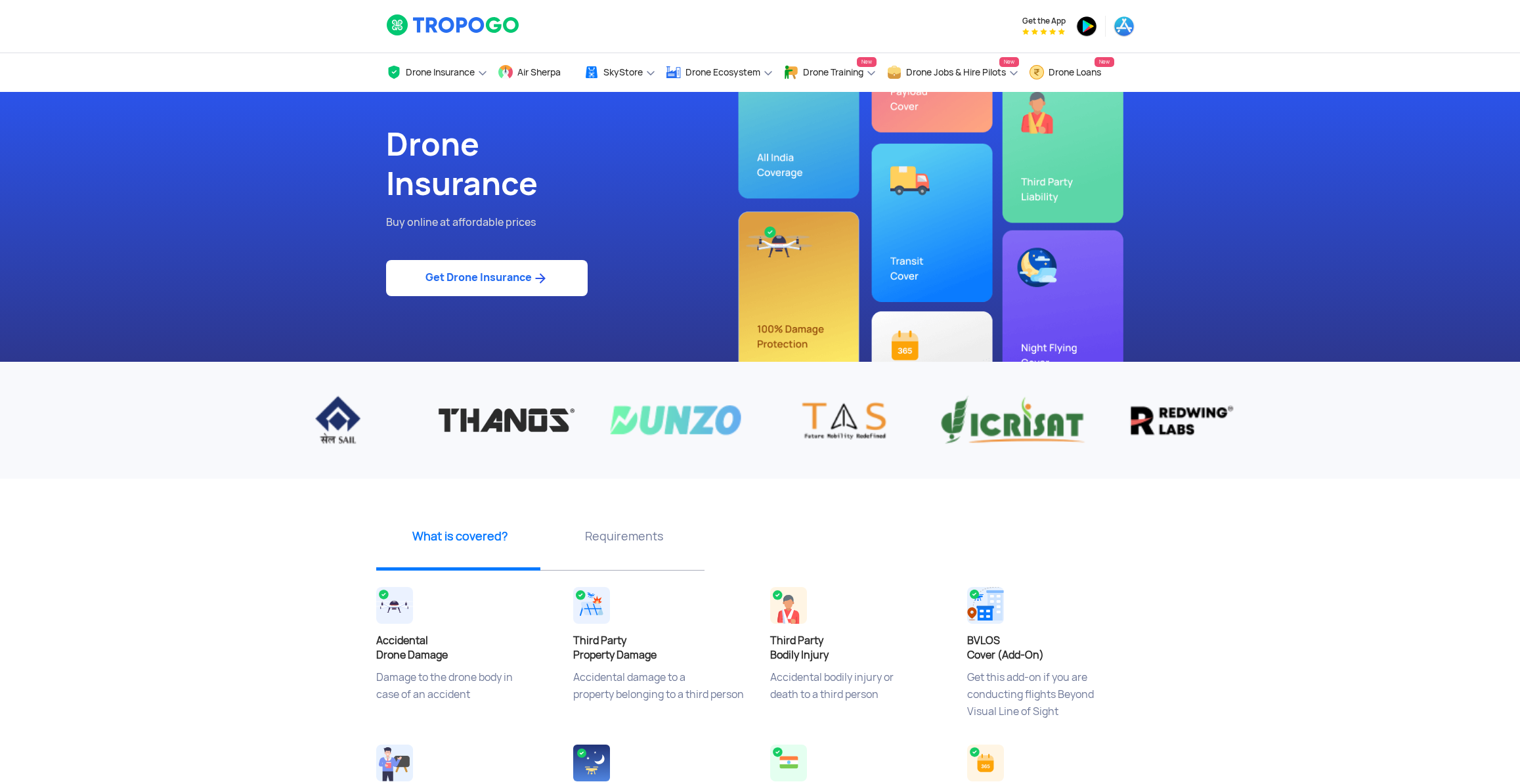
select select "1000000"
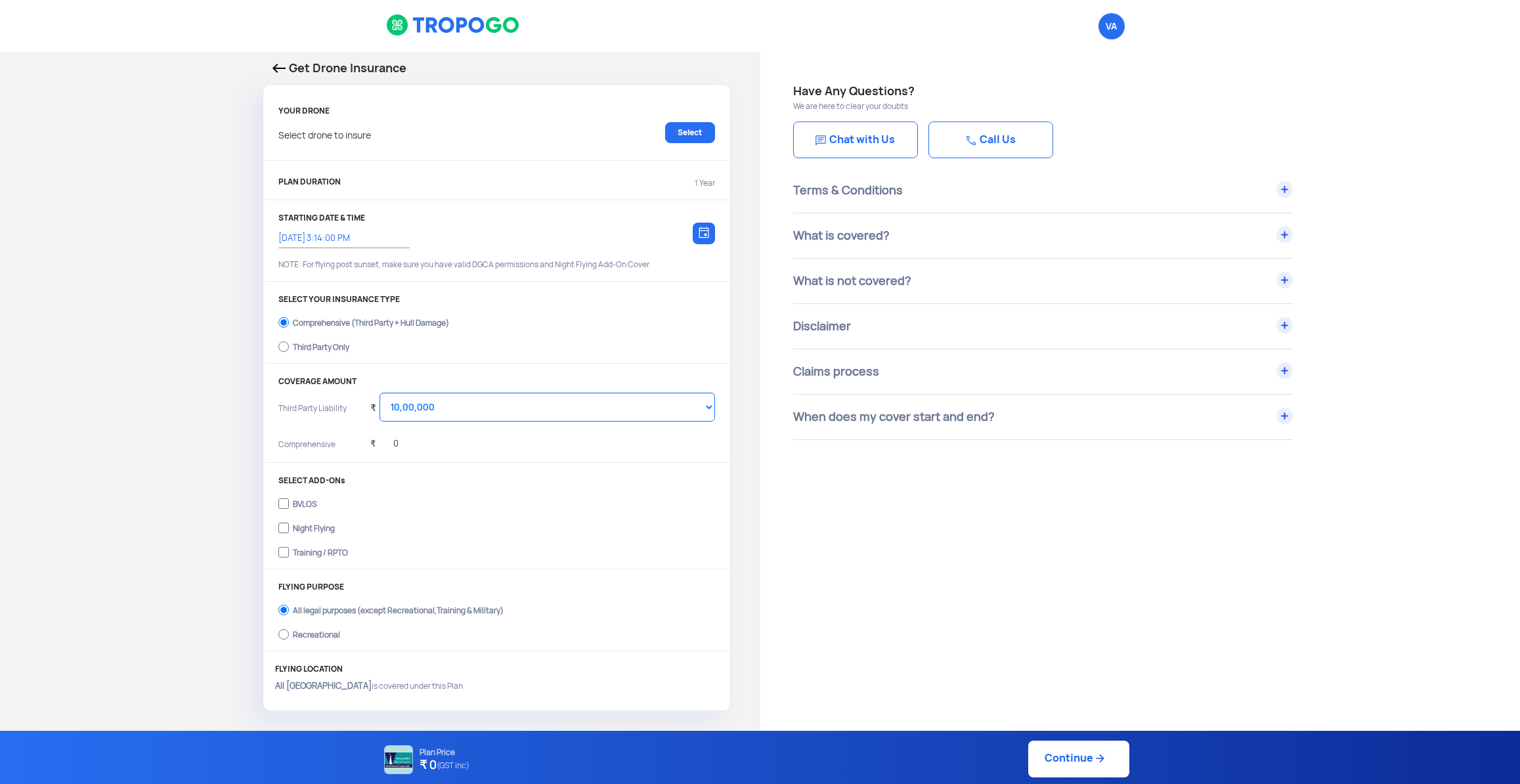
click at [104, 181] on div "Get Drone Insurance YOUR DRONE Select drone to insure Select PLAN DURATION 1 Ye…" at bounding box center [380, 385] width 760 height 665
click at [317, 72] on p "Get Drone Insurance" at bounding box center [496, 68] width 448 height 18
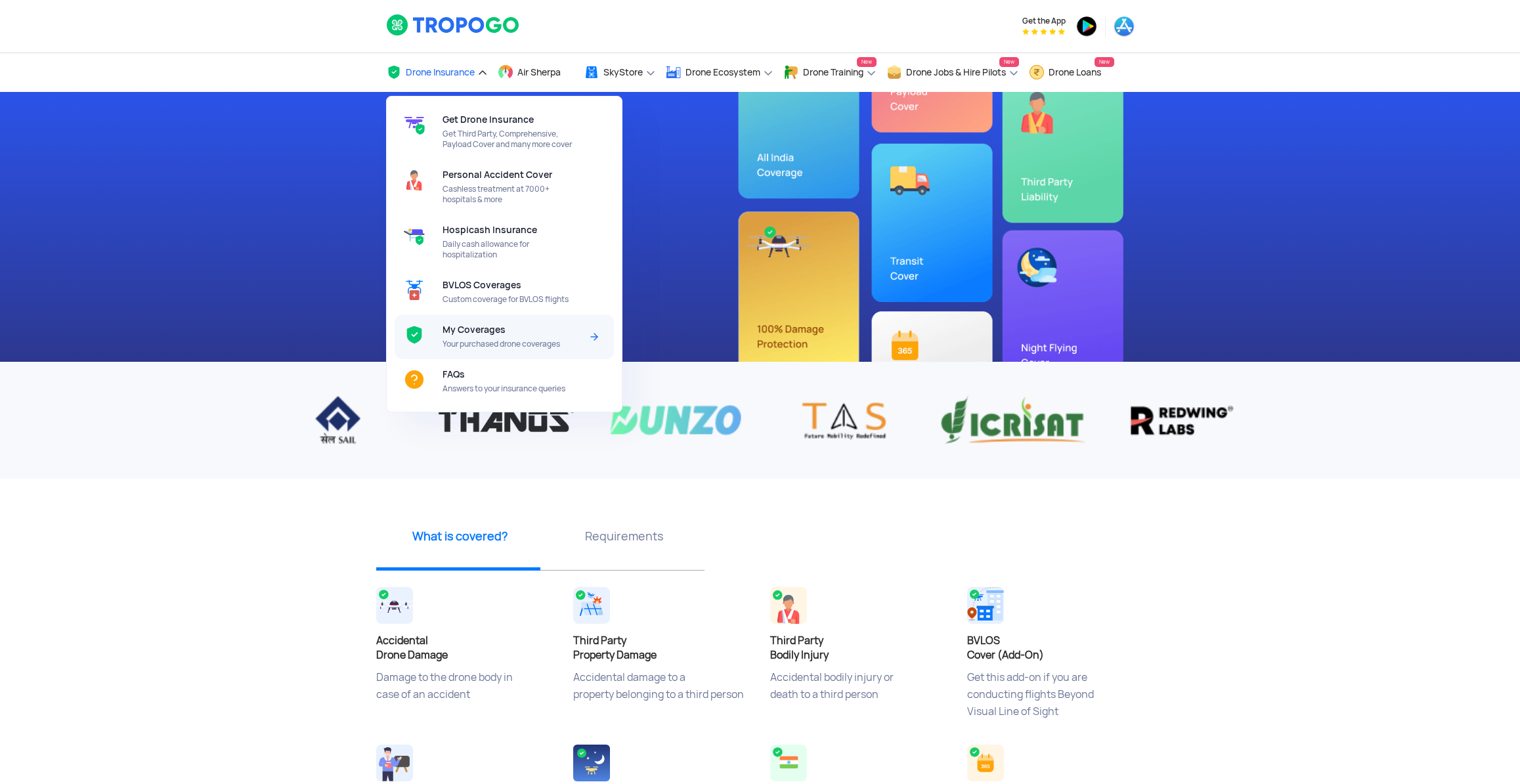
click at [474, 345] on span "Your purchased drone coverages" at bounding box center [512, 344] width 139 height 11
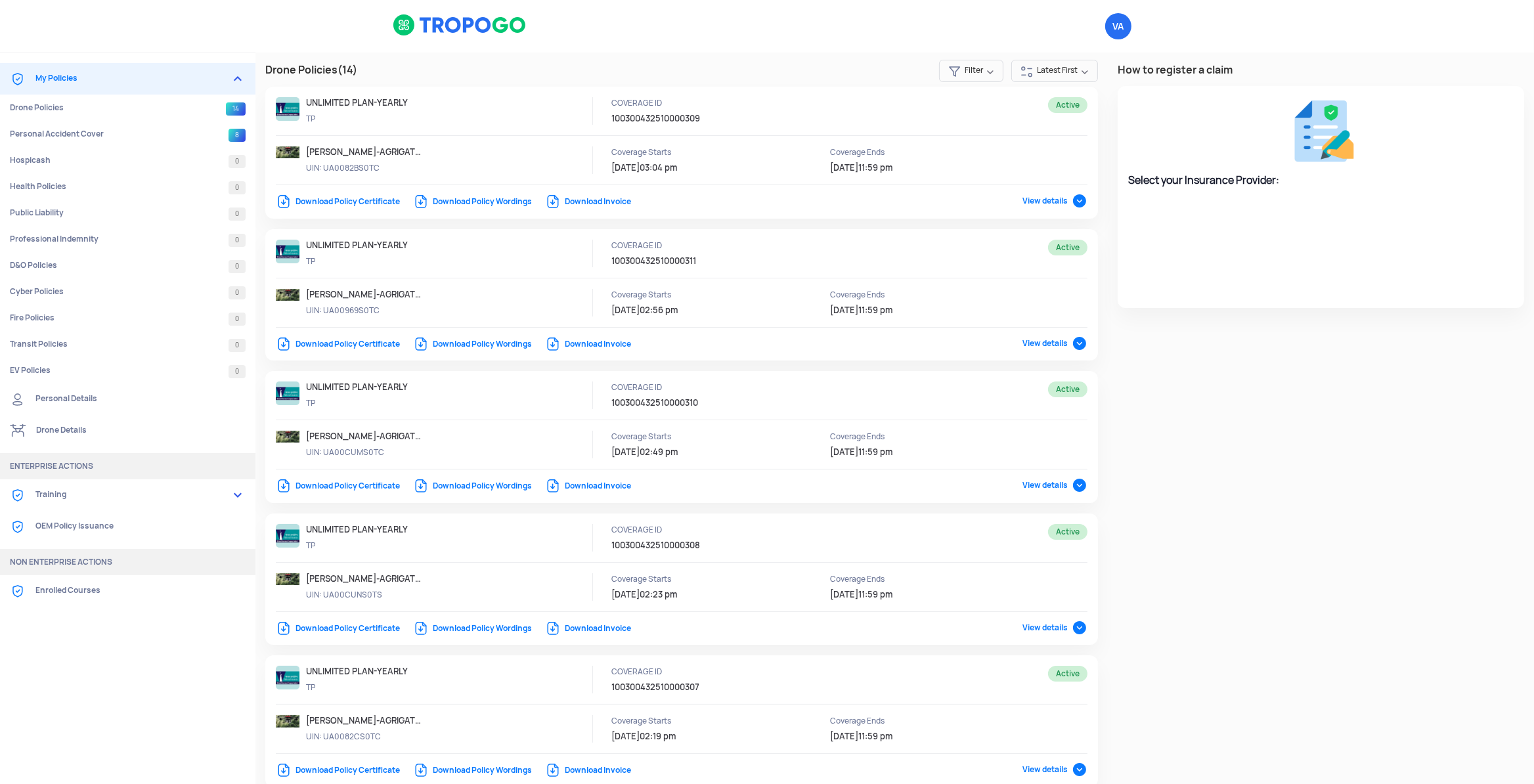
select select "National Insurance"
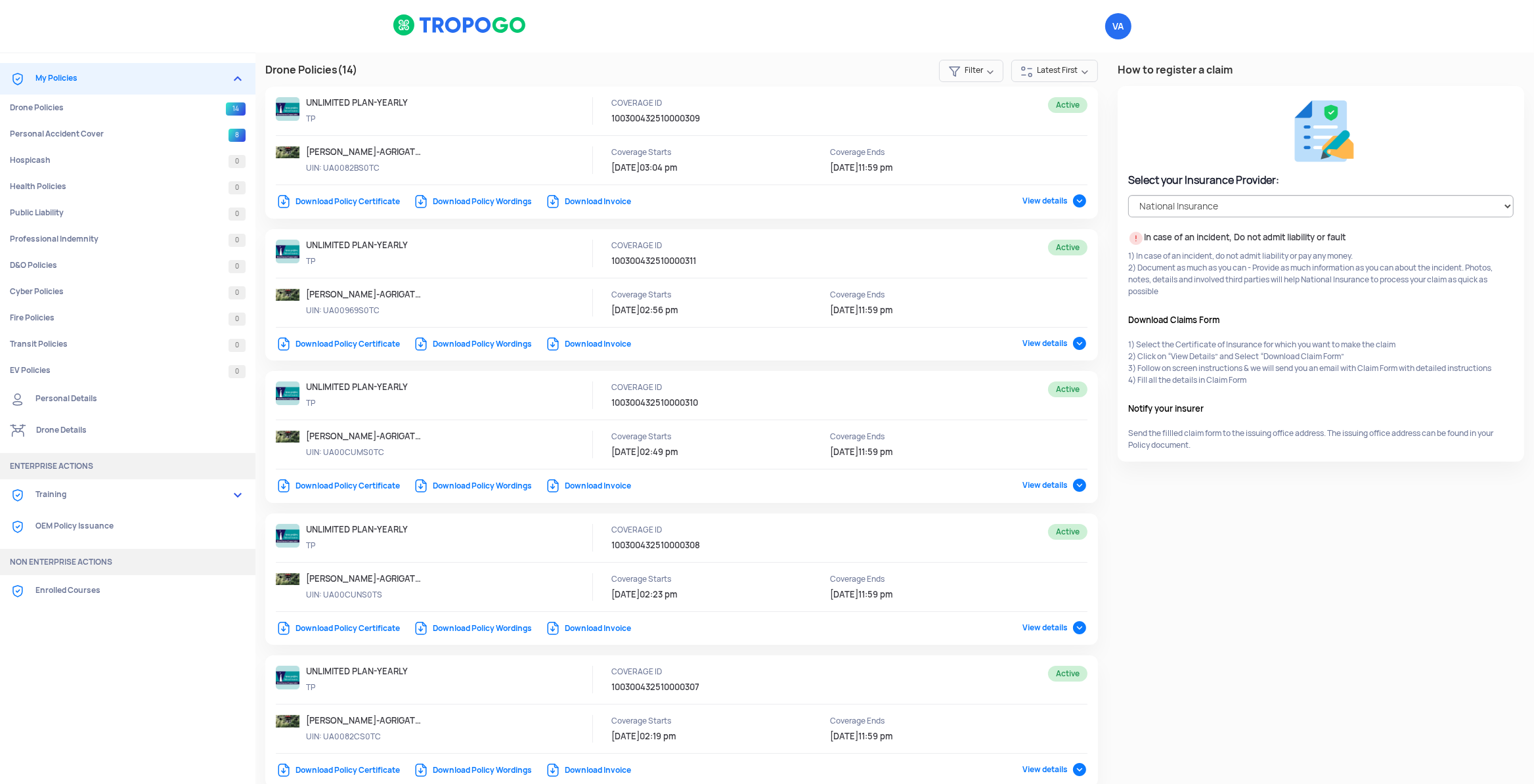
drag, startPoint x: 1252, startPoint y: 642, endPoint x: 999, endPoint y: 281, distance: 440.8
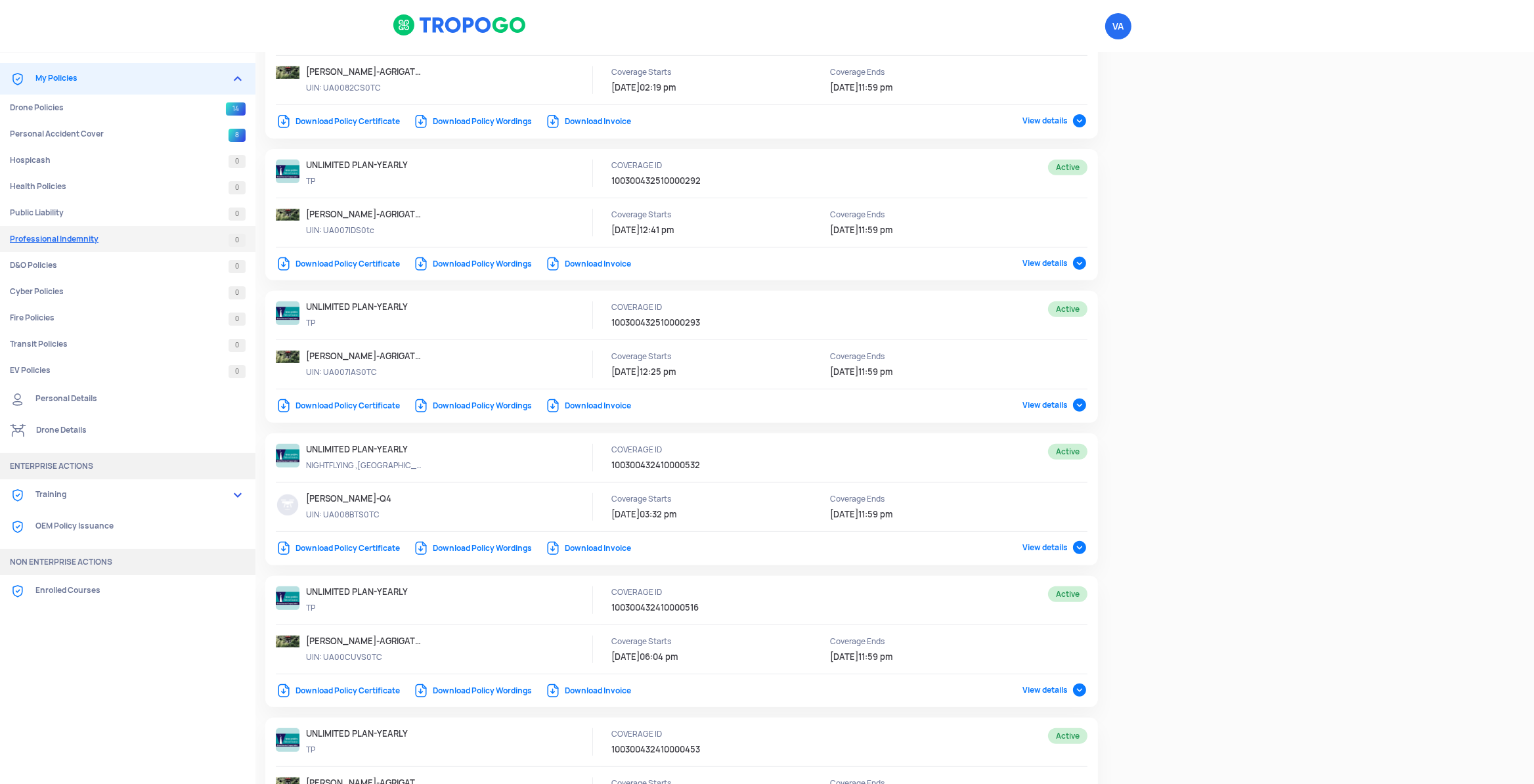
scroll to position [708, 0]
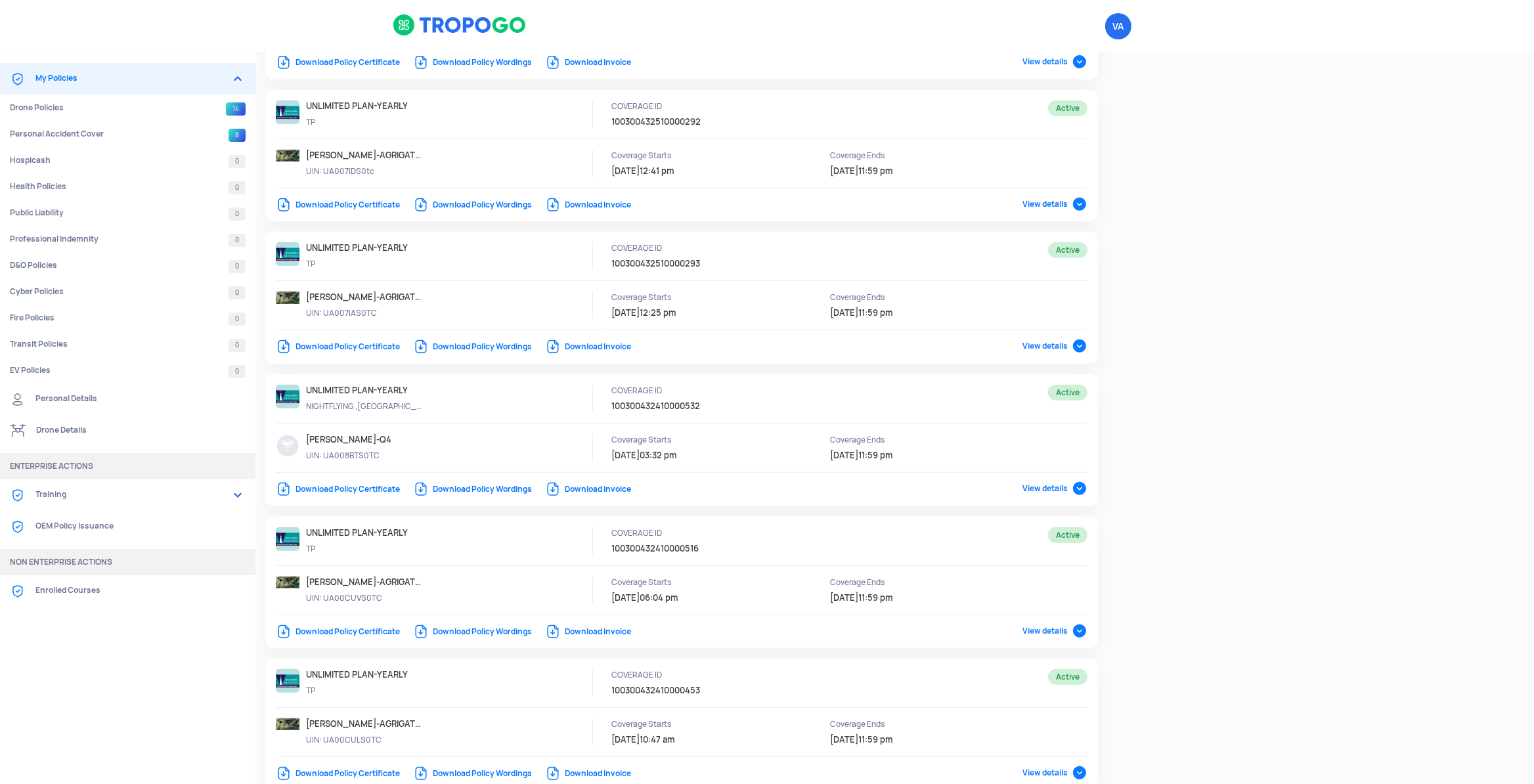
click at [1307, 426] on div "Drone Policies (14) Filter Latest First Active UNLIMITED PLAN-YEARLY TP COVERAG…" at bounding box center [895, 357] width 1278 height 2024
click at [383, 210] on link "Download Policy Certificate" at bounding box center [338, 205] width 124 height 11
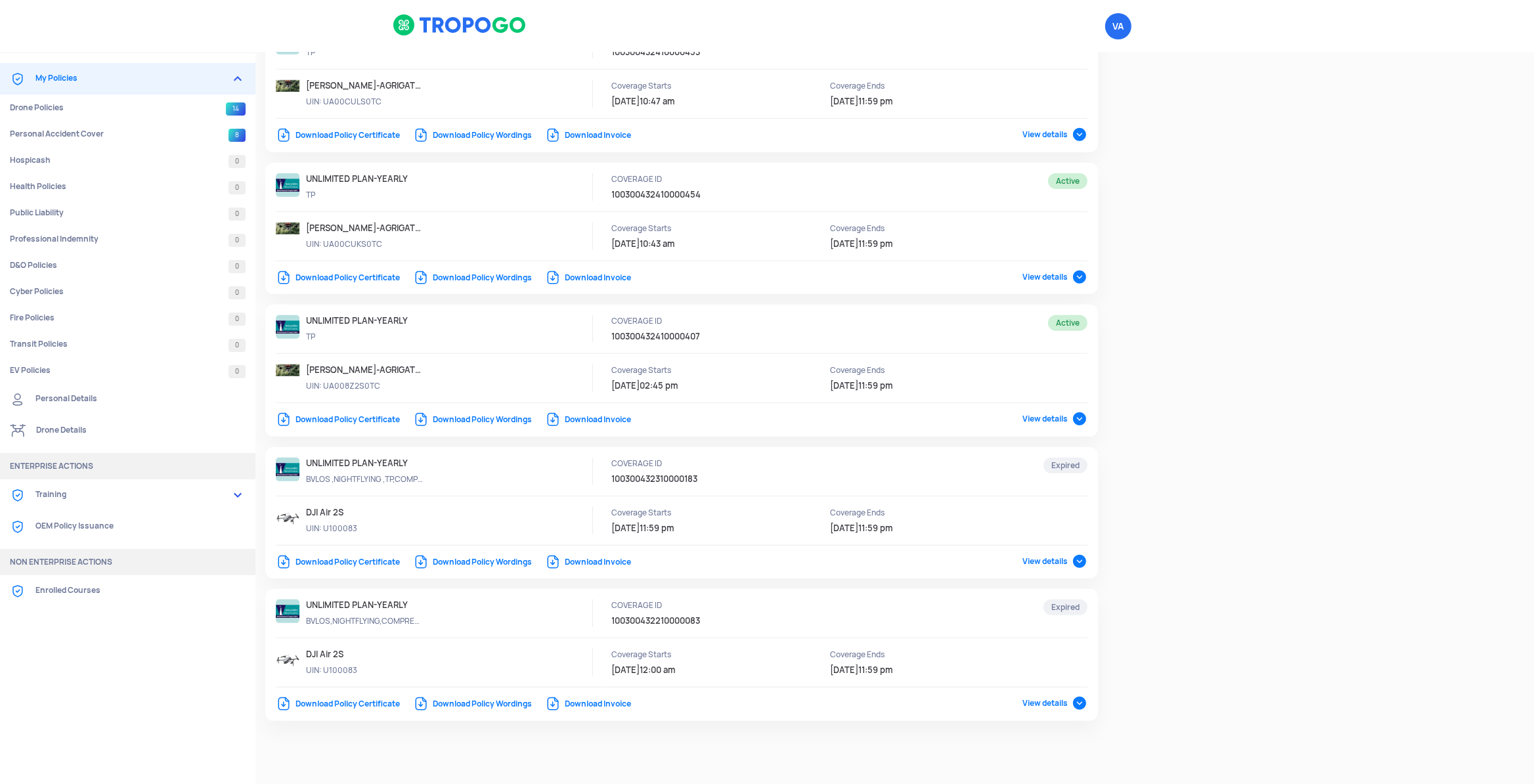
scroll to position [1280, 0]
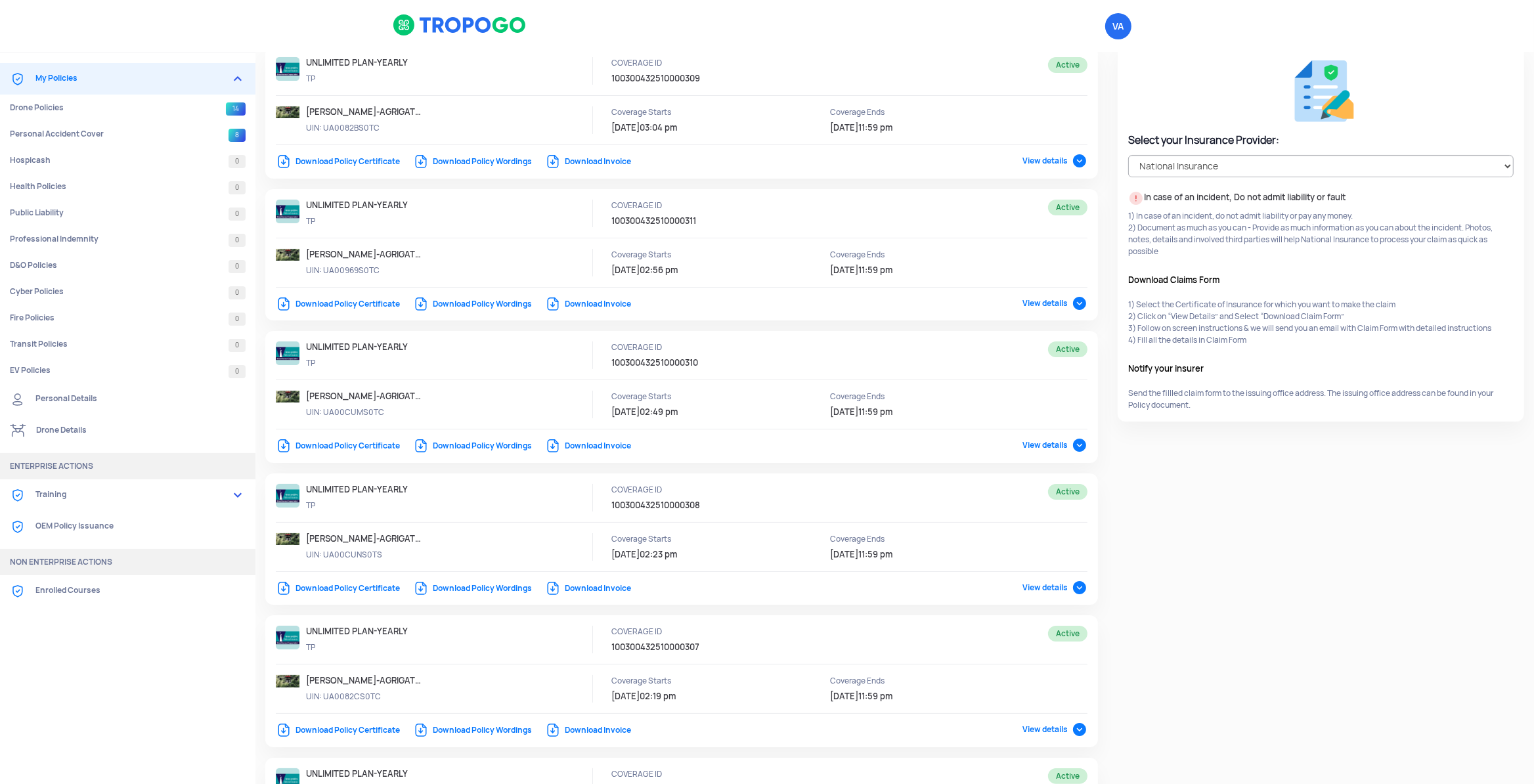
scroll to position [0, 0]
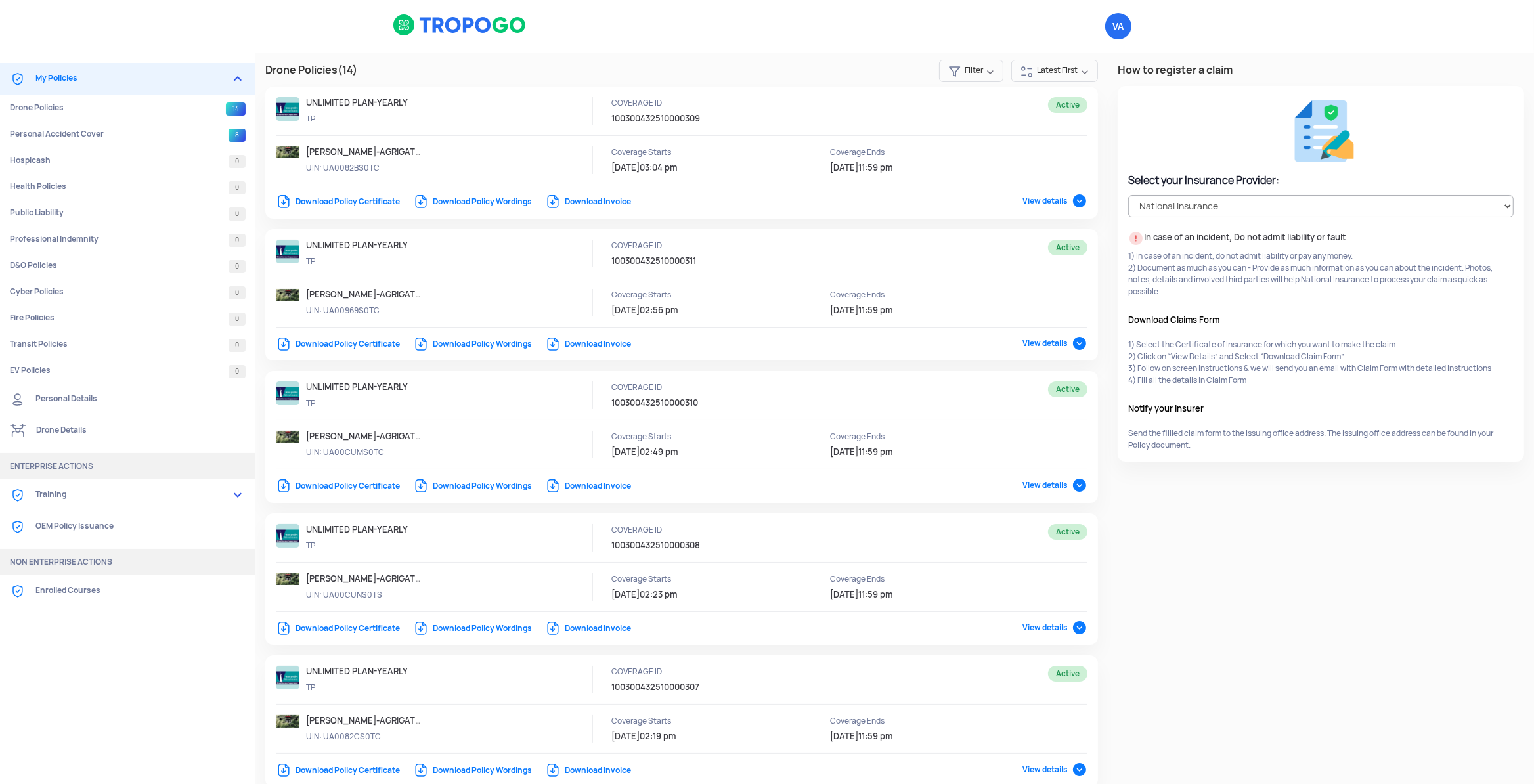
click at [329, 203] on link "Download Policy Certificate" at bounding box center [338, 201] width 124 height 11
click at [353, 345] on link "Download Policy Certificate" at bounding box center [338, 344] width 124 height 11
click at [333, 487] on link "Download Policy Certificate" at bounding box center [338, 486] width 124 height 11
click at [356, 632] on link "Download Policy Certificate" at bounding box center [338, 628] width 124 height 11
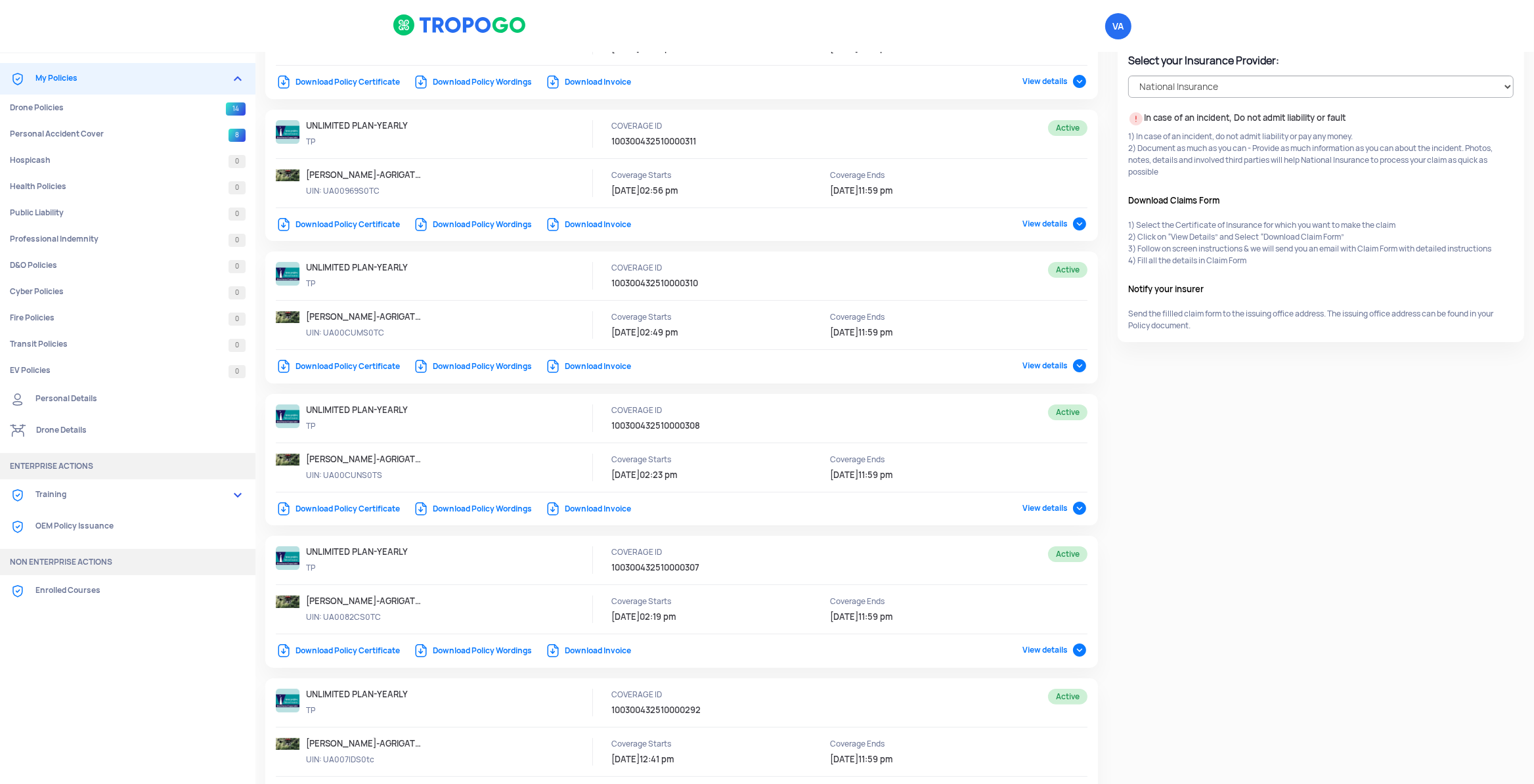
scroll to position [138, 0]
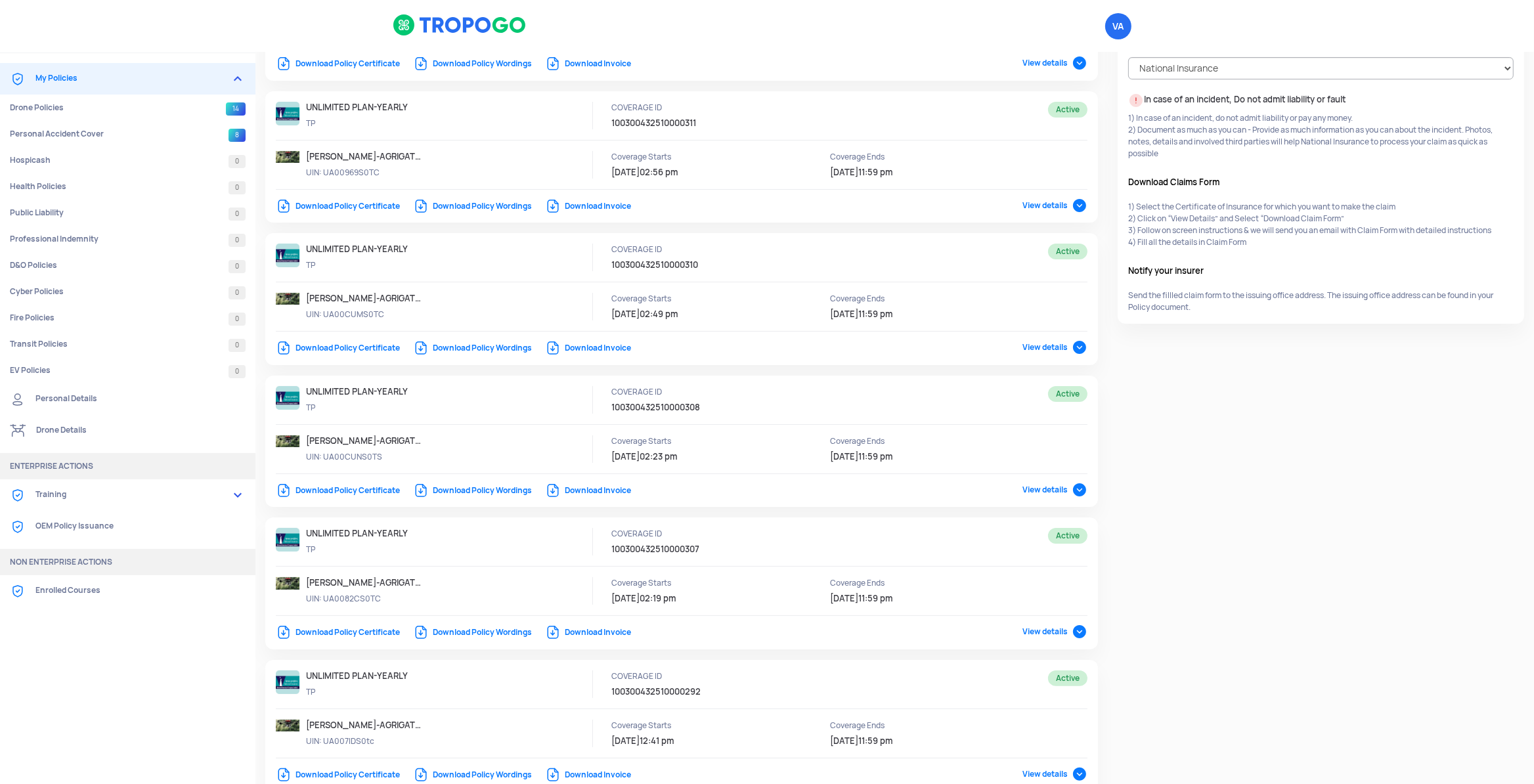
click at [343, 631] on link "Download Policy Certificate" at bounding box center [338, 632] width 124 height 11
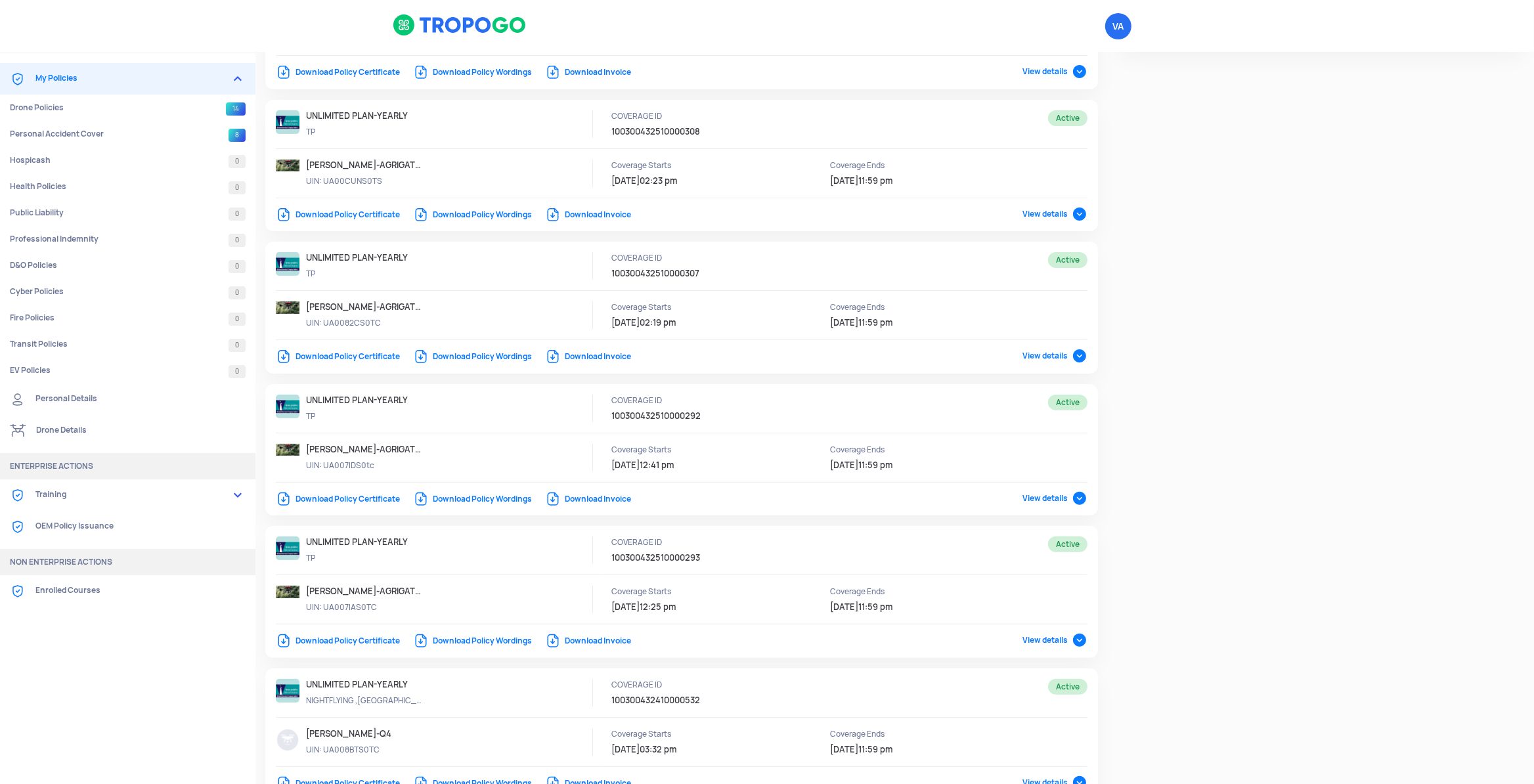
scroll to position [483, 0]
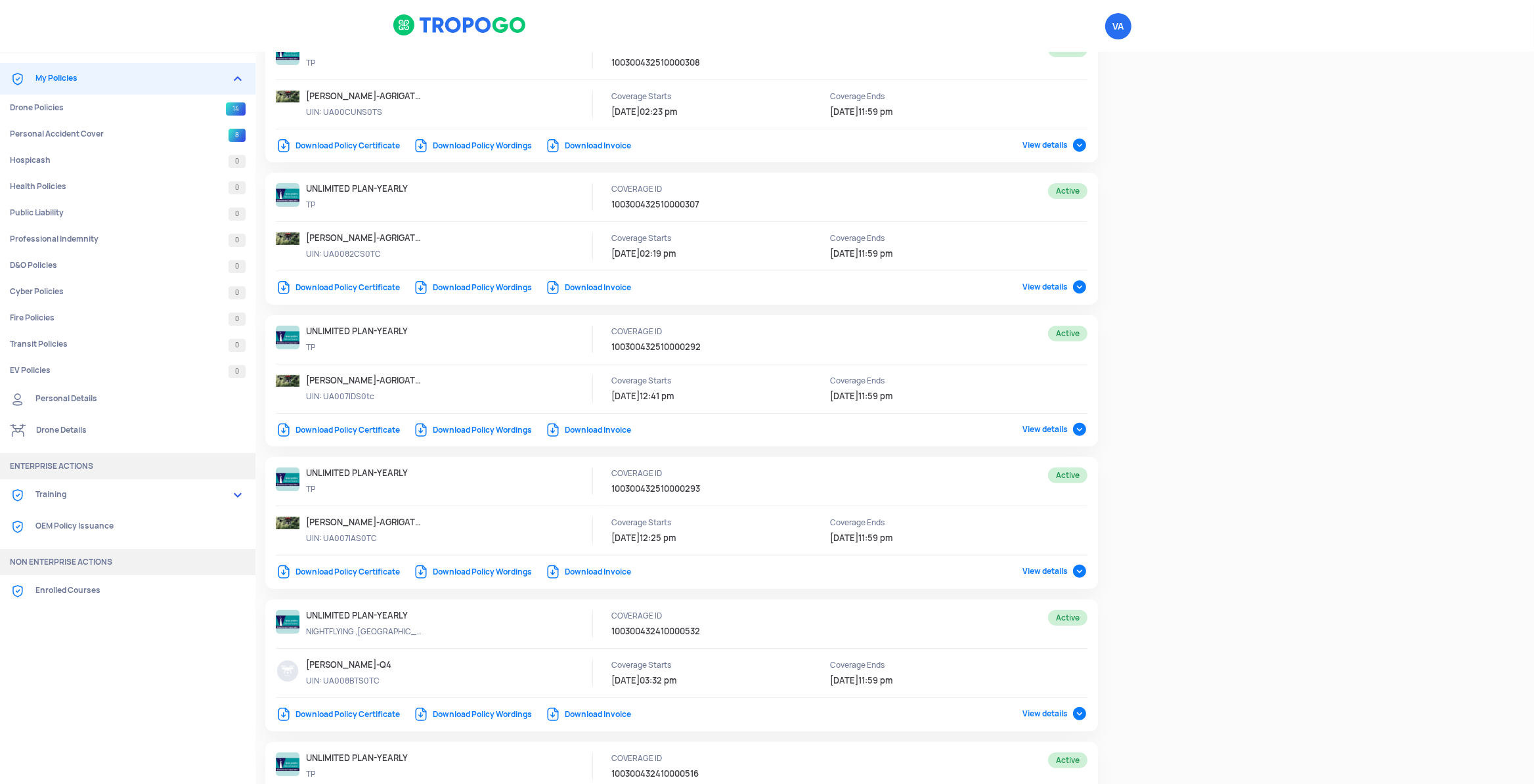
click at [353, 574] on link "Download Policy Certificate" at bounding box center [338, 572] width 124 height 11
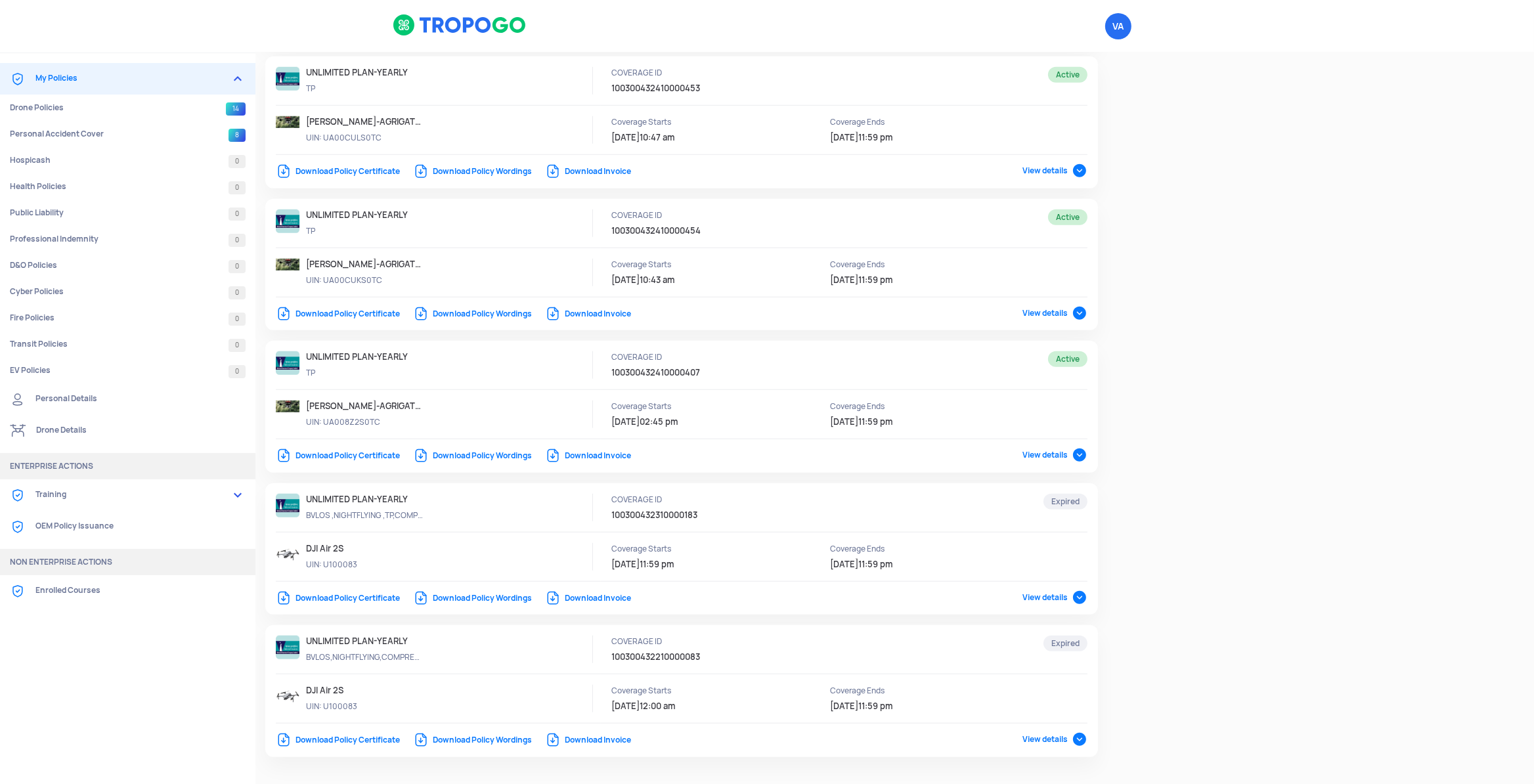
scroll to position [1350, 0]
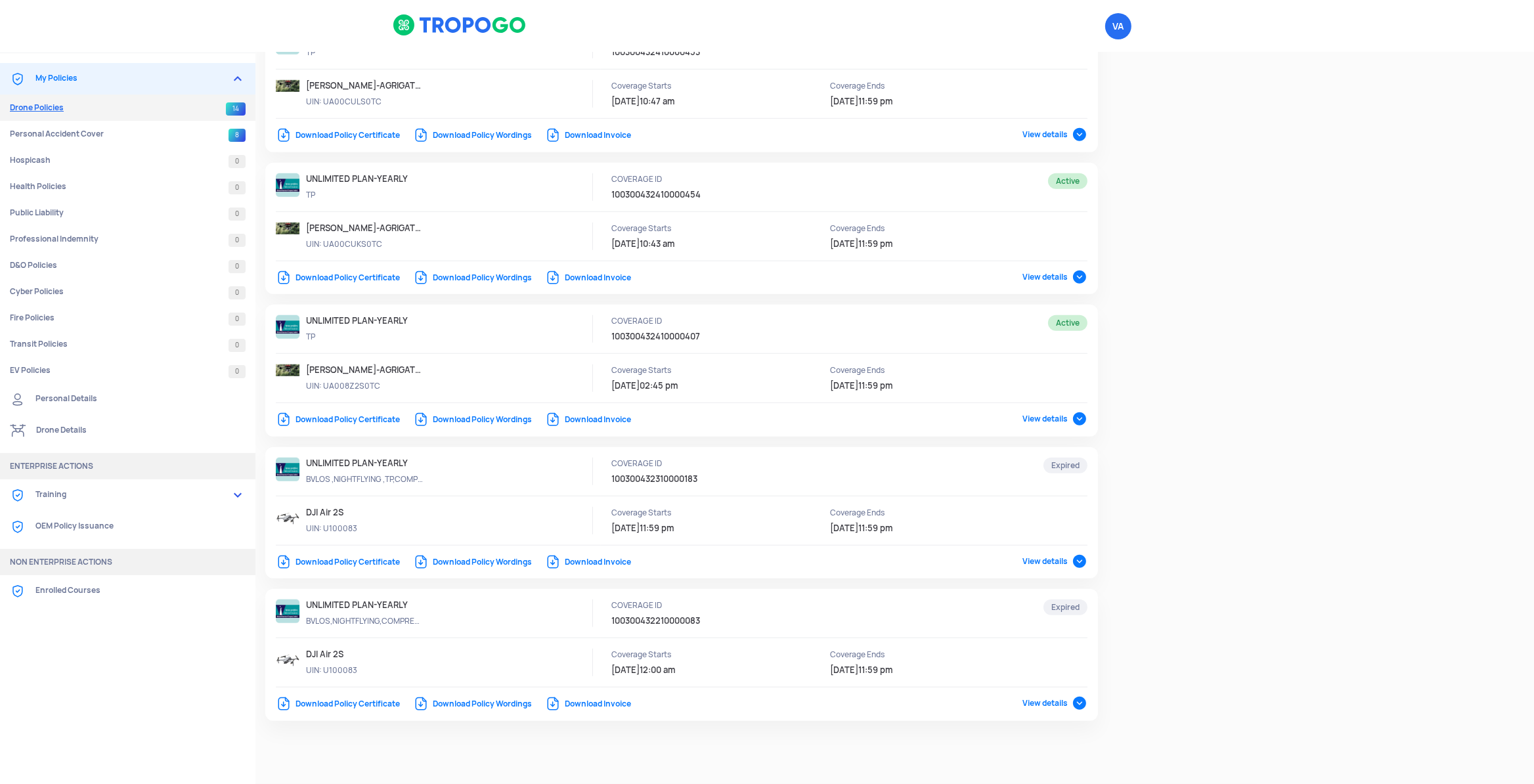
click at [69, 102] on link "Drone Policies 14" at bounding box center [127, 108] width 256 height 26
select select "National Insurance"
click at [243, 79] on img at bounding box center [237, 79] width 16 height 16
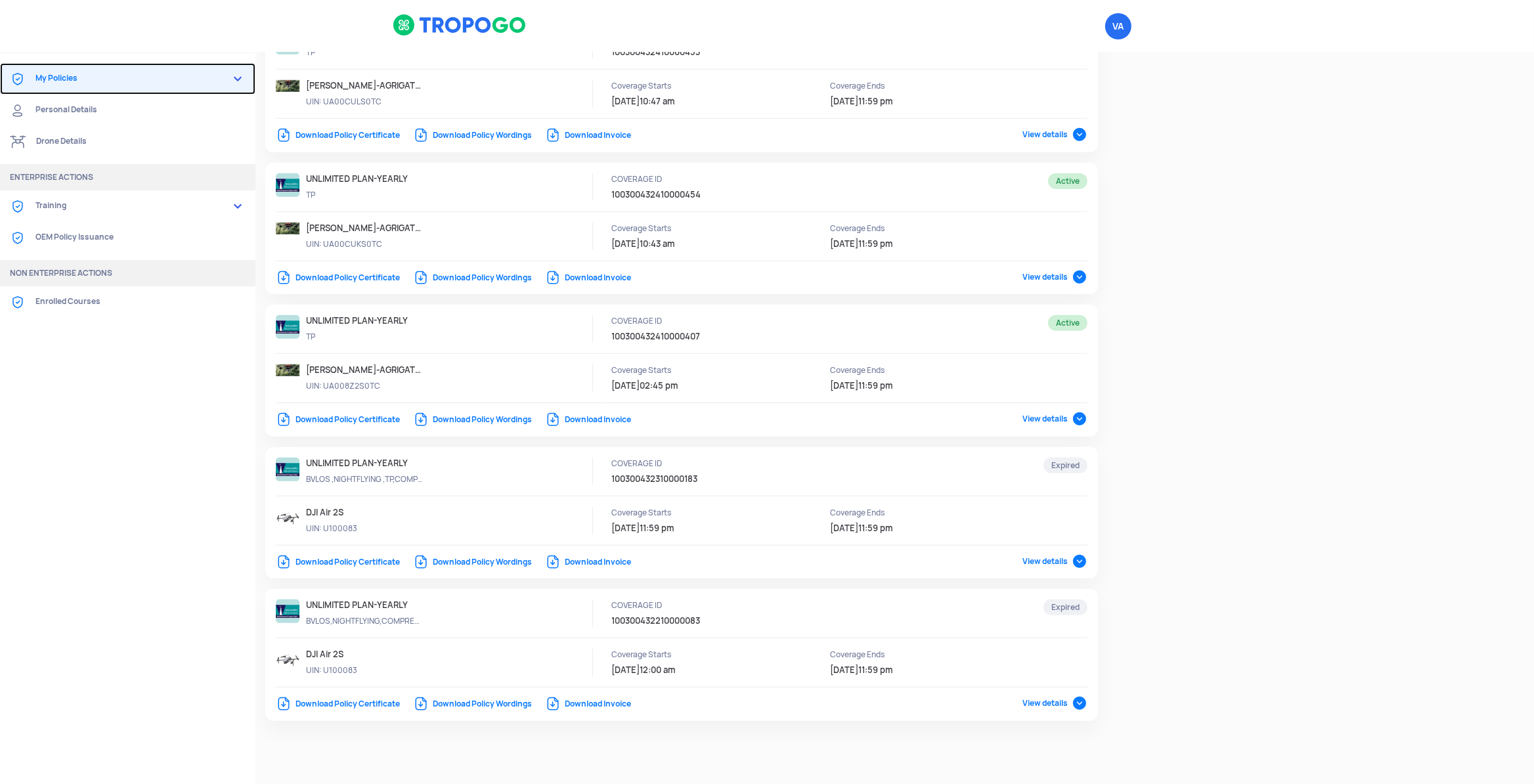
select select "National Insurance"
click at [72, 137] on link "Drone Details" at bounding box center [127, 141] width 256 height 31
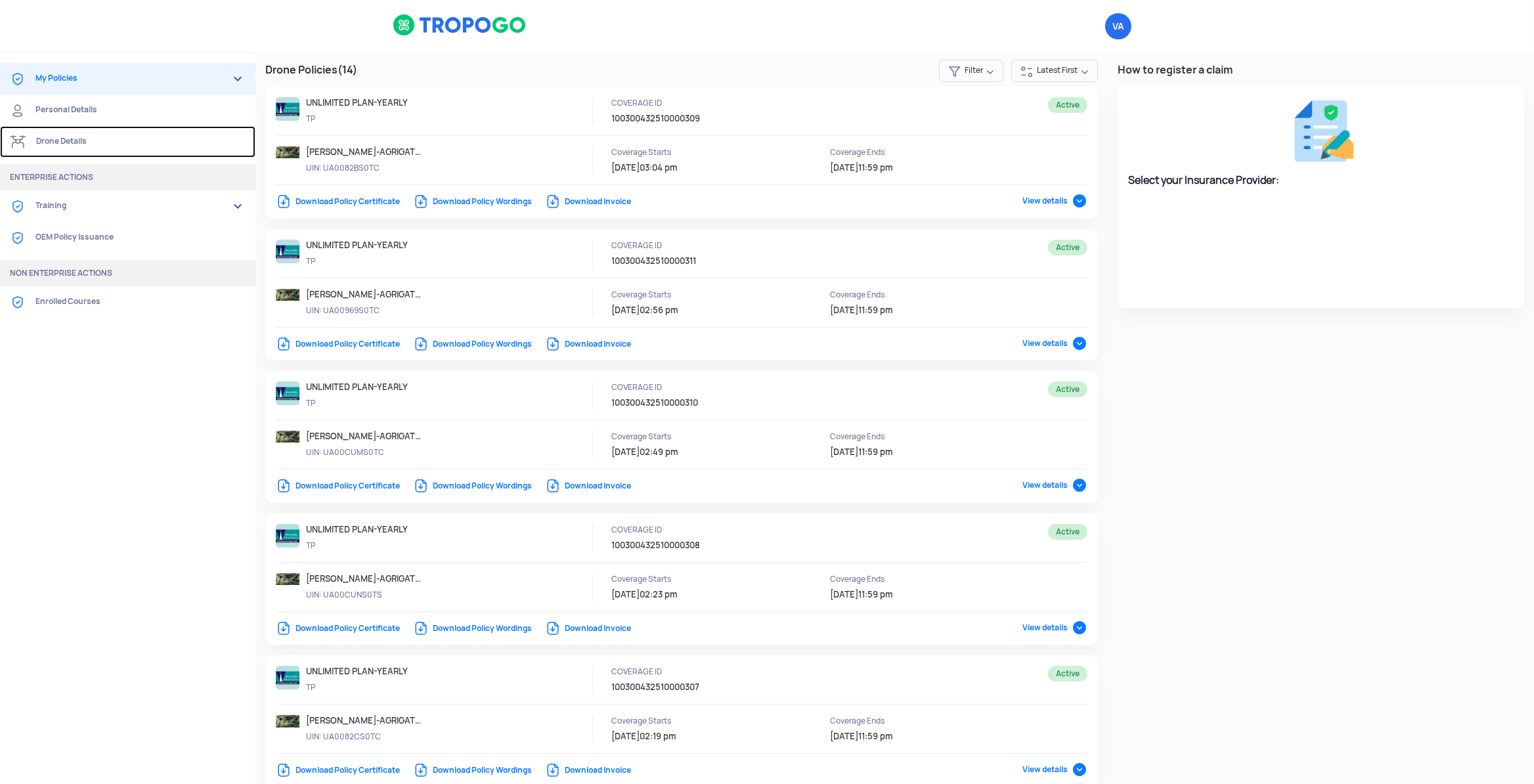
select select "National Insurance"
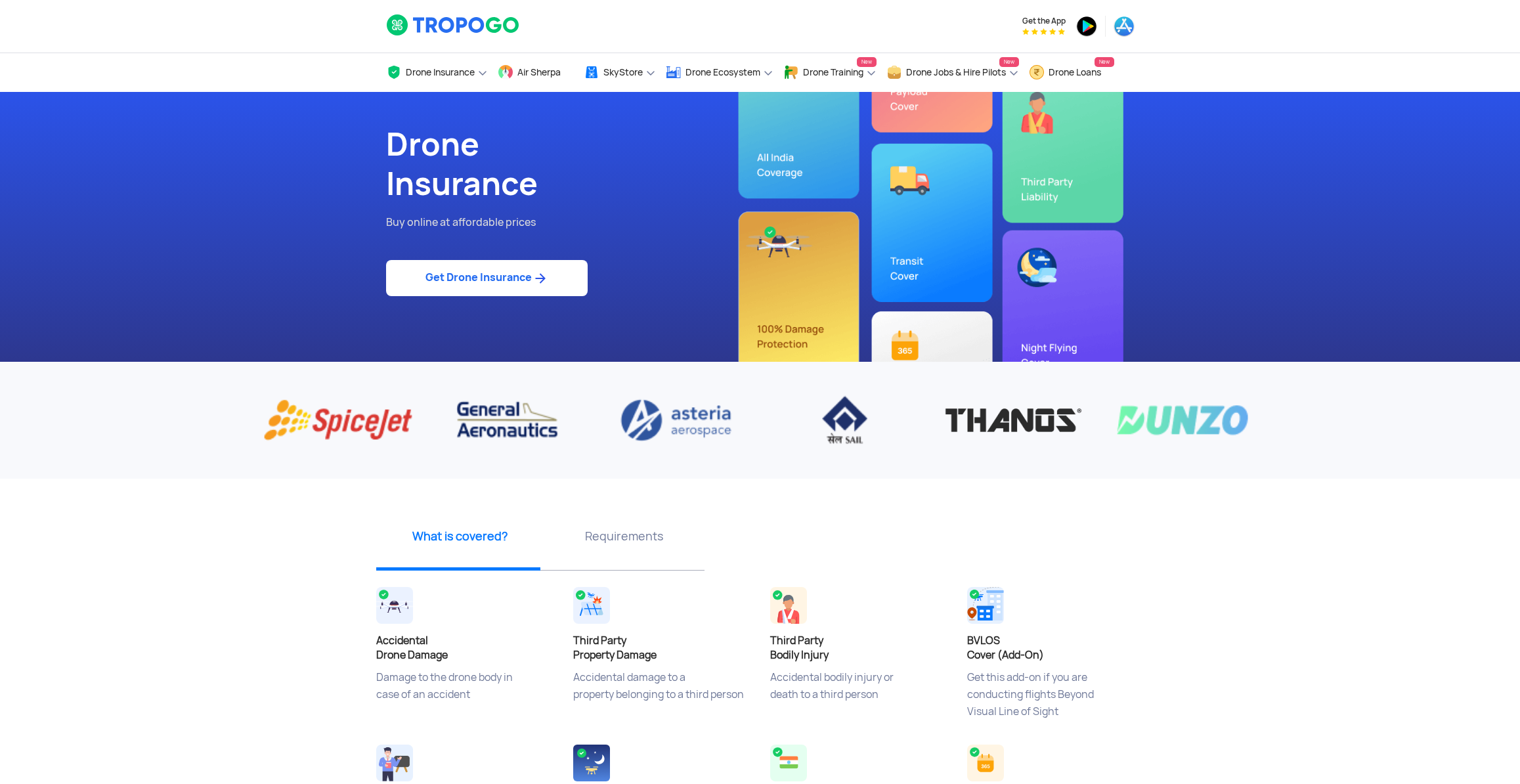
click at [421, 284] on link "Get Drone Insurance" at bounding box center [487, 278] width 201 height 36
select select "1000000"
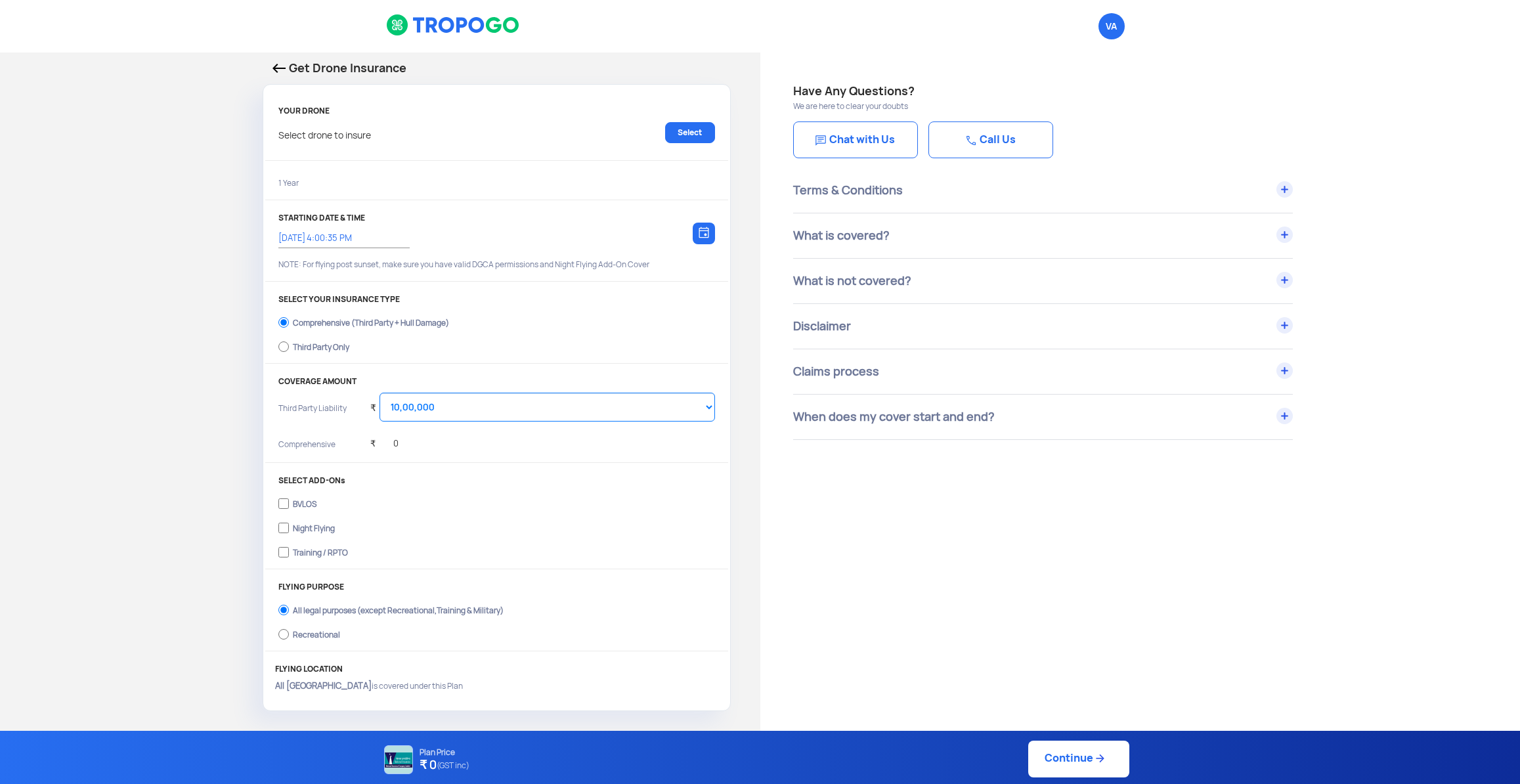
type input "[DATE] 4:10:00 PM"
click at [681, 138] on link "Select" at bounding box center [689, 133] width 50 height 21
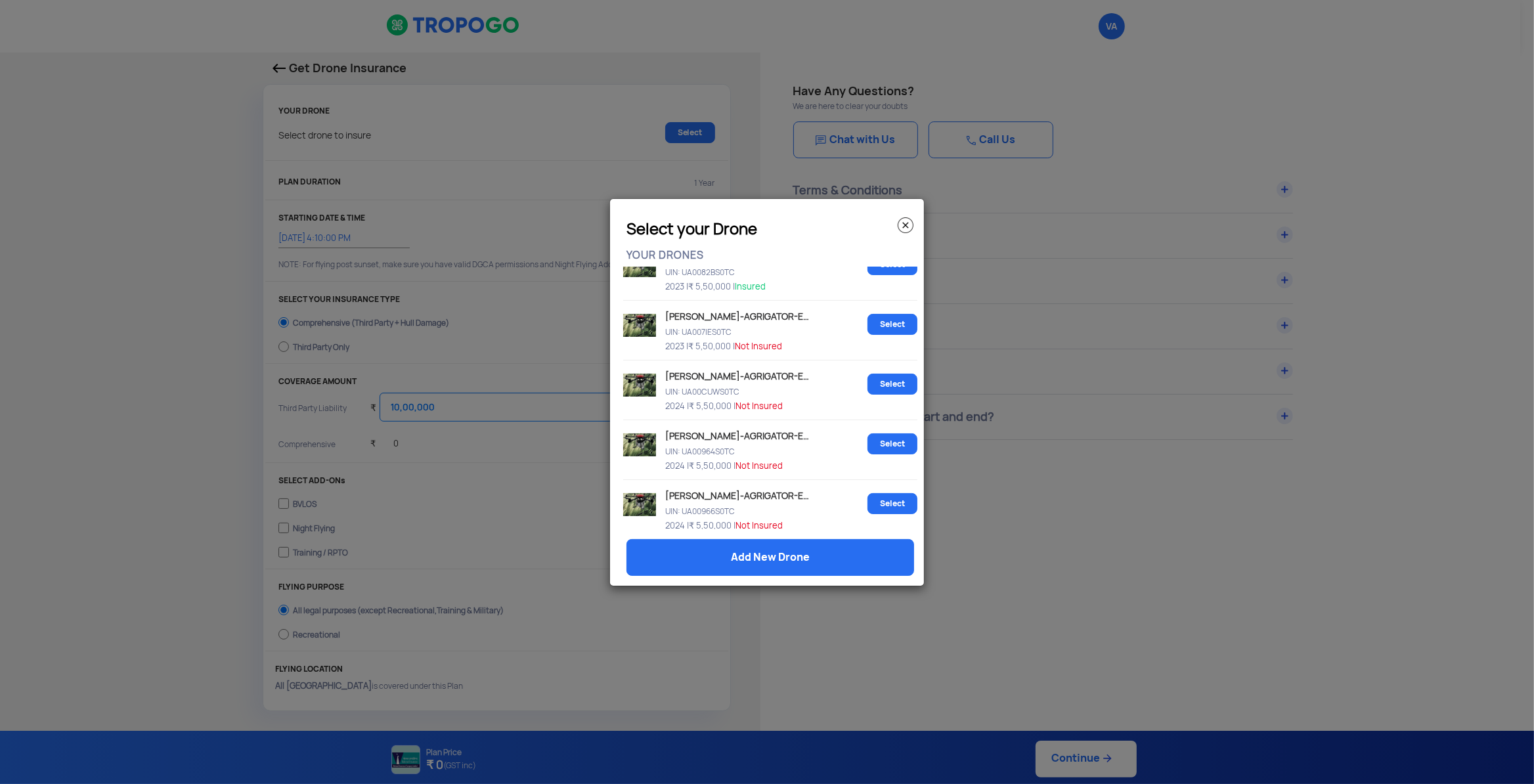
scroll to position [822, 0]
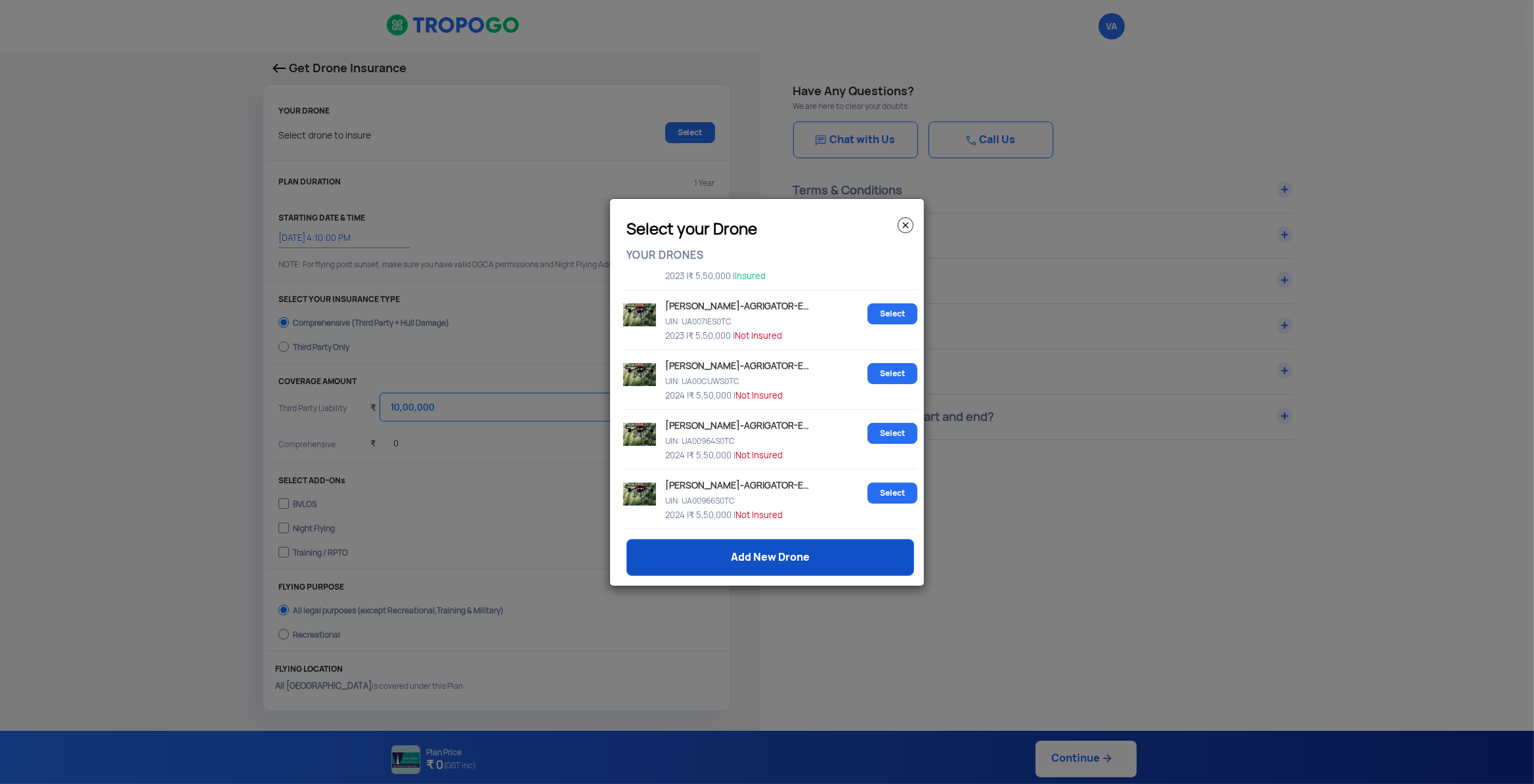
click at [775, 557] on link "Add New Drone" at bounding box center [770, 557] width 288 height 37
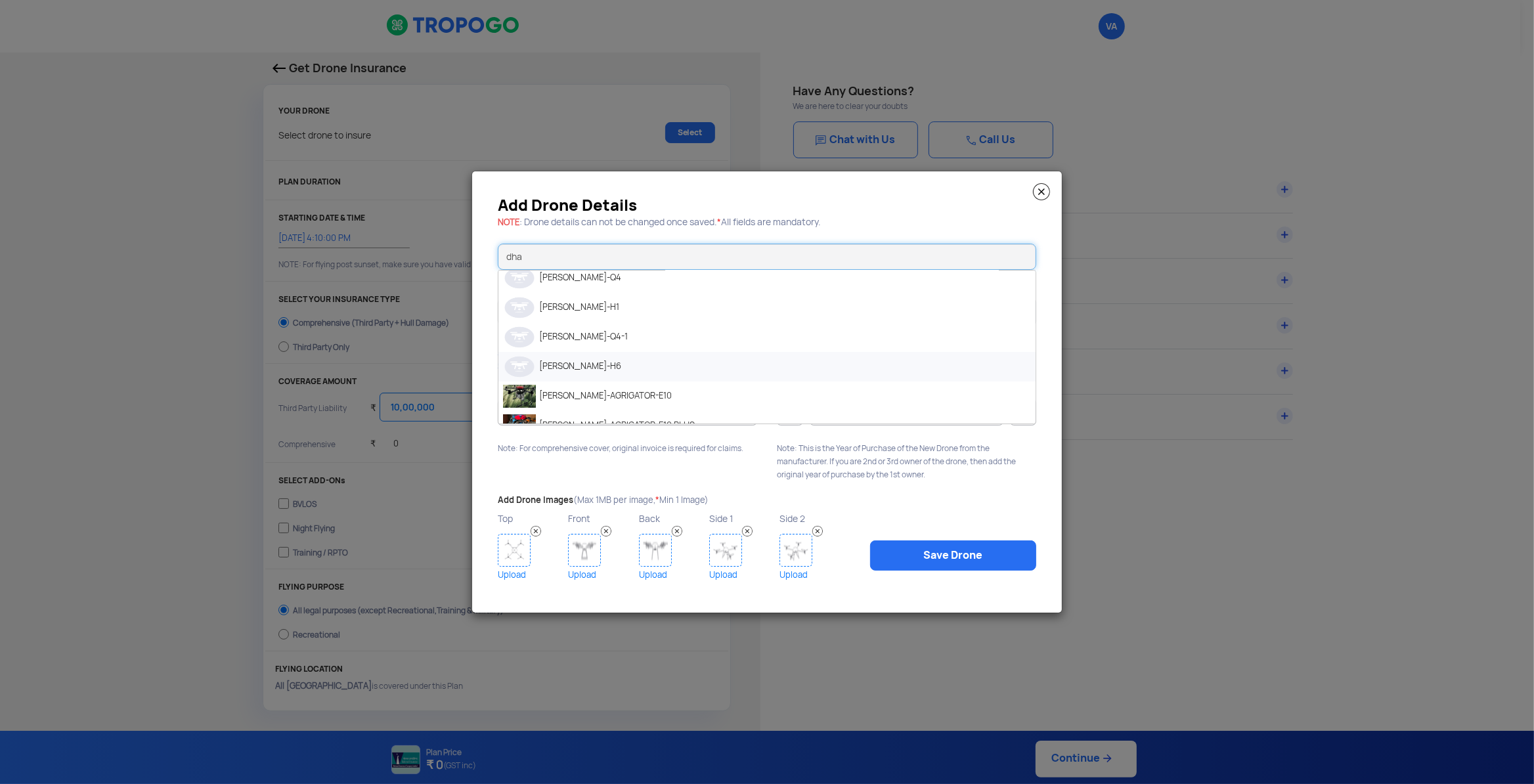
scroll to position [201, 0]
click at [659, 389] on li "[PERSON_NAME]-AGRIGATOR-E10" at bounding box center [767, 379] width 537 height 30
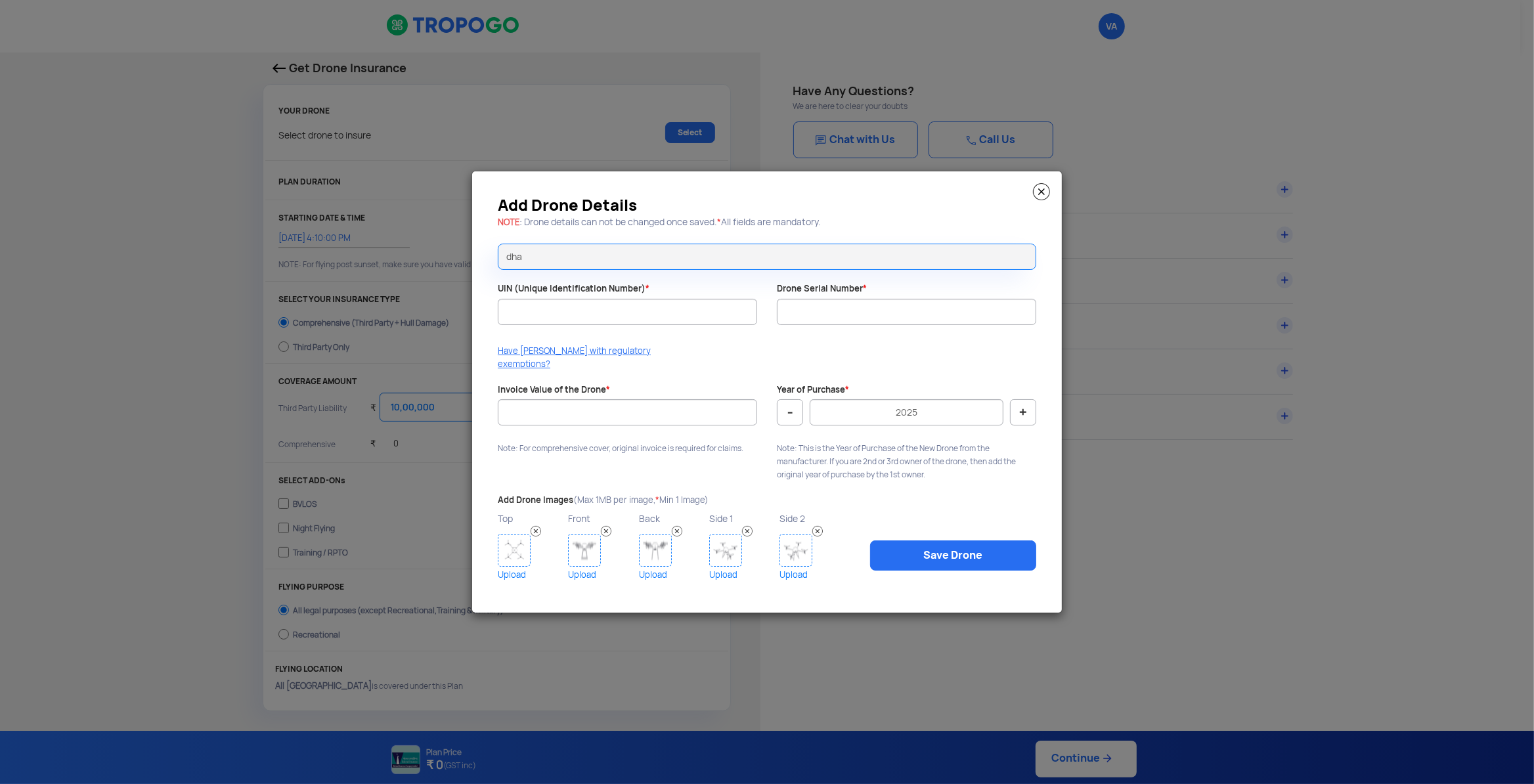
type input "[PERSON_NAME]-AGRIGATOR-E10"
click at [587, 325] on input "UIN (Unique Identification Number) *" at bounding box center [627, 312] width 259 height 26
type input "UA008Z3"
click at [1041, 194] on img at bounding box center [1041, 191] width 17 height 17
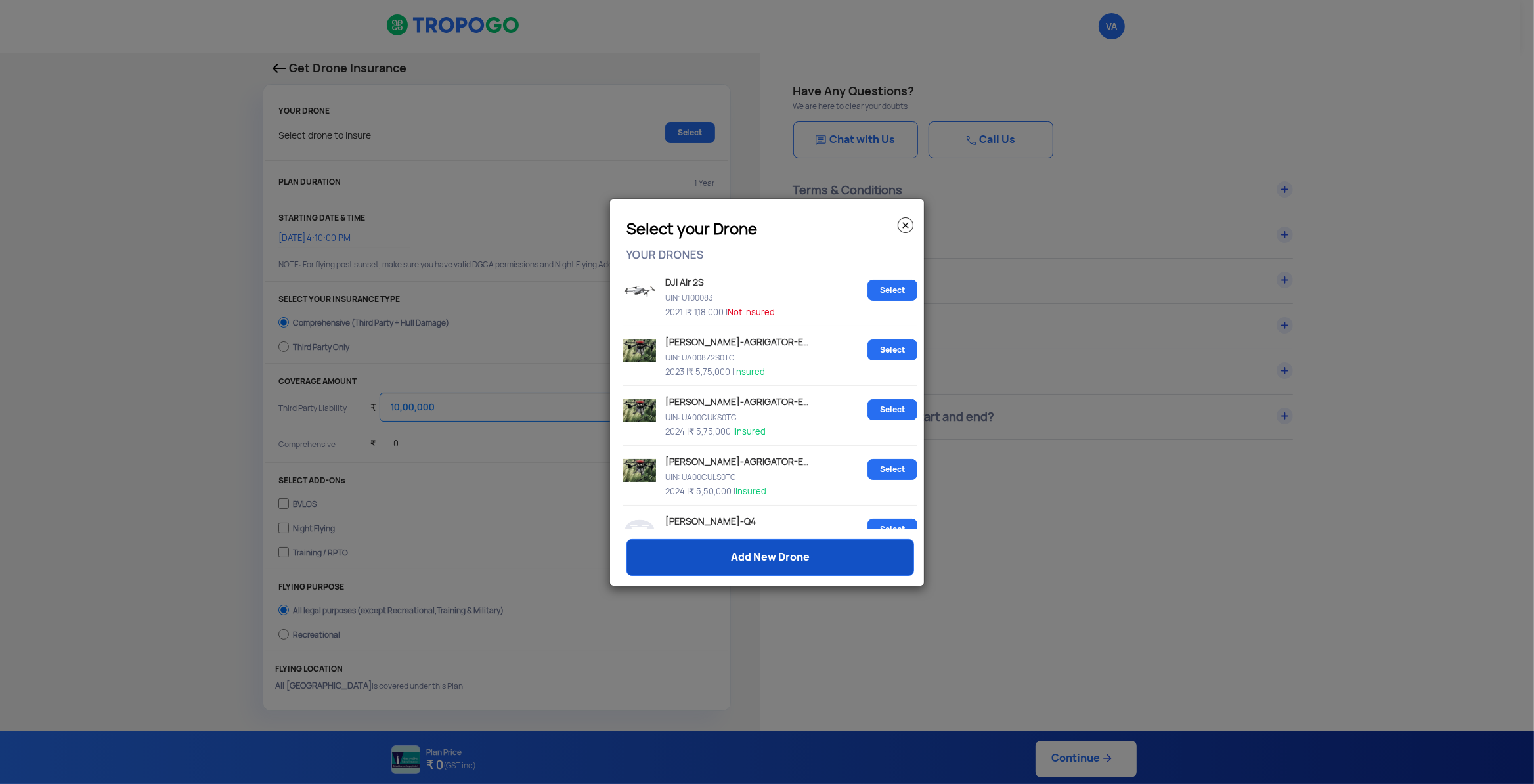
click at [770, 560] on link "Add New Drone" at bounding box center [770, 557] width 288 height 37
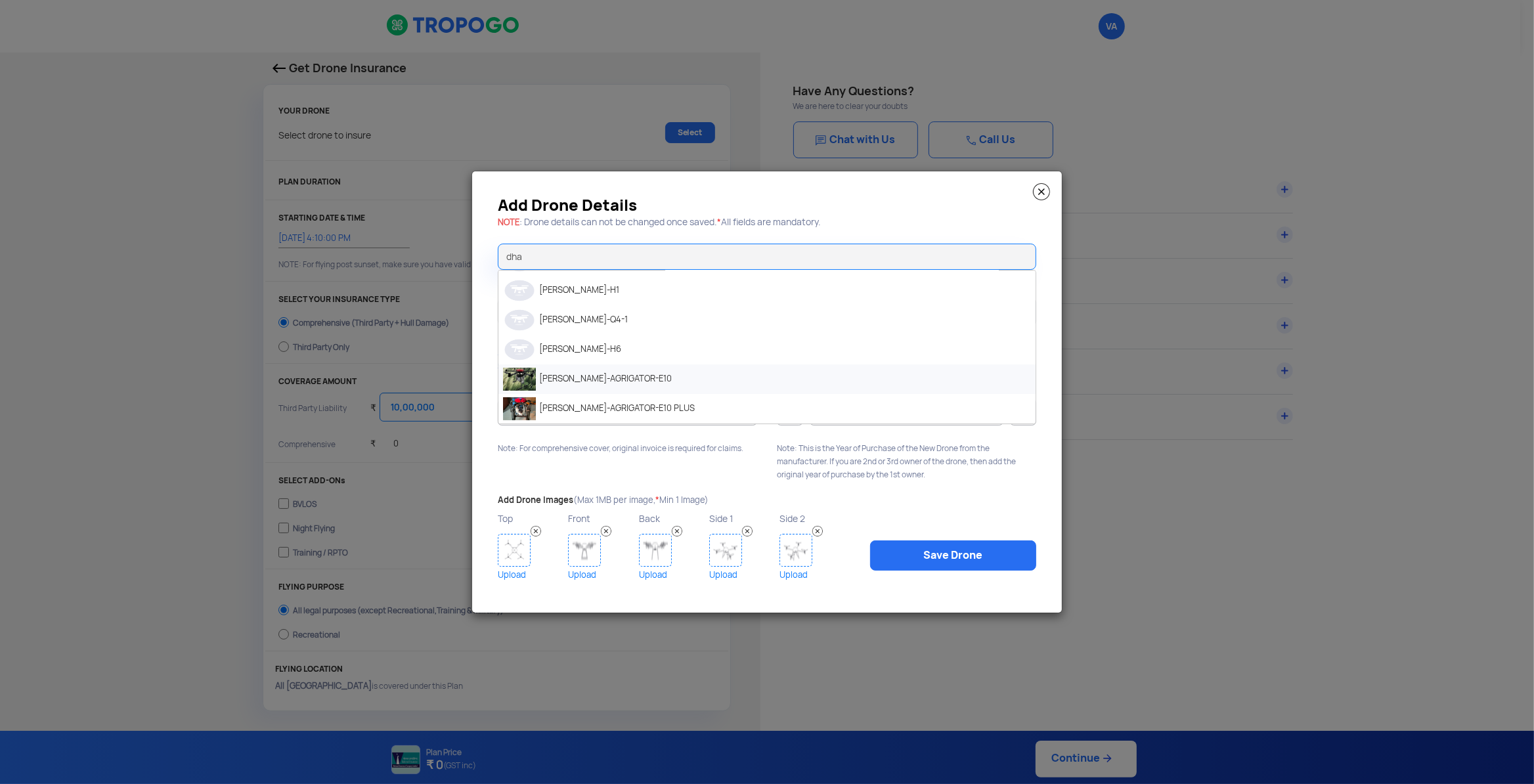
click at [716, 378] on li "[PERSON_NAME]-AGRIGATOR-E10" at bounding box center [767, 379] width 537 height 30
type input "[PERSON_NAME]-AGRIGATOR-E10"
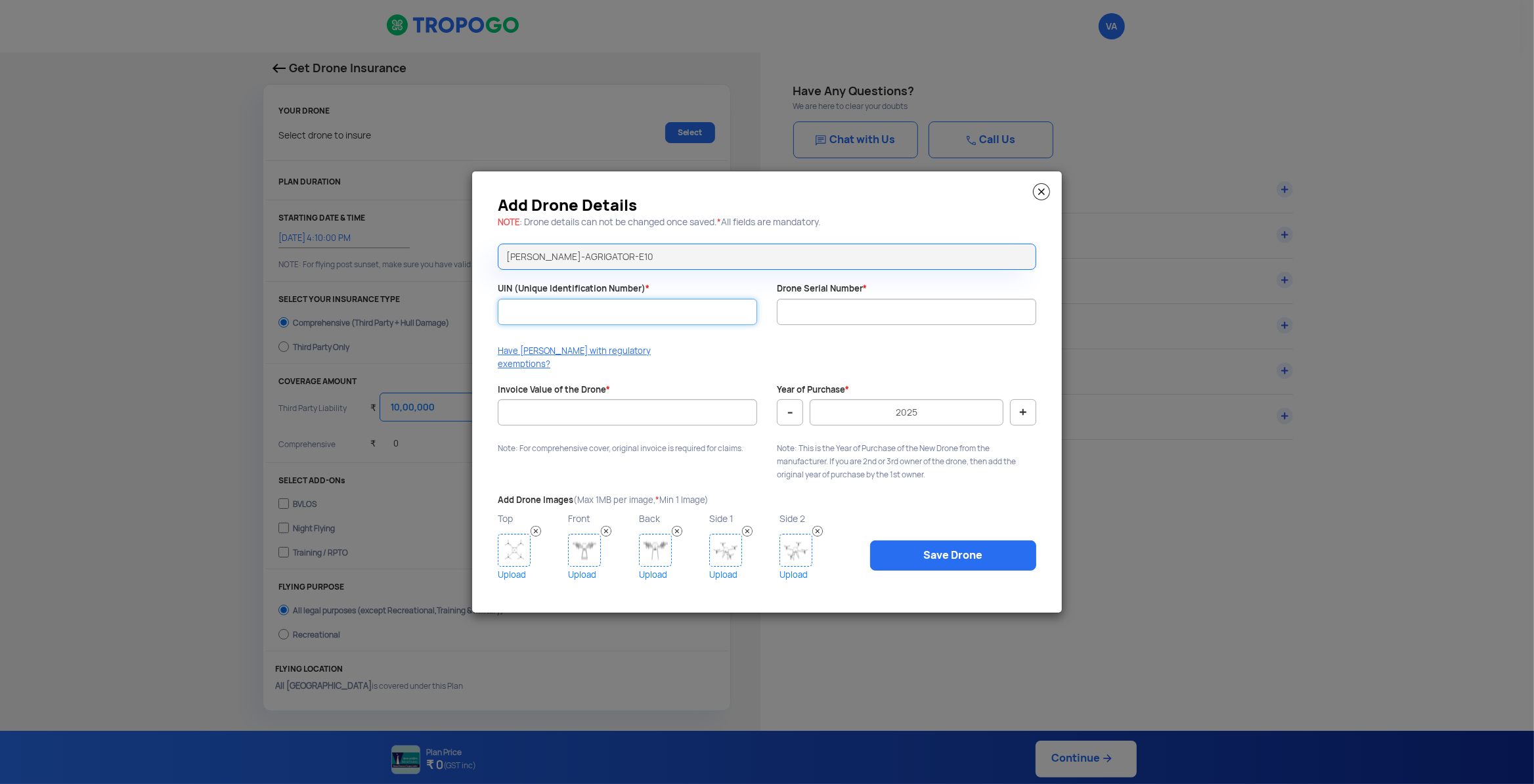
click at [567, 323] on input "UIN (Unique Identification Number) *" at bounding box center [627, 312] width 259 height 26
type input "UA008Z3S0TC"
paste input "DHAGE10230054"
type input "DHAGE10230054"
click at [534, 409] on input "Invoice Value of the Drone *" at bounding box center [627, 412] width 259 height 26
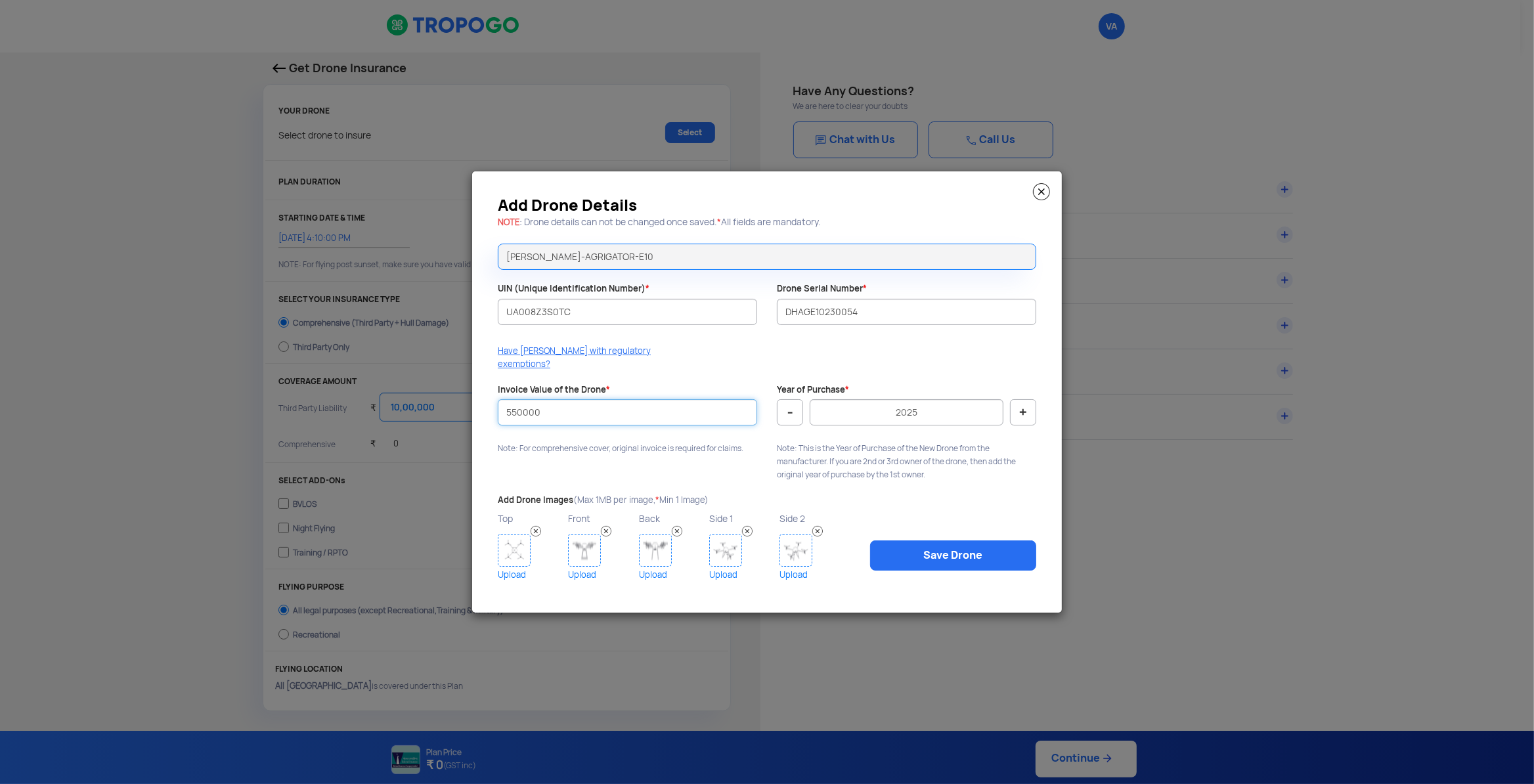
type input "550000"
click at [785, 406] on button "-" at bounding box center [790, 412] width 26 height 26
type input "2023"
click at [518, 555] on img at bounding box center [513, 550] width 33 height 33
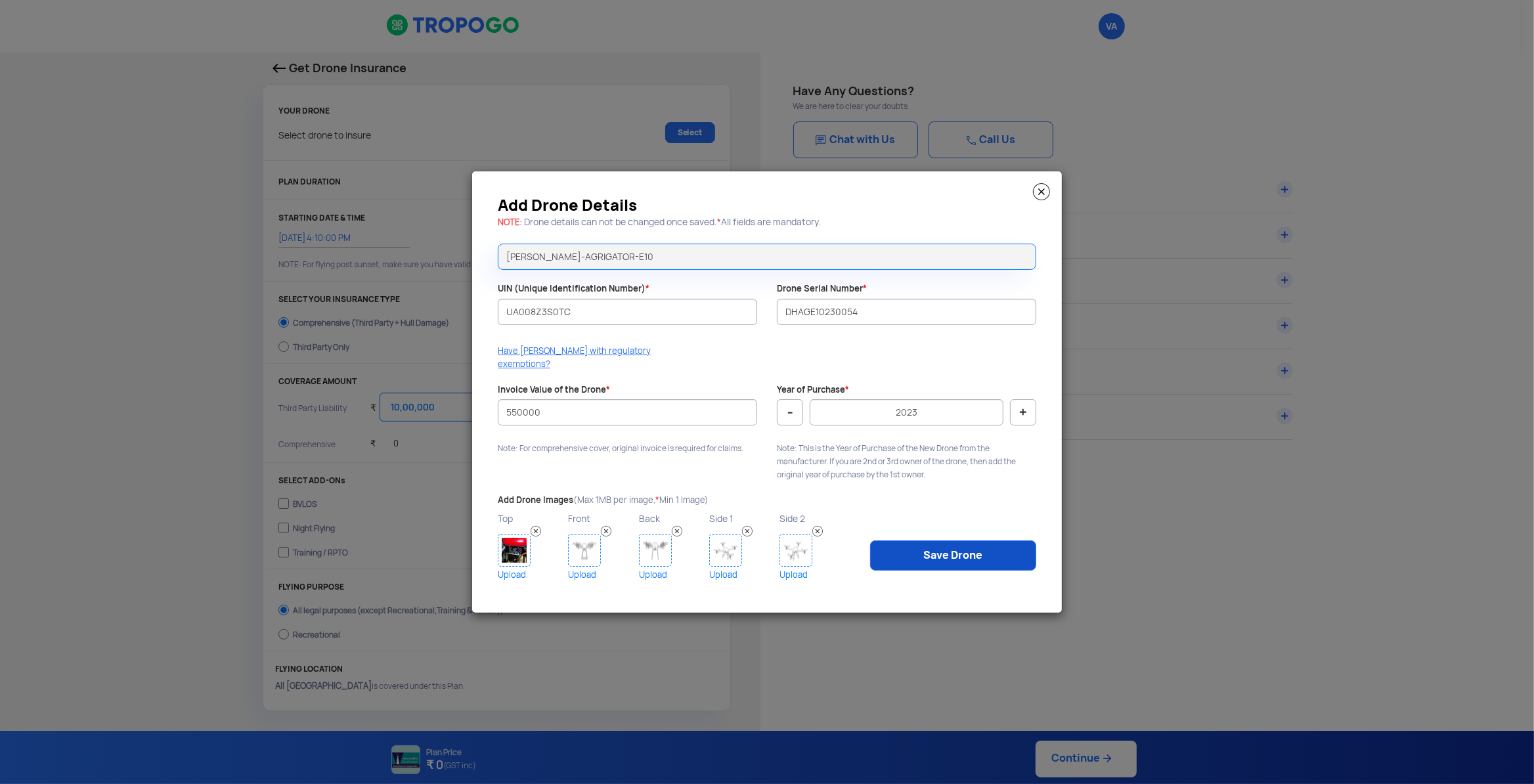
click at [912, 554] on link "Save Drone" at bounding box center [953, 555] width 166 height 31
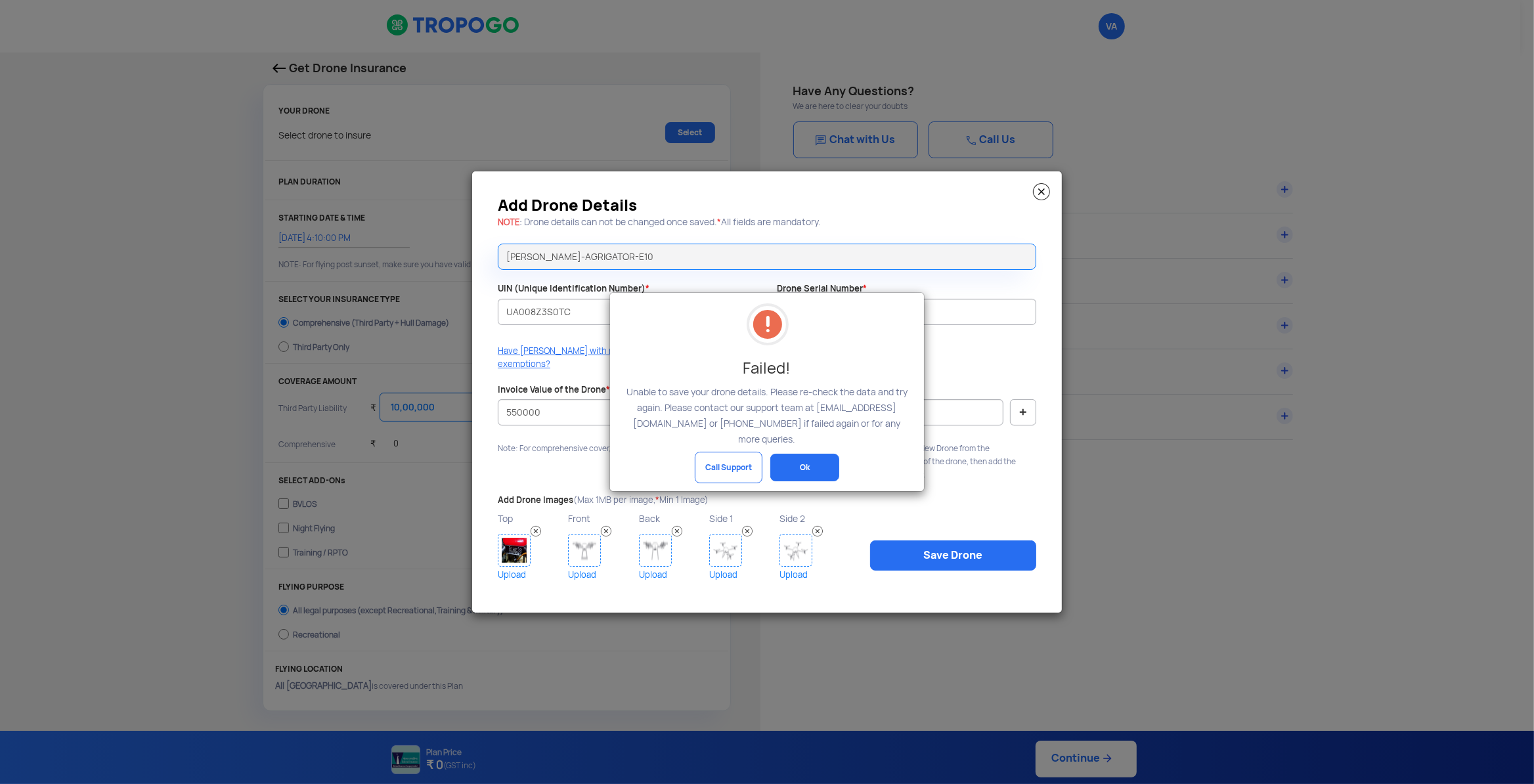
click at [802, 457] on button "Ok" at bounding box center [805, 468] width 69 height 27
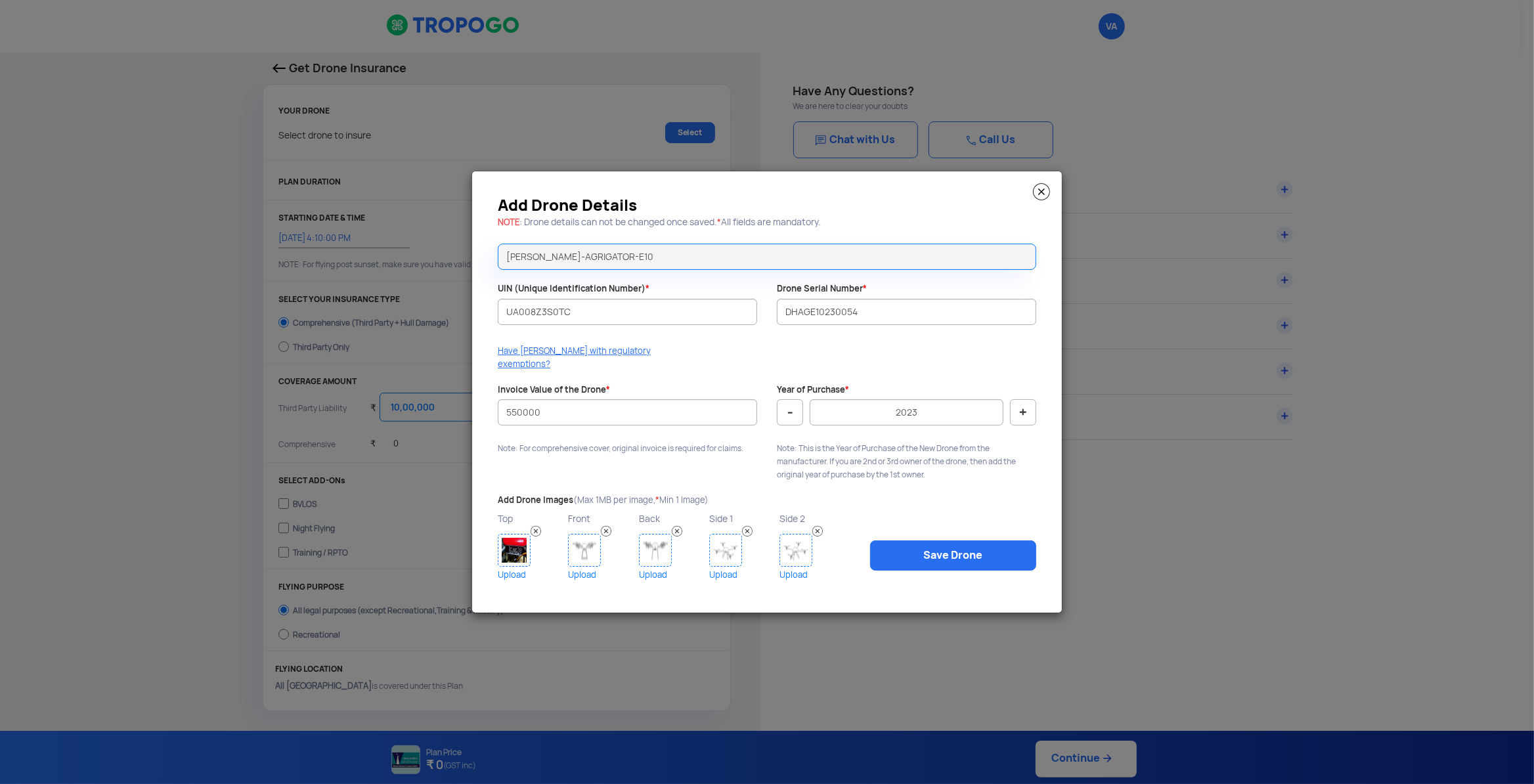
click at [1040, 199] on img at bounding box center [1041, 191] width 17 height 17
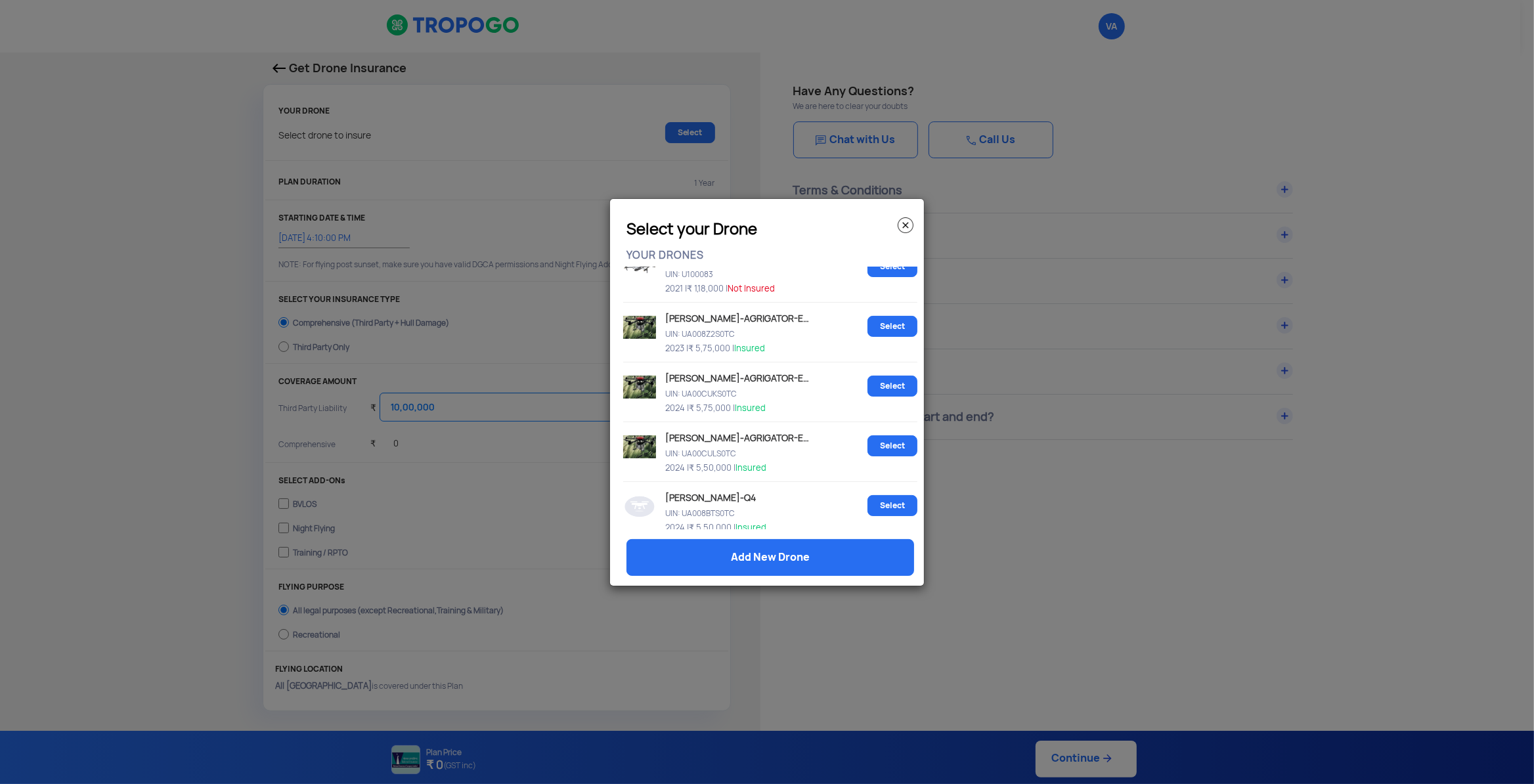
scroll to position [0, 0]
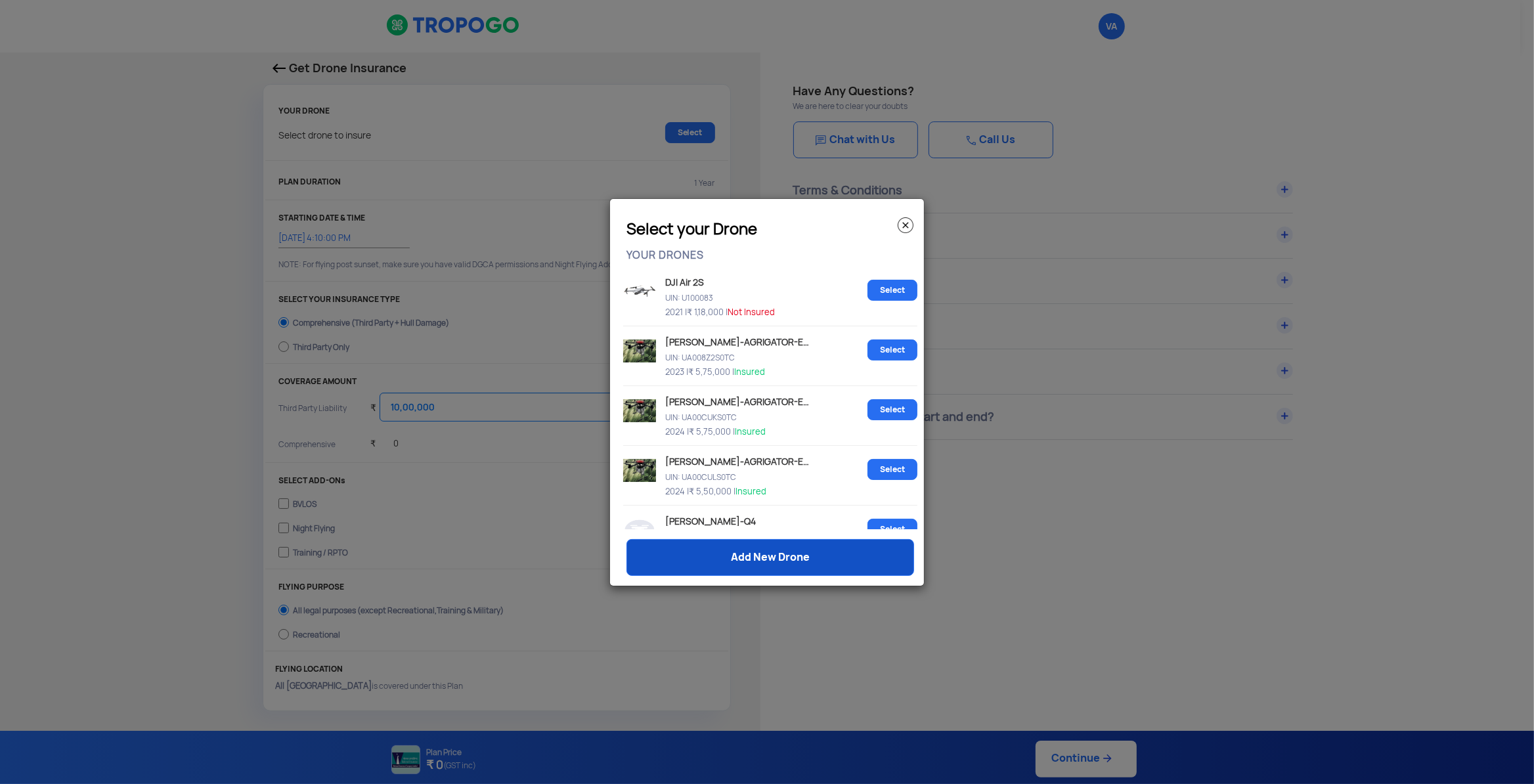
click at [790, 554] on link "Add New Drone" at bounding box center [770, 557] width 288 height 37
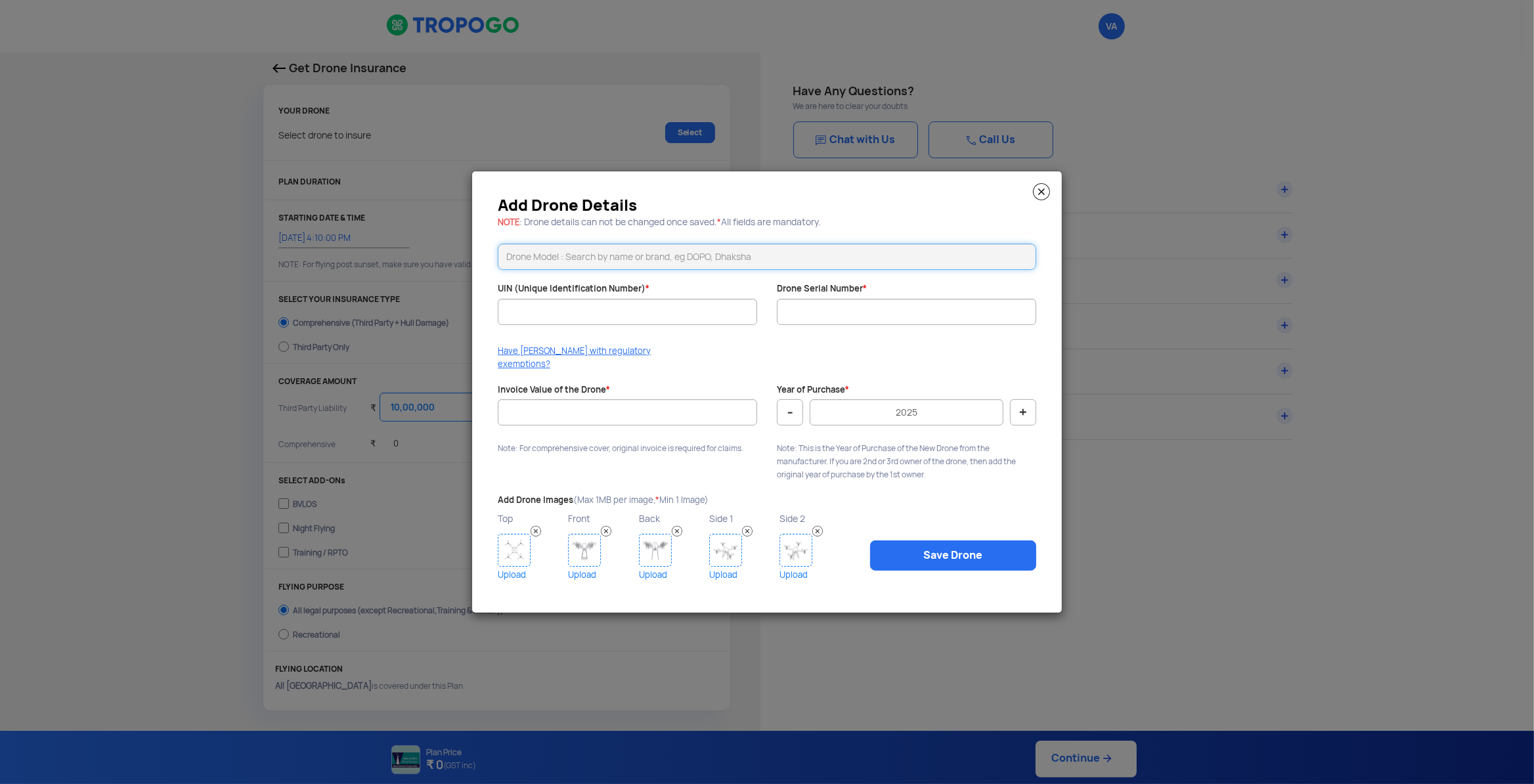
click at [594, 265] on input "text" at bounding box center [767, 256] width 539 height 26
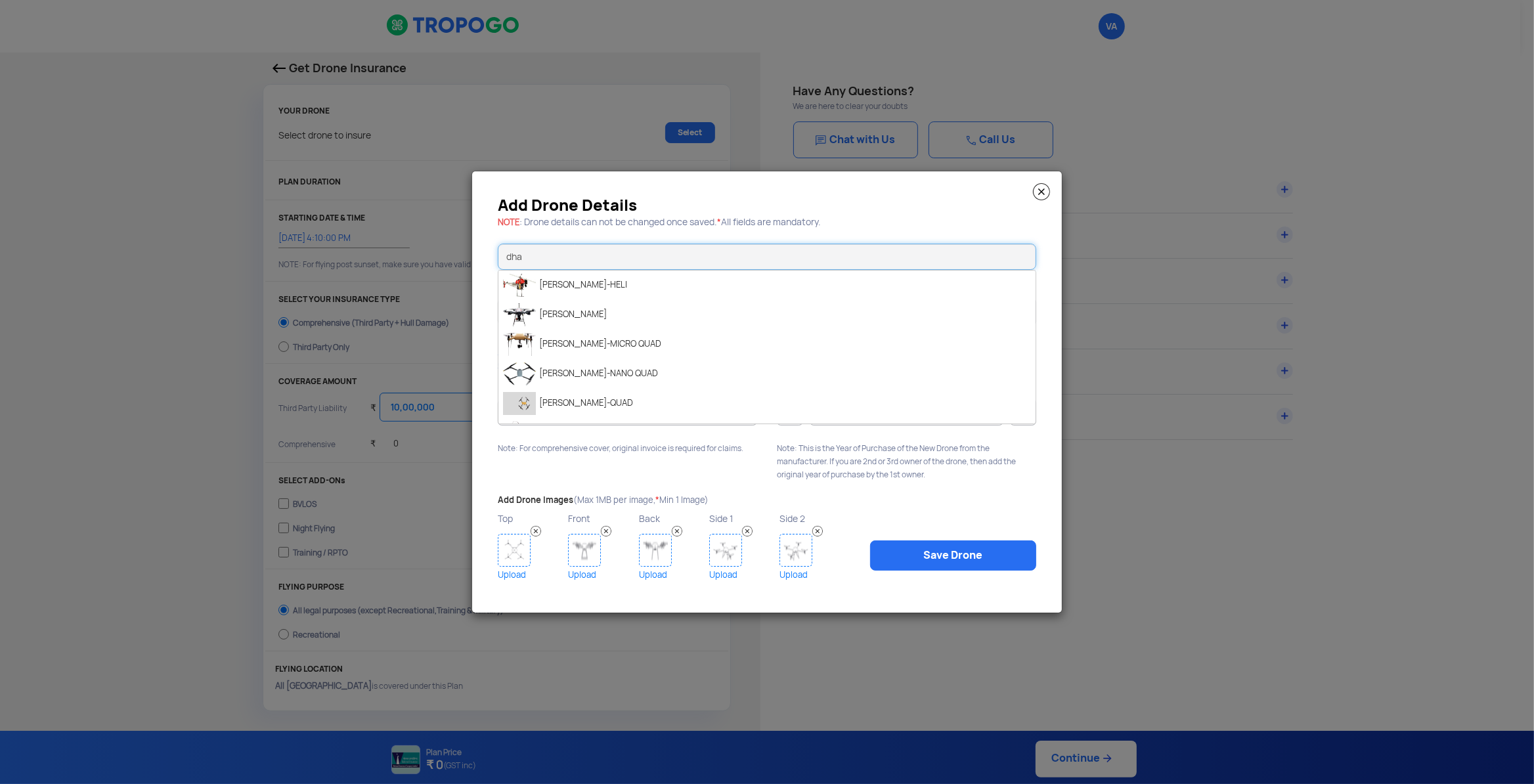
scroll to position [201, 0]
click at [656, 381] on li "[PERSON_NAME]-AGRIGATOR-E10" at bounding box center [767, 379] width 537 height 30
type input "[PERSON_NAME]-AGRIGATOR-E10"
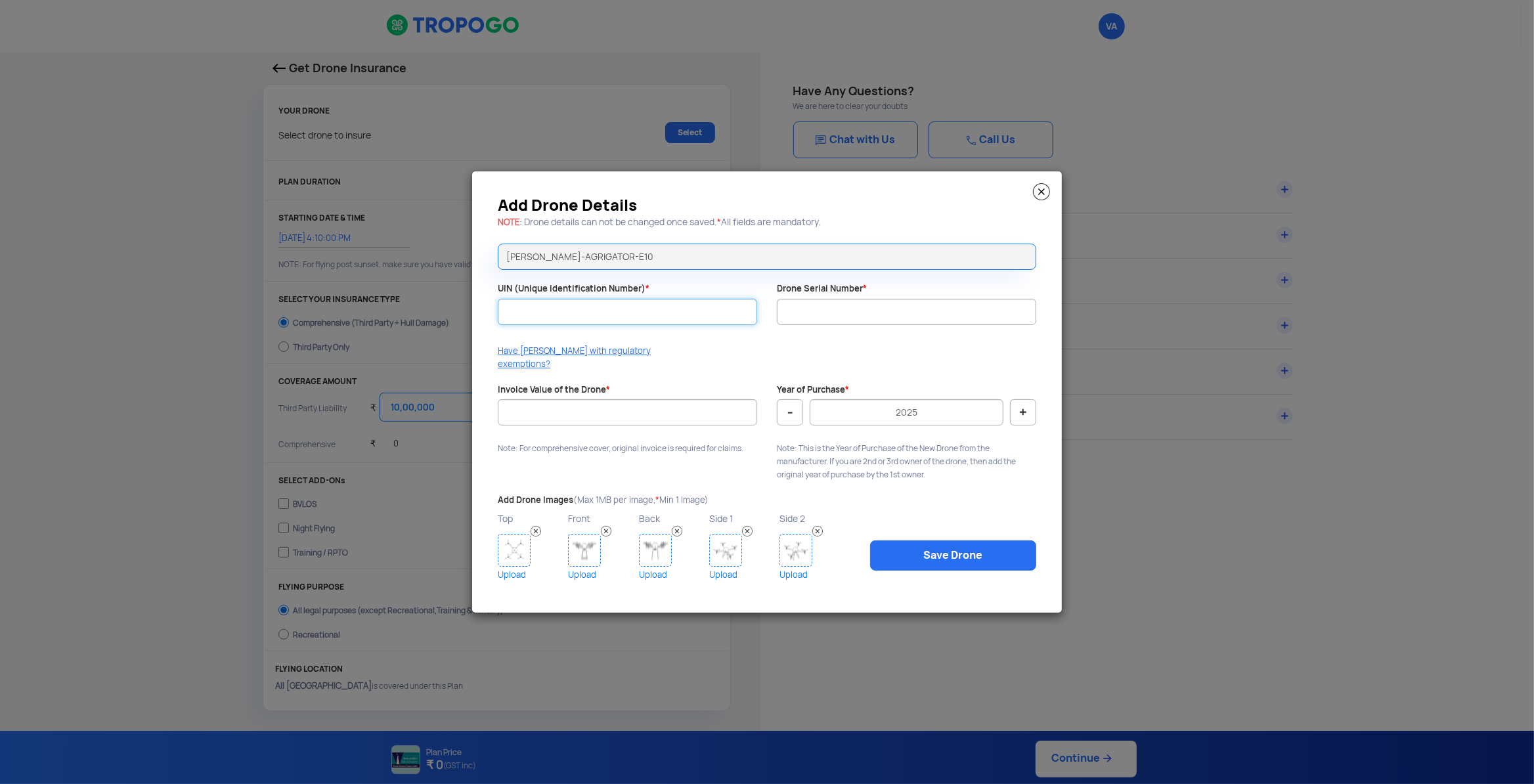
click at [561, 324] on input "UIN (Unique Identification Number) *" at bounding box center [627, 312] width 259 height 26
type input "UA008Z3S0TC"
paste input "DHAGE10230054"
type input "DHAGE10230054"
click at [578, 406] on input "Invoice Value of the Drone *" at bounding box center [627, 412] width 259 height 26
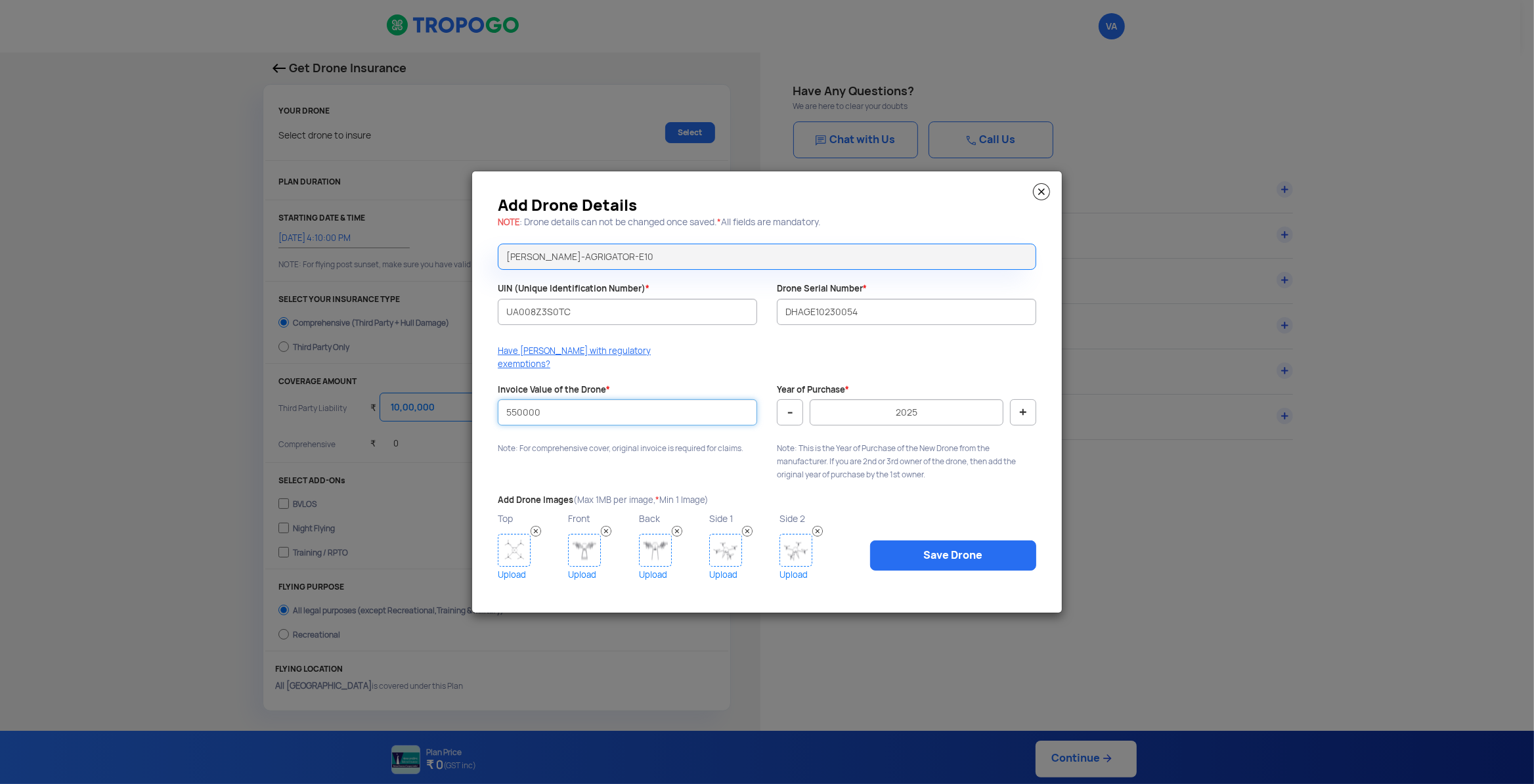
click at [521, 407] on input "550000" at bounding box center [627, 412] width 259 height 26
type input "550000"
click at [784, 403] on button "-" at bounding box center [790, 412] width 26 height 26
click at [785, 403] on button "-" at bounding box center [790, 412] width 26 height 26
type input "2023"
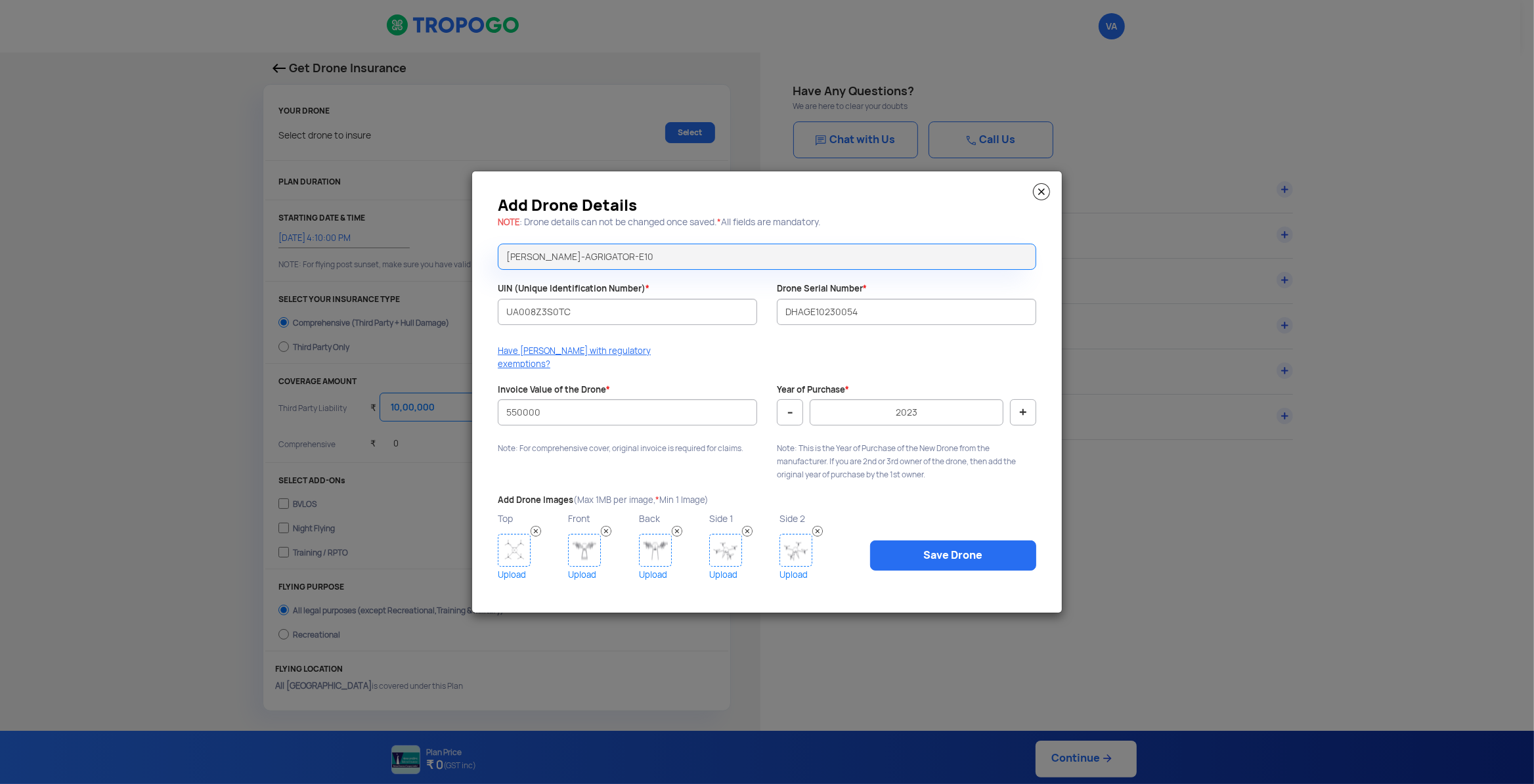
click at [519, 545] on img at bounding box center [513, 550] width 33 height 33
click at [915, 554] on link "Save Drone" at bounding box center [953, 555] width 166 height 31
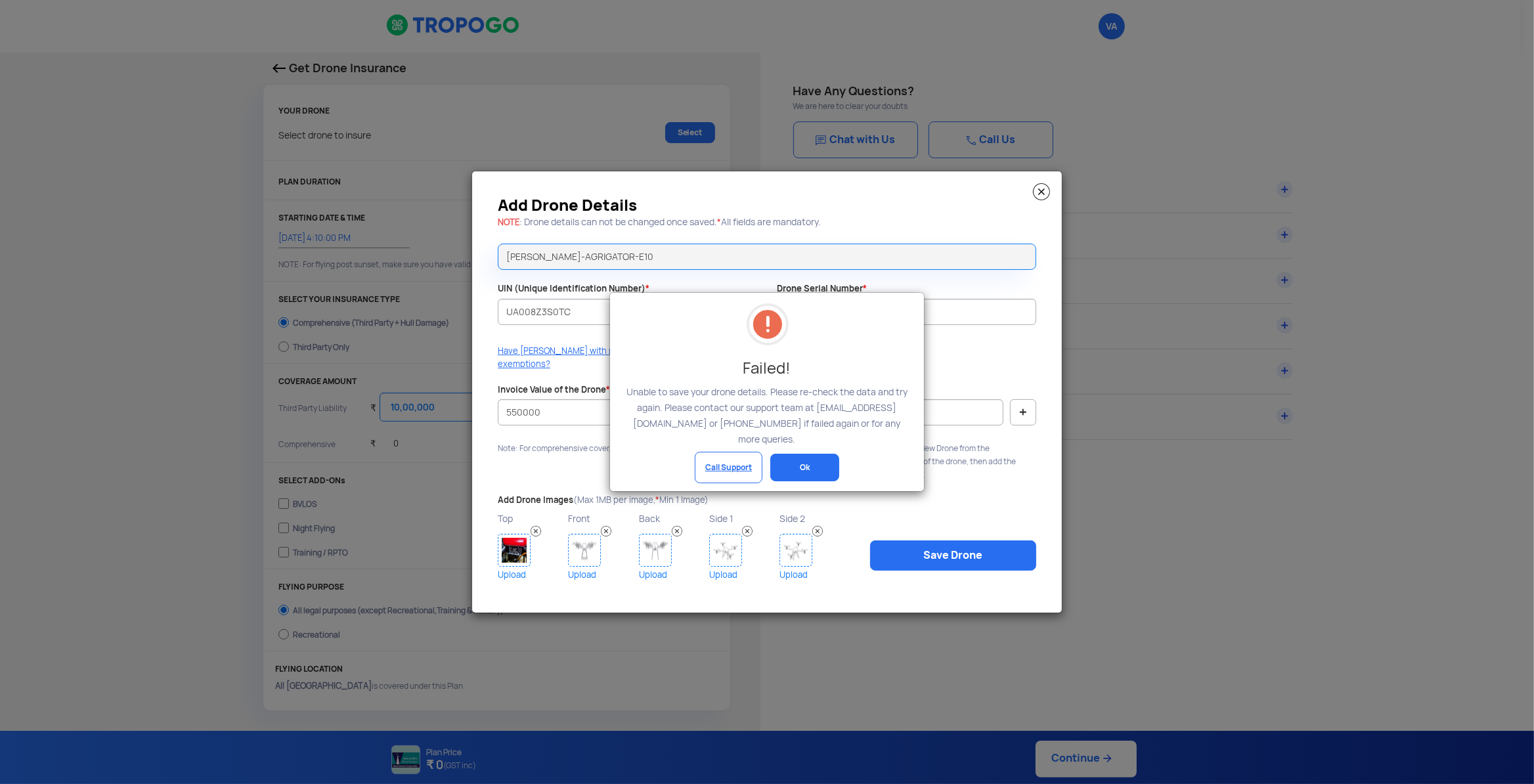
click at [721, 465] on link "Call Support" at bounding box center [728, 467] width 68 height 31
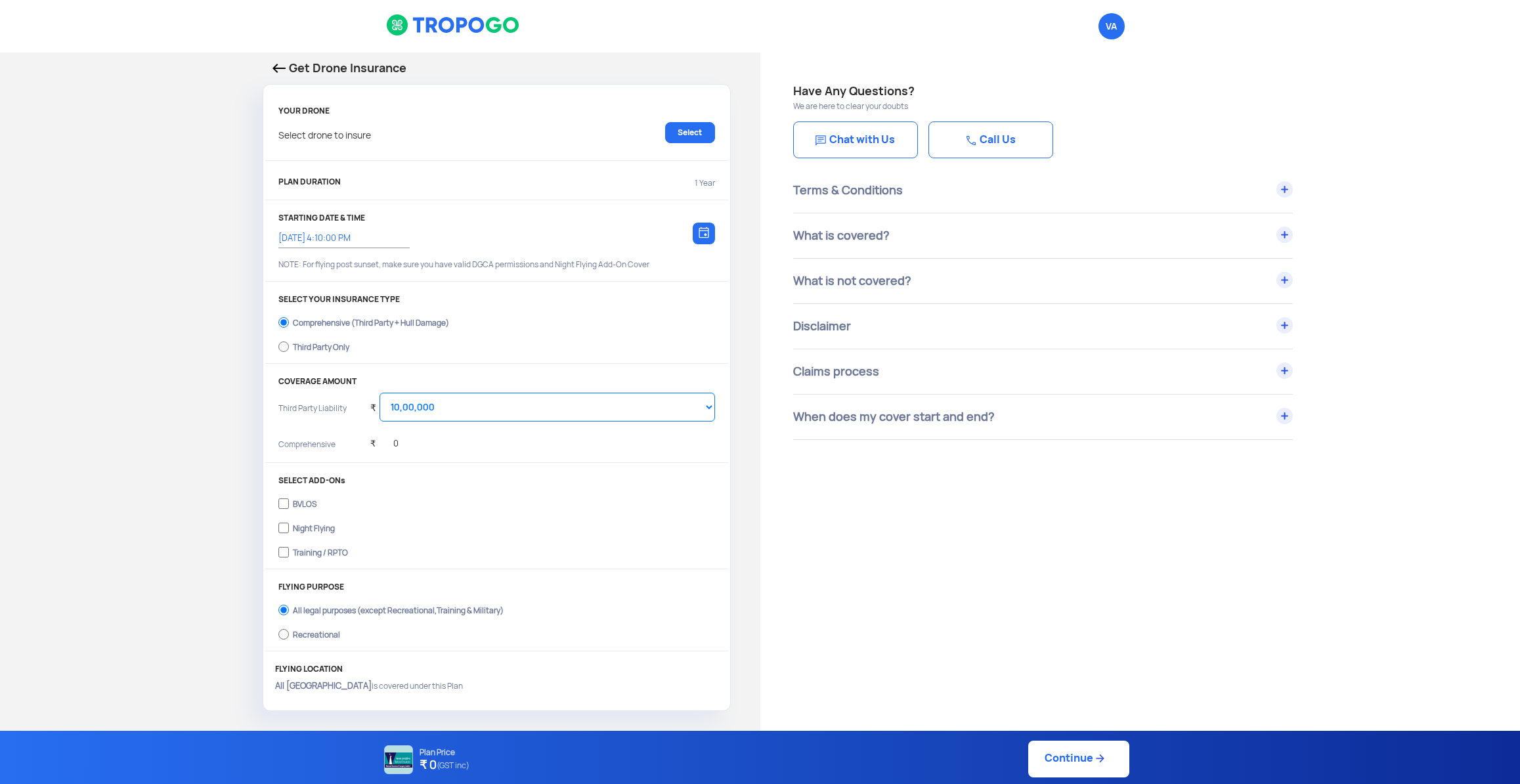
click at [945, 519] on div "Have Any Questions? We are here to clear your doubts Chat with Us Call Us Terms…" at bounding box center [1140, 657] width 760 height 1210
click at [298, 72] on p "Get Drone Insurance" at bounding box center [496, 68] width 448 height 18
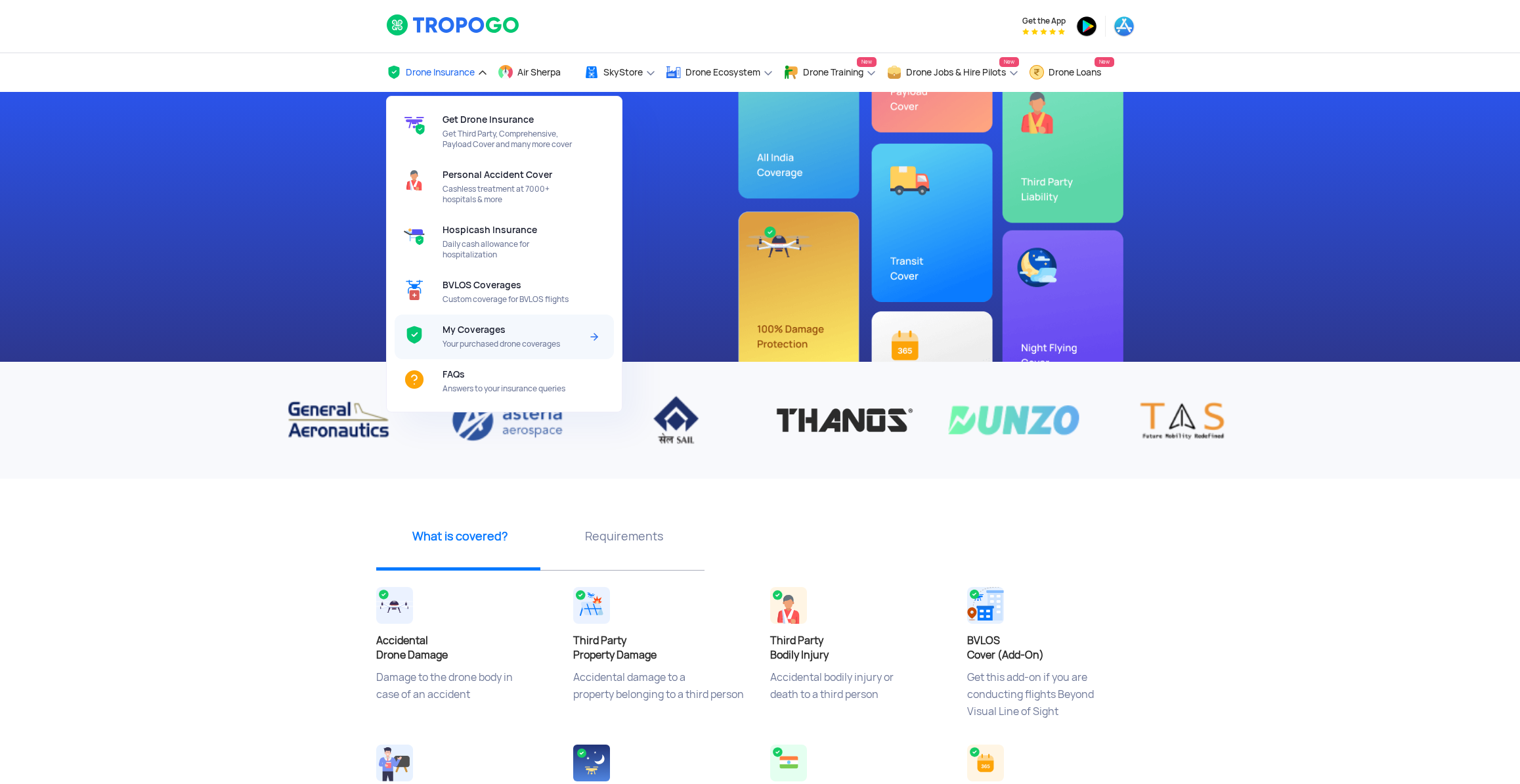
click at [439, 340] on div at bounding box center [418, 336] width 48 height 45
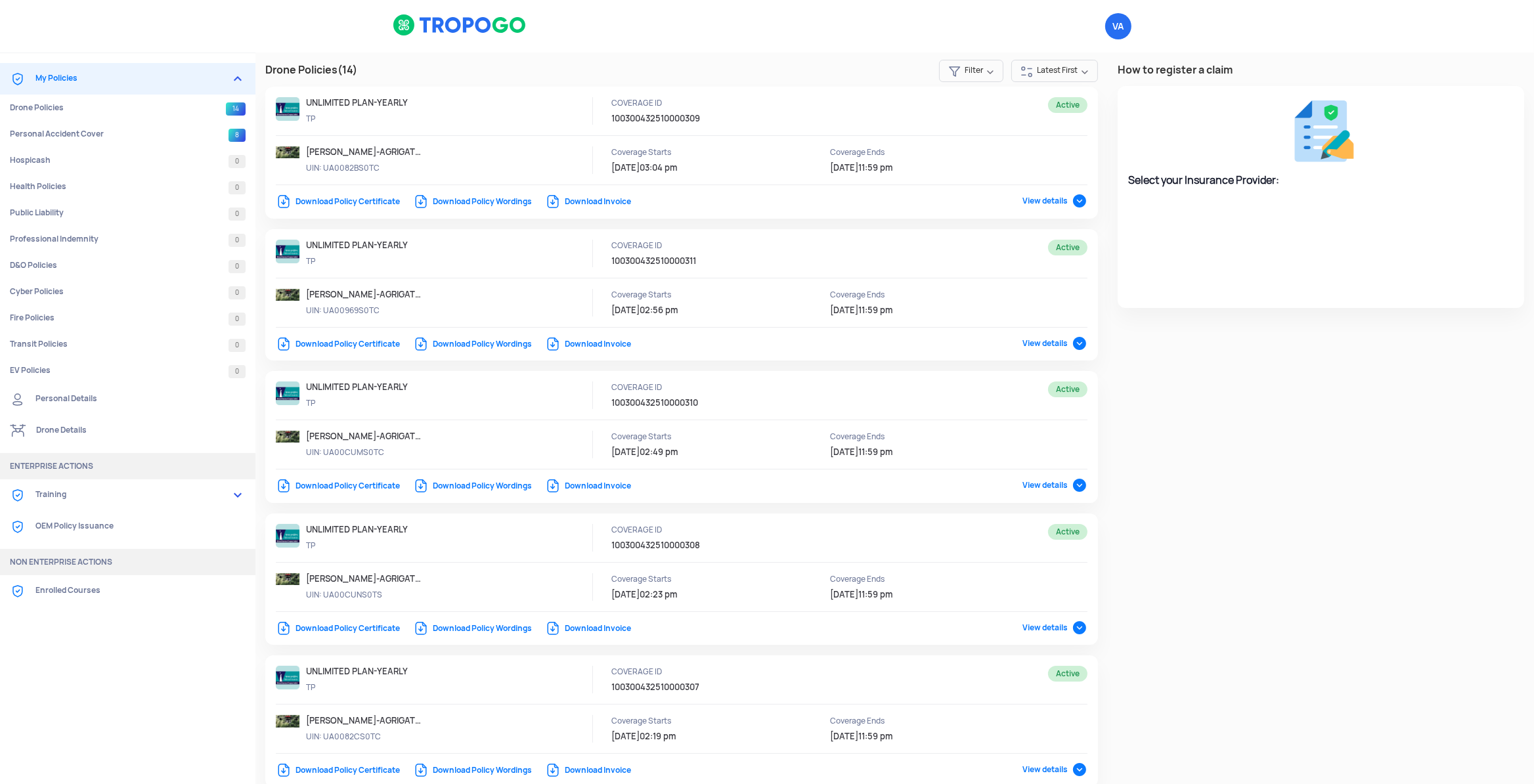
select select "National Insurance"
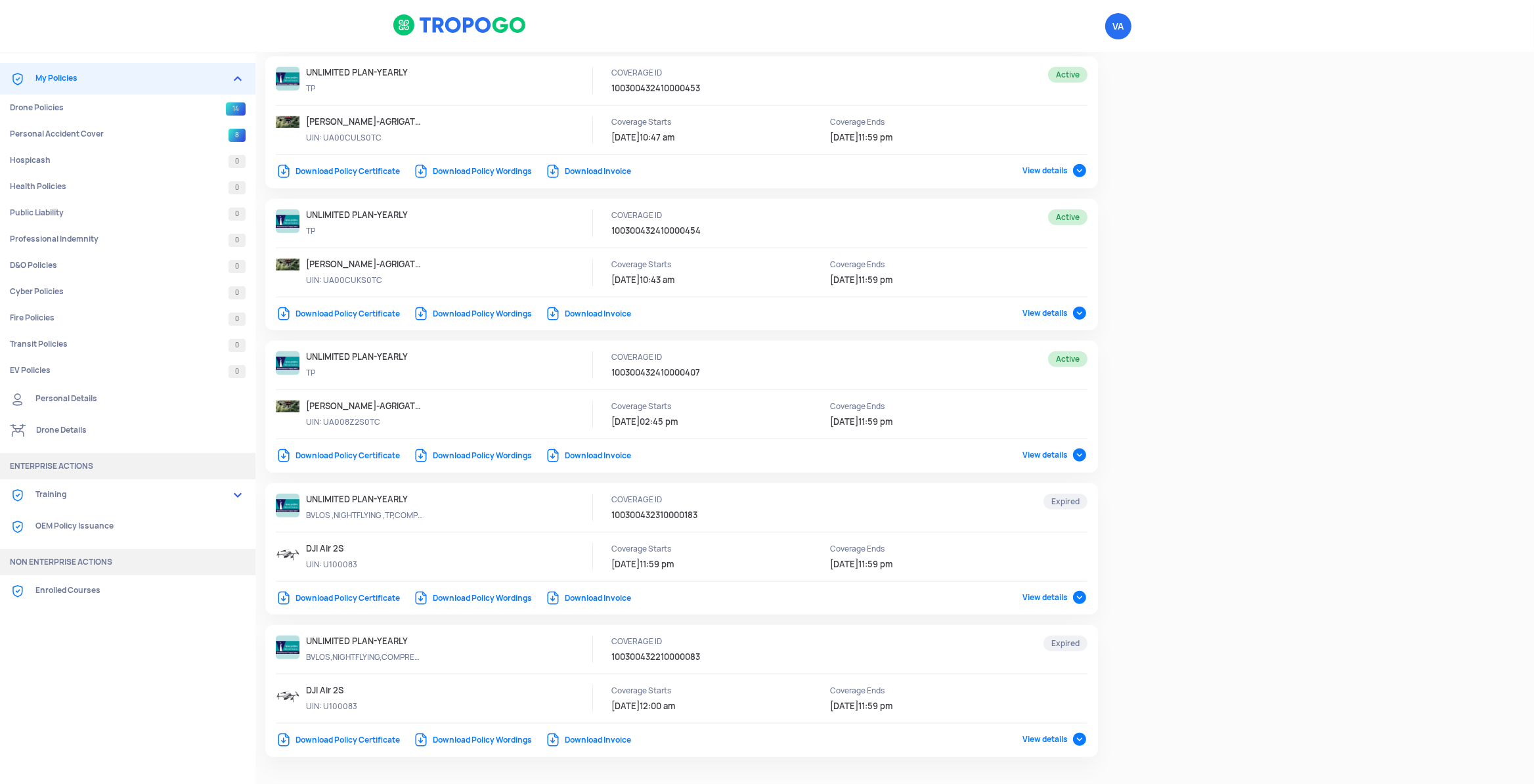
scroll to position [1350, 0]
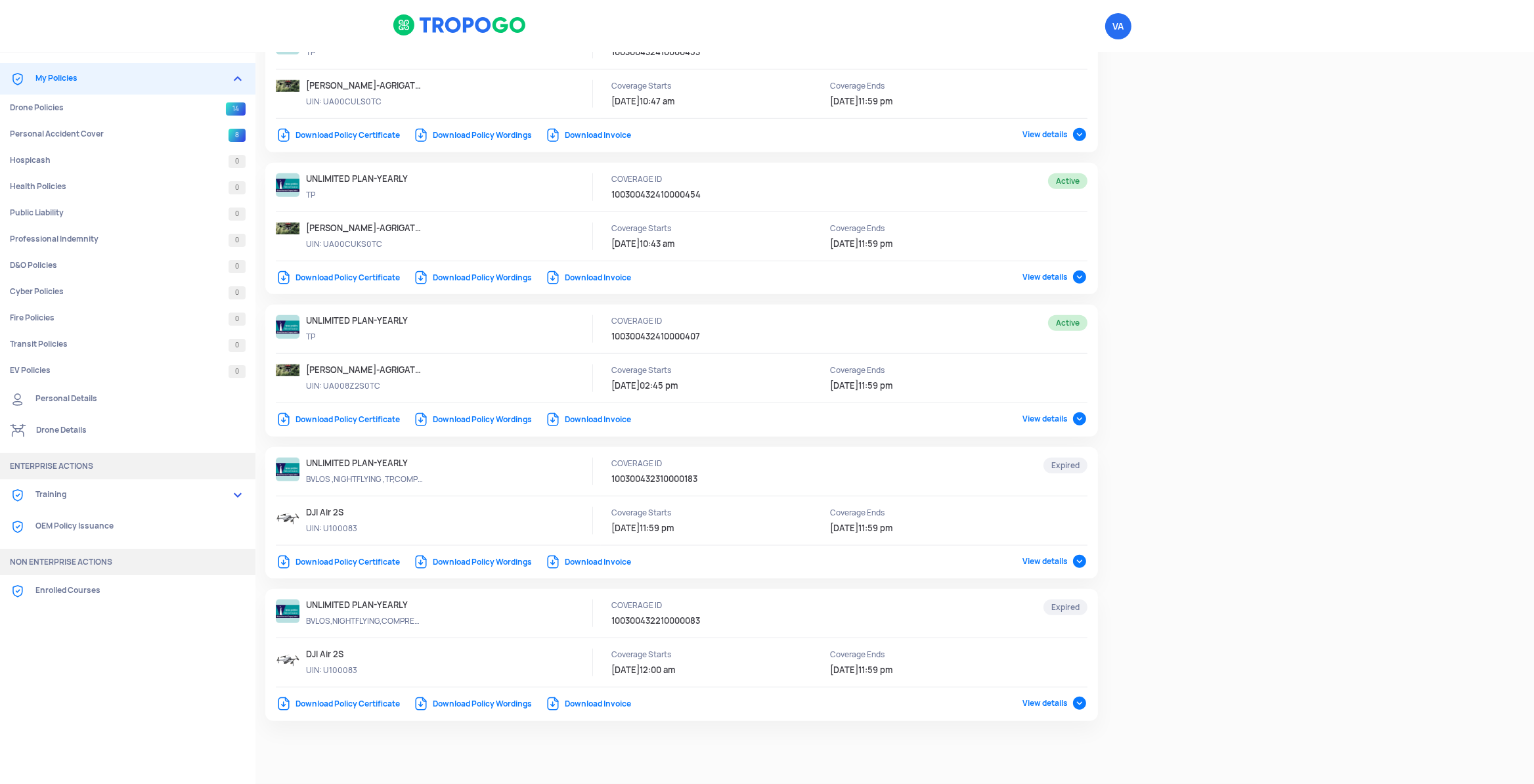
click at [1068, 417] on span "View details" at bounding box center [1054, 419] width 65 height 11
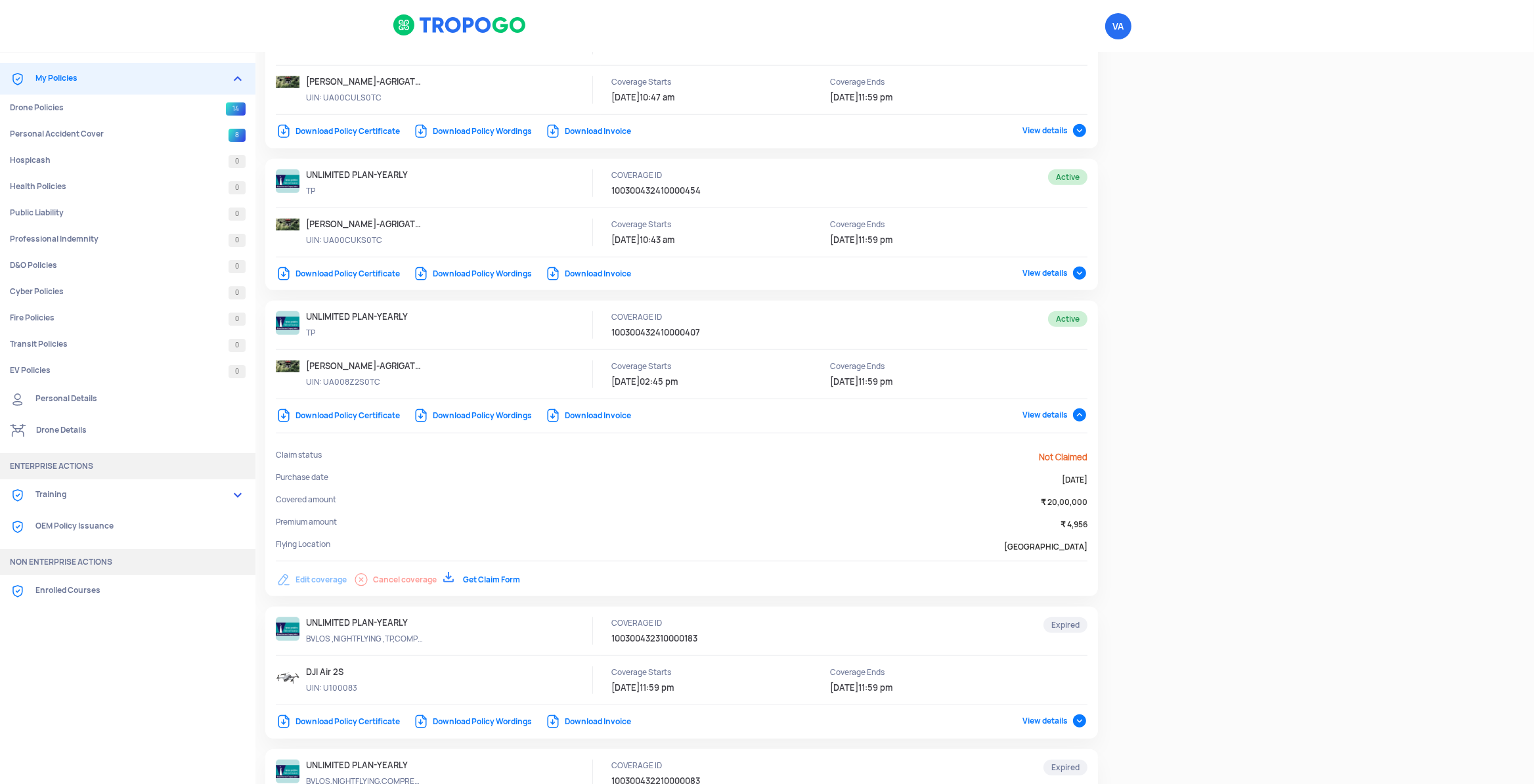
click at [1069, 417] on span "View details" at bounding box center [1054, 415] width 65 height 11
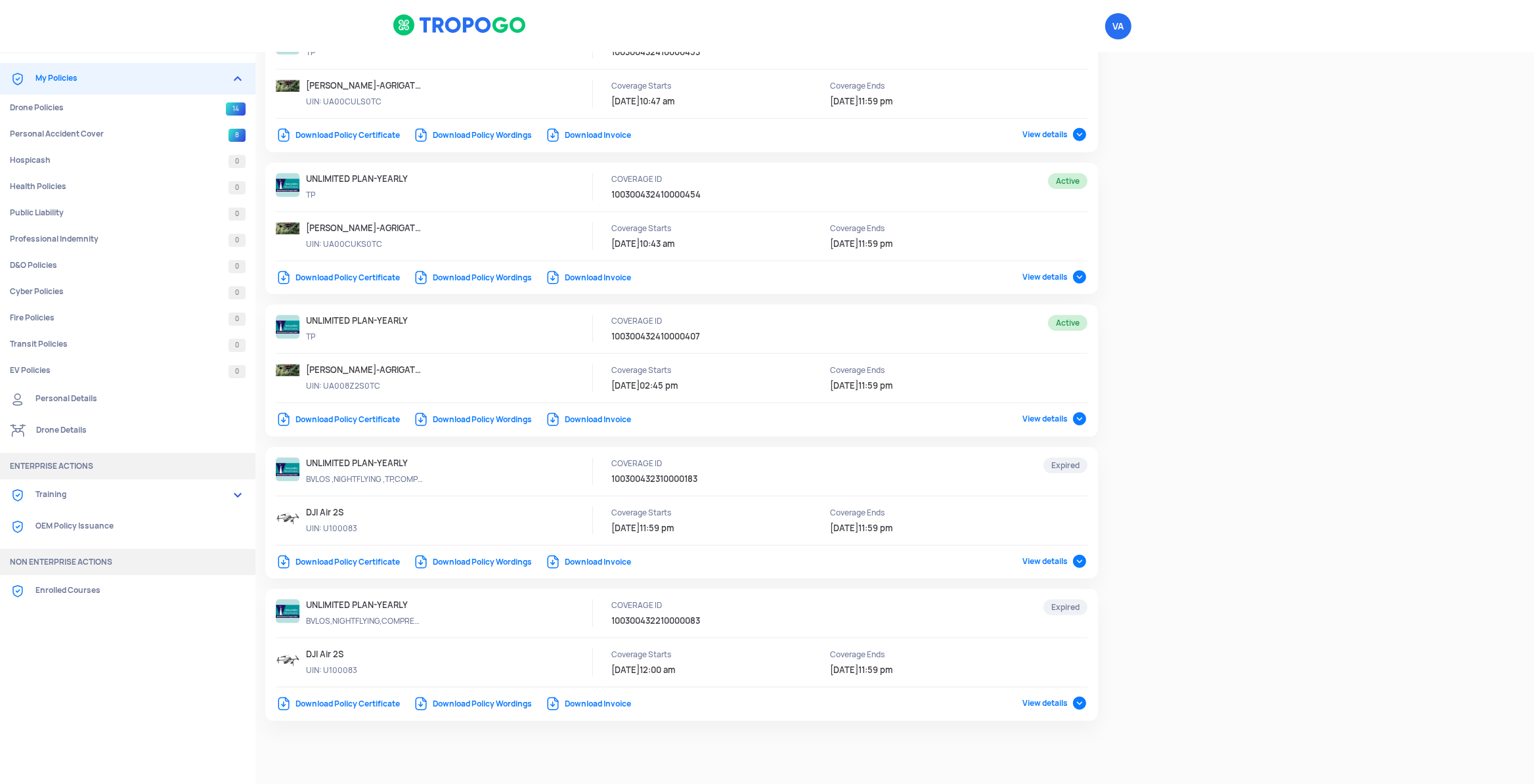
click at [1069, 278] on span "View details" at bounding box center [1054, 277] width 65 height 11
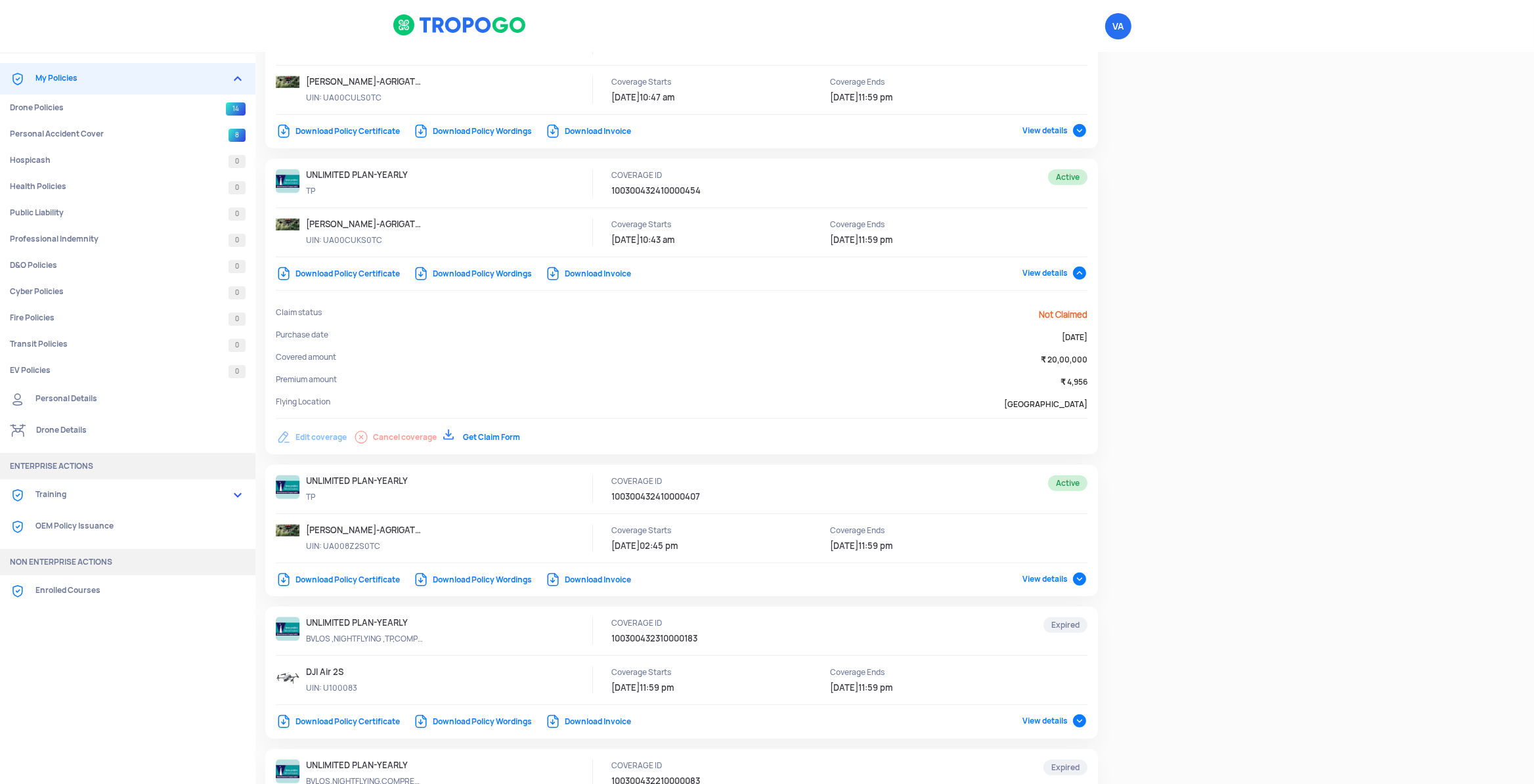
click at [1069, 278] on span "View details" at bounding box center [1054, 273] width 65 height 11
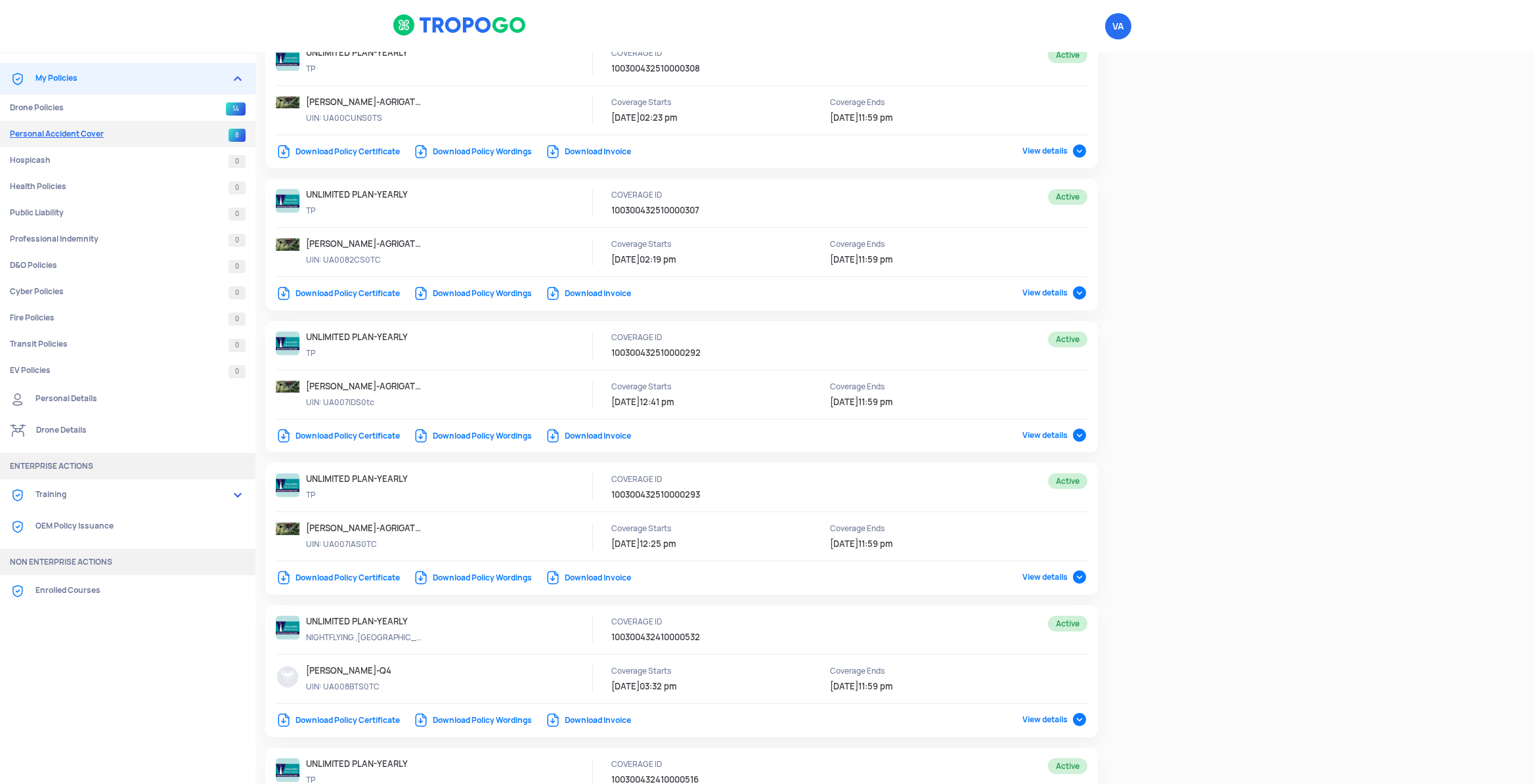
scroll to position [454, 0]
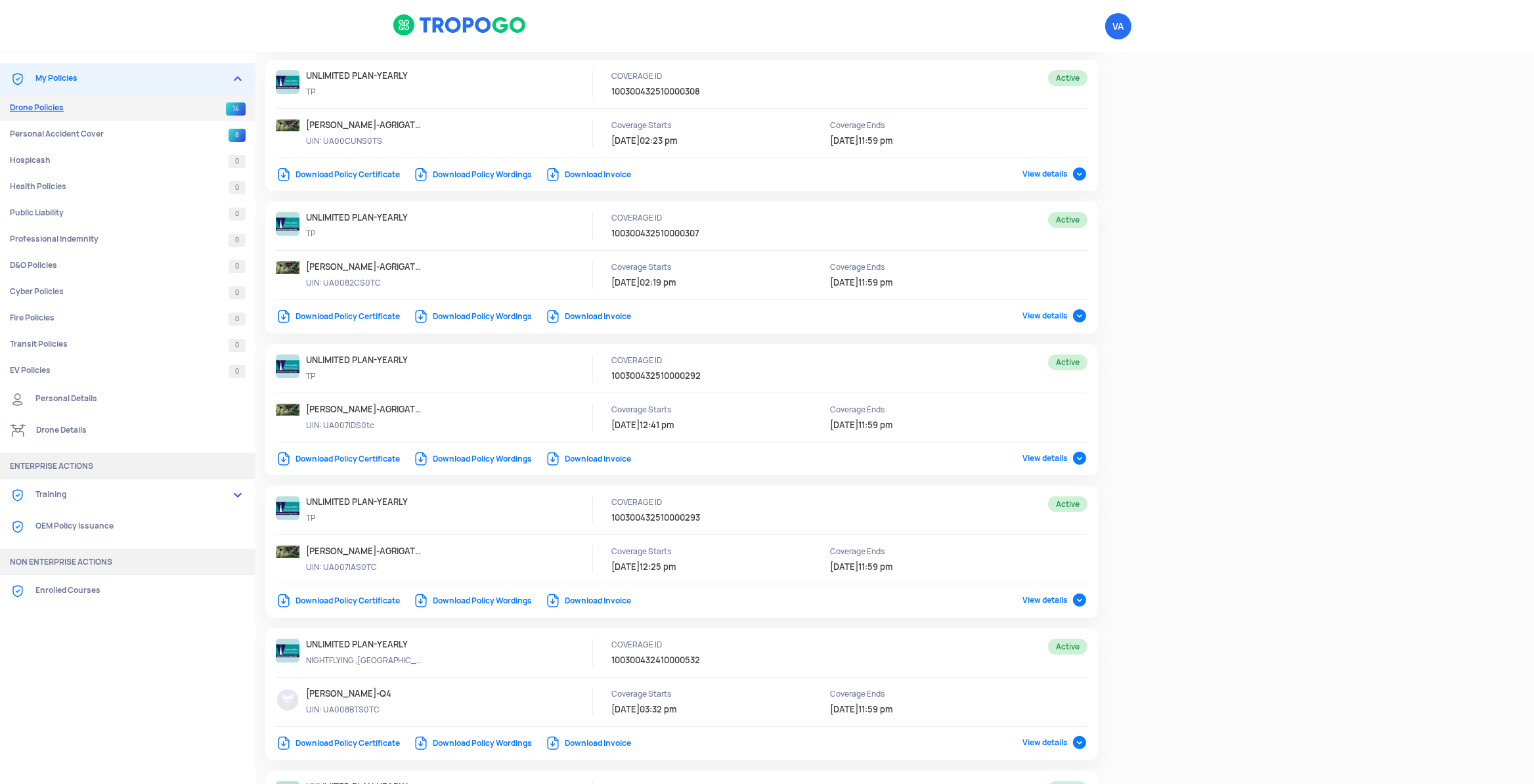
click at [54, 112] on link "Drone Policies 14" at bounding box center [127, 108] width 256 height 26
select select "National Insurance"
click at [240, 82] on img at bounding box center [237, 79] width 16 height 16
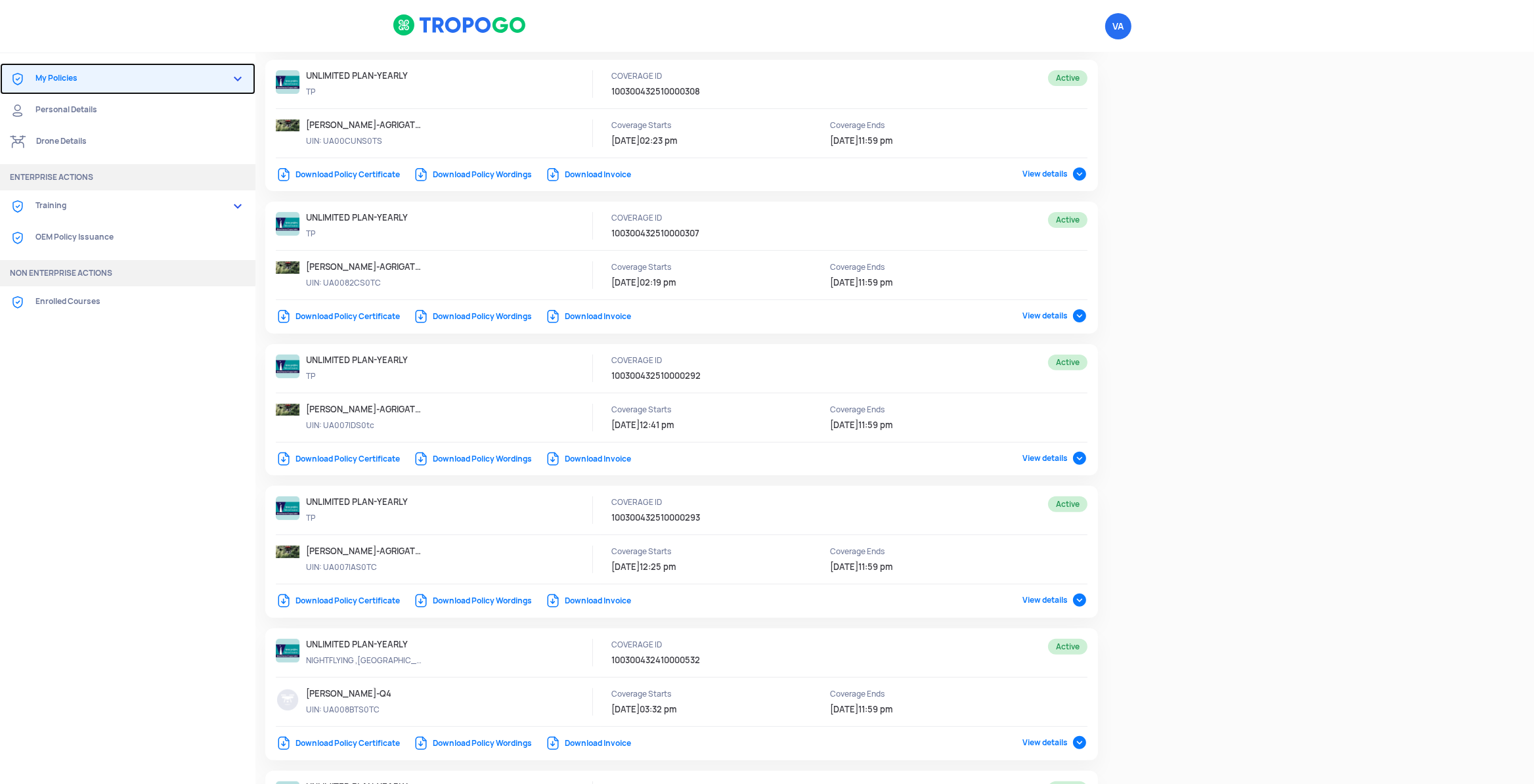
select select "National Insurance"
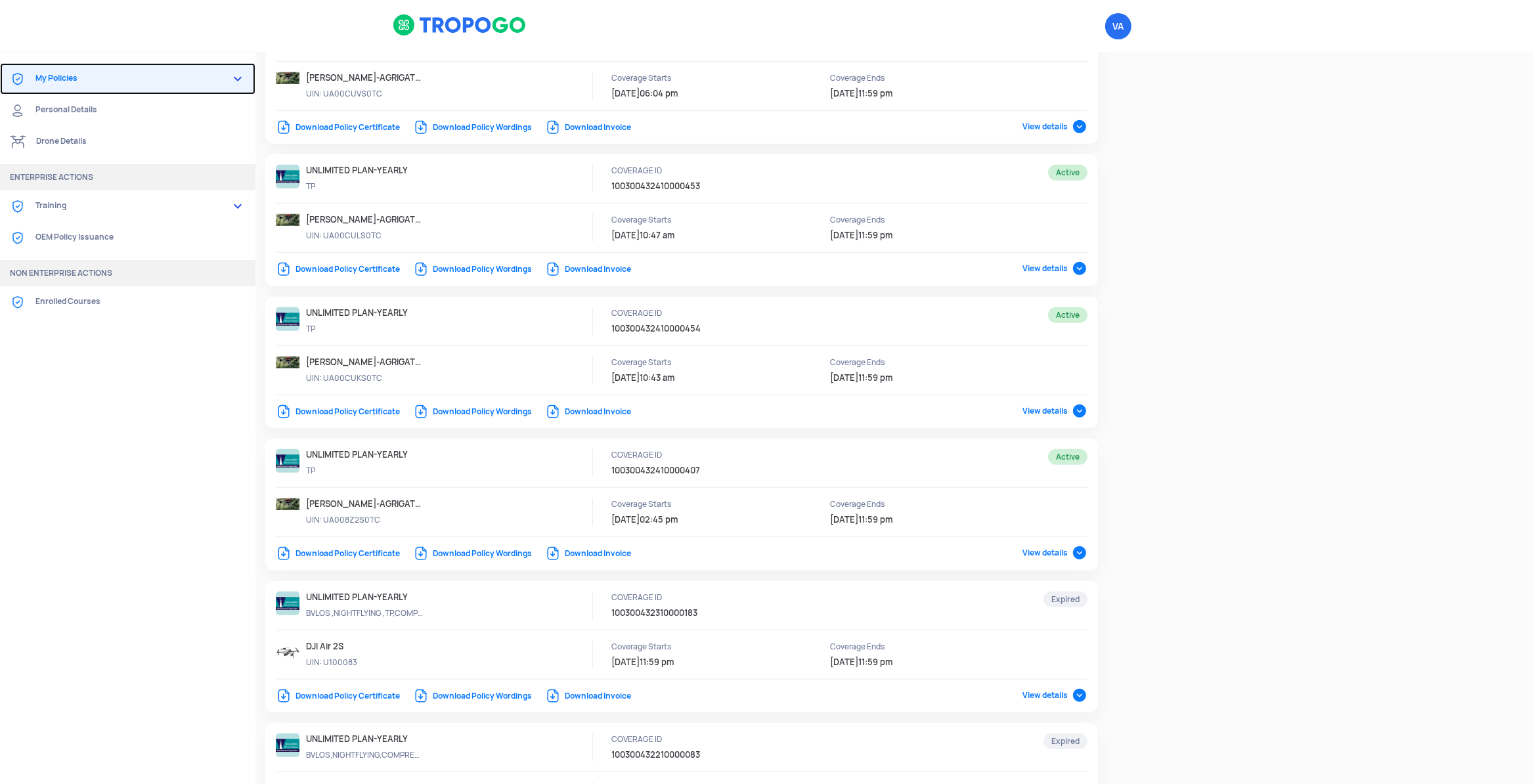
scroll to position [1350, 0]
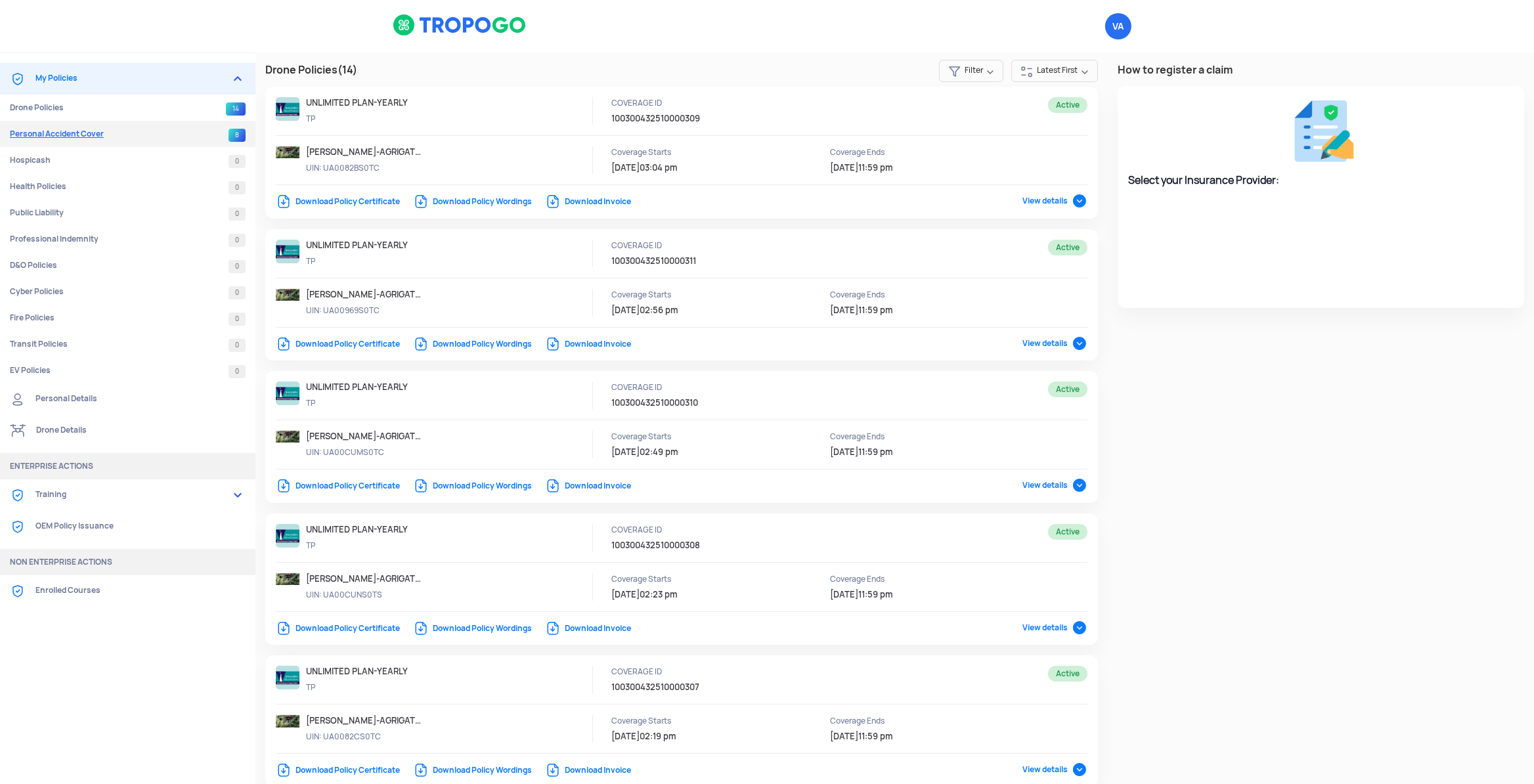
select select "National Insurance"
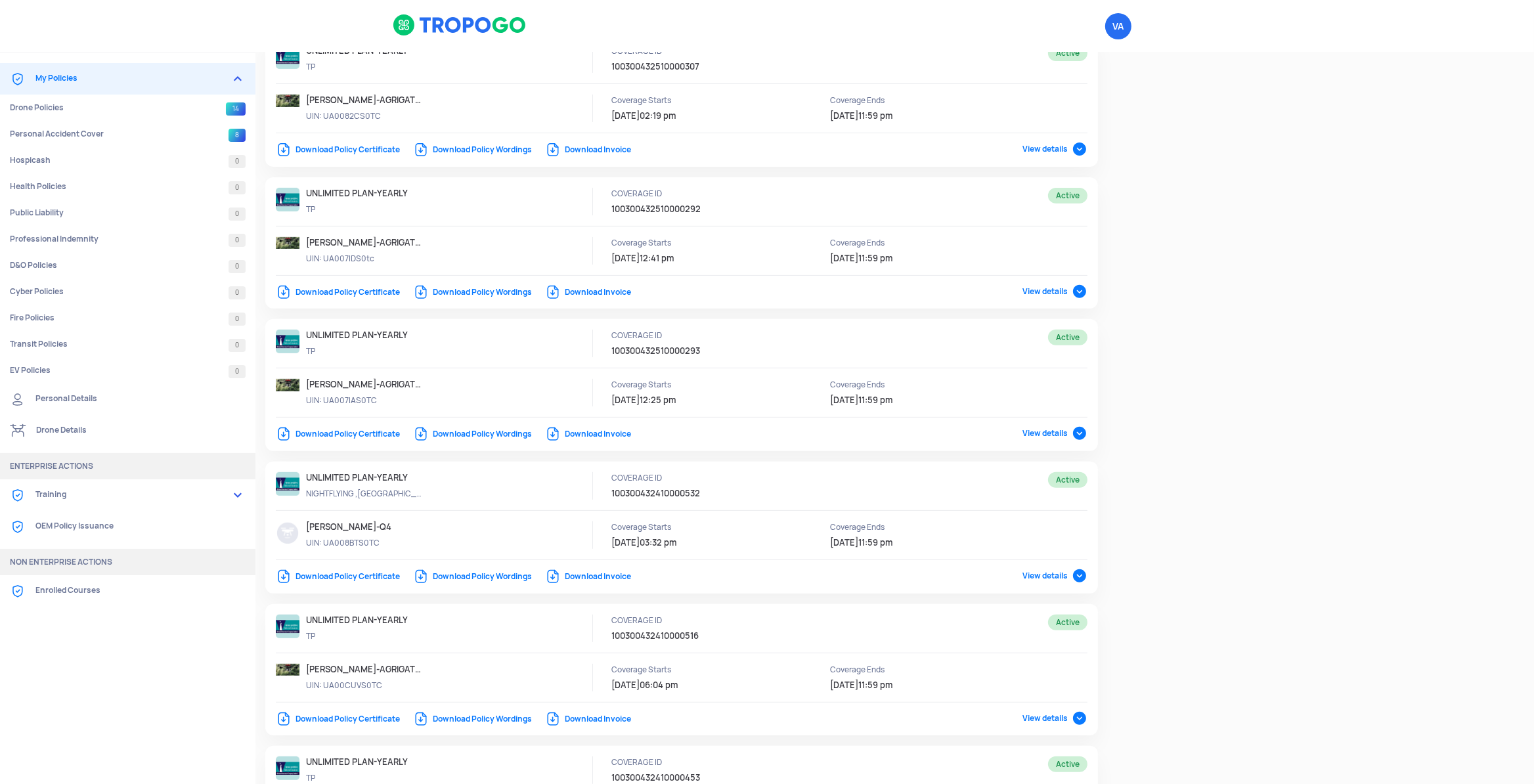
scroll to position [965, 0]
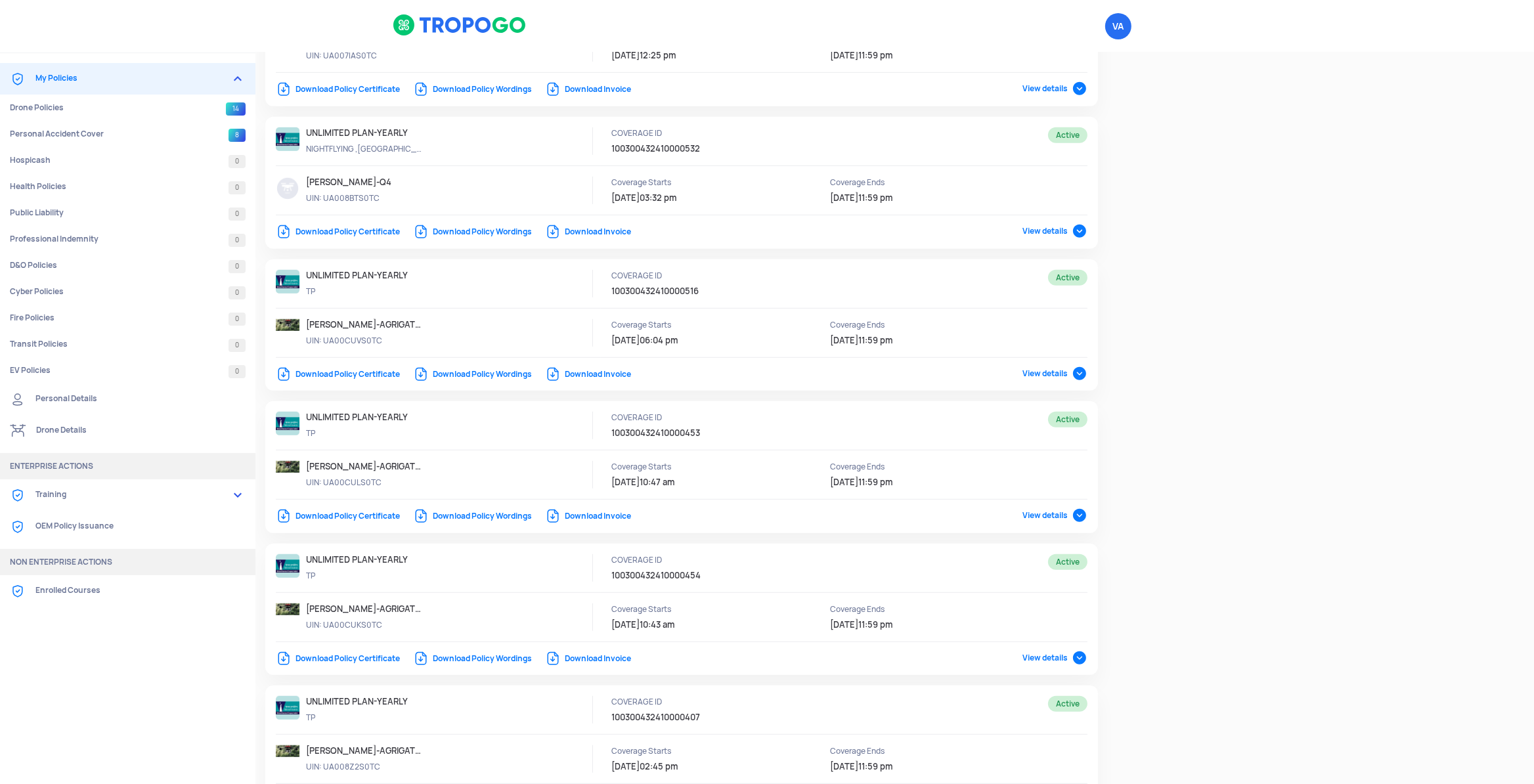
click at [87, 423] on link "Drone Details" at bounding box center [127, 430] width 256 height 31
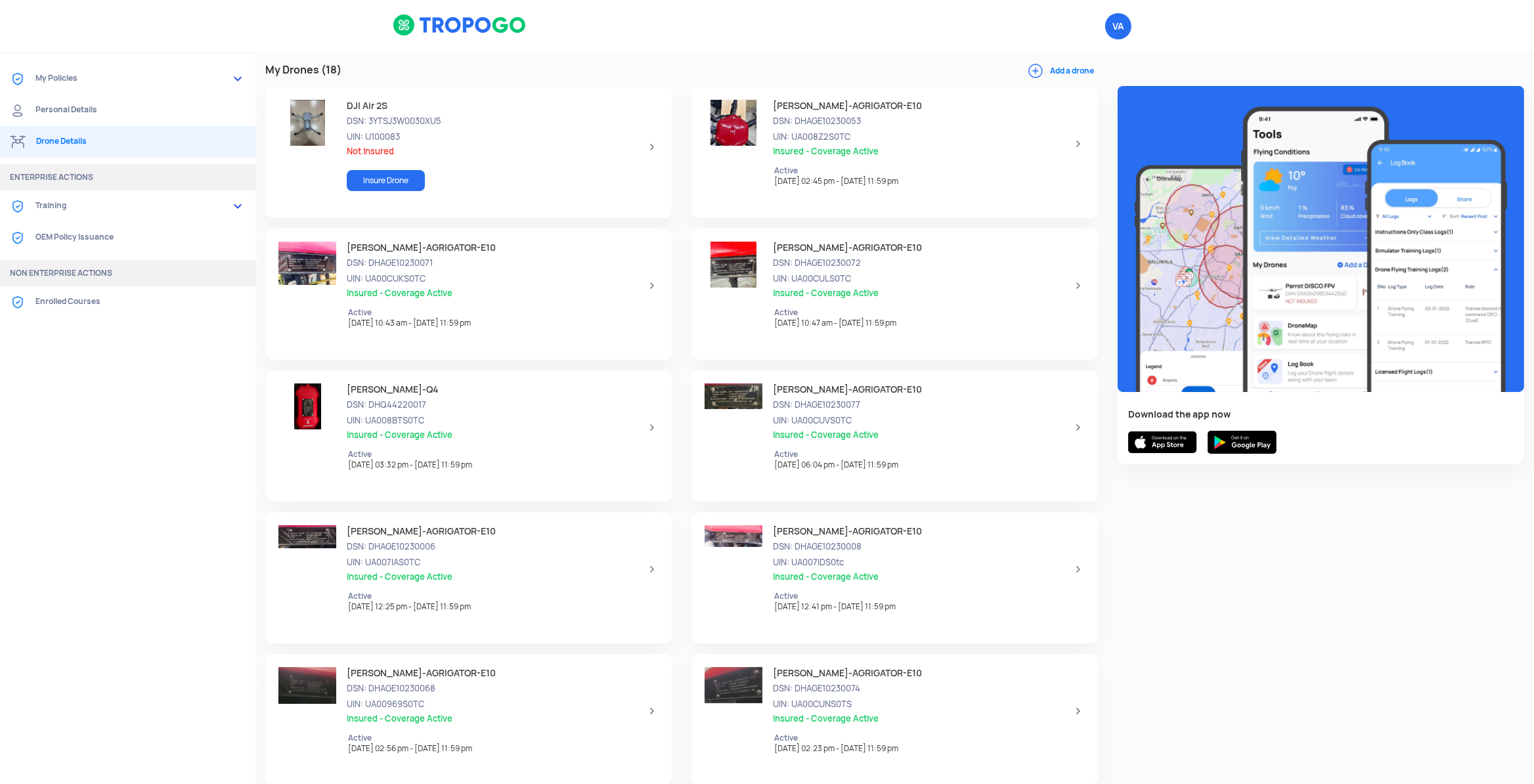
click at [1047, 75] on button "Add a drone" at bounding box center [1063, 70] width 70 height 11
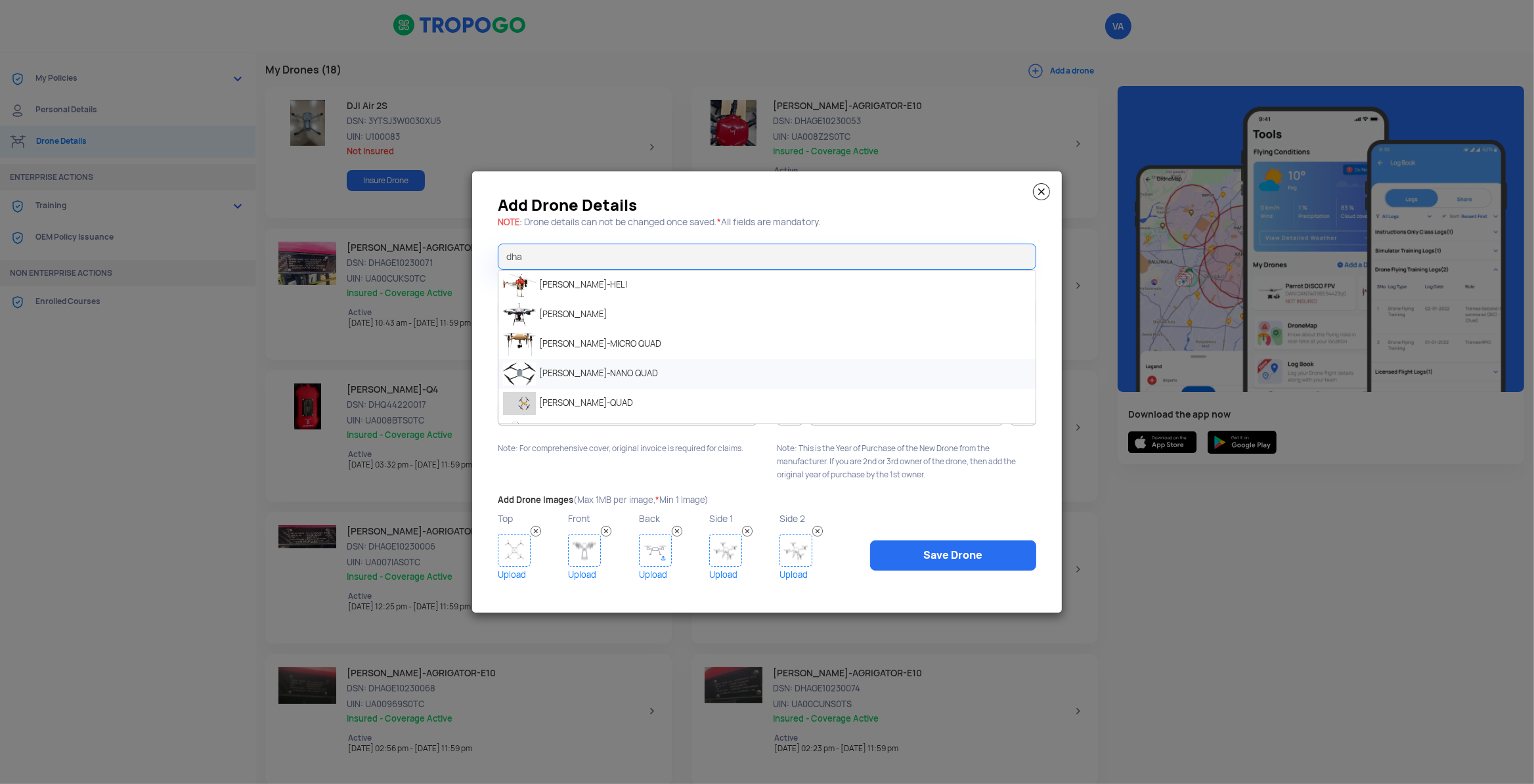
scroll to position [201, 0]
click at [636, 380] on li "[PERSON_NAME]-AGRIGATOR-E10" at bounding box center [767, 379] width 537 height 30
type input "[PERSON_NAME]-AGRIGATOR-E10"
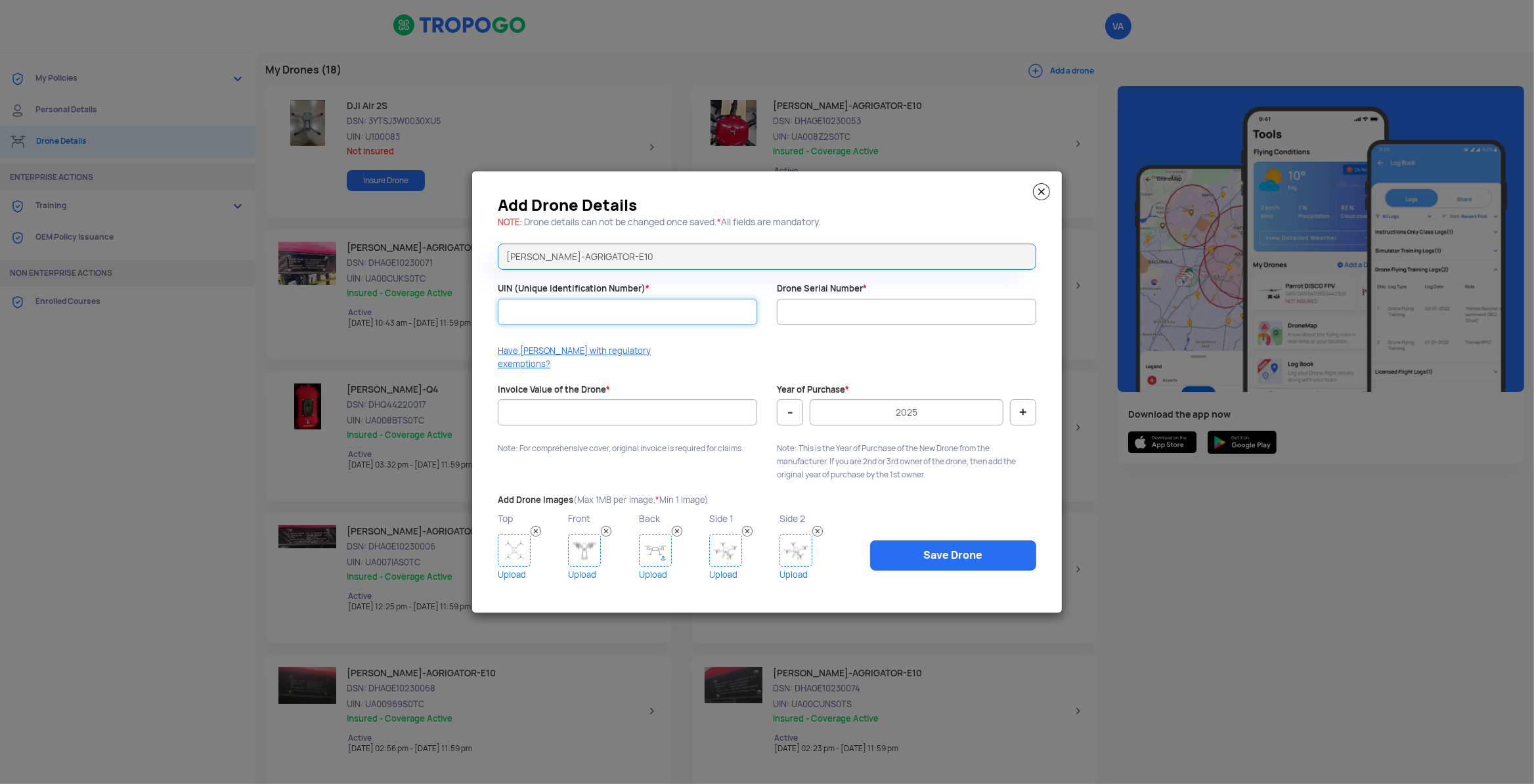
click at [552, 323] on input "UIN (Unique Identification Number) *" at bounding box center [627, 312] width 259 height 26
type input "UA00DY6S0TC"
type input "DHAGE10240256"
click at [614, 414] on input "Invoice Value of the Drone *" at bounding box center [627, 412] width 259 height 26
type input "720200"
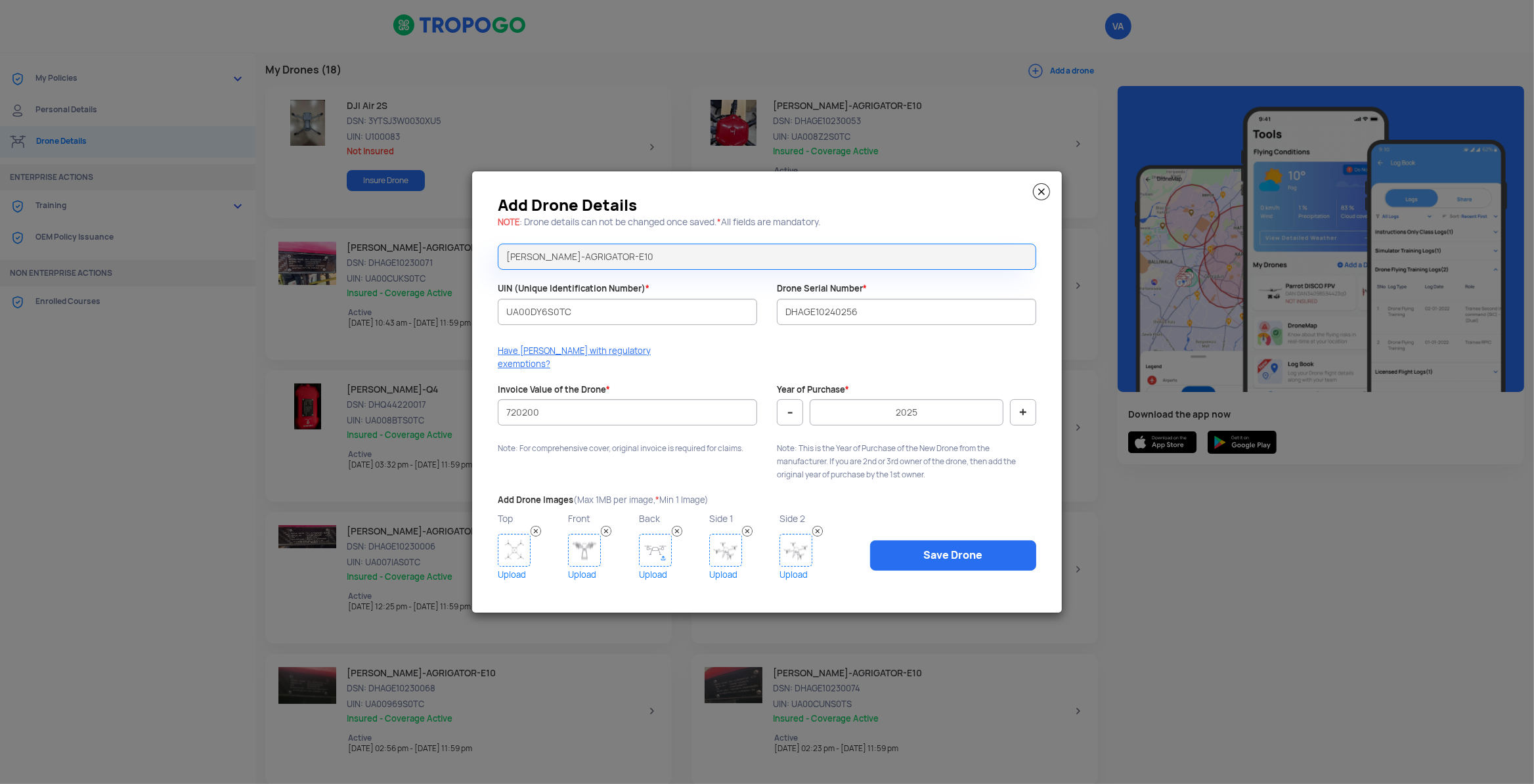
click at [791, 408] on button "-" at bounding box center [790, 412] width 26 height 26
type input "2024"
click at [502, 551] on img at bounding box center [513, 550] width 33 height 33
click at [960, 554] on link "Save Drone" at bounding box center [953, 555] width 166 height 31
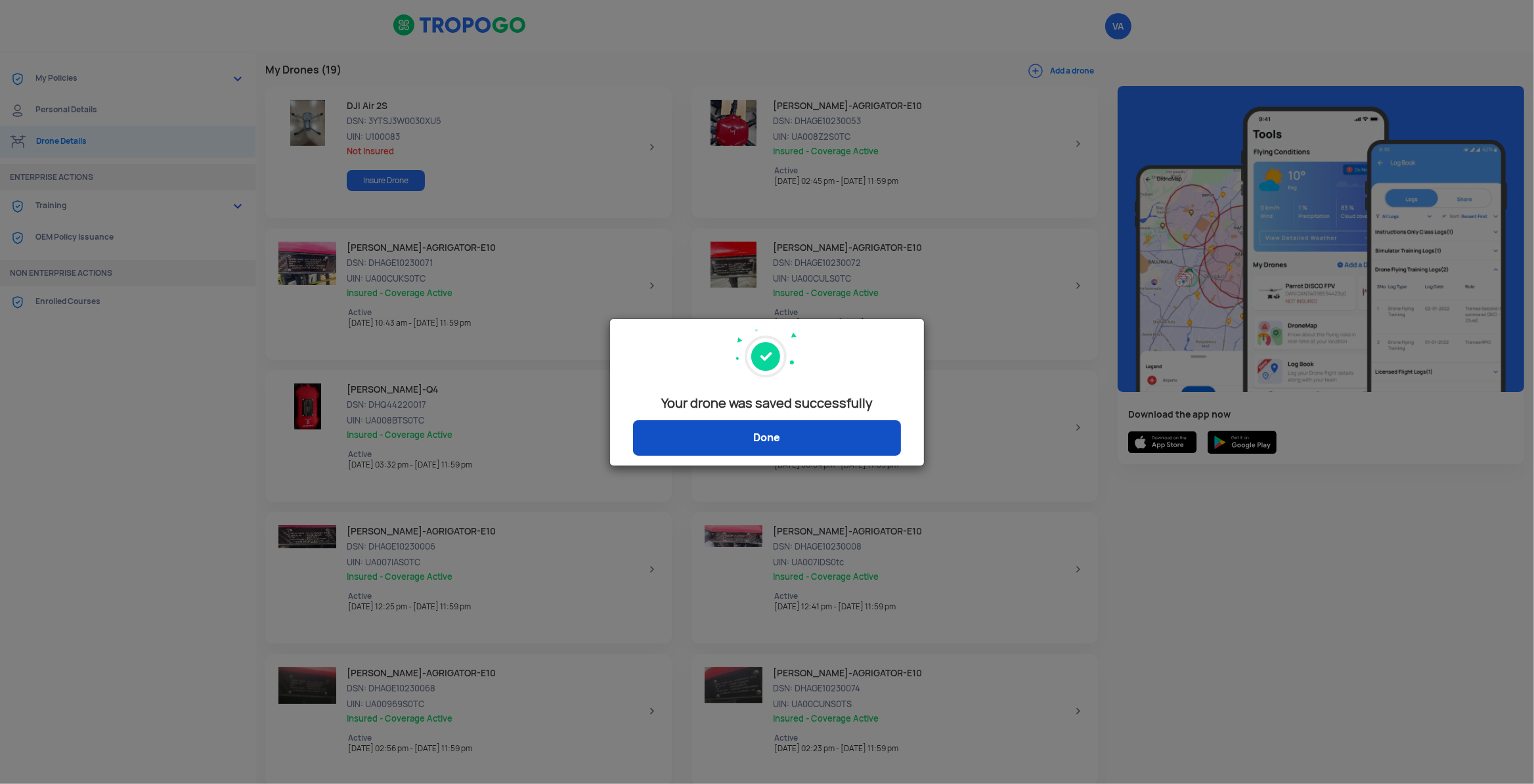
click at [723, 431] on link "Done" at bounding box center [767, 438] width 268 height 35
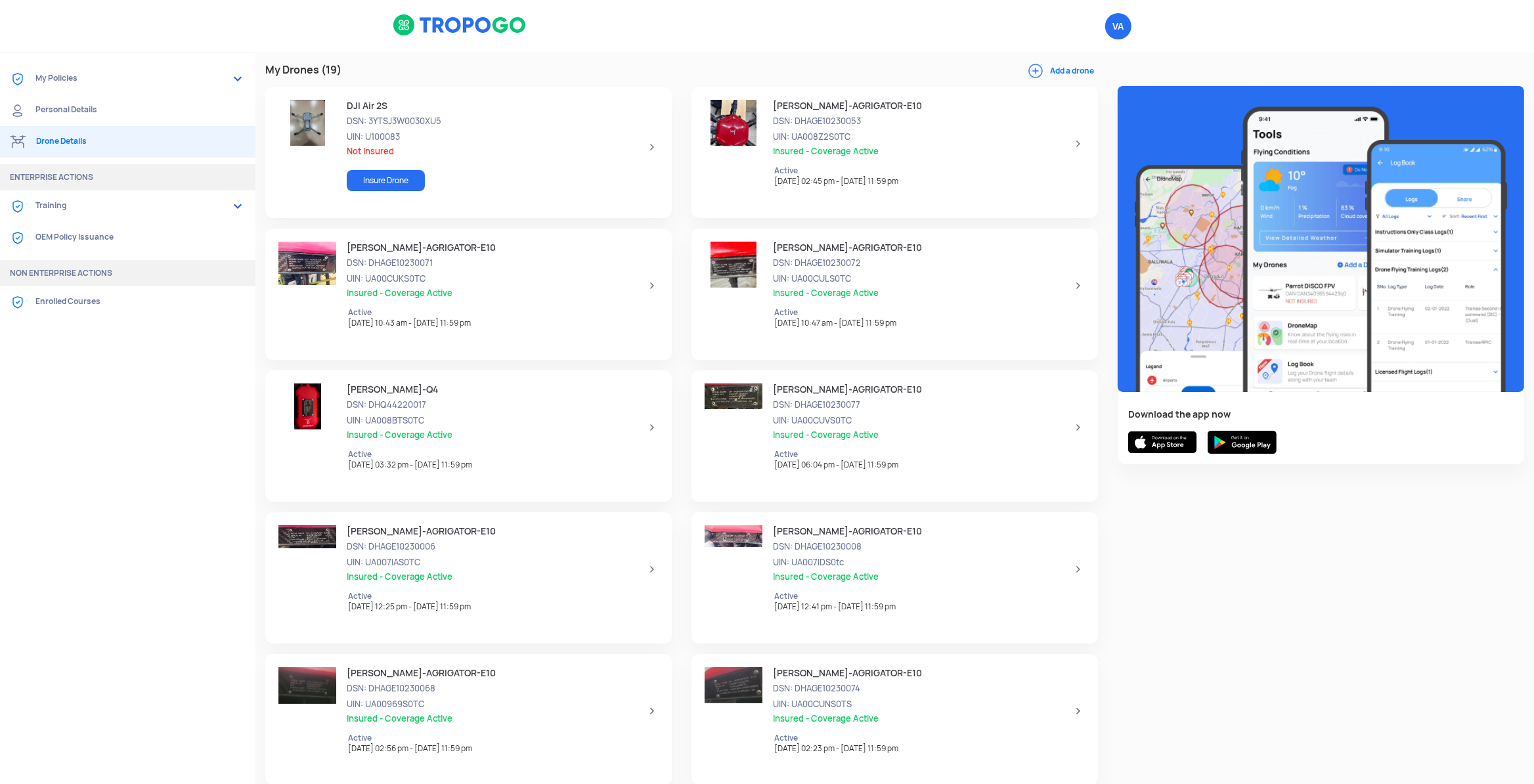
click at [1056, 76] on button "Add a drone" at bounding box center [1063, 70] width 70 height 11
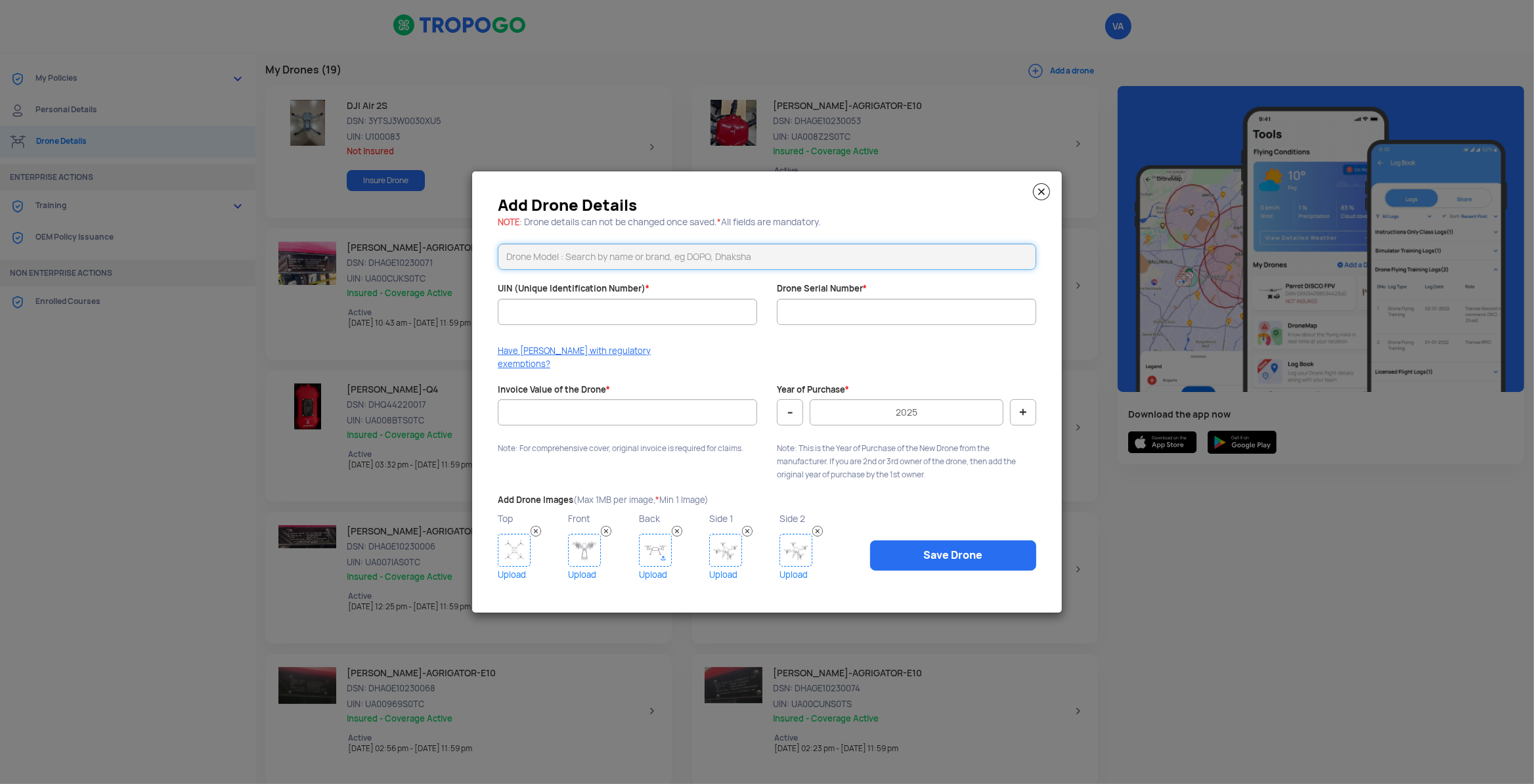
click at [574, 269] on input "text" at bounding box center [767, 256] width 539 height 26
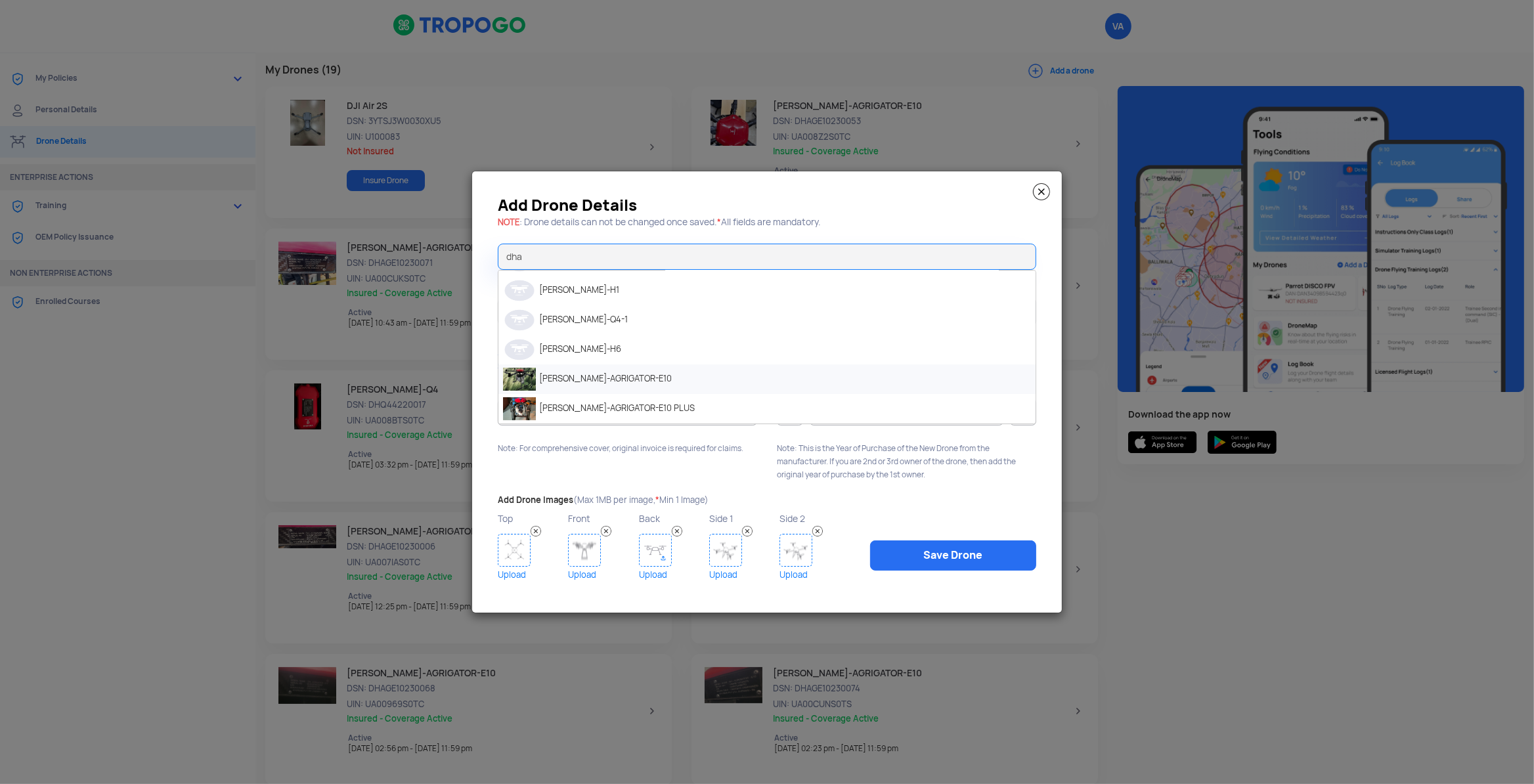
click at [654, 378] on li "[PERSON_NAME]-AGRIGATOR-E10" at bounding box center [767, 379] width 537 height 30
type input "[PERSON_NAME]-AGRIGATOR-E10"
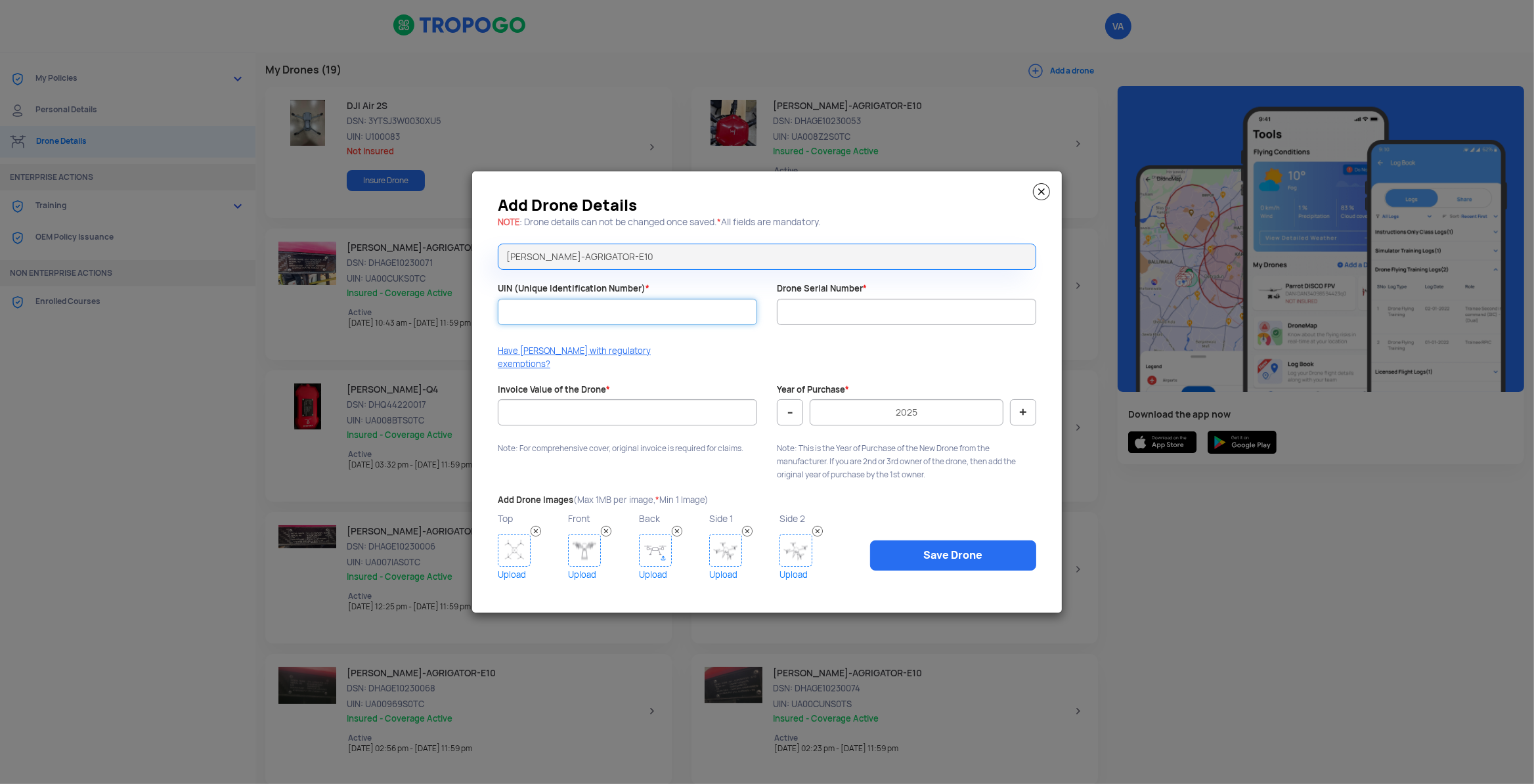
click at [725, 317] on input "UIN (Unique Identification Number) *" at bounding box center [627, 312] width 259 height 26
type input "UA008Z3S0TC"
type input "A"
type input "DHAGE10230054"
click at [552, 409] on input "Invoice Value of the Drone *" at bounding box center [627, 412] width 259 height 26
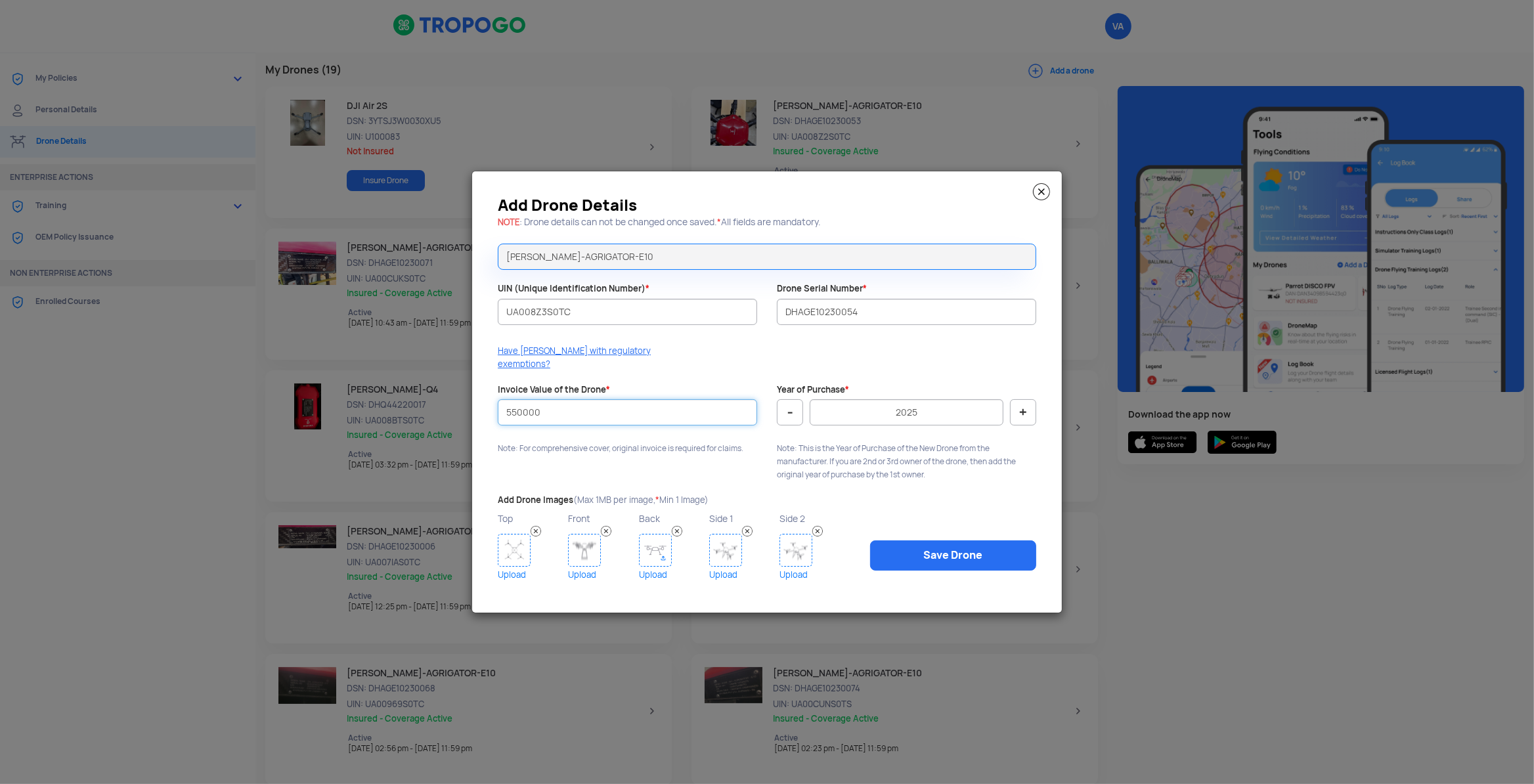
type input "550000"
click at [782, 413] on button "-" at bounding box center [790, 412] width 26 height 26
click at [782, 413] on button "-" at bounding box center [790, 412] width 26 height 26
type input "2023"
click at [517, 547] on img at bounding box center [513, 550] width 33 height 33
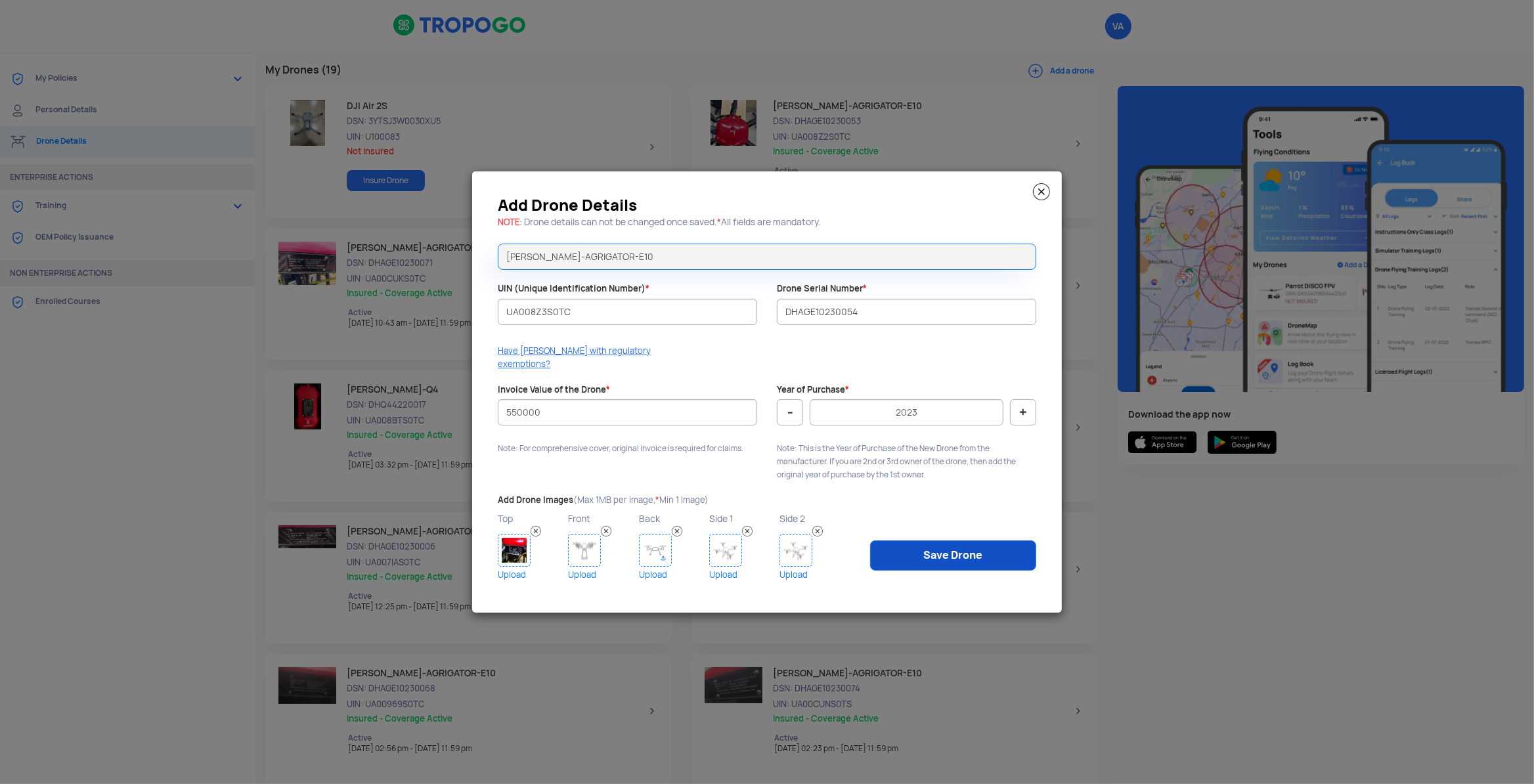
click at [960, 550] on link "Save Drone" at bounding box center [953, 555] width 166 height 31
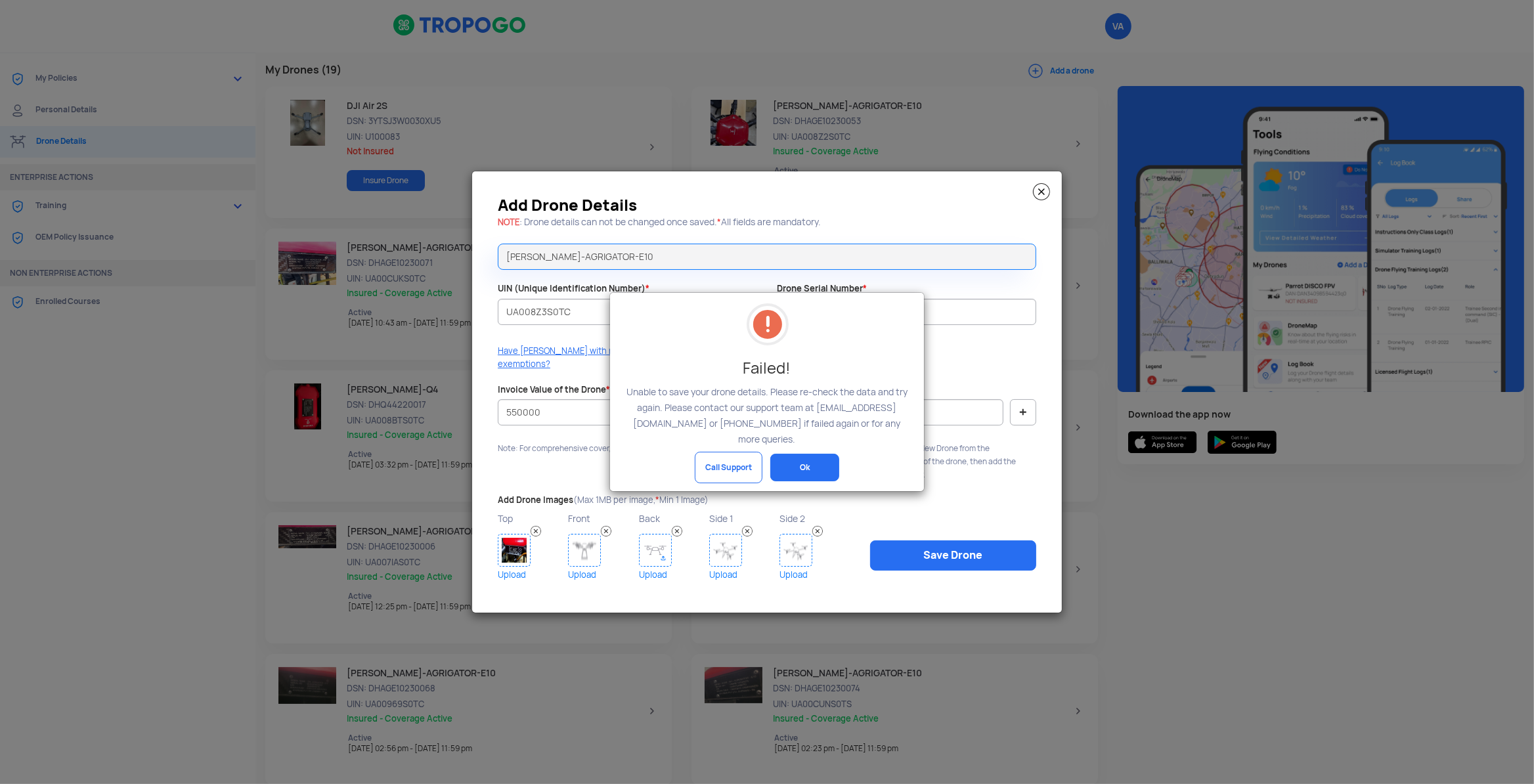
click at [812, 462] on button "Ok" at bounding box center [805, 468] width 69 height 27
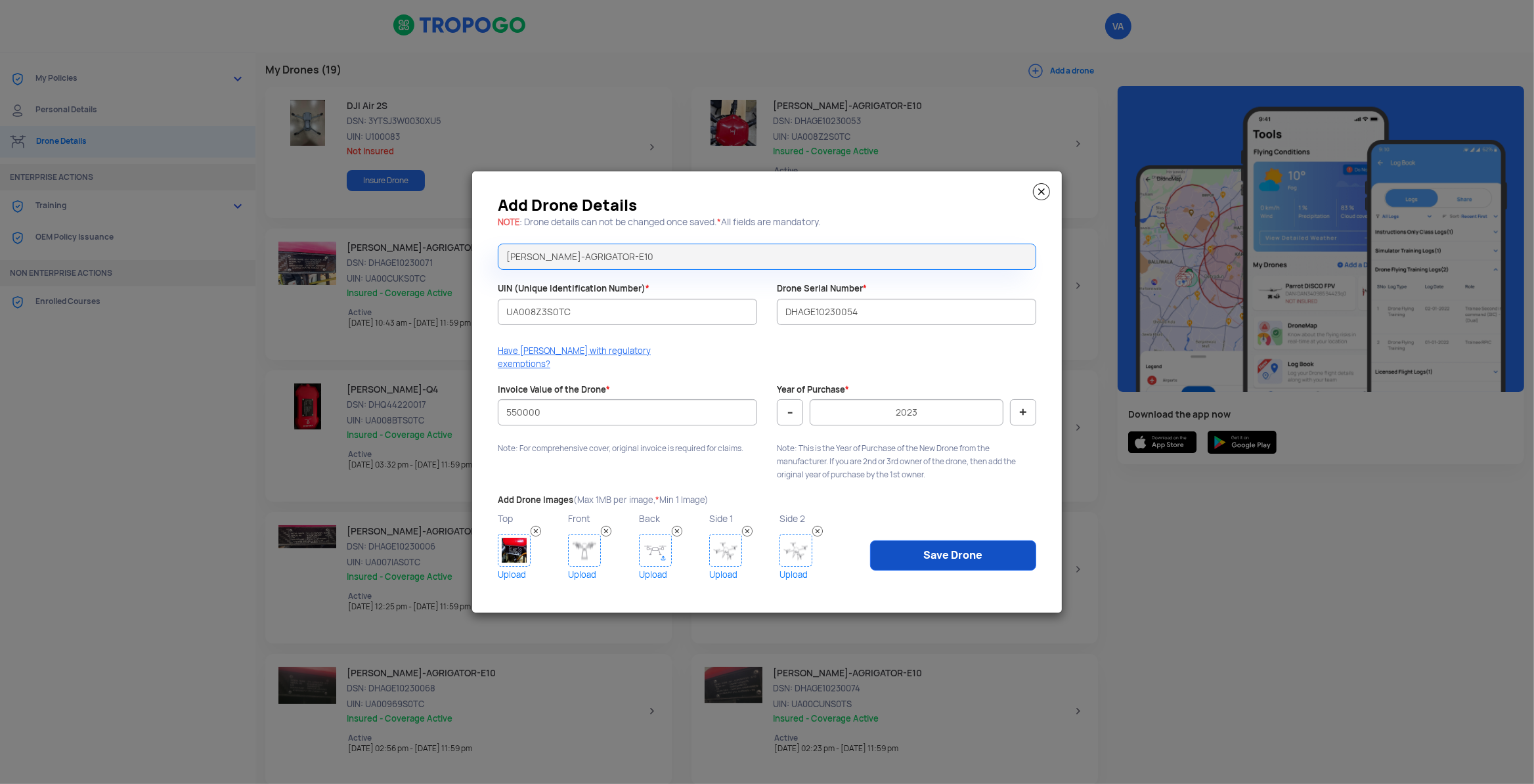
click at [909, 561] on link "Save Drone" at bounding box center [953, 555] width 166 height 31
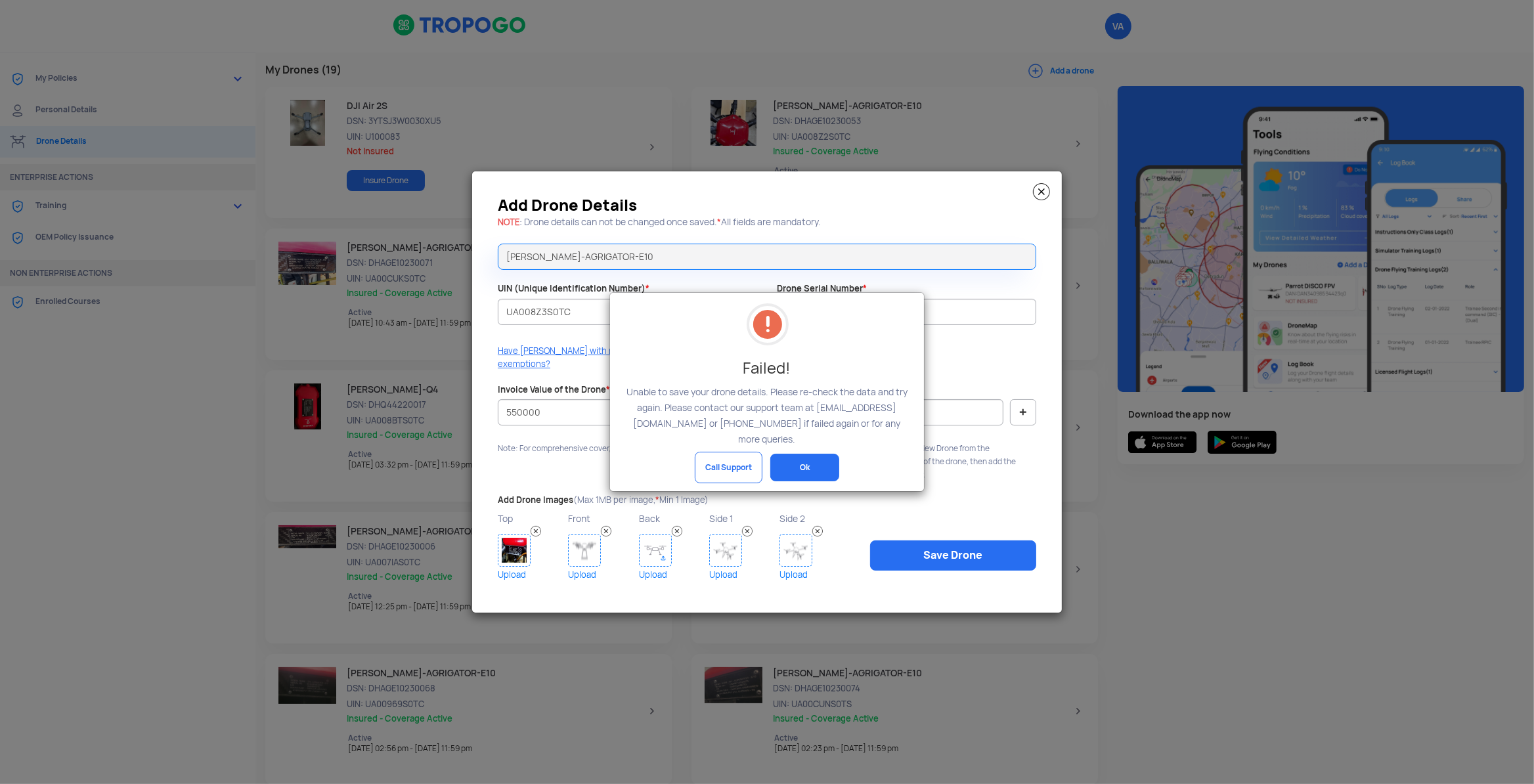
click at [800, 457] on button "Ok" at bounding box center [805, 468] width 69 height 27
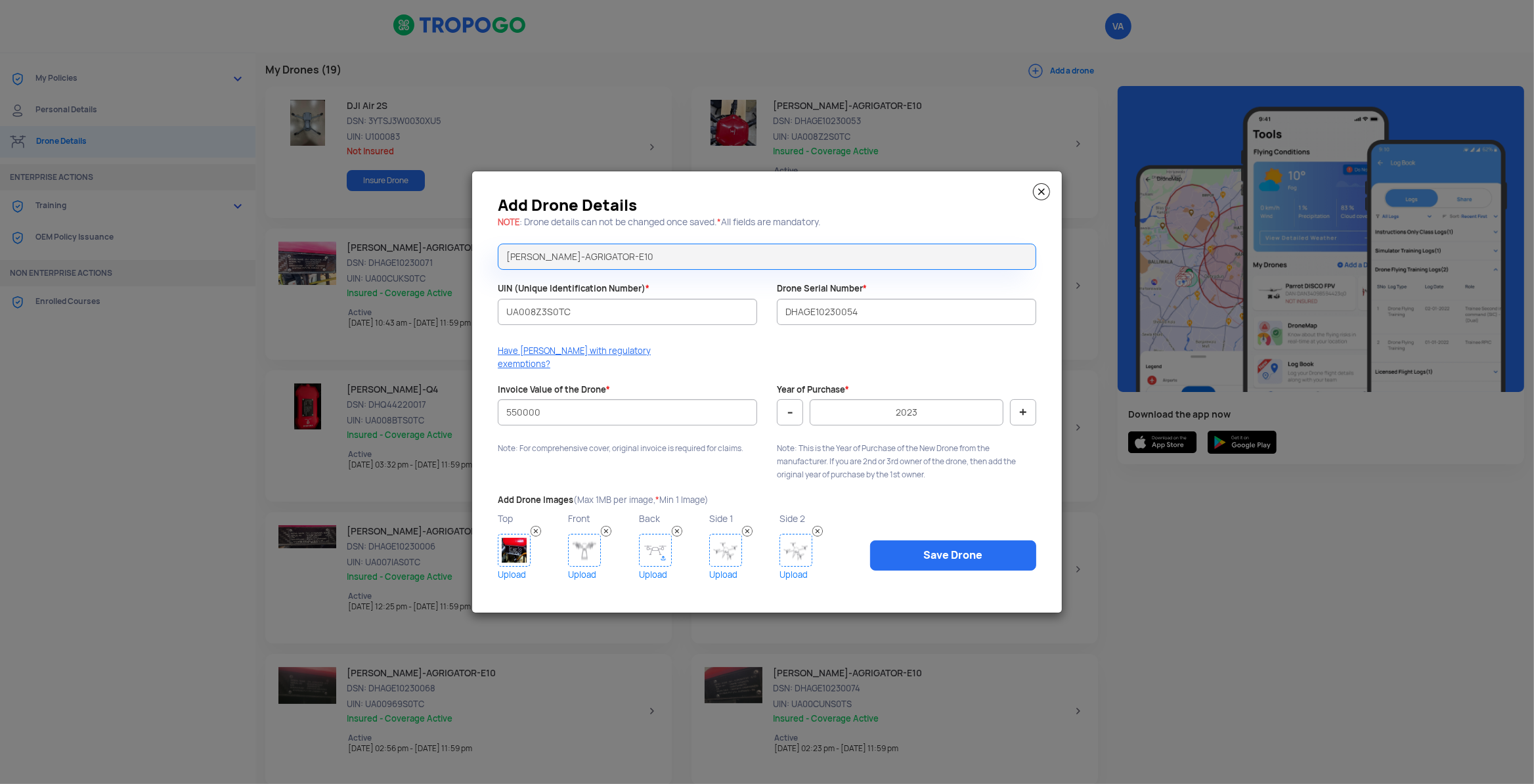
click at [582, 552] on img at bounding box center [584, 550] width 33 height 33
click at [955, 551] on link "Save Drone" at bounding box center [953, 555] width 166 height 31
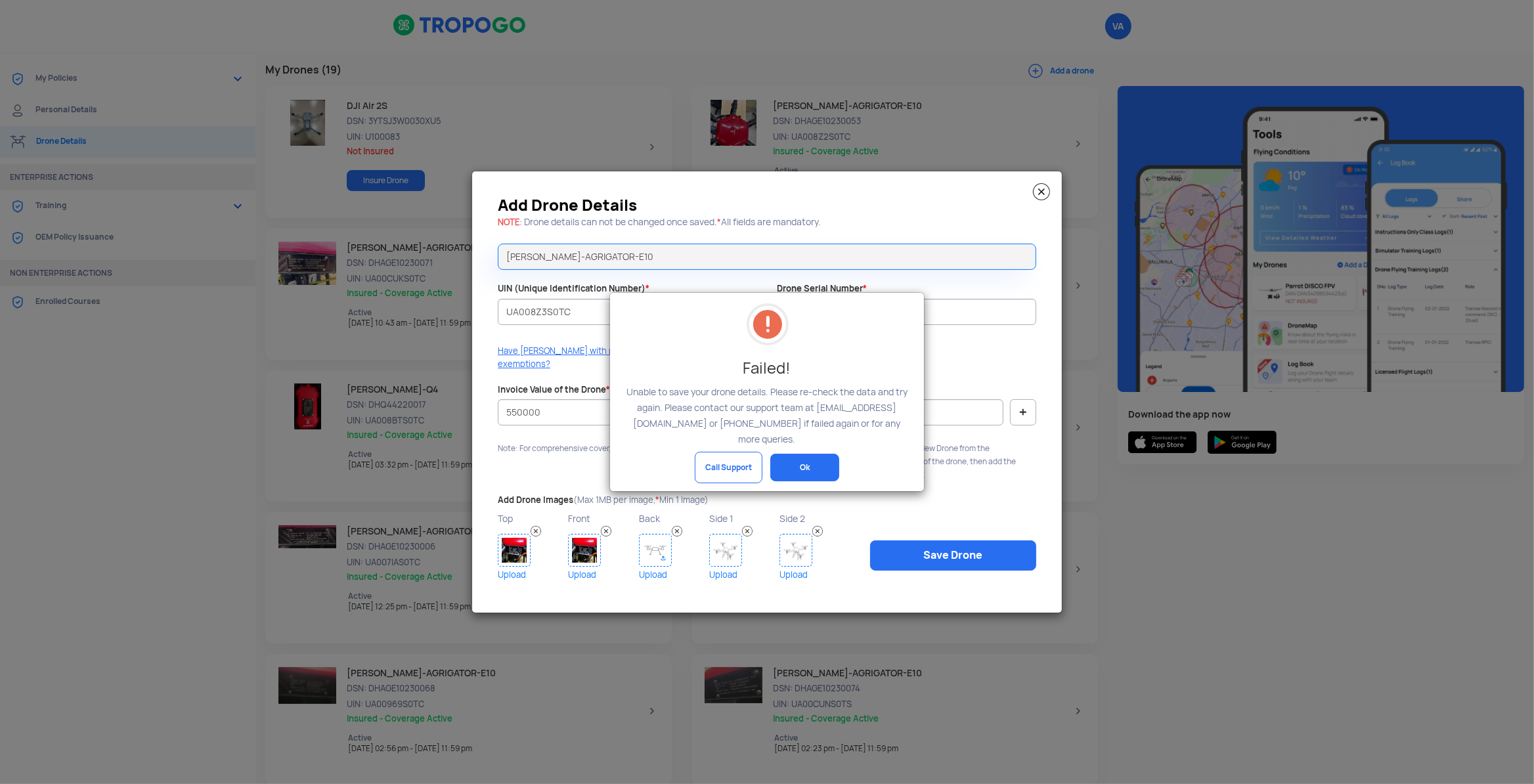
click at [804, 468] on button "Ok" at bounding box center [805, 468] width 69 height 27
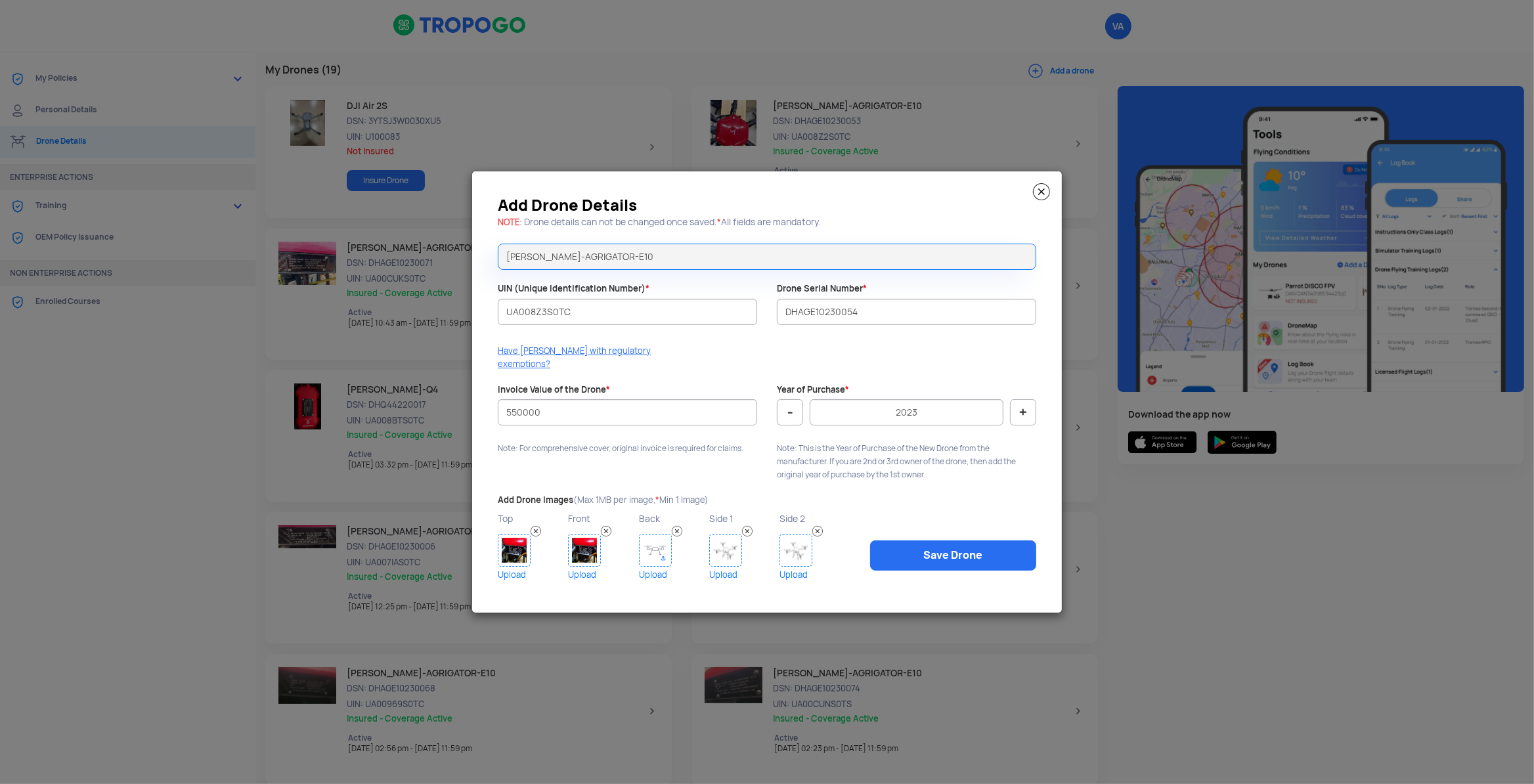
click at [1034, 201] on img at bounding box center [1041, 191] width 17 height 17
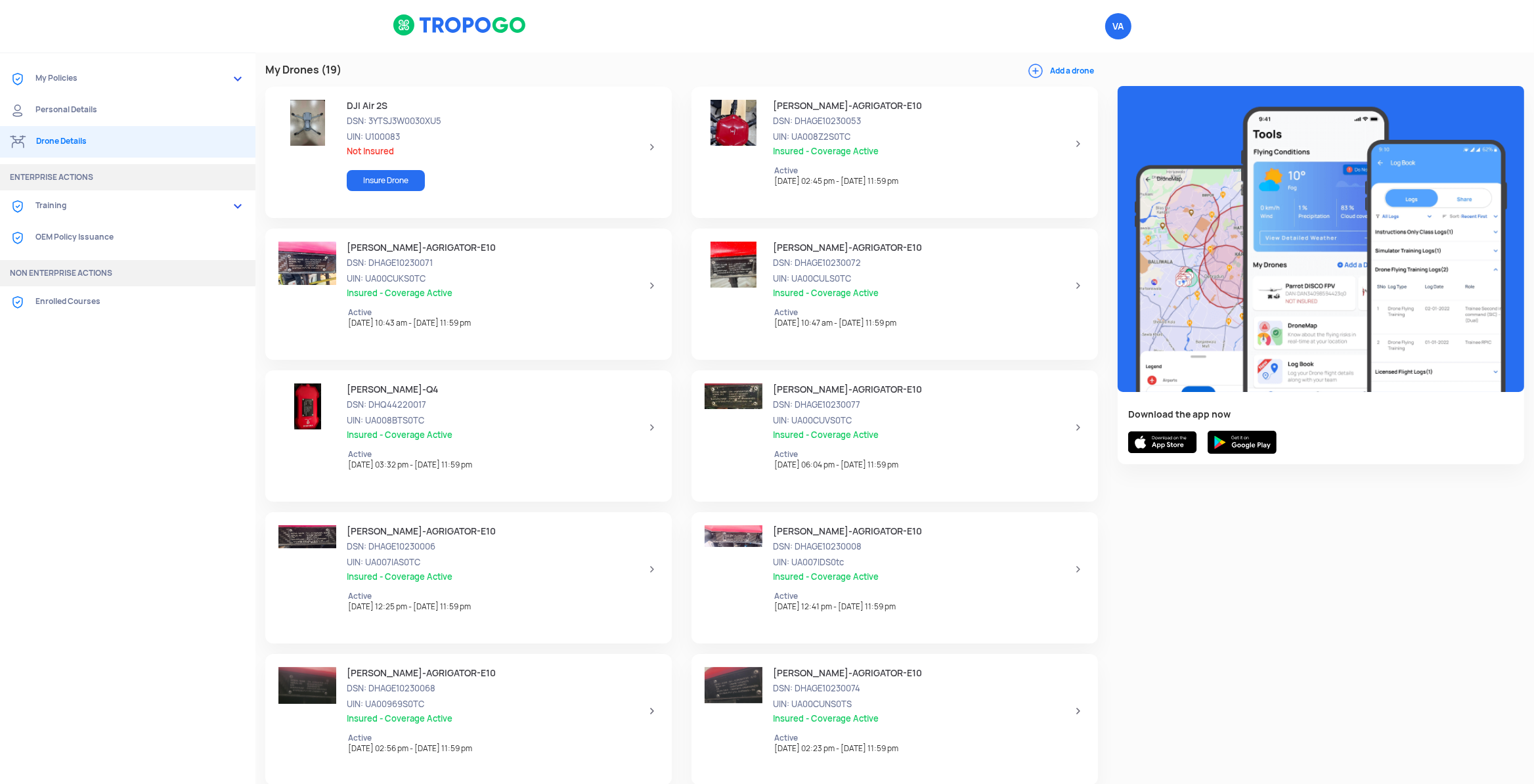
click at [1210, 593] on div at bounding box center [895, 779] width 1278 height 1452
click at [82, 79] on link "My Policies" at bounding box center [127, 79] width 256 height 31
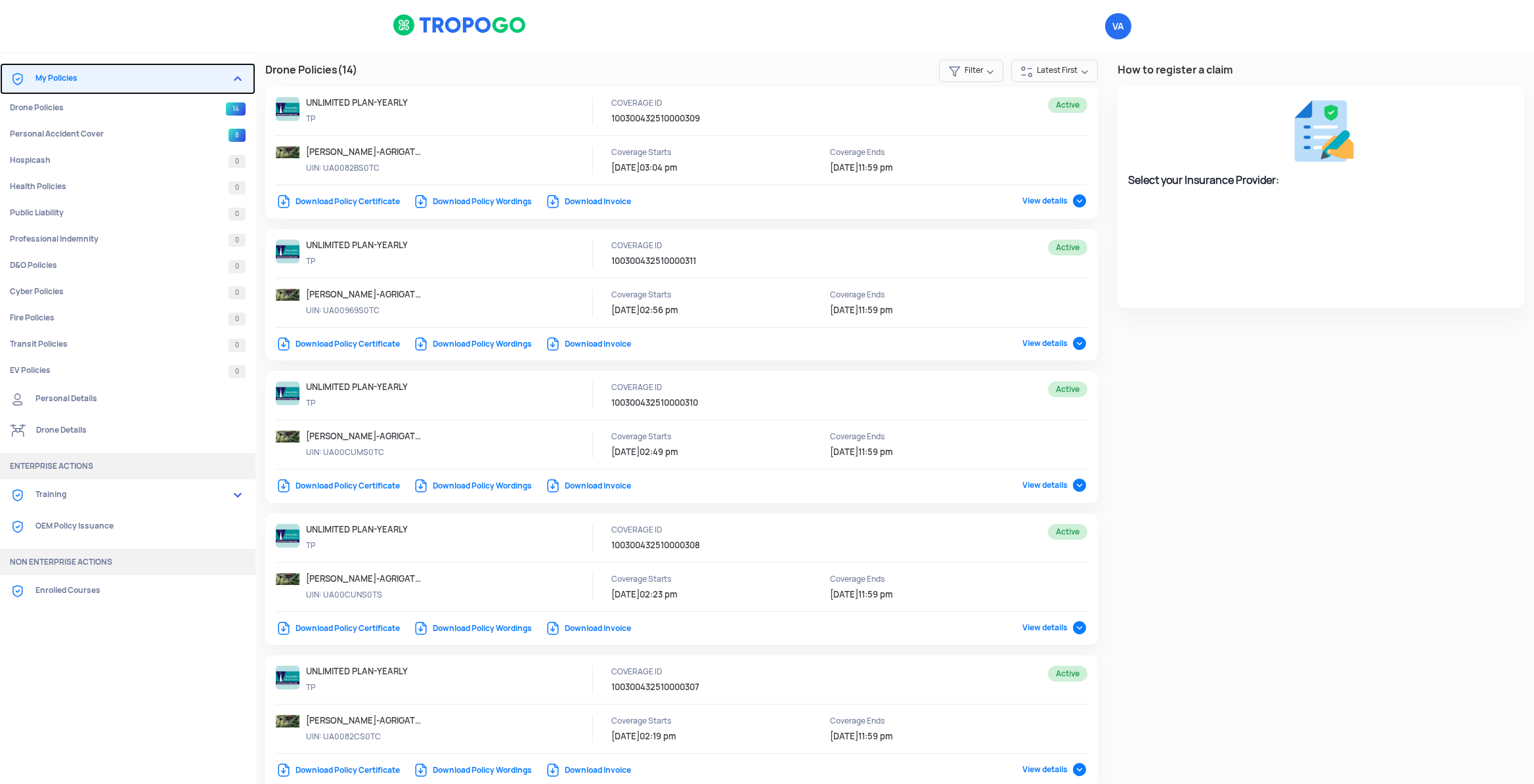
select select "National Insurance"
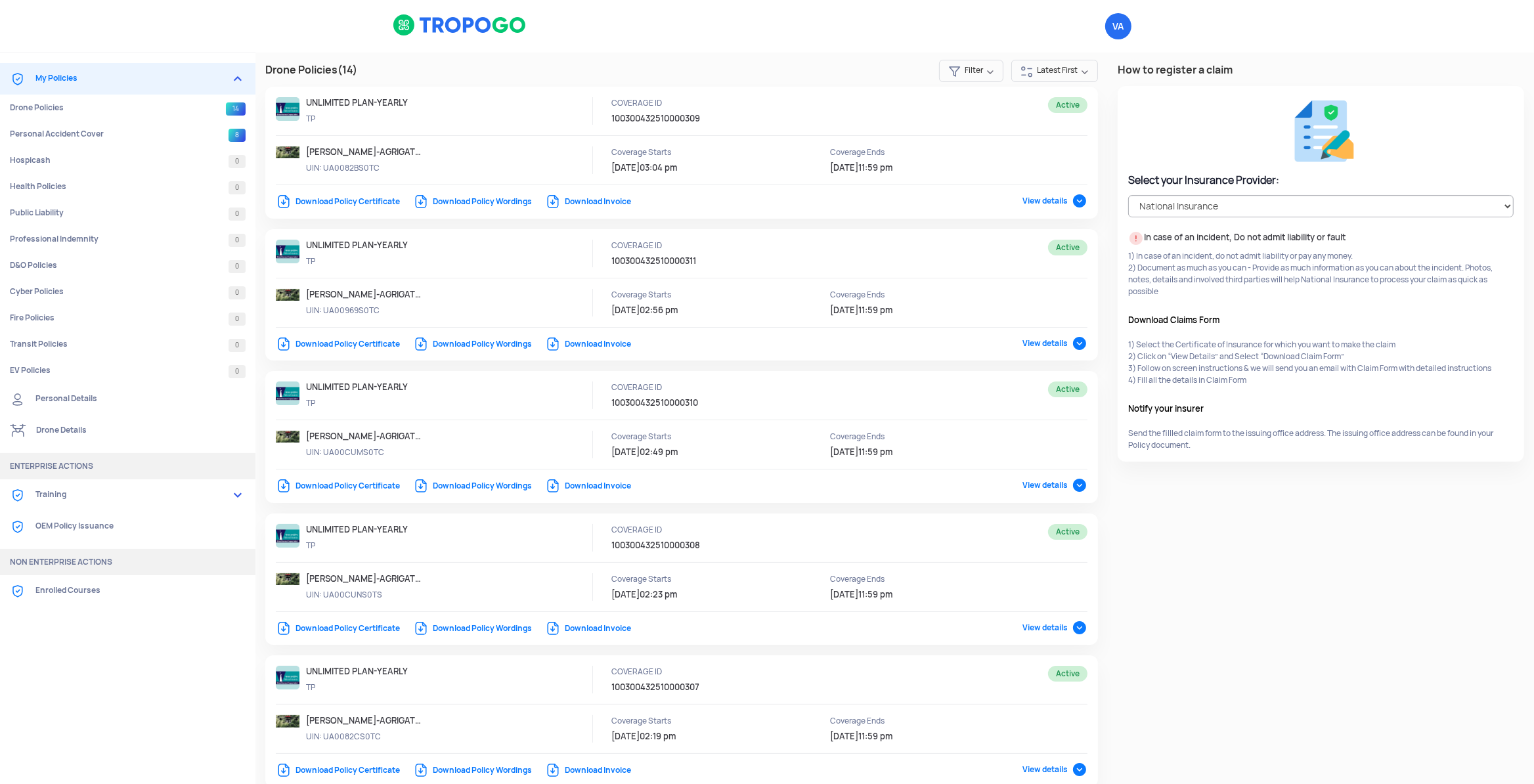
click at [88, 79] on link "My Policies" at bounding box center [127, 79] width 256 height 31
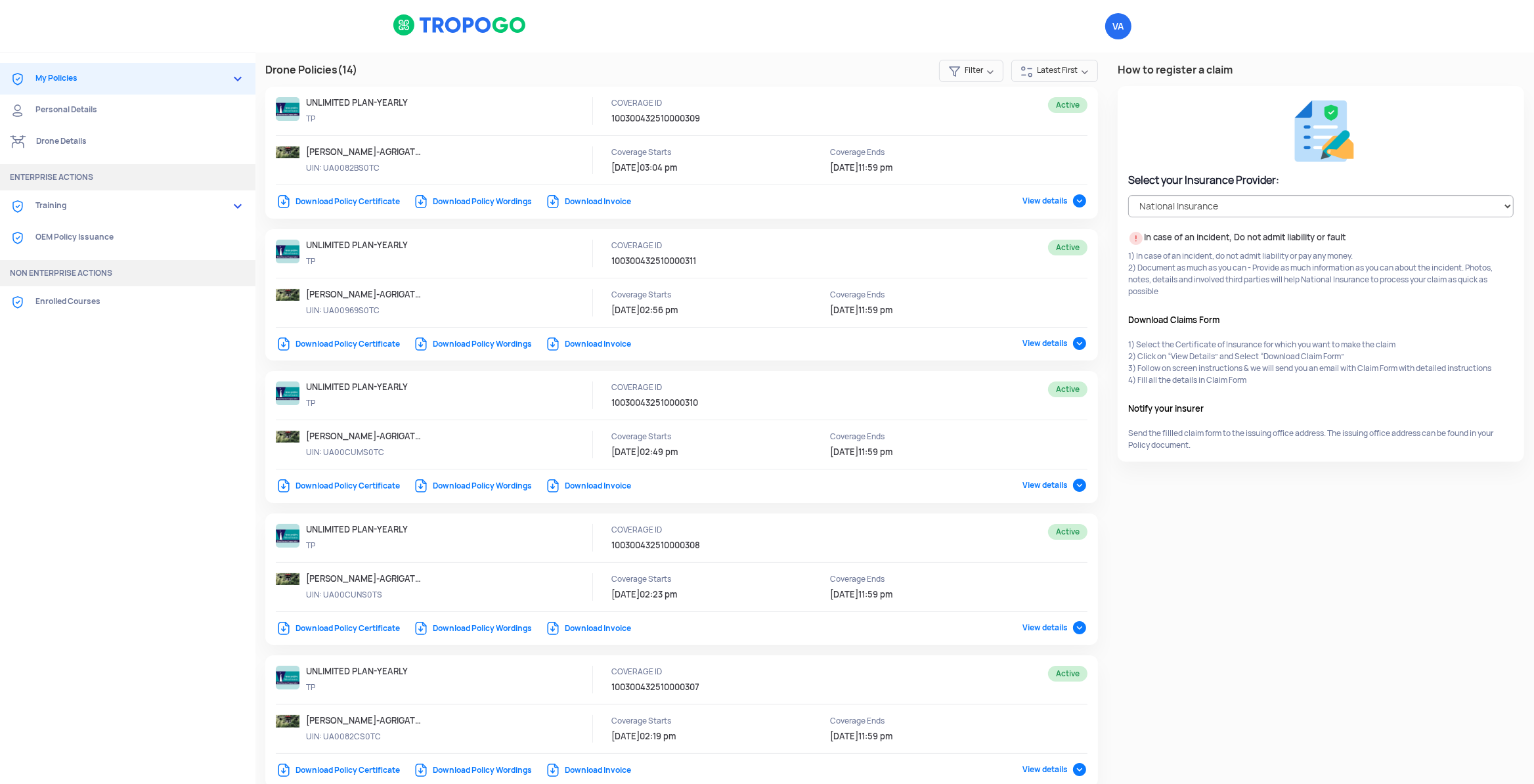
click at [98, 143] on link "Drone Details" at bounding box center [127, 141] width 256 height 31
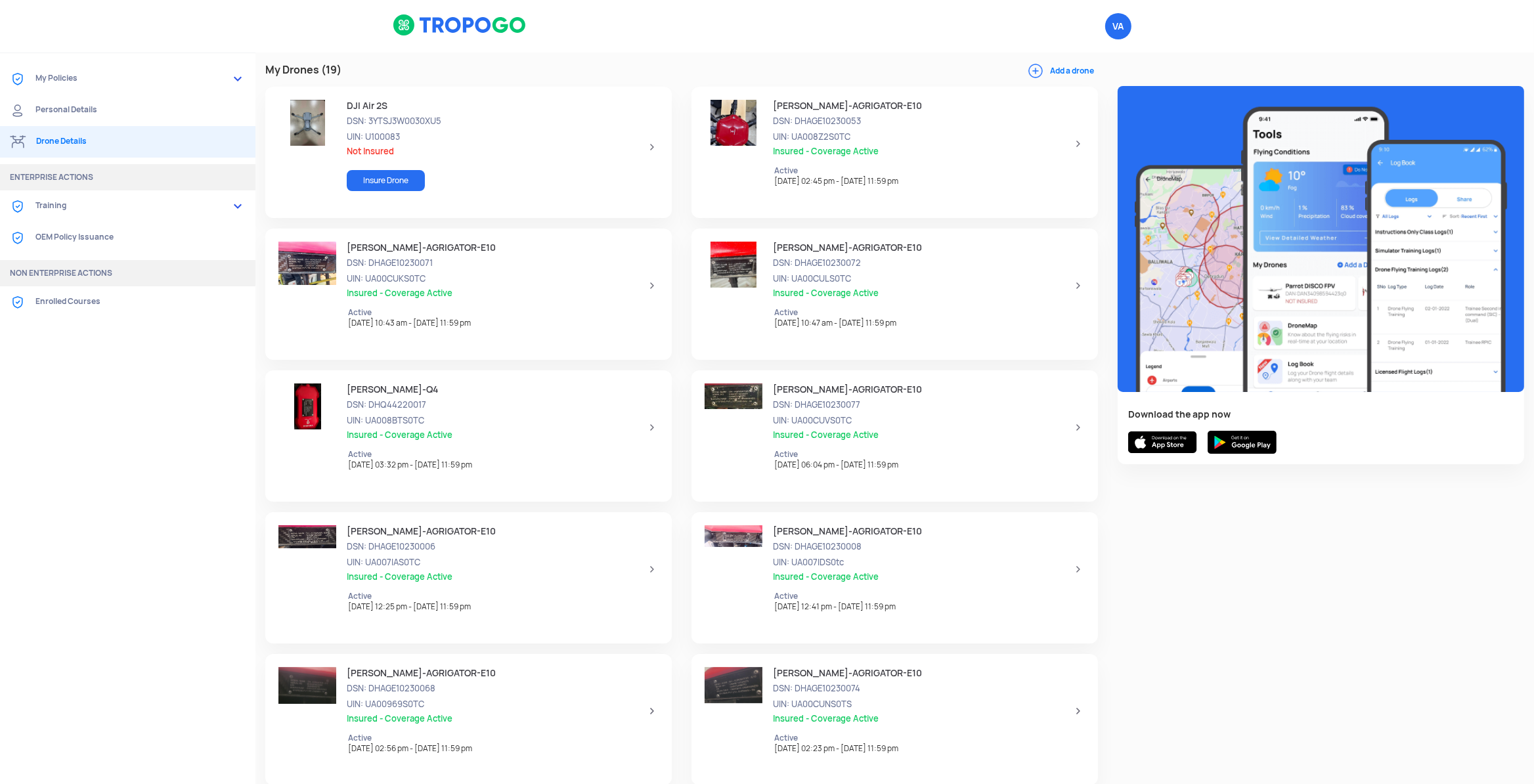
click at [1066, 74] on button "Add a drone" at bounding box center [1063, 70] width 70 height 11
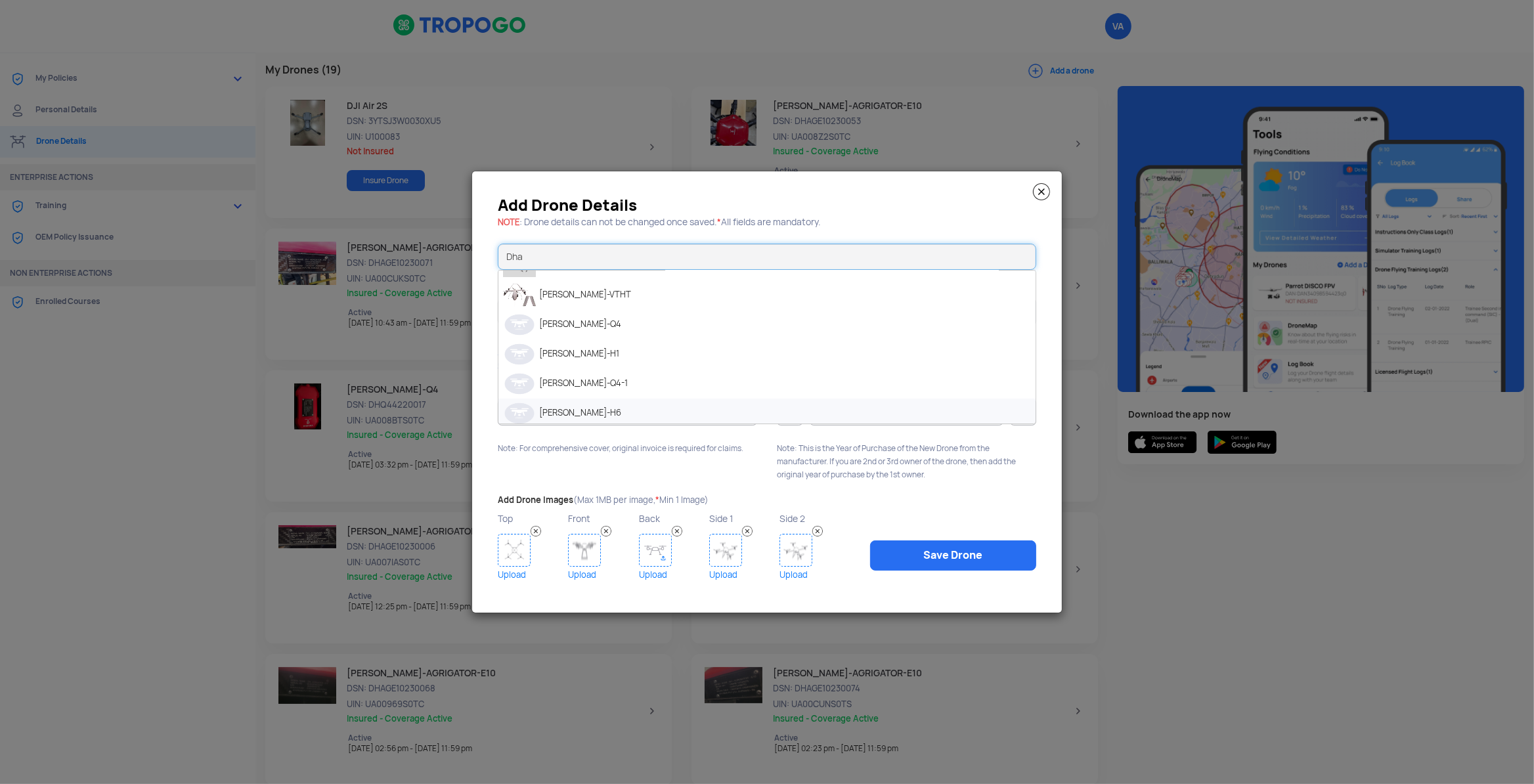
scroll to position [201, 0]
click at [661, 394] on li "[PERSON_NAME]-AGRIGATOR-E10" at bounding box center [767, 379] width 537 height 30
type input "[PERSON_NAME]-AGRIGATOR-E10"
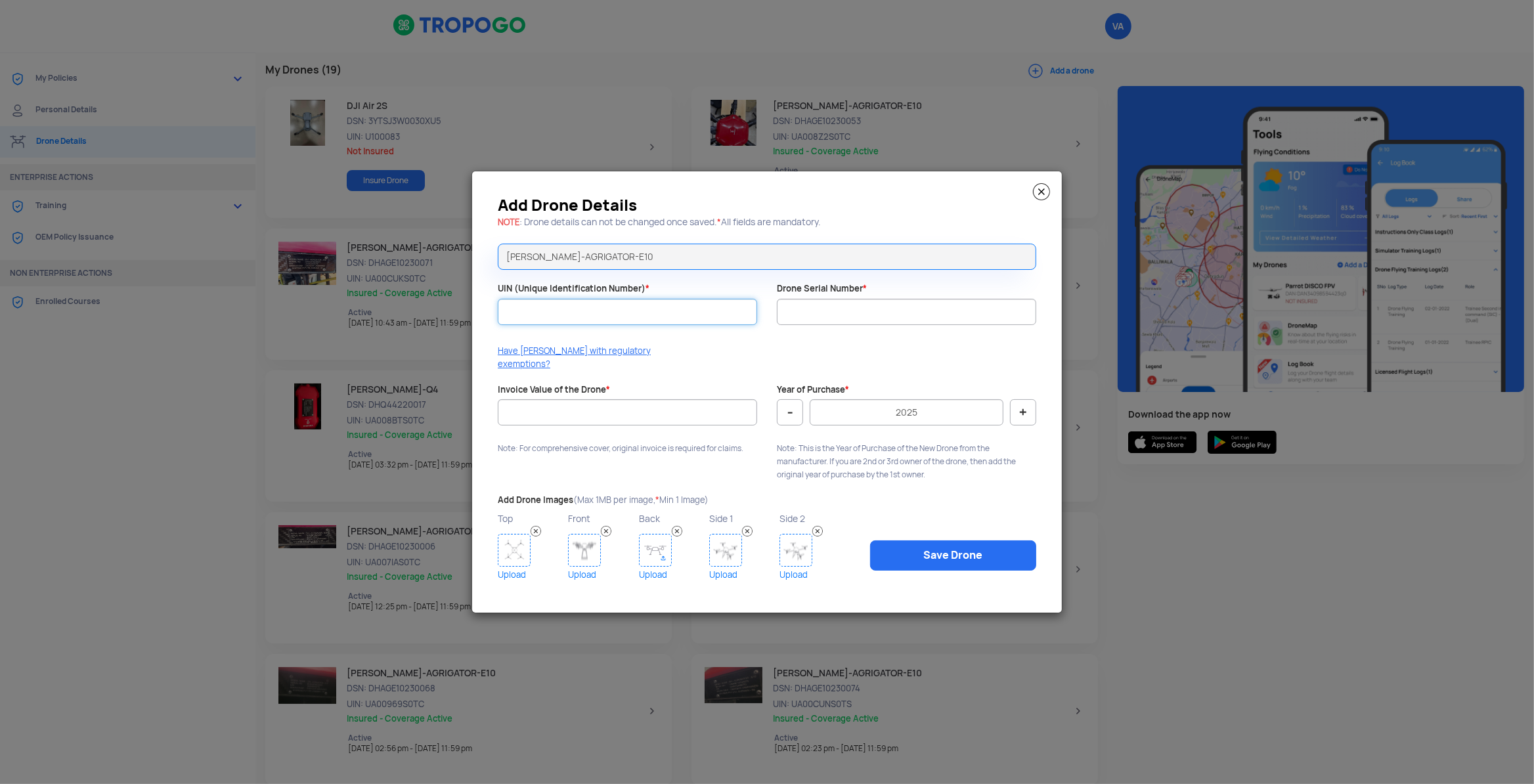
click at [636, 323] on input "UIN (Unique Identification Number) *" at bounding box center [627, 312] width 259 height 26
type input "UA007HHS0TC"
paste input "DHAGE10230003"
type input "DHAGE10230003"
click at [577, 408] on input "Invoice Value of the Drone *" at bounding box center [627, 412] width 259 height 26
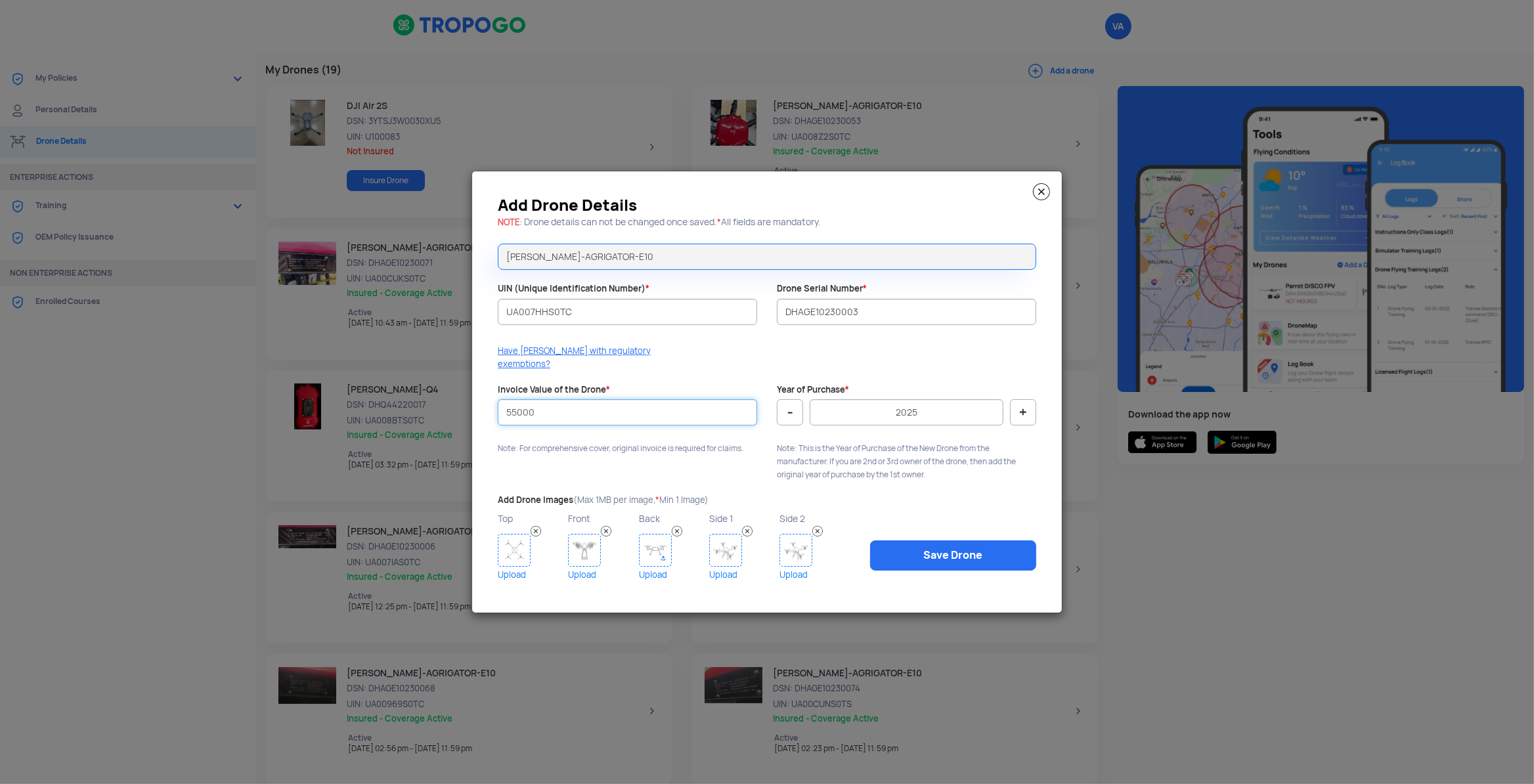
type input "550000"
drag, startPoint x: 634, startPoint y: 410, endPoint x: 391, endPoint y: 388, distance: 244.0
click at [497, 399] on input "550000" at bounding box center [627, 412] width 259 height 26
type input "550000"
click at [788, 410] on button "-" at bounding box center [790, 412] width 26 height 26
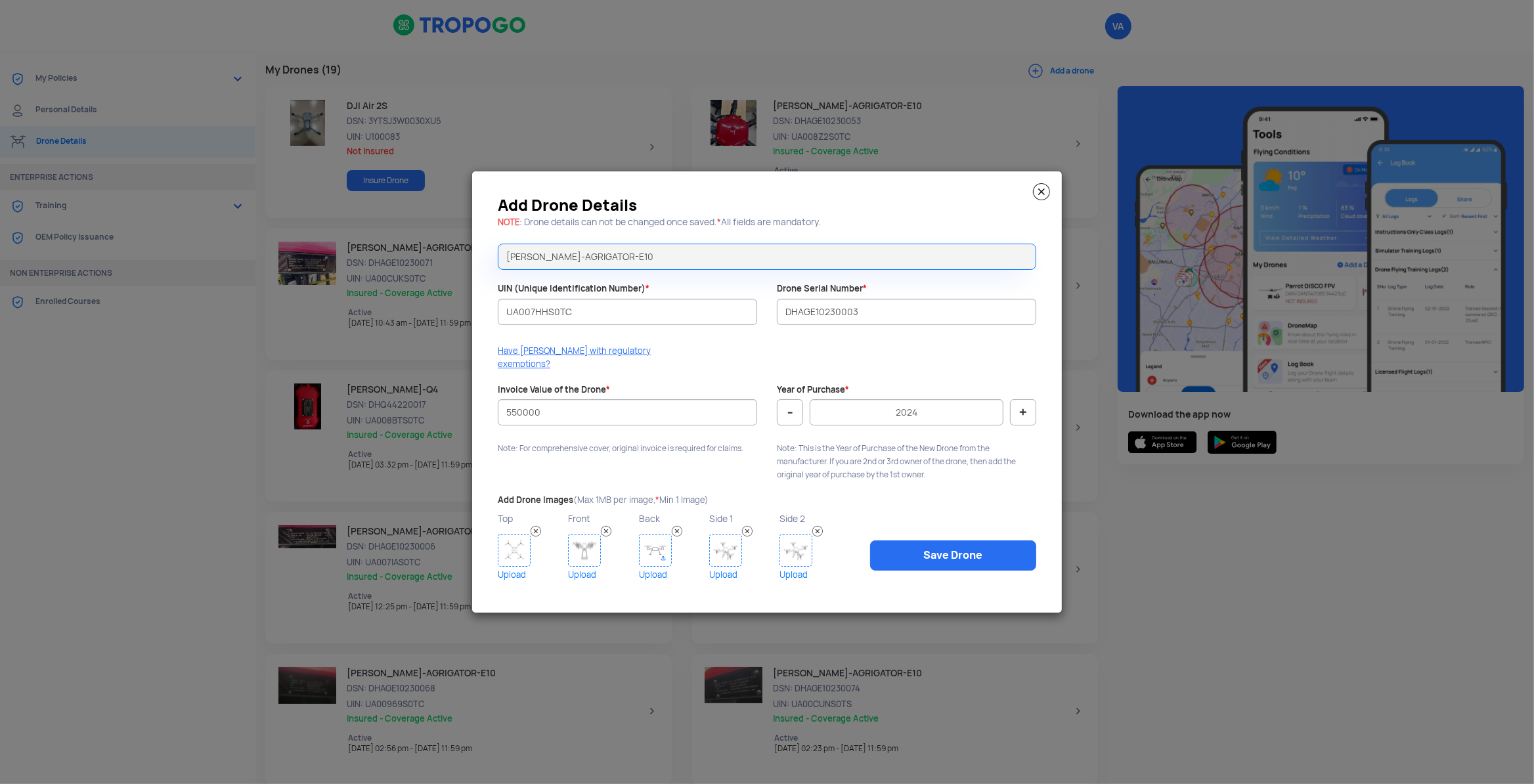
click at [788, 410] on button "-" at bounding box center [790, 412] width 26 height 26
type input "2023"
click at [522, 551] on img at bounding box center [513, 550] width 33 height 33
click at [918, 557] on link "Save Drone" at bounding box center [953, 555] width 166 height 31
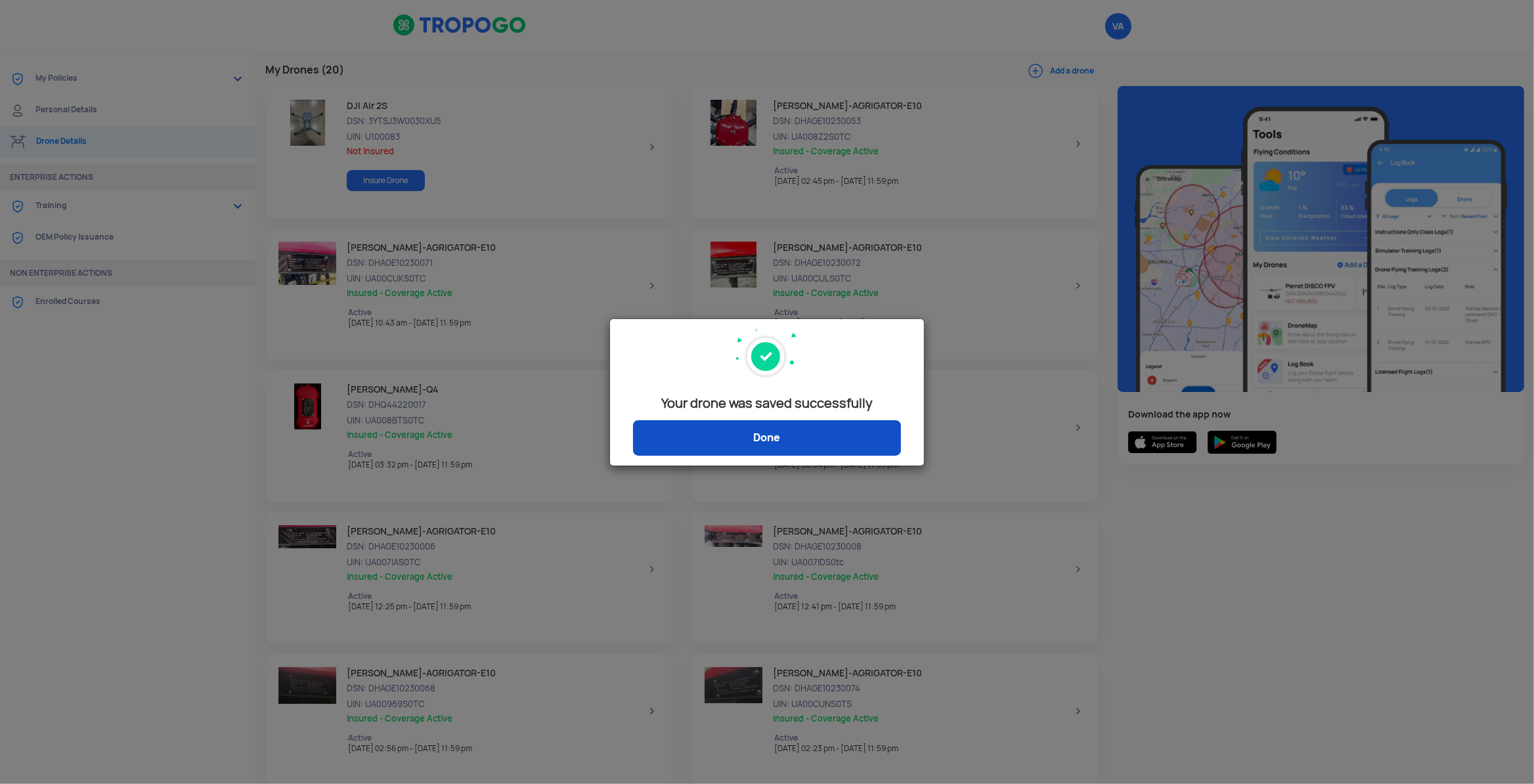
click at [734, 439] on link "Done" at bounding box center [767, 438] width 268 height 35
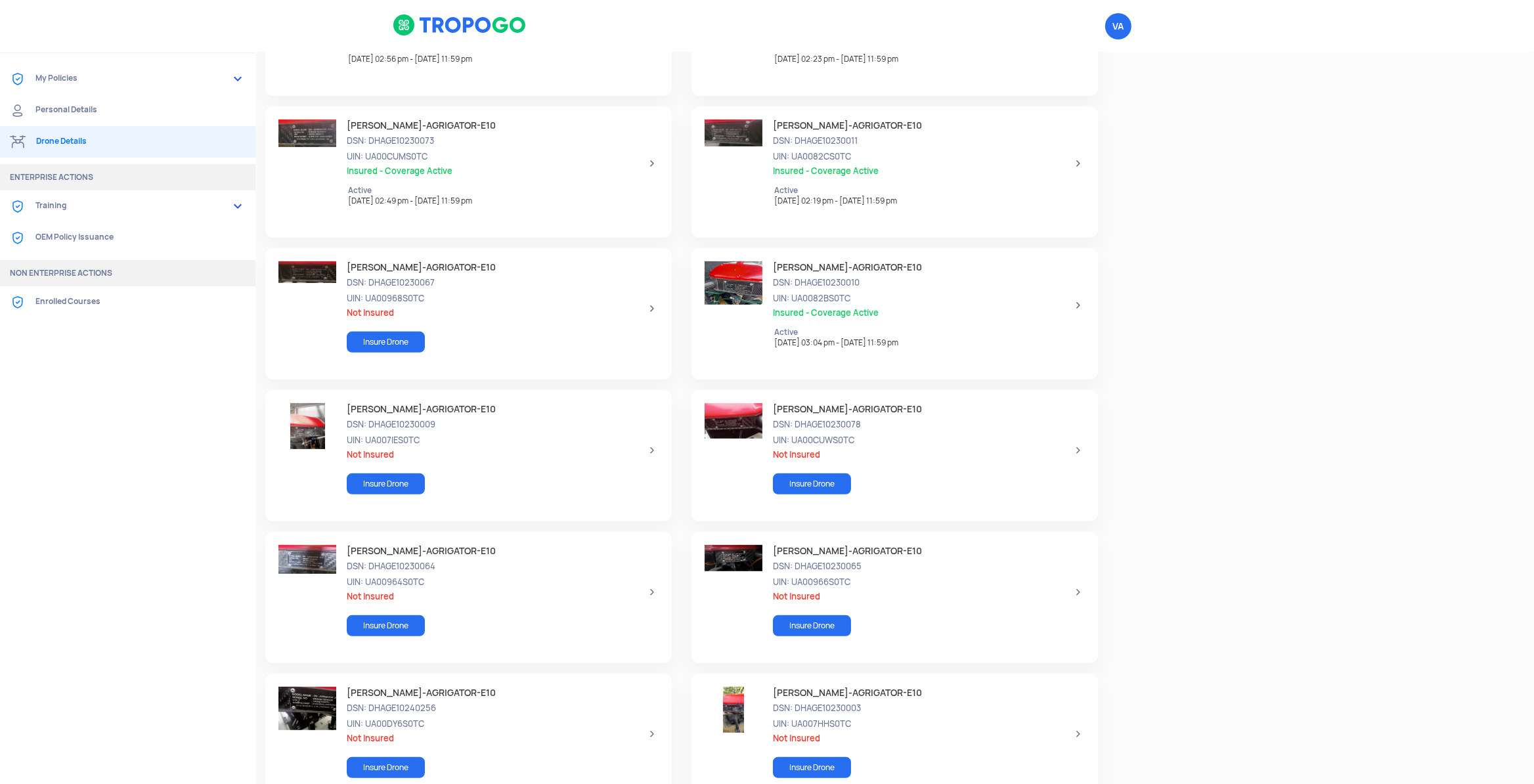
scroll to position [773, 0]
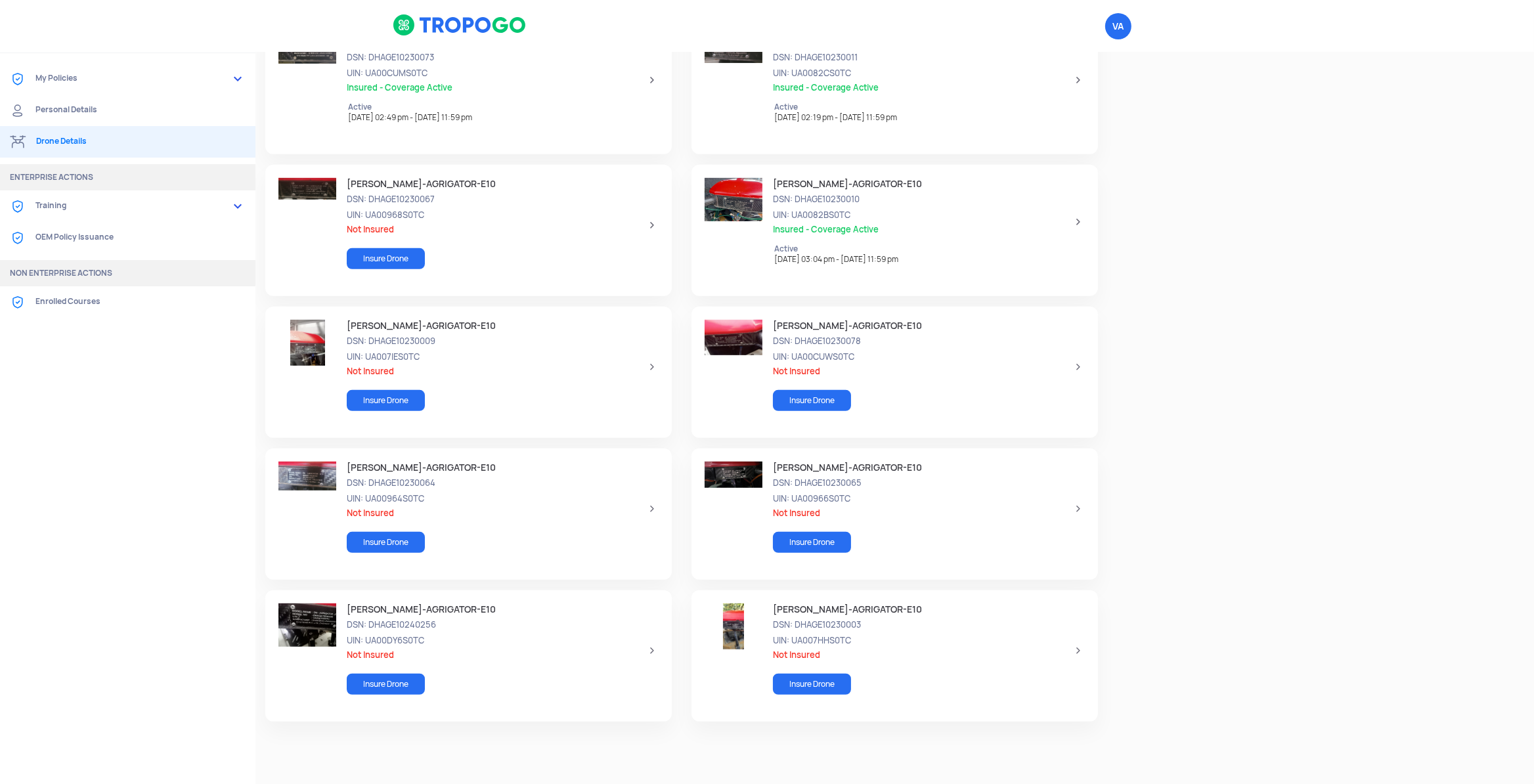
click at [1329, 453] on div at bounding box center [895, 6] width 1278 height 1452
click at [1069, 651] on div "[PERSON_NAME]-AGRIGATOR-E10 DSN: DHAGE10230003 UIN: UA007HHS0TC Not Insured Ins…" at bounding box center [923, 650] width 323 height 94
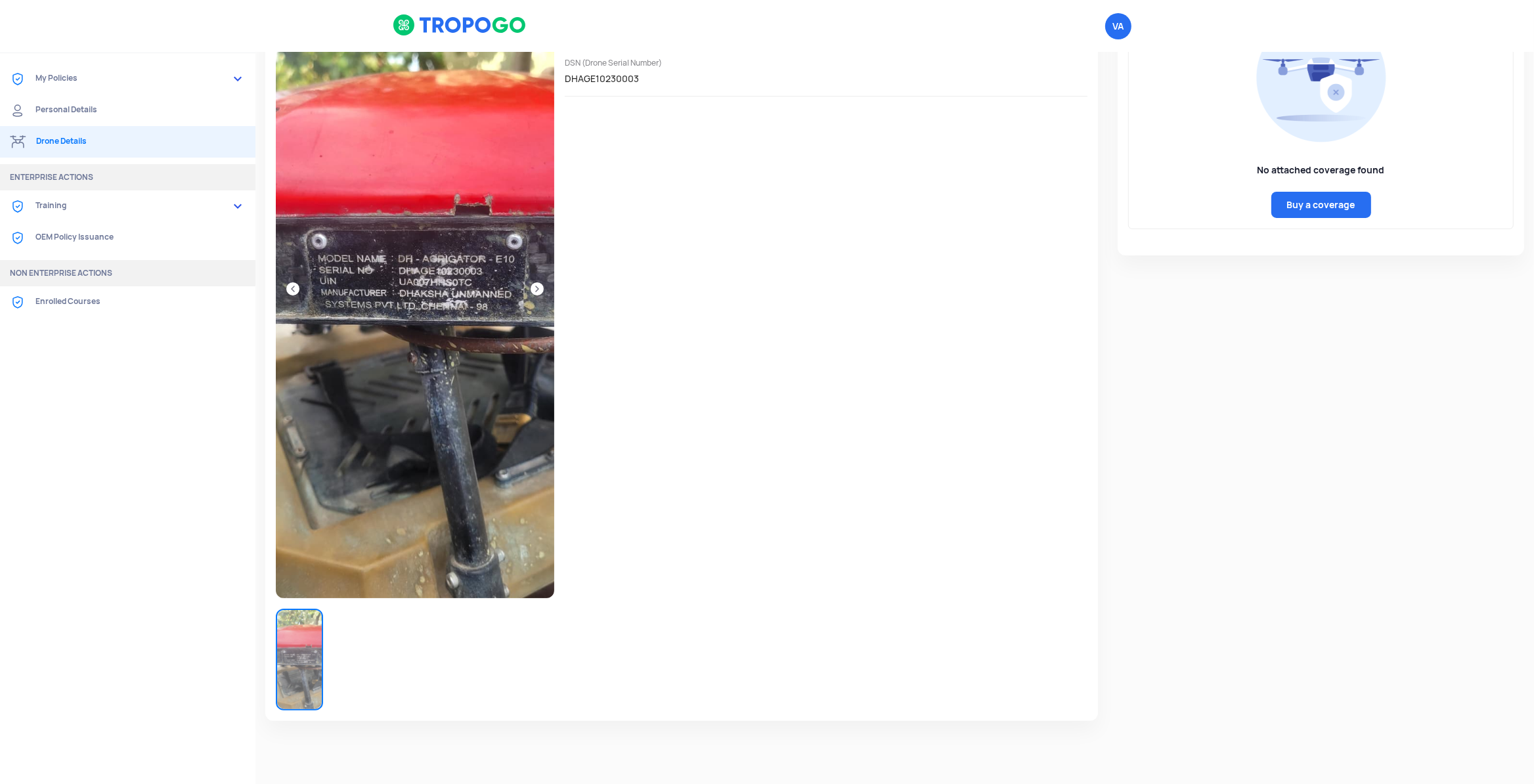
click at [1426, 455] on div at bounding box center [895, 333] width 1278 height 795
click at [1118, 33] on span "VA Logout" at bounding box center [1118, 26] width 26 height 26
click at [1214, 361] on div at bounding box center [895, 333] width 1278 height 795
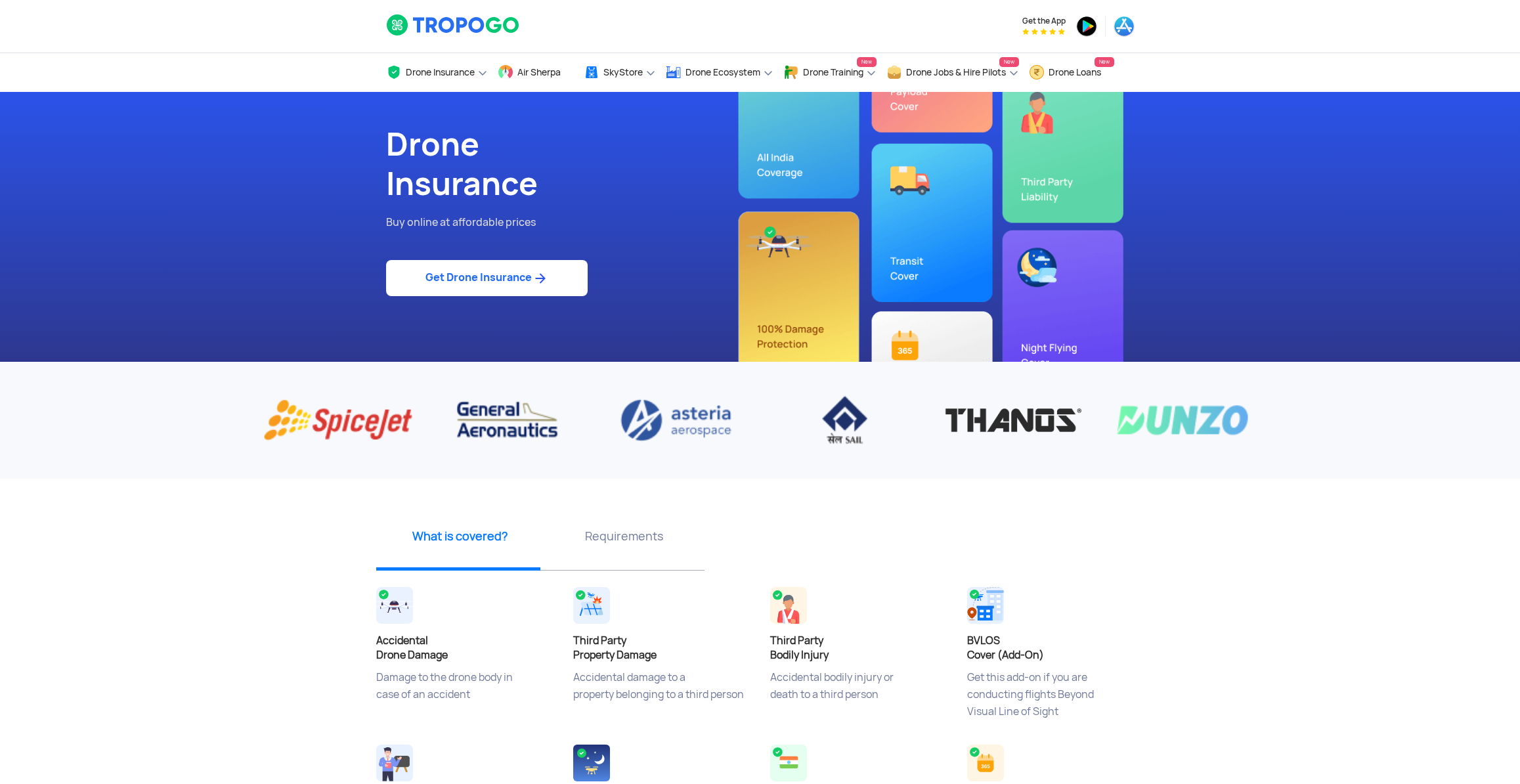
click at [491, 295] on link "Get Drone Insurance" at bounding box center [487, 278] width 201 height 36
select select "1000000"
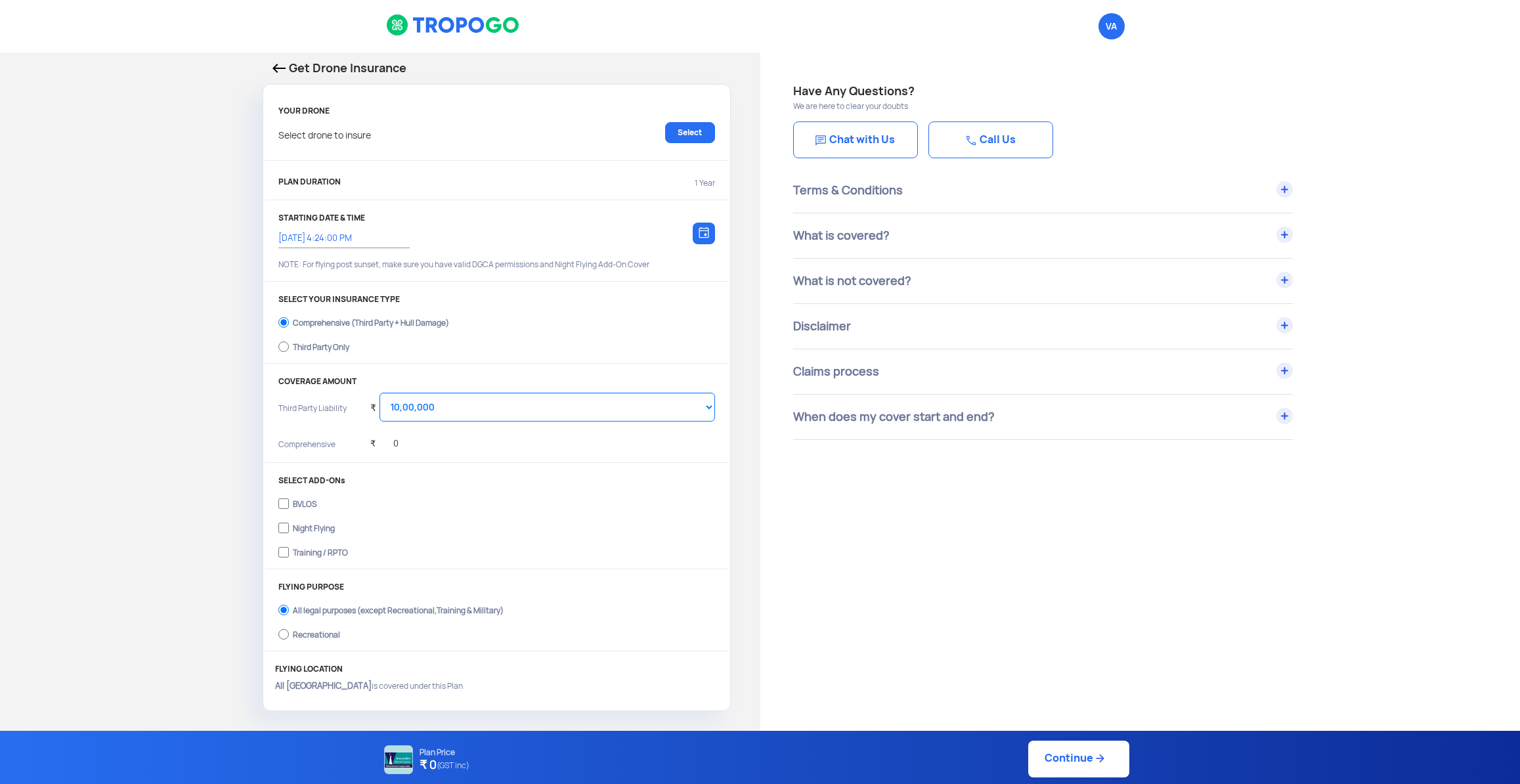
click at [852, 554] on div "Have Any Questions? We are here to clear your doubts Chat with Us Call Us Terms…" at bounding box center [1140, 657] width 760 height 1210
